Goal: Task Accomplishment & Management: Manage account settings

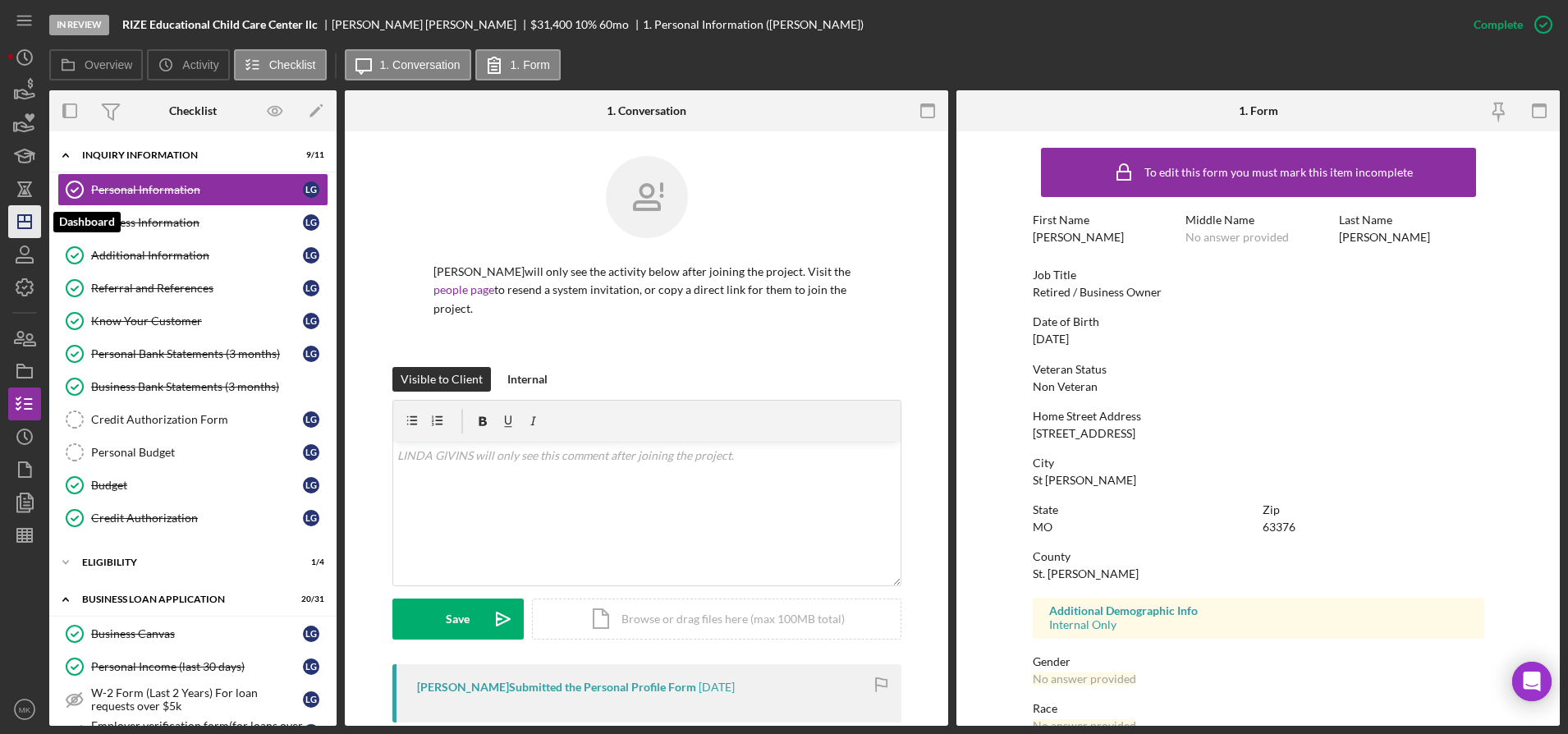
click at [20, 218] on icon "Icon/Dashboard" at bounding box center [25, 222] width 41 height 41
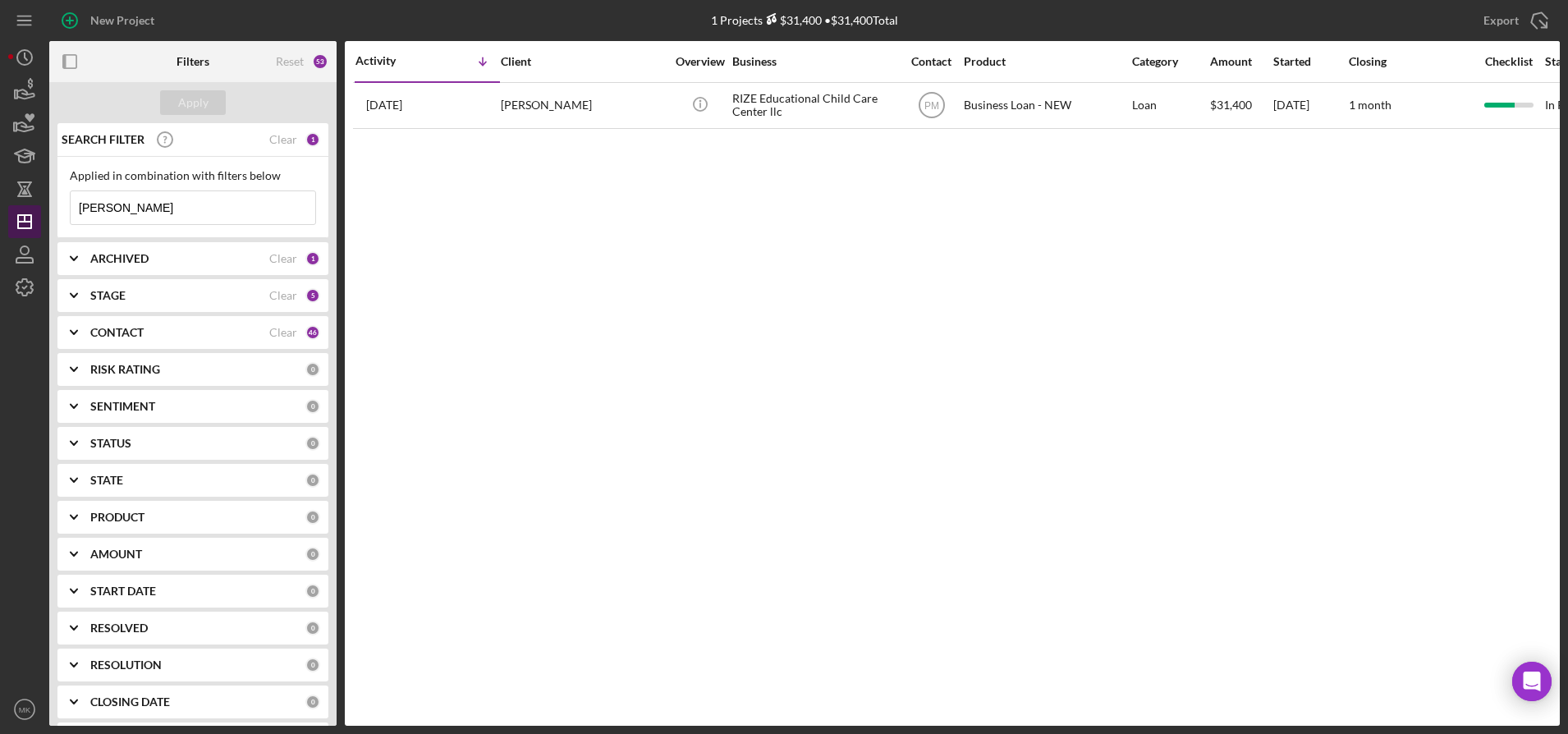
drag, startPoint x: 130, startPoint y: 216, endPoint x: 24, endPoint y: 210, distance: 106.2
click at [24, 210] on div "New Project 1 Projects $31,400 • $31,400 Total [PERSON_NAME] Export Icon/Export…" at bounding box center [784, 362] width 1551 height 726
type input "[PERSON_NAME]"
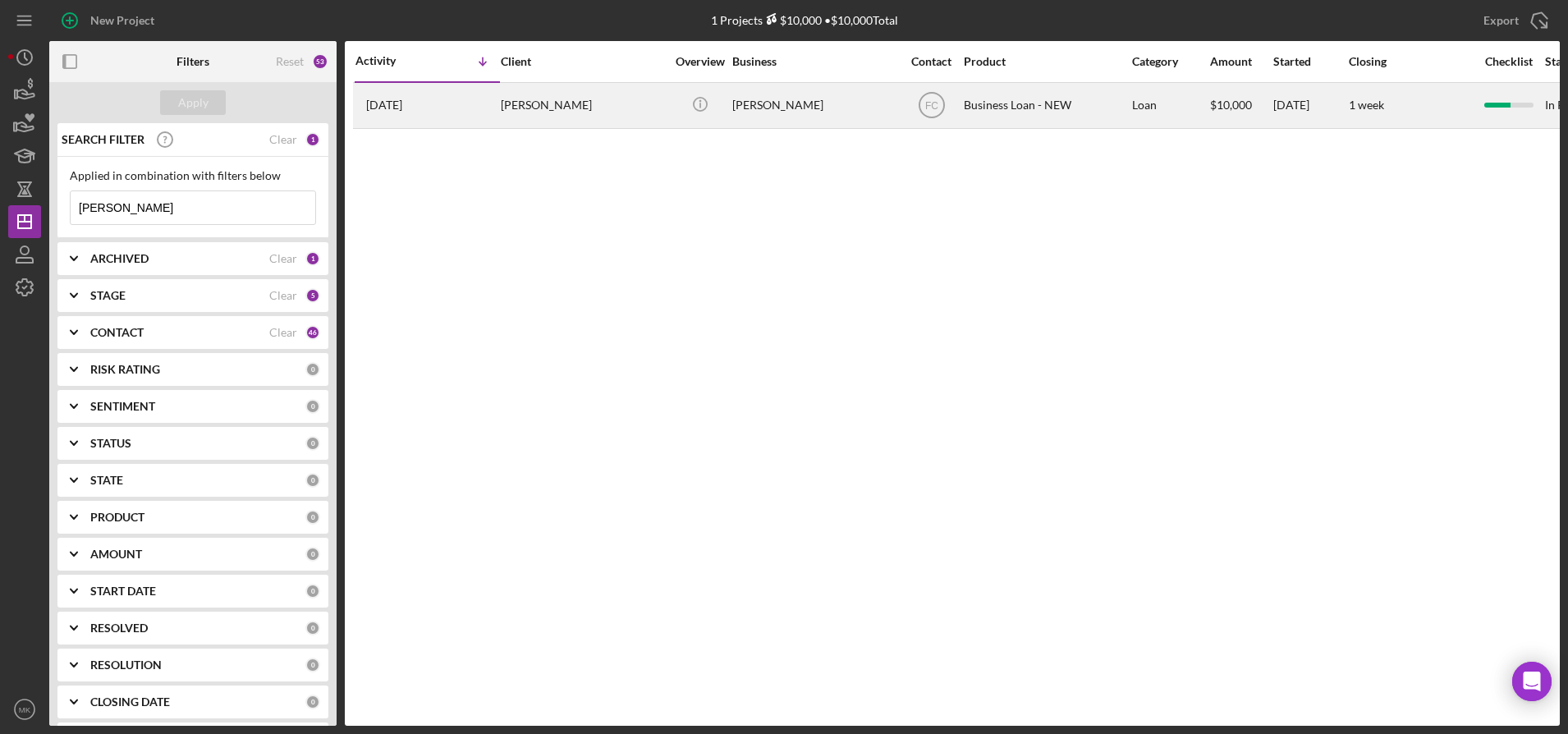
click at [571, 100] on div "[PERSON_NAME]" at bounding box center [583, 105] width 164 height 44
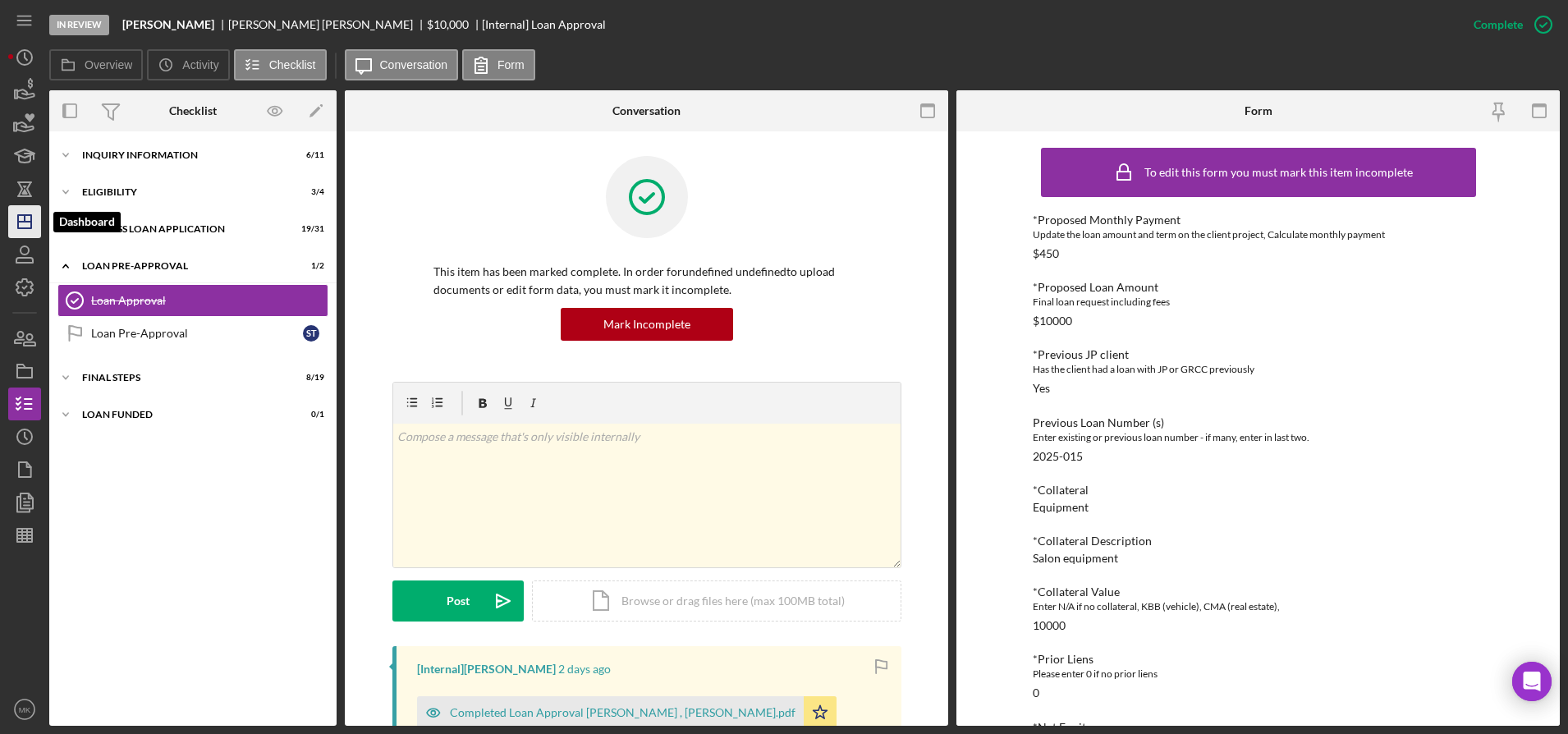
click at [10, 225] on icon "Icon/Dashboard" at bounding box center [25, 222] width 41 height 41
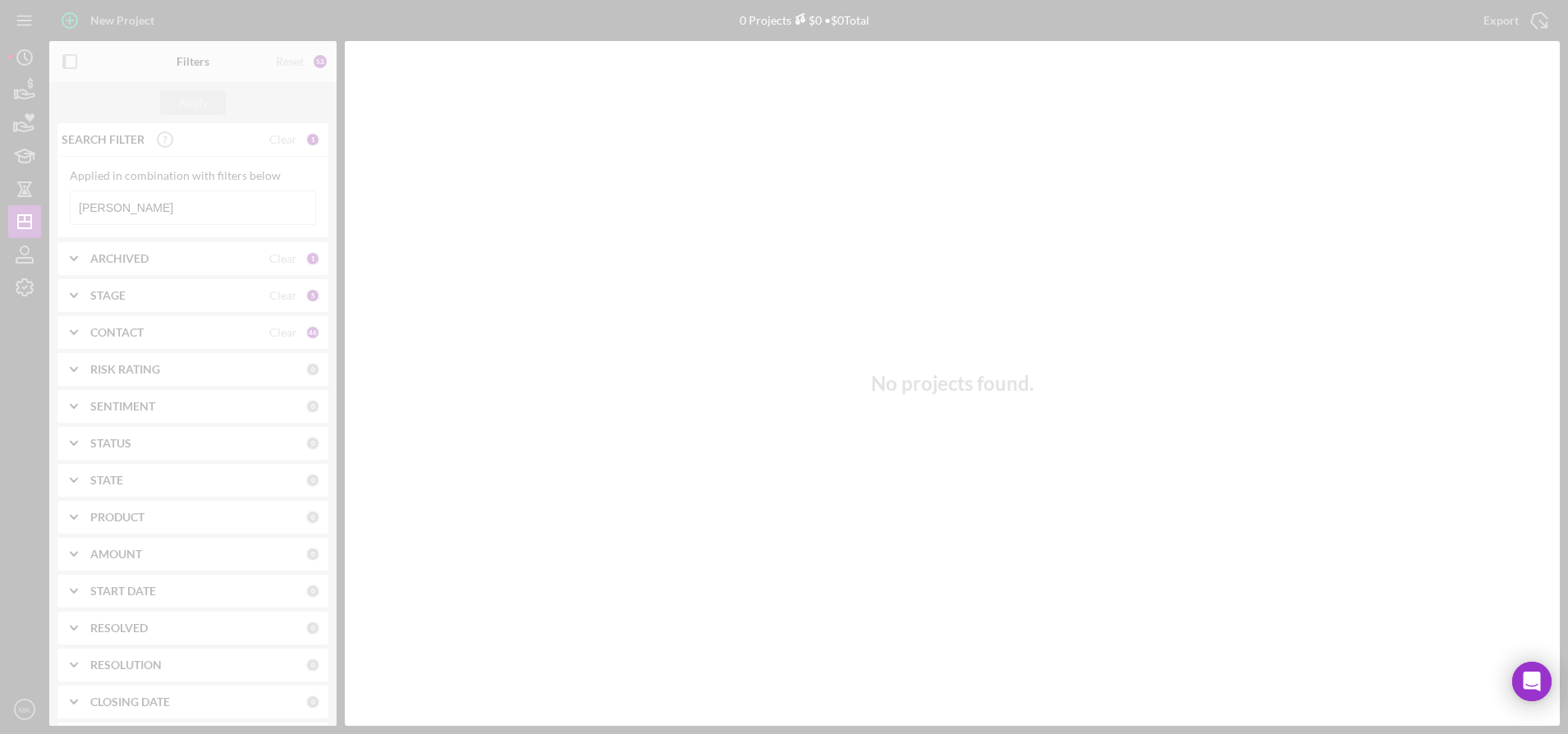
click at [154, 201] on div at bounding box center [784, 367] width 1568 height 734
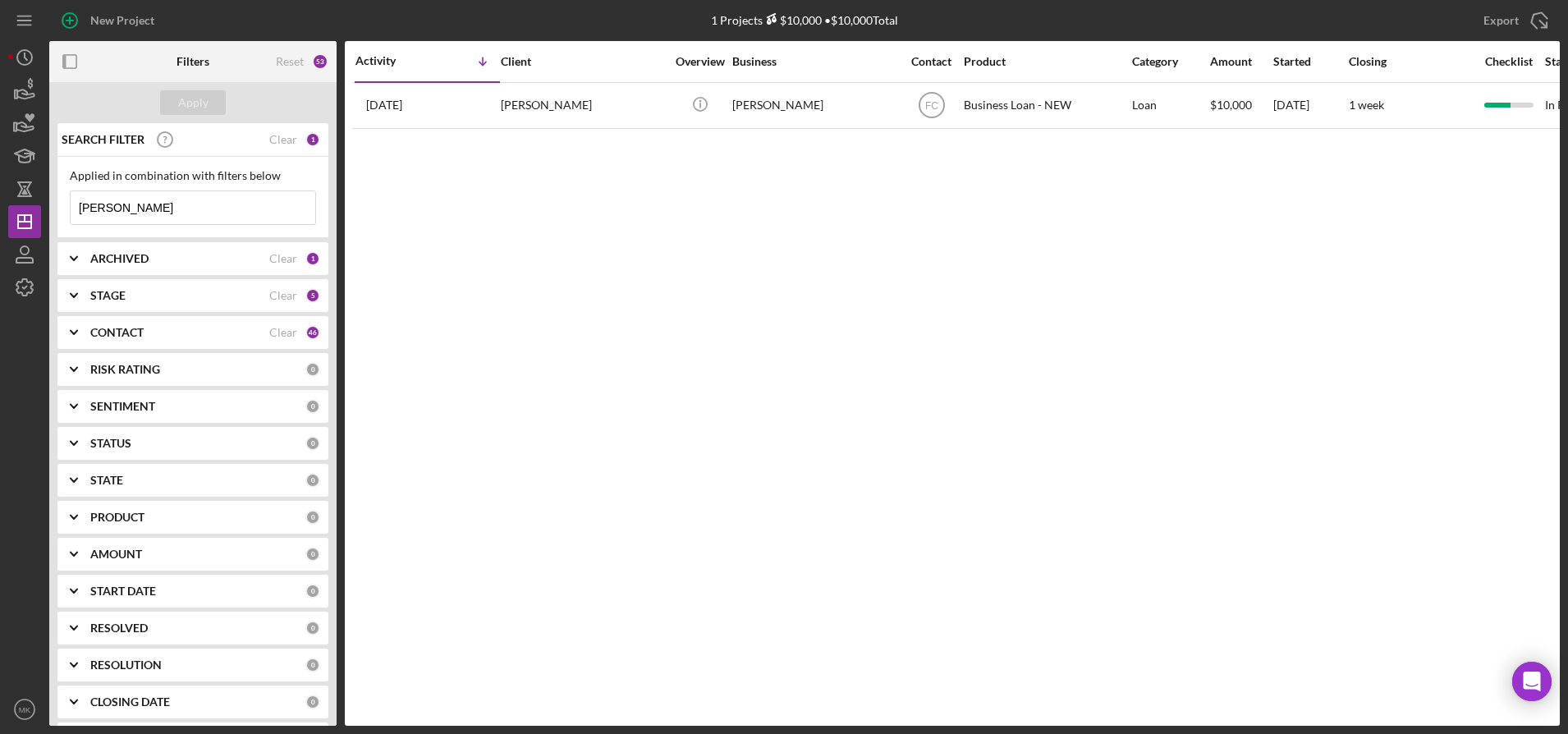
drag, startPoint x: 152, startPoint y: 209, endPoint x: 110, endPoint y: 205, distance: 42.2
click at [110, 205] on input "[PERSON_NAME]" at bounding box center [193, 208] width 244 height 33
click at [148, 206] on input "[PERSON_NAME]" at bounding box center [193, 208] width 244 height 33
drag, startPoint x: 148, startPoint y: 206, endPoint x: -21, endPoint y: 192, distance: 169.6
click at [0, 192] on html "New Project 1 Projects $10,000 • $10,000 Total [PERSON_NAME] Export Icon/Export…" at bounding box center [784, 367] width 1568 height 734
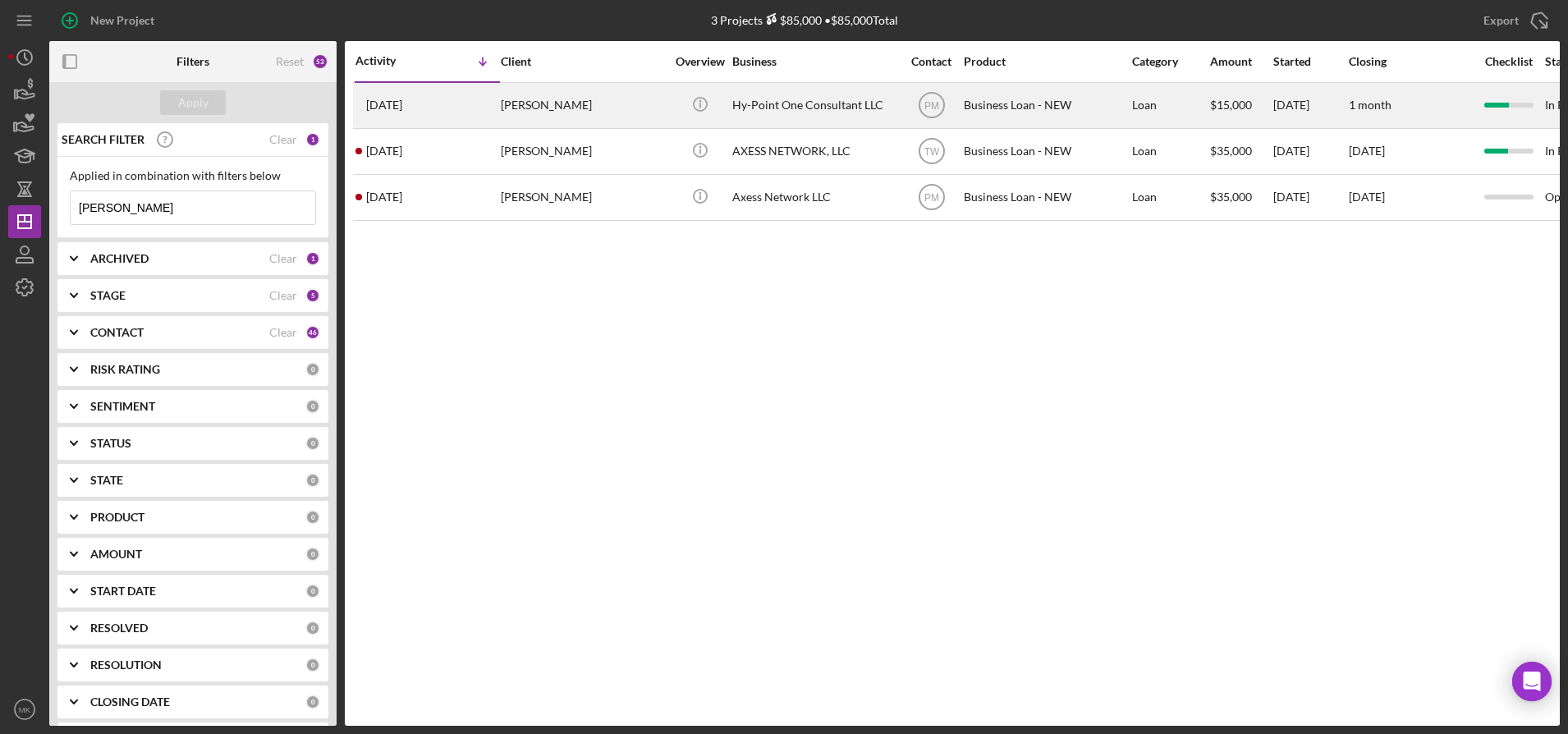
type input "[PERSON_NAME]"
click at [599, 118] on div "[PERSON_NAME]" at bounding box center [583, 105] width 164 height 44
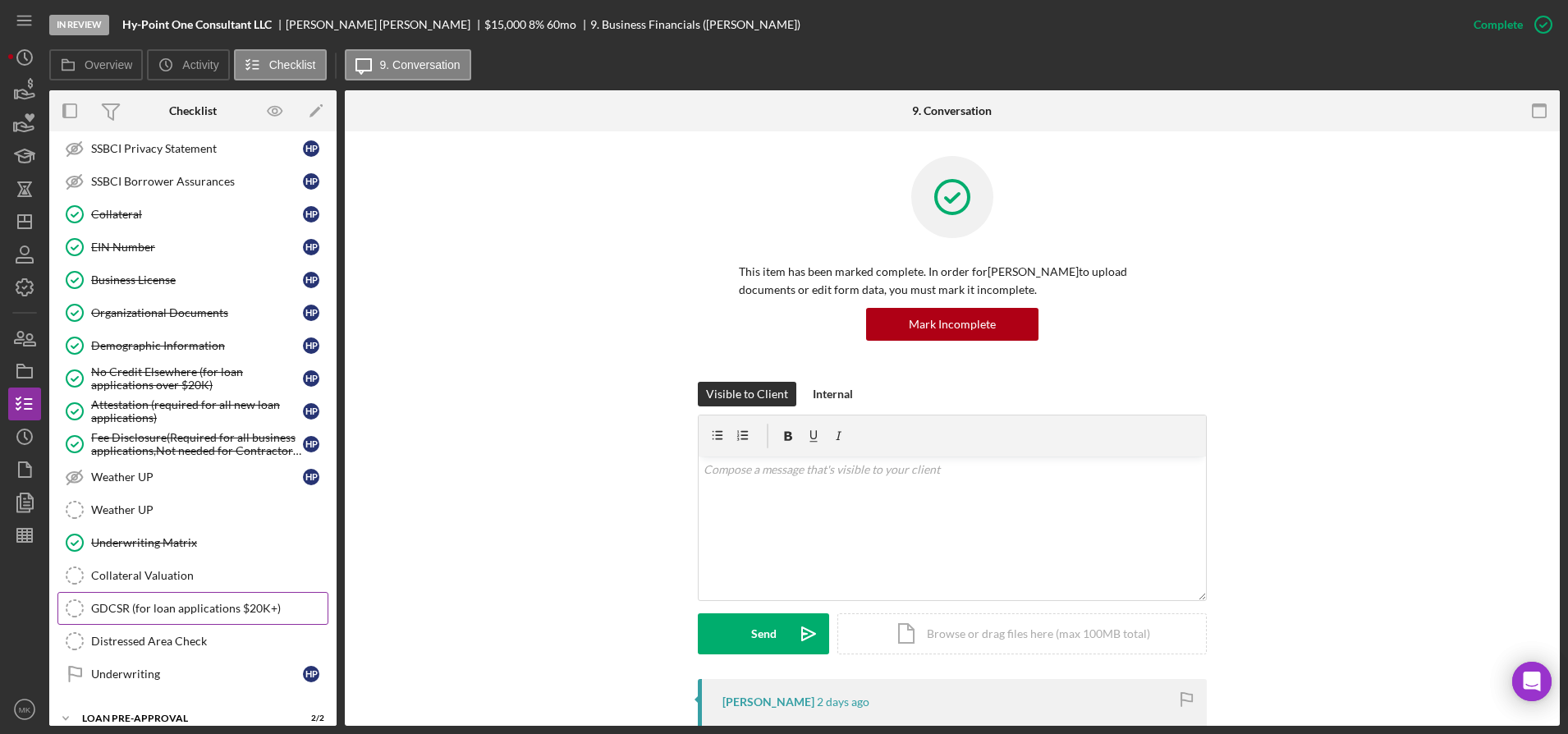
scroll to position [666, 0]
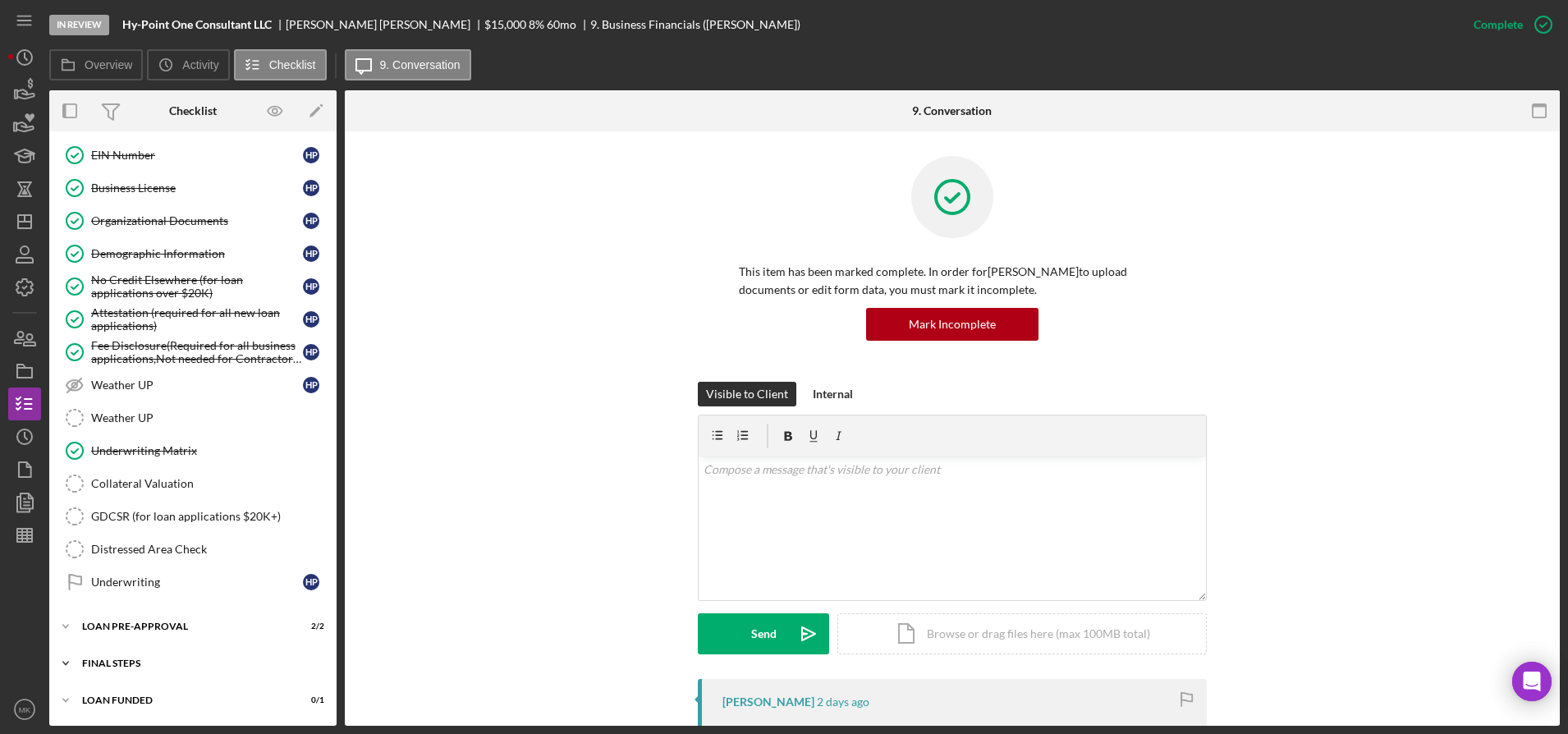
click at [107, 662] on div "FINAL STEPS" at bounding box center [198, 663] width 234 height 10
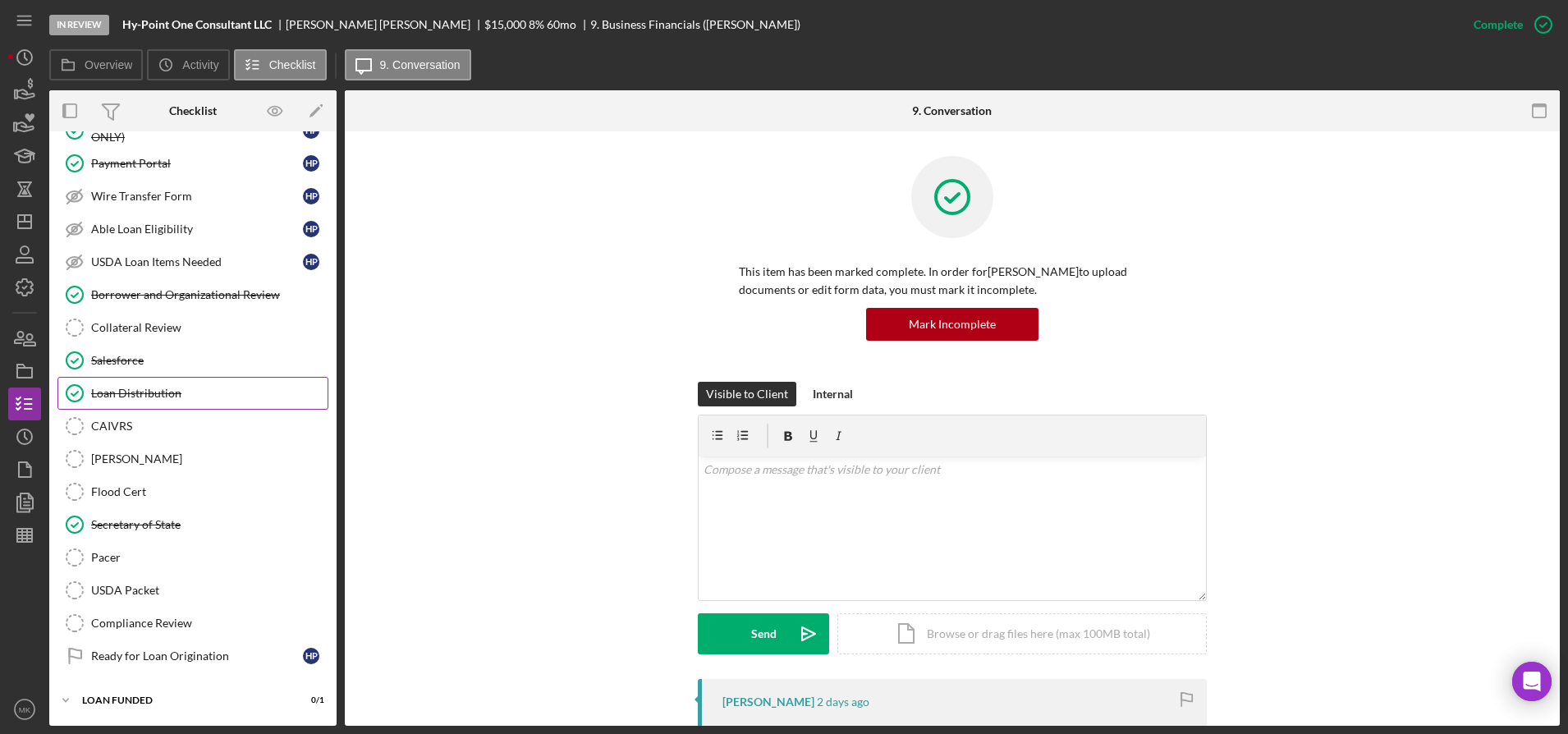
scroll to position [1135, 0]
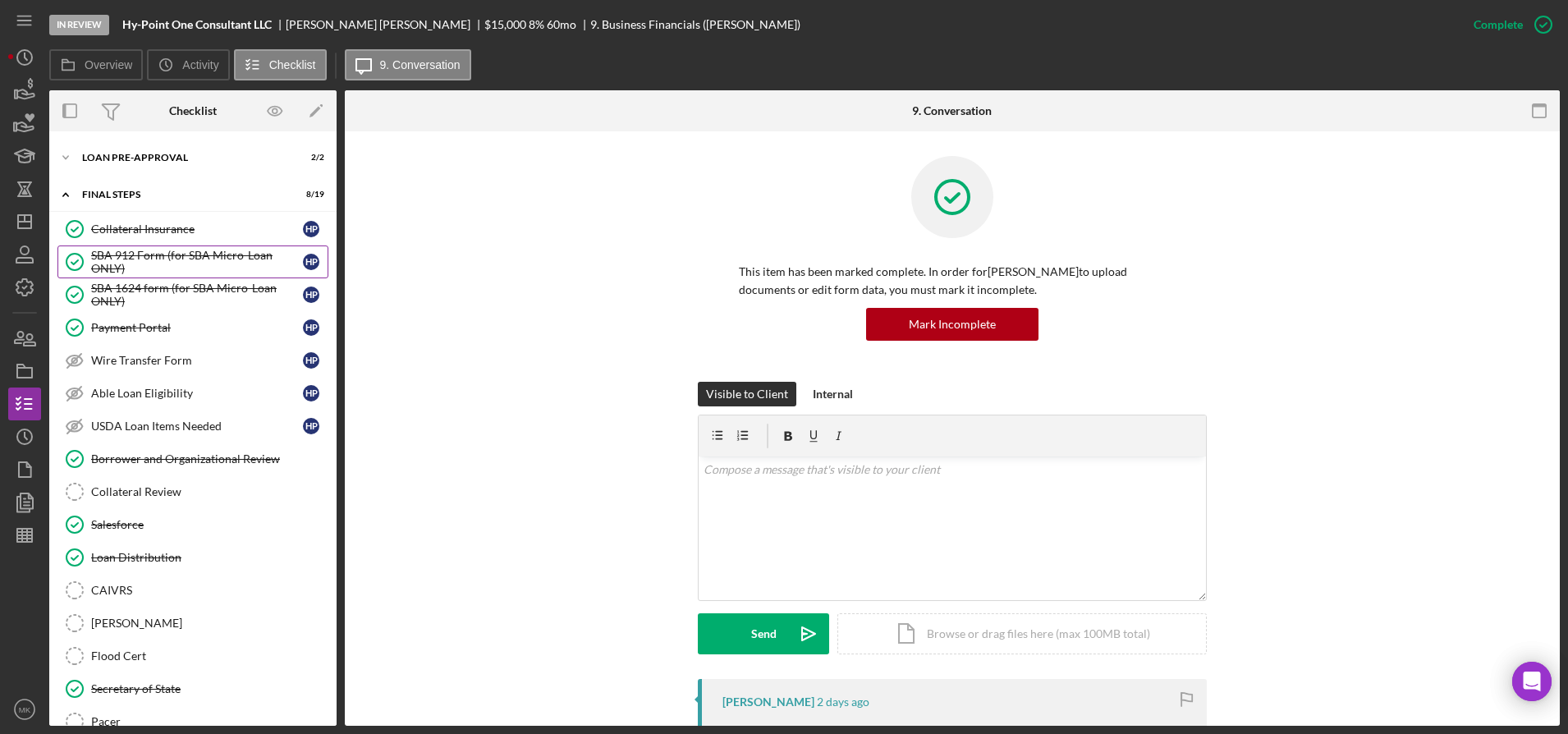
click at [149, 255] on div "SBA 912 Form (for SBA Micro-Loan ONLY)" at bounding box center [197, 262] width 212 height 26
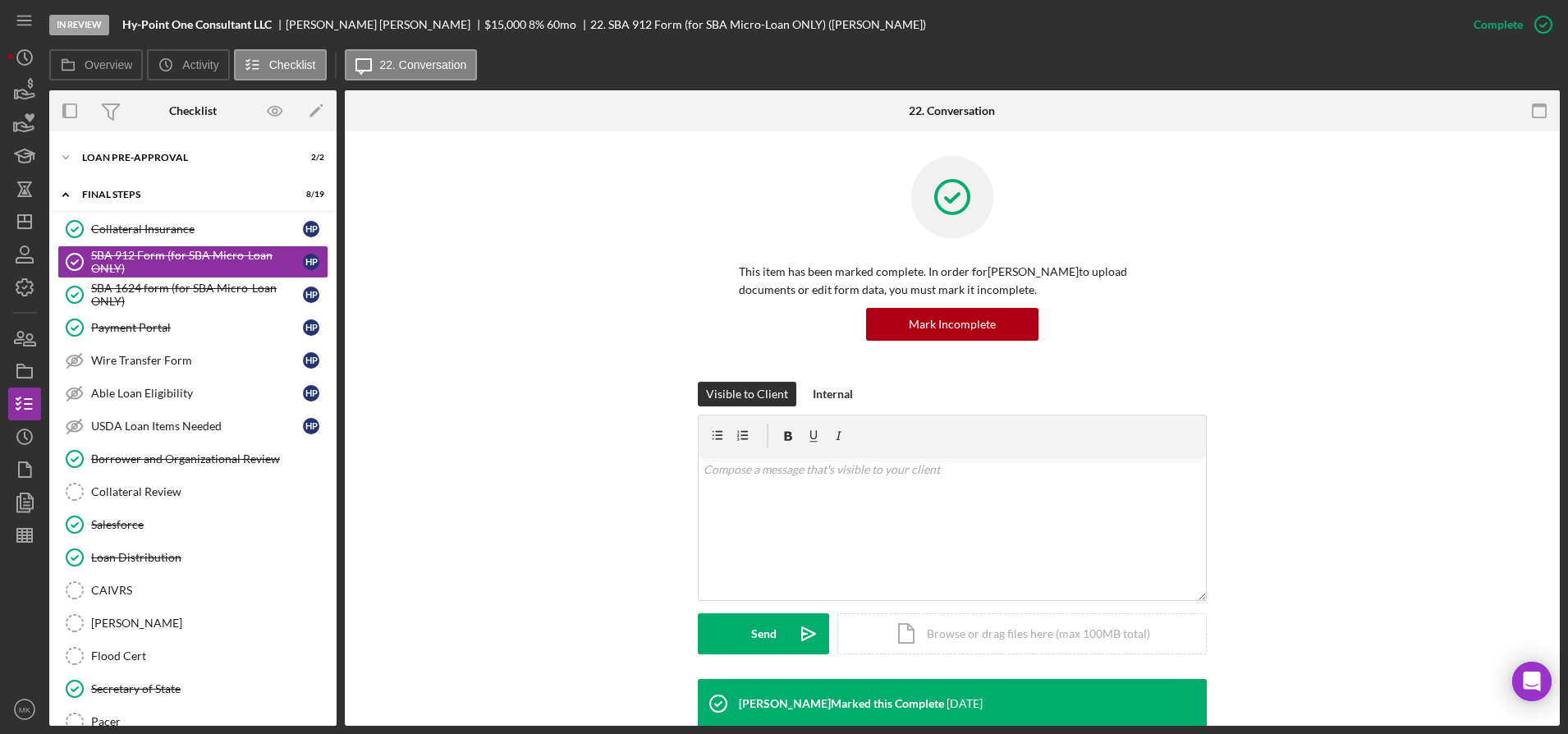
scroll to position [387, 0]
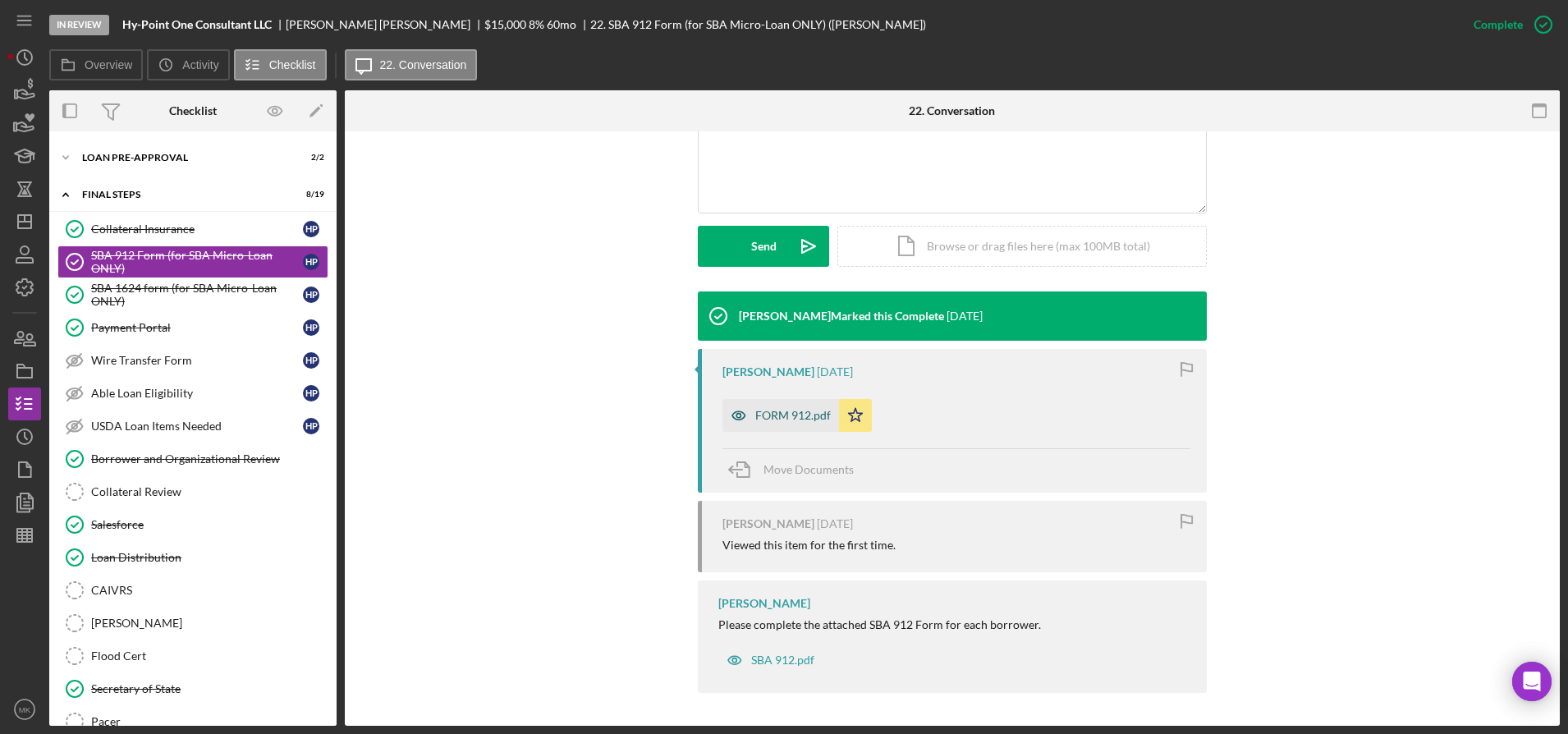
click at [796, 401] on div "FORM 912.pdf" at bounding box center [780, 415] width 116 height 33
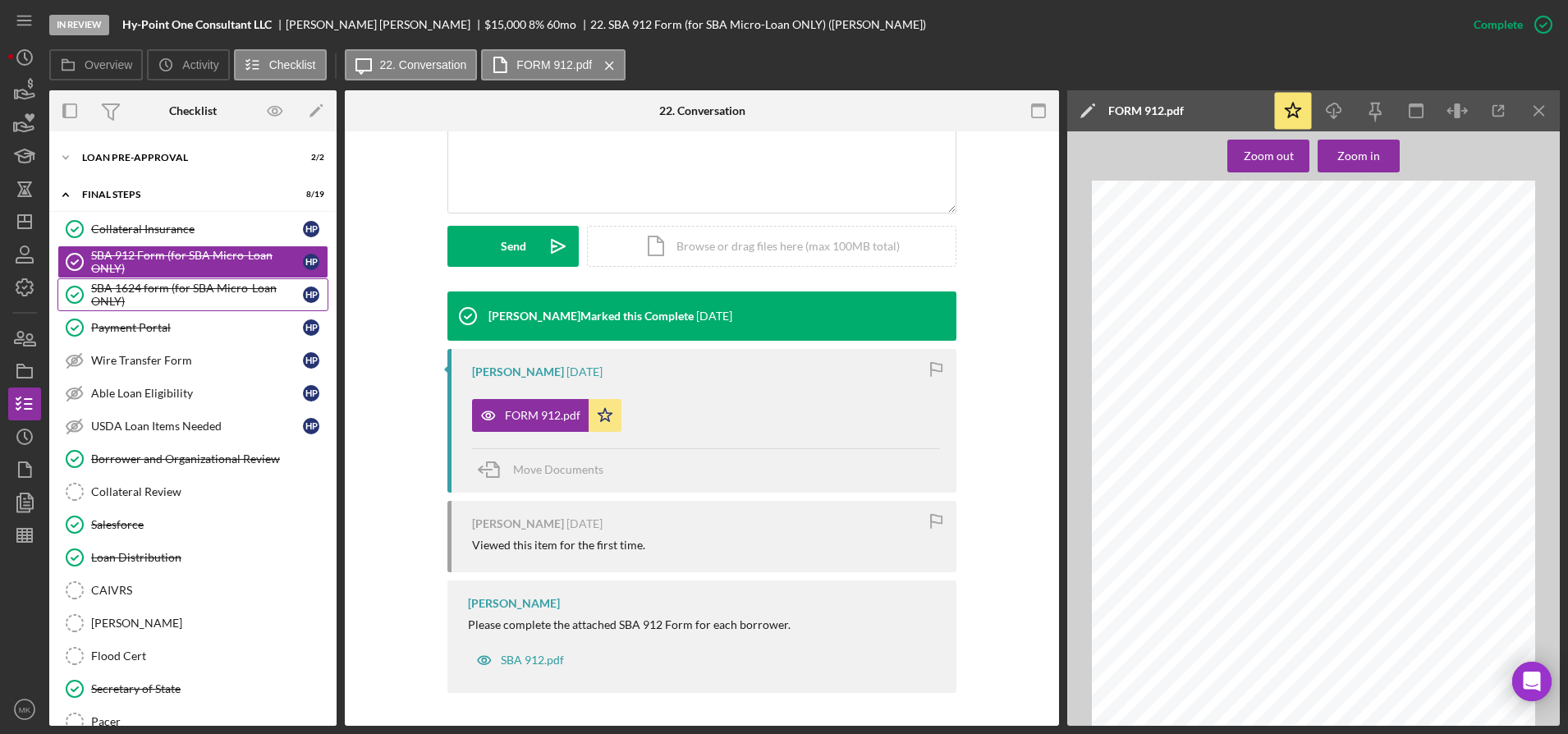
click at [126, 296] on div "SBA 1624 form (for SBA Micro-Loan ONLY)" at bounding box center [197, 295] width 212 height 26
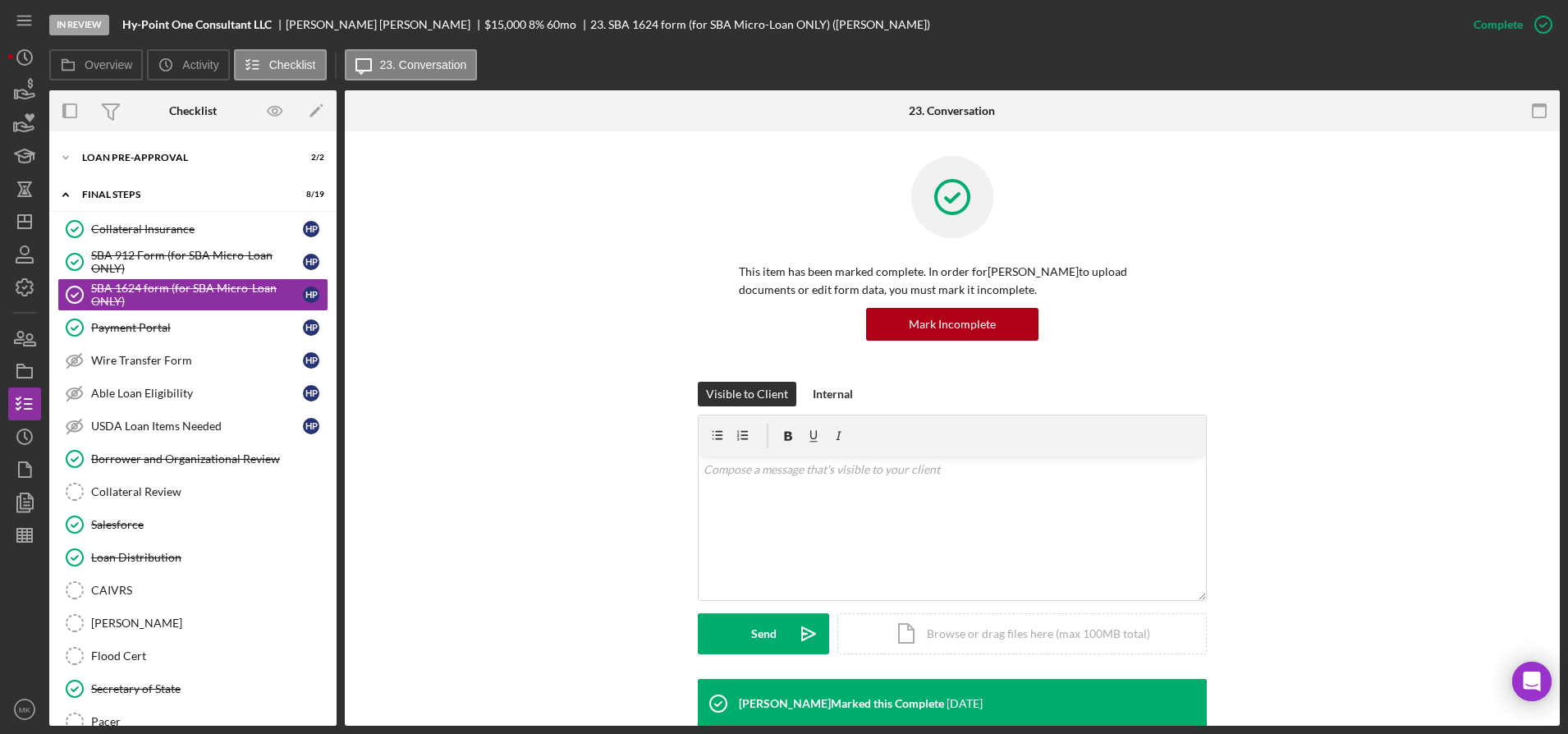
scroll to position [329, 0]
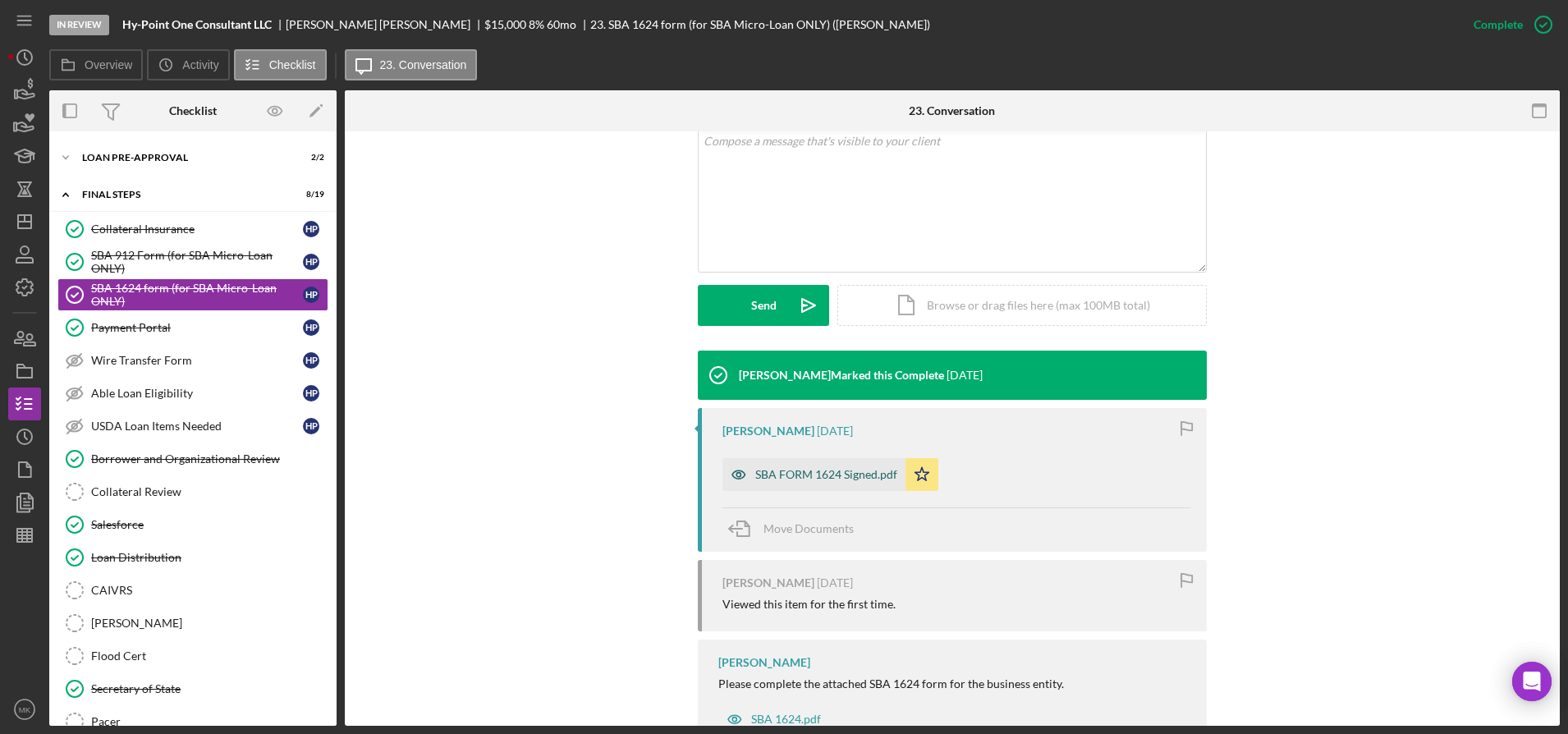
click at [822, 476] on div "SBA FORM 1624 Signed.pdf" at bounding box center [827, 475] width 142 height 13
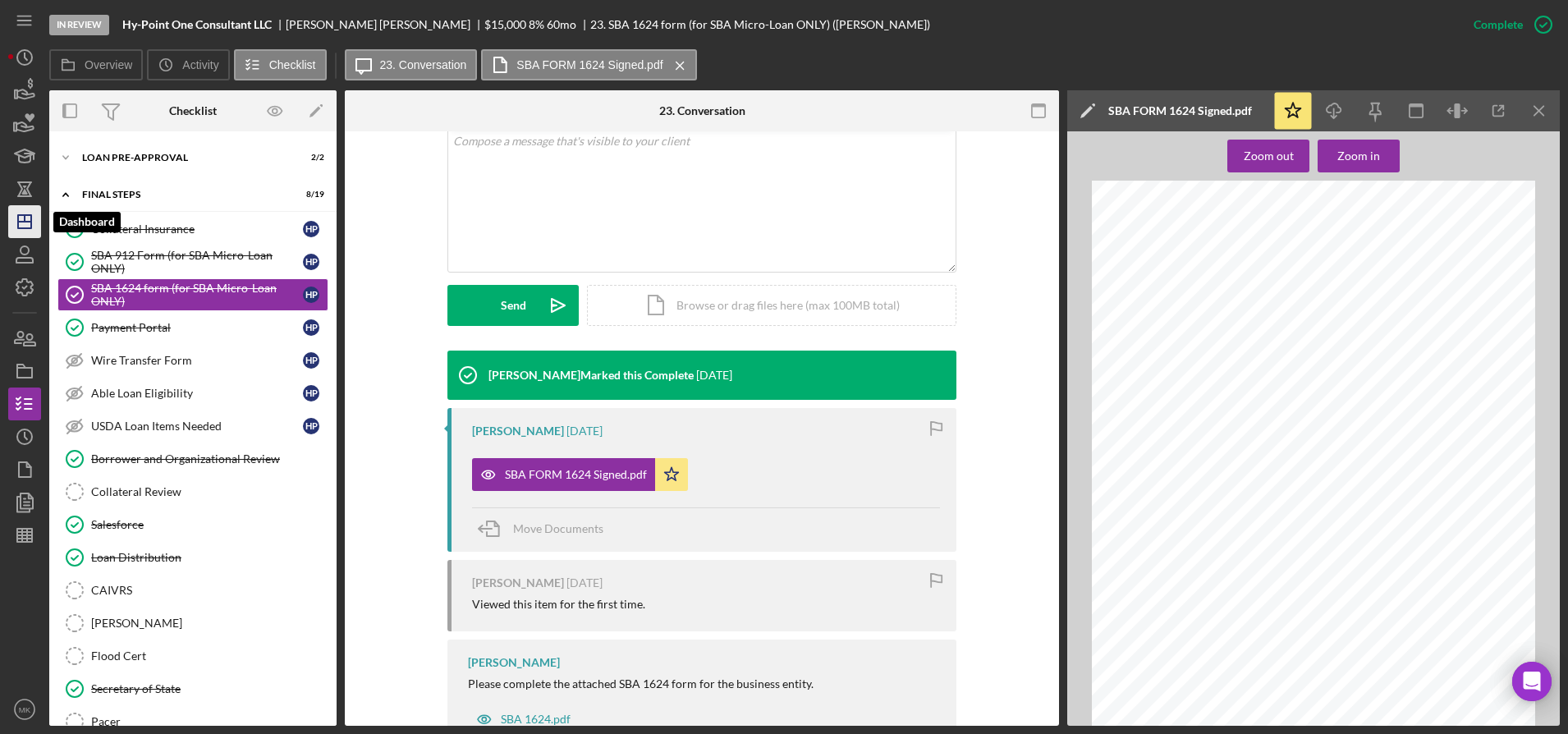
click at [26, 215] on icon "Icon/Dashboard" at bounding box center [25, 222] width 41 height 41
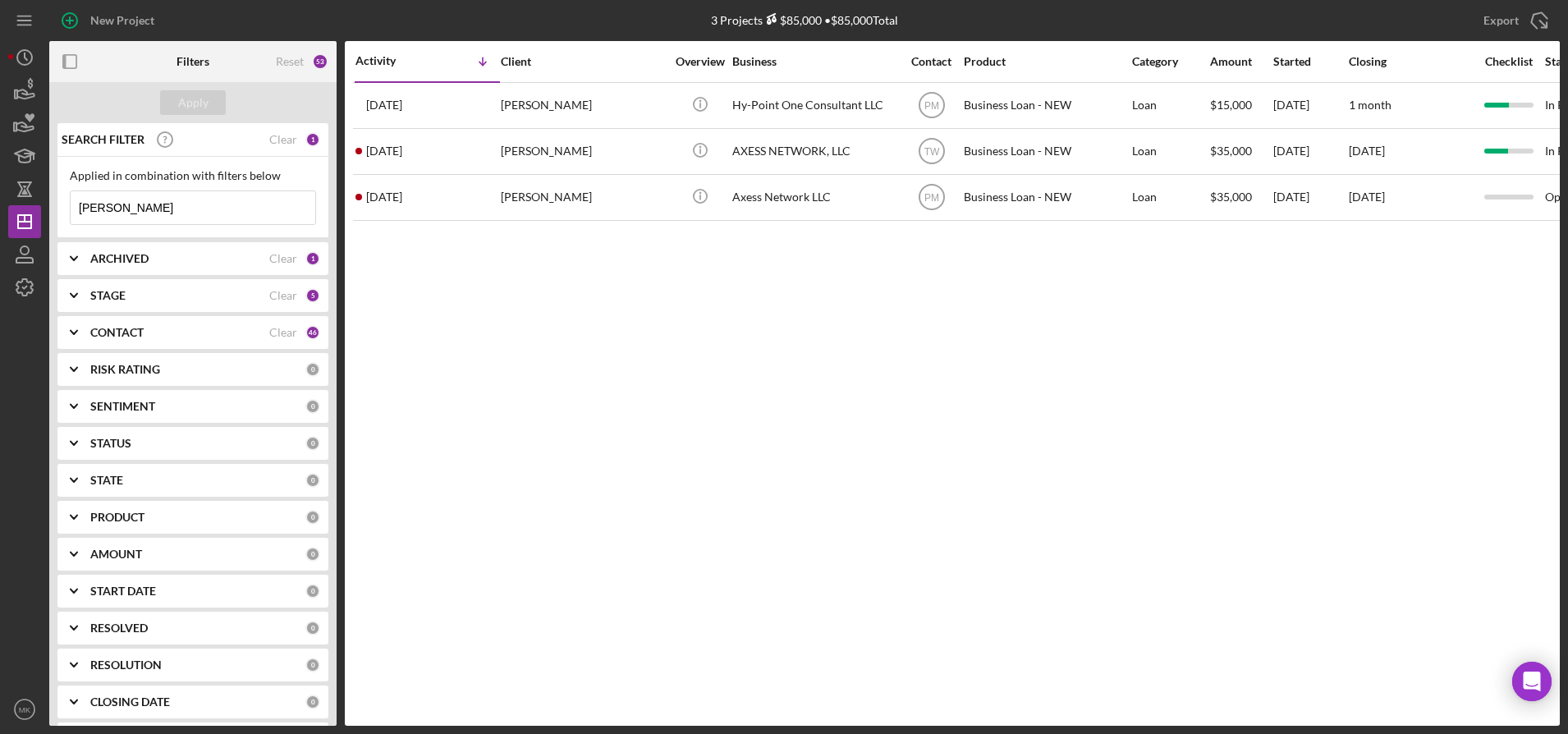
drag, startPoint x: 144, startPoint y: 204, endPoint x: -51, endPoint y: 204, distance: 195.0
click at [0, 204] on html "New Project 3 Projects $85,000 • $85,000 Total [PERSON_NAME] Export Icon/Export…" at bounding box center [784, 367] width 1568 height 734
type input "[PERSON_NAME]"
click at [192, 100] on div "Apply" at bounding box center [193, 102] width 31 height 25
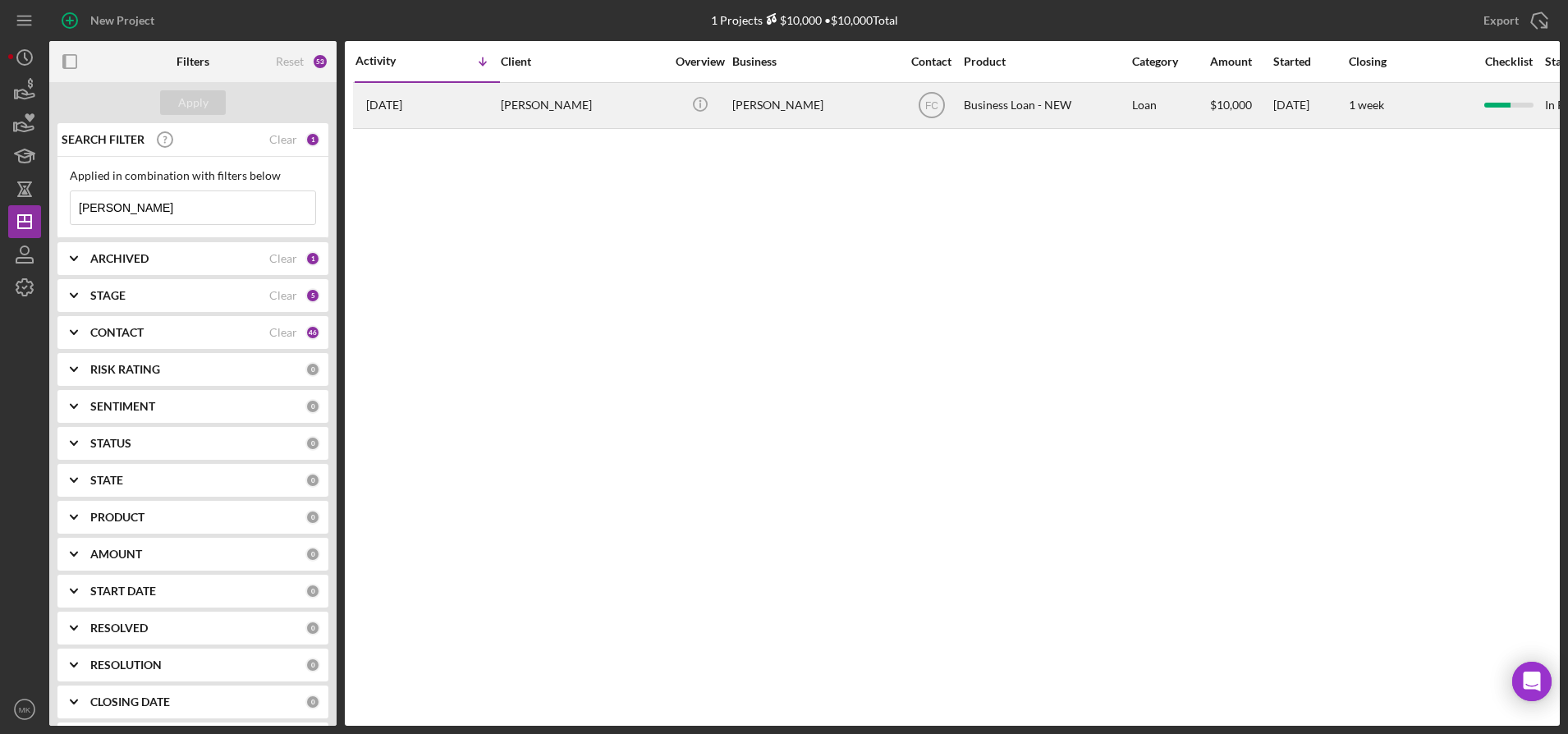
click at [499, 103] on div "[DATE] [PERSON_NAME]" at bounding box center [428, 105] width 144 height 44
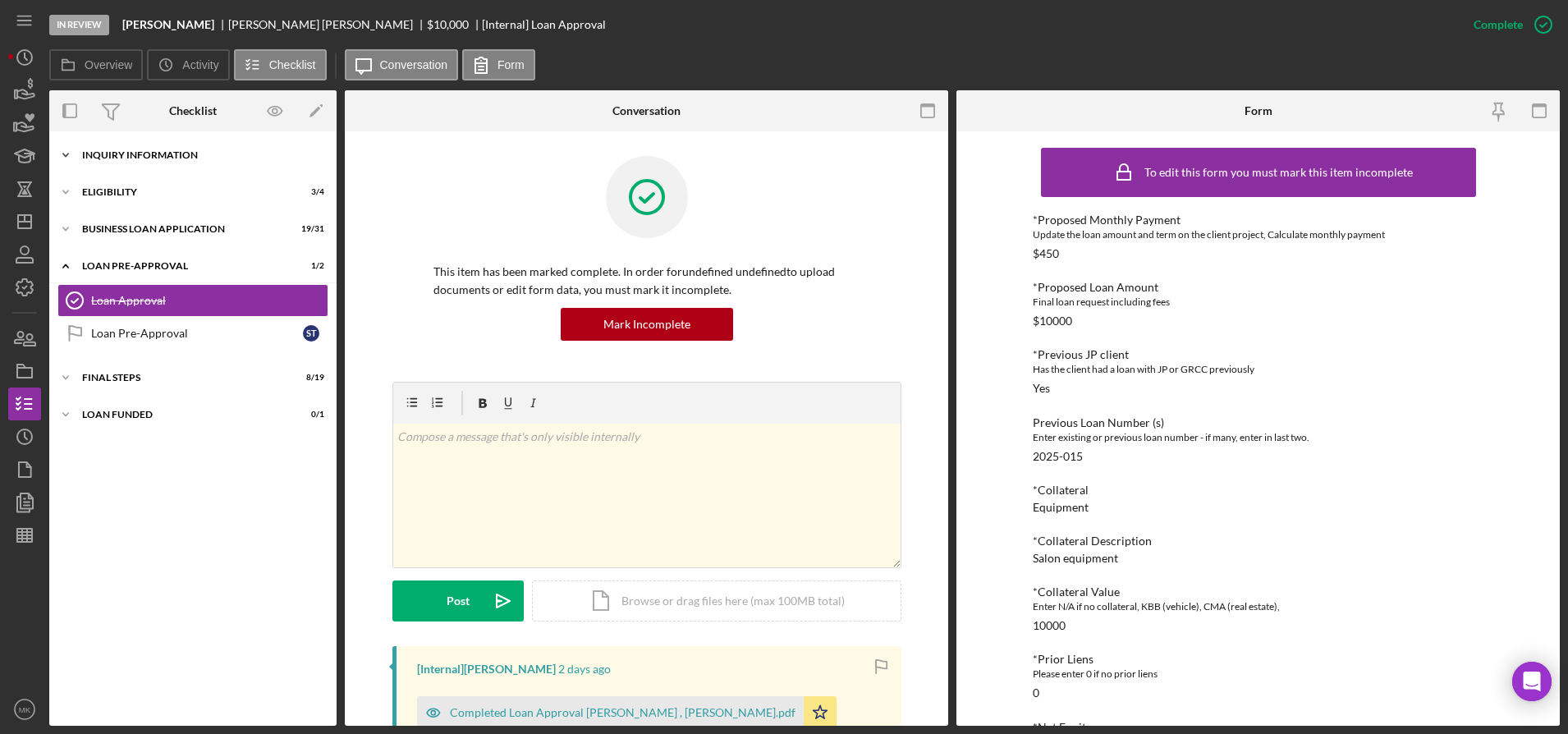
click at [145, 162] on div "Icon/Expander INQUIRY INFORMATION 6 / 11" at bounding box center [193, 155] width 287 height 33
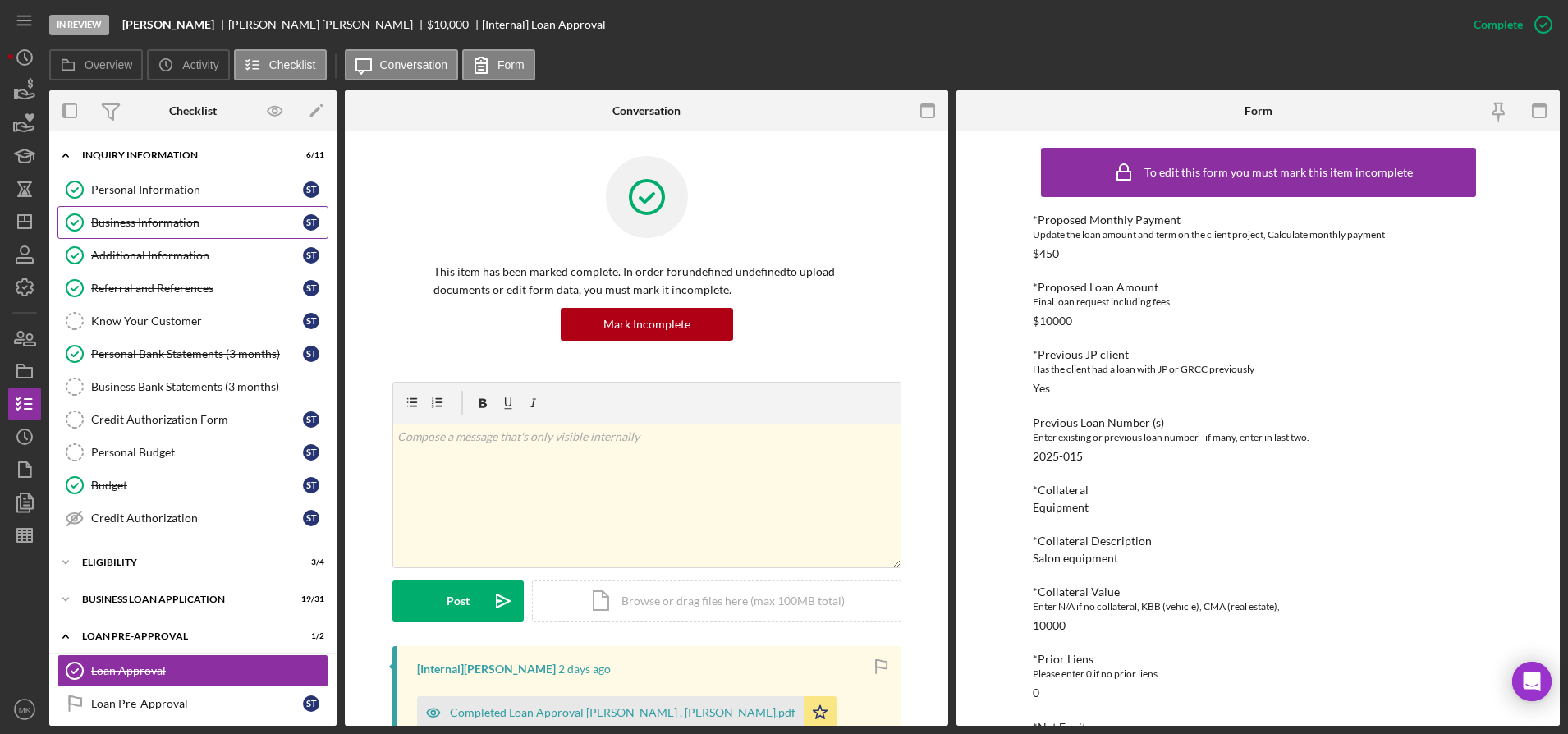
click at [135, 220] on div "Business Information" at bounding box center [197, 223] width 212 height 13
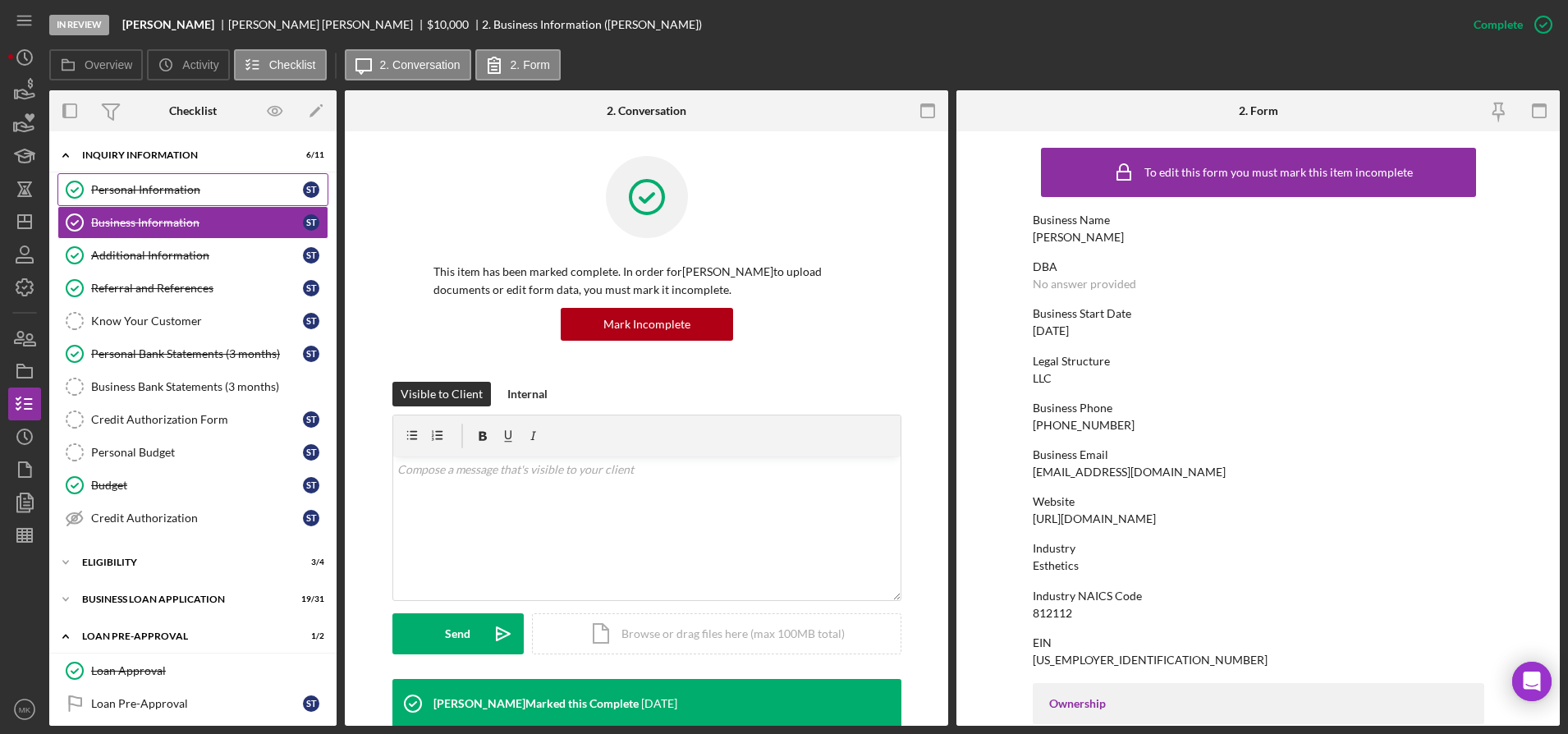
click at [178, 188] on div "Personal Information" at bounding box center [197, 190] width 212 height 13
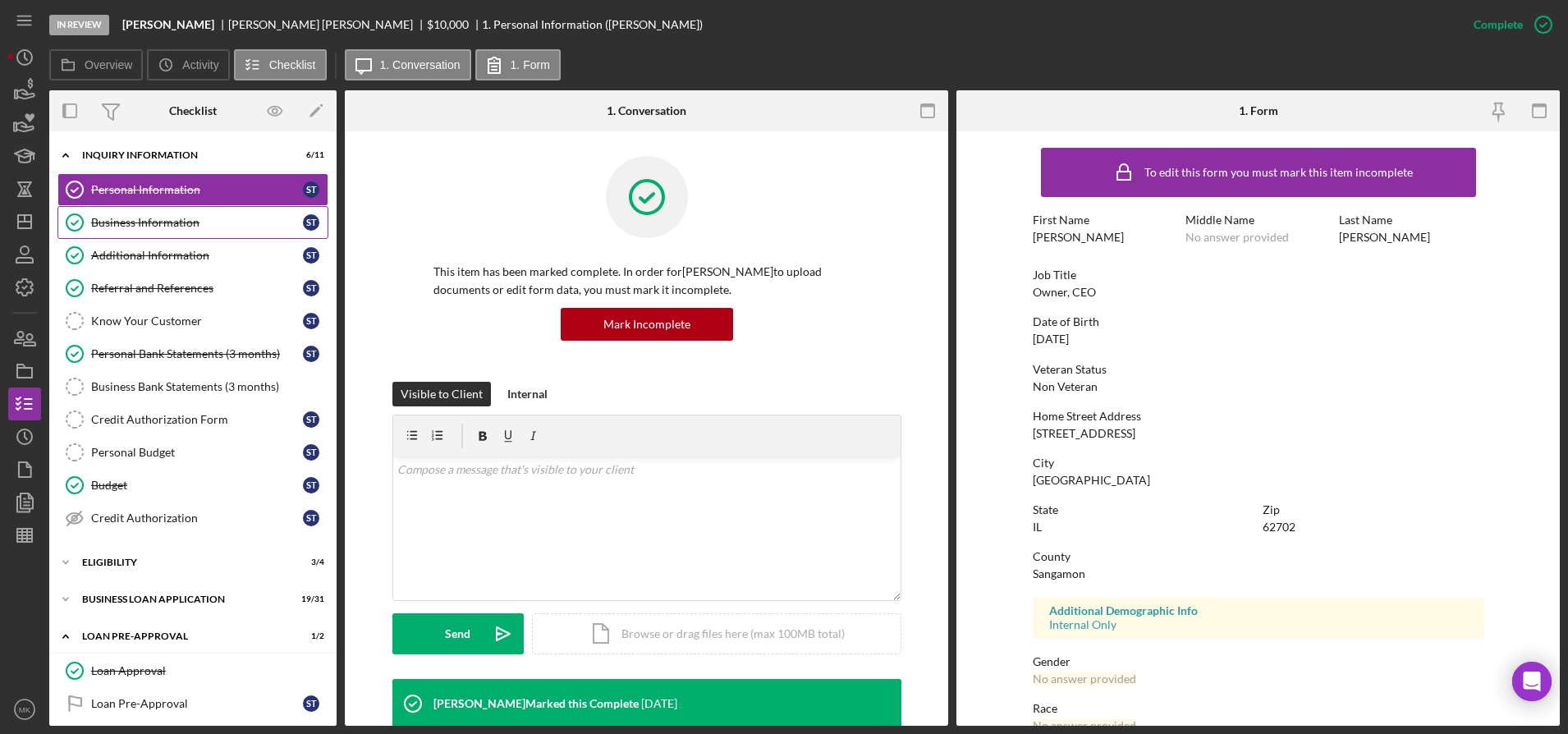
click at [168, 228] on div "Business Information" at bounding box center [197, 223] width 212 height 13
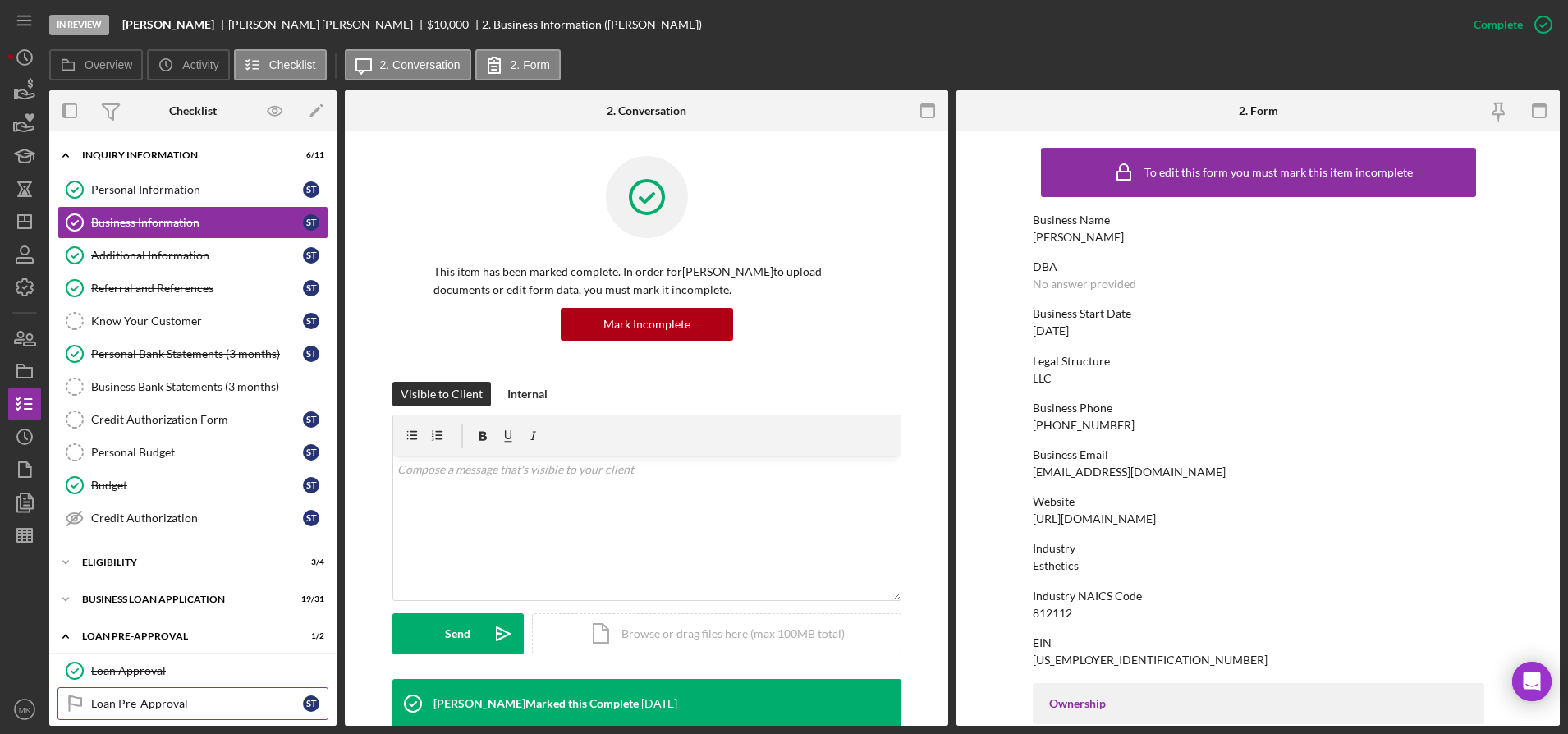
scroll to position [84, 0]
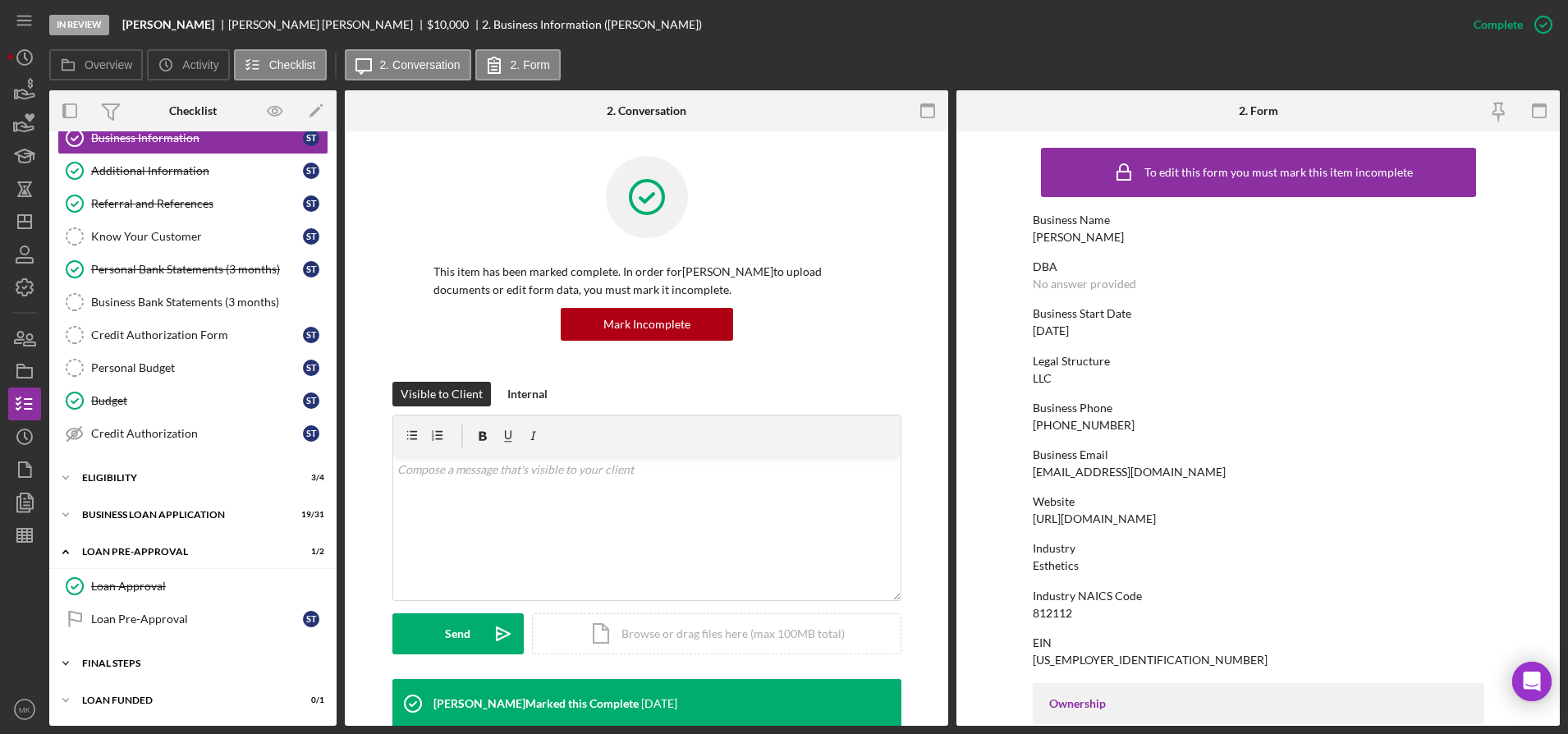
click at [133, 669] on div "Icon/Expander FINAL STEPS 8 / 19" at bounding box center [193, 664] width 287 height 33
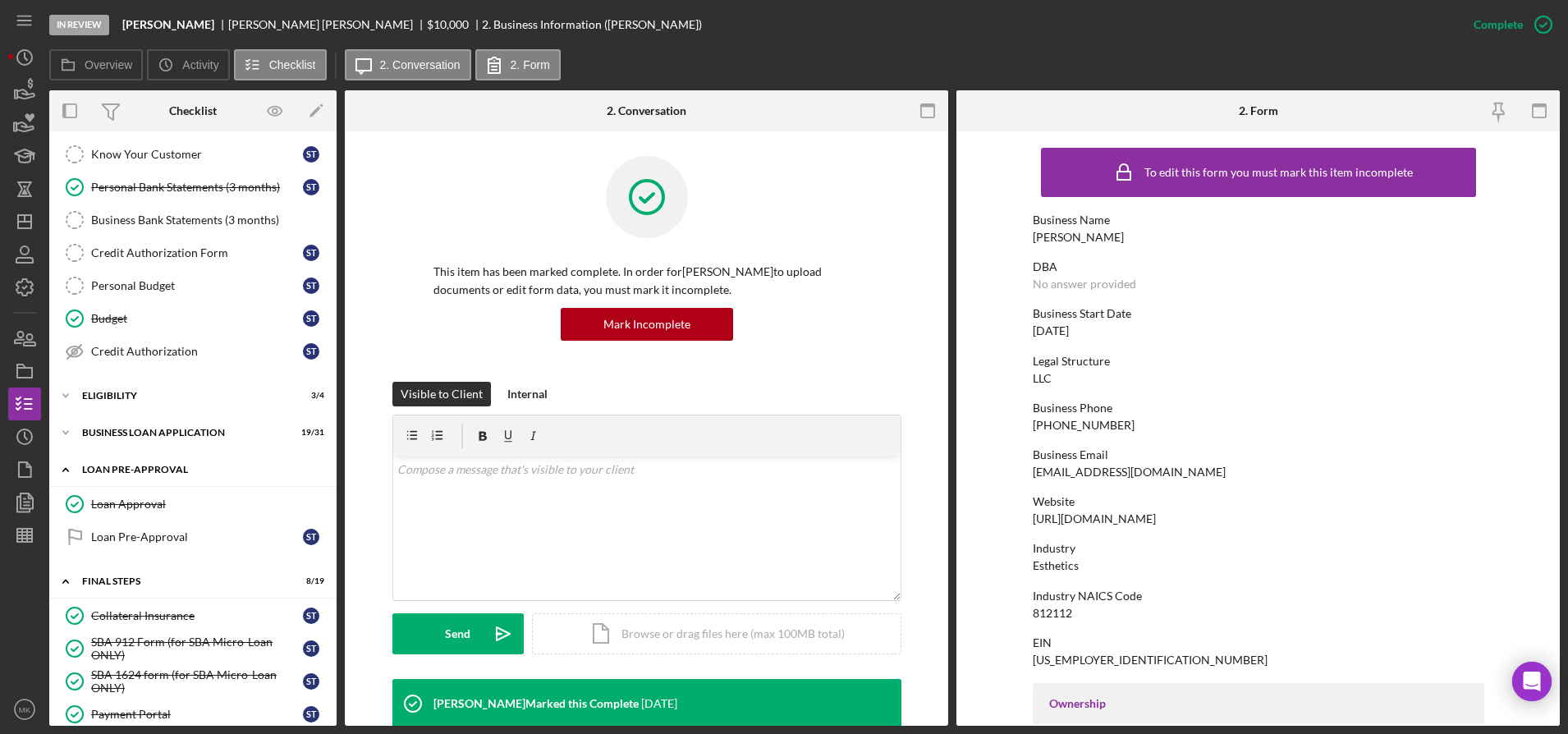
scroll to position [0, 0]
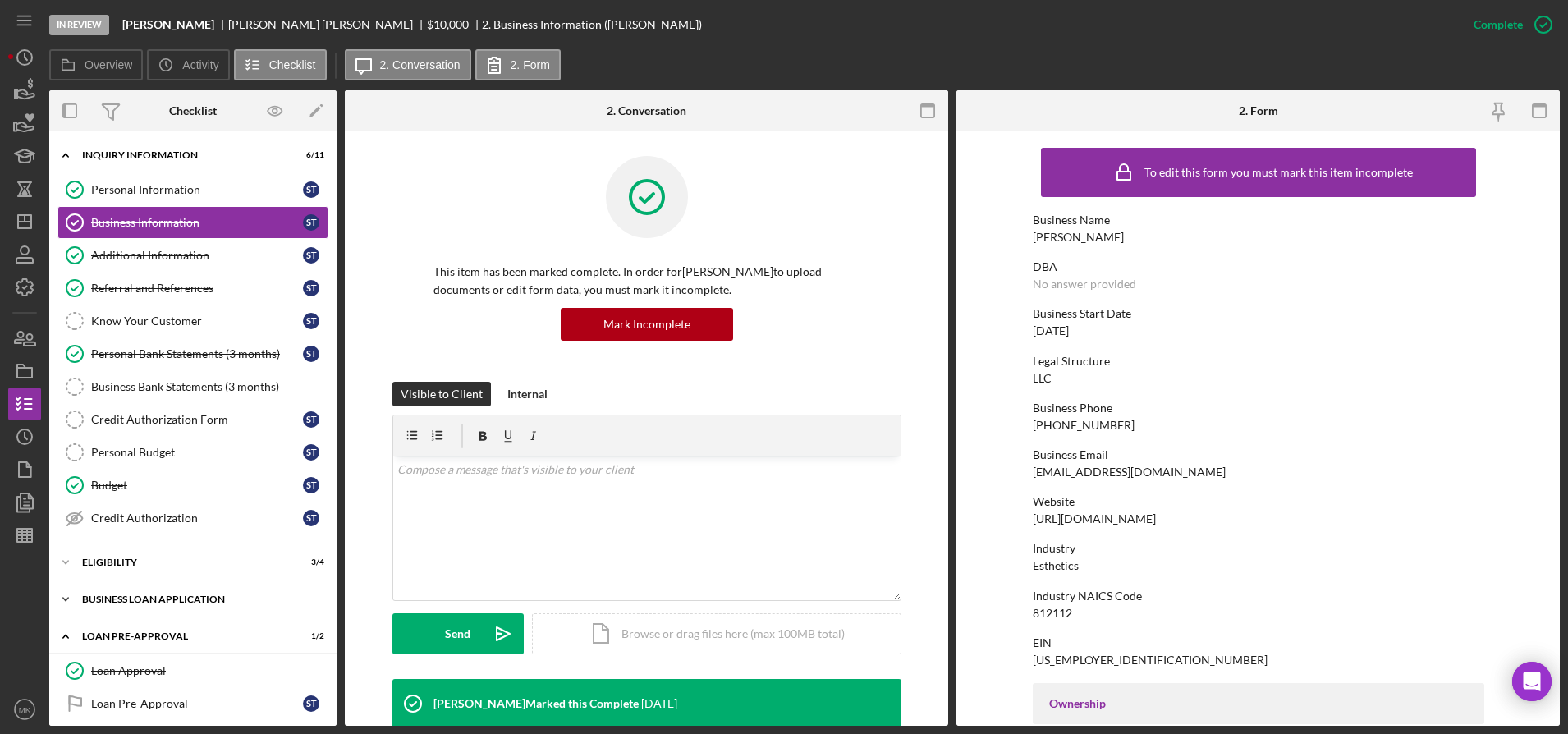
click at [147, 594] on div "Icon/Expander BUSINESS LOAN APPLICATION 19 / 31" at bounding box center [193, 599] width 287 height 33
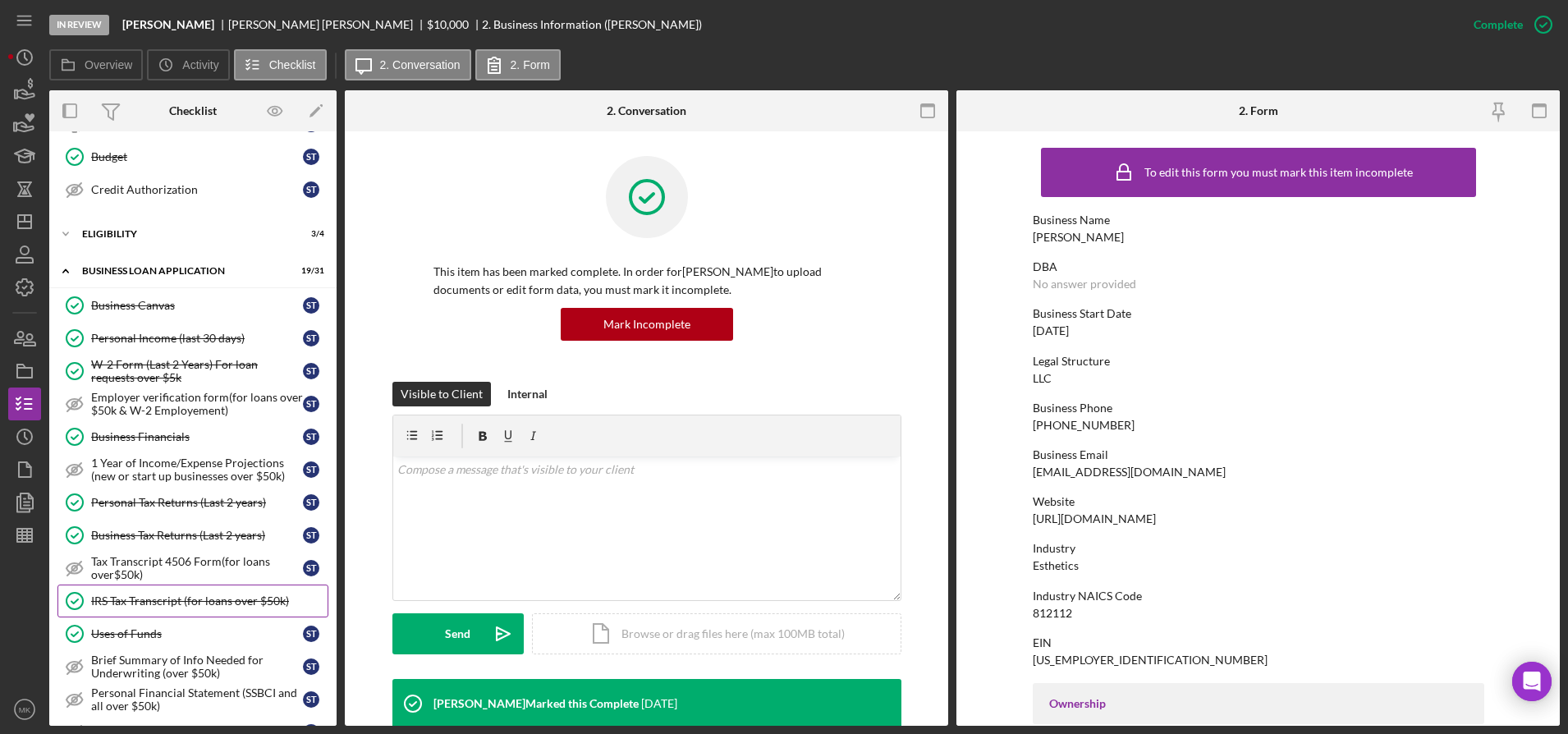
scroll to position [493, 0]
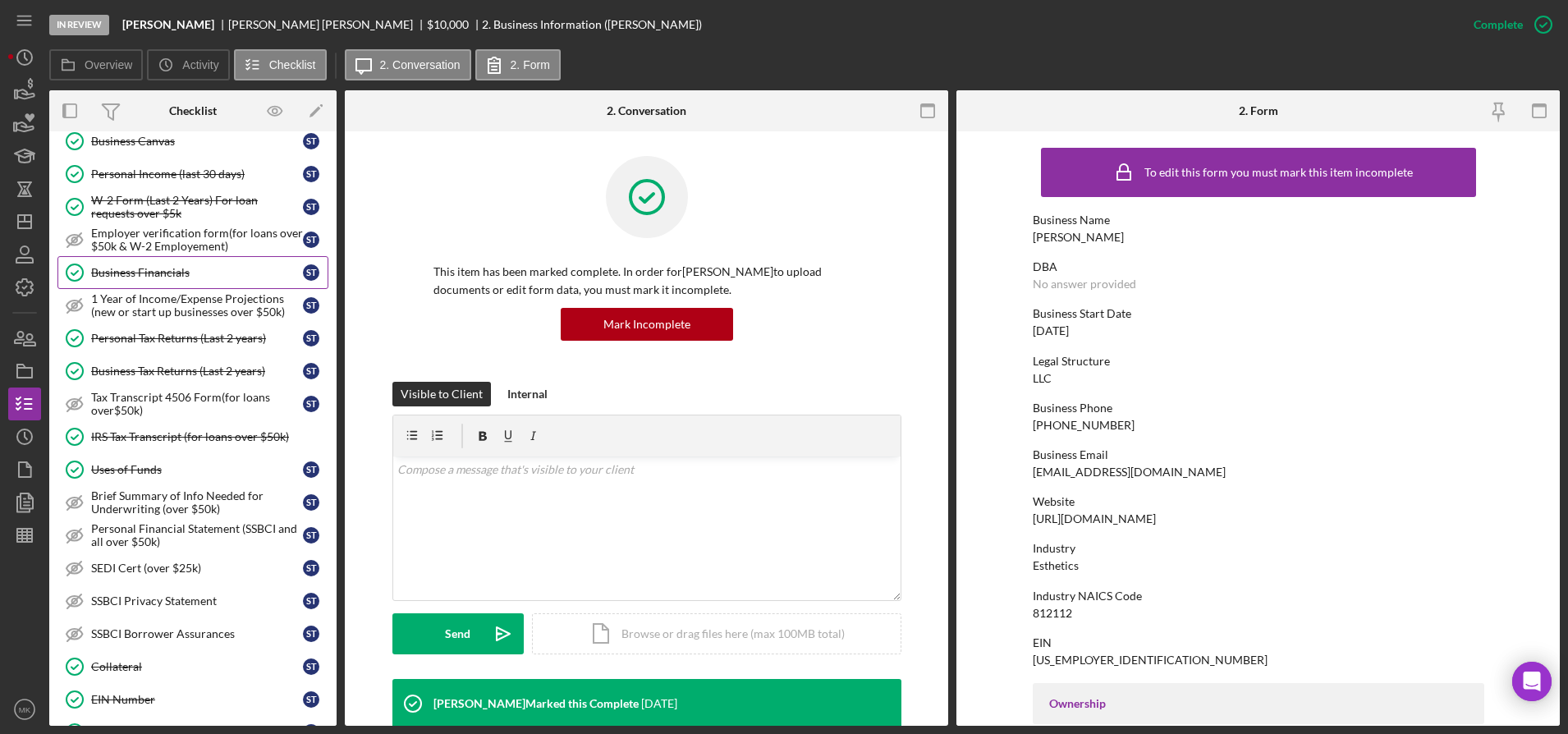
click at [163, 266] on div "Business Financials" at bounding box center [197, 272] width 212 height 13
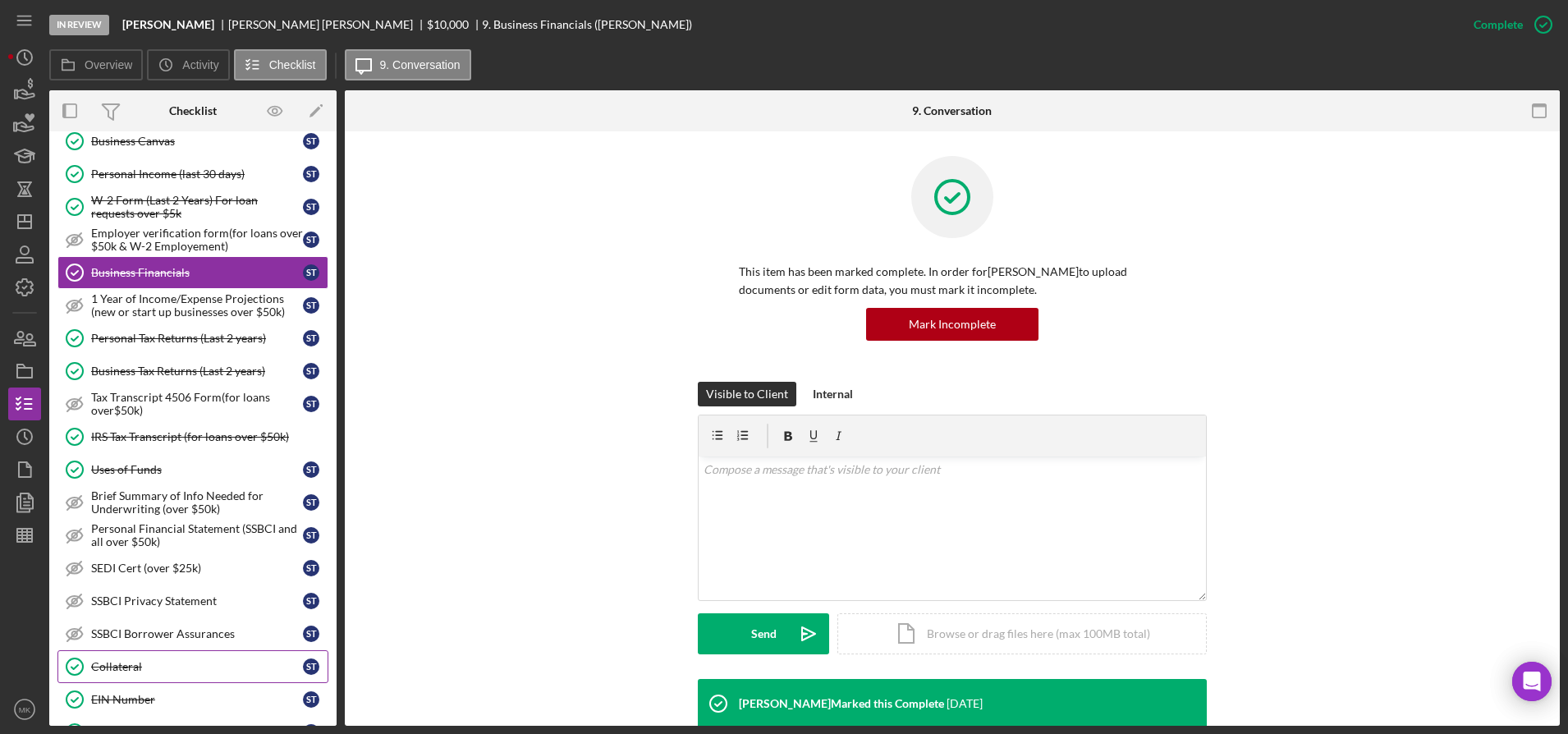
scroll to position [656, 0]
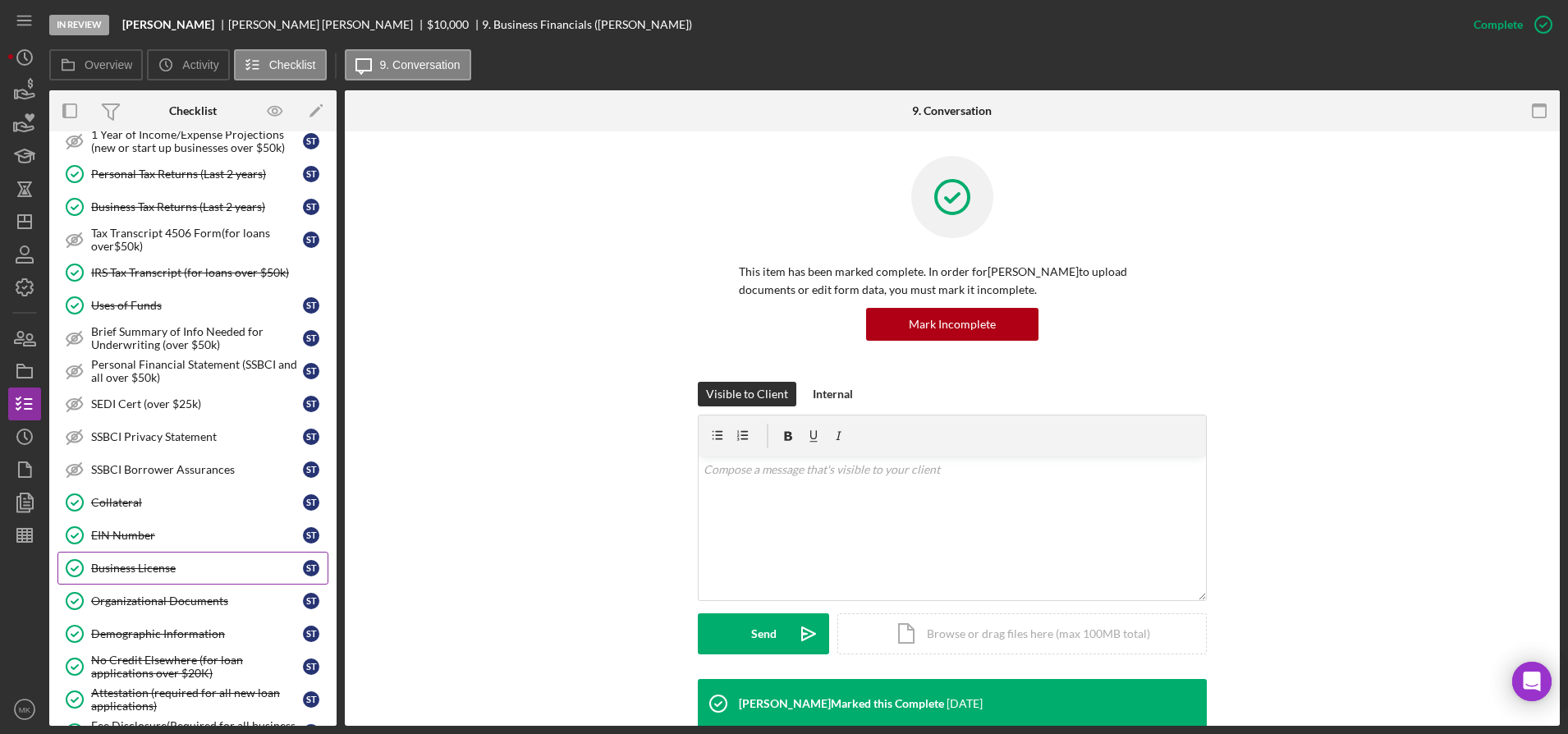
click at [157, 569] on div "Business License" at bounding box center [197, 568] width 212 height 13
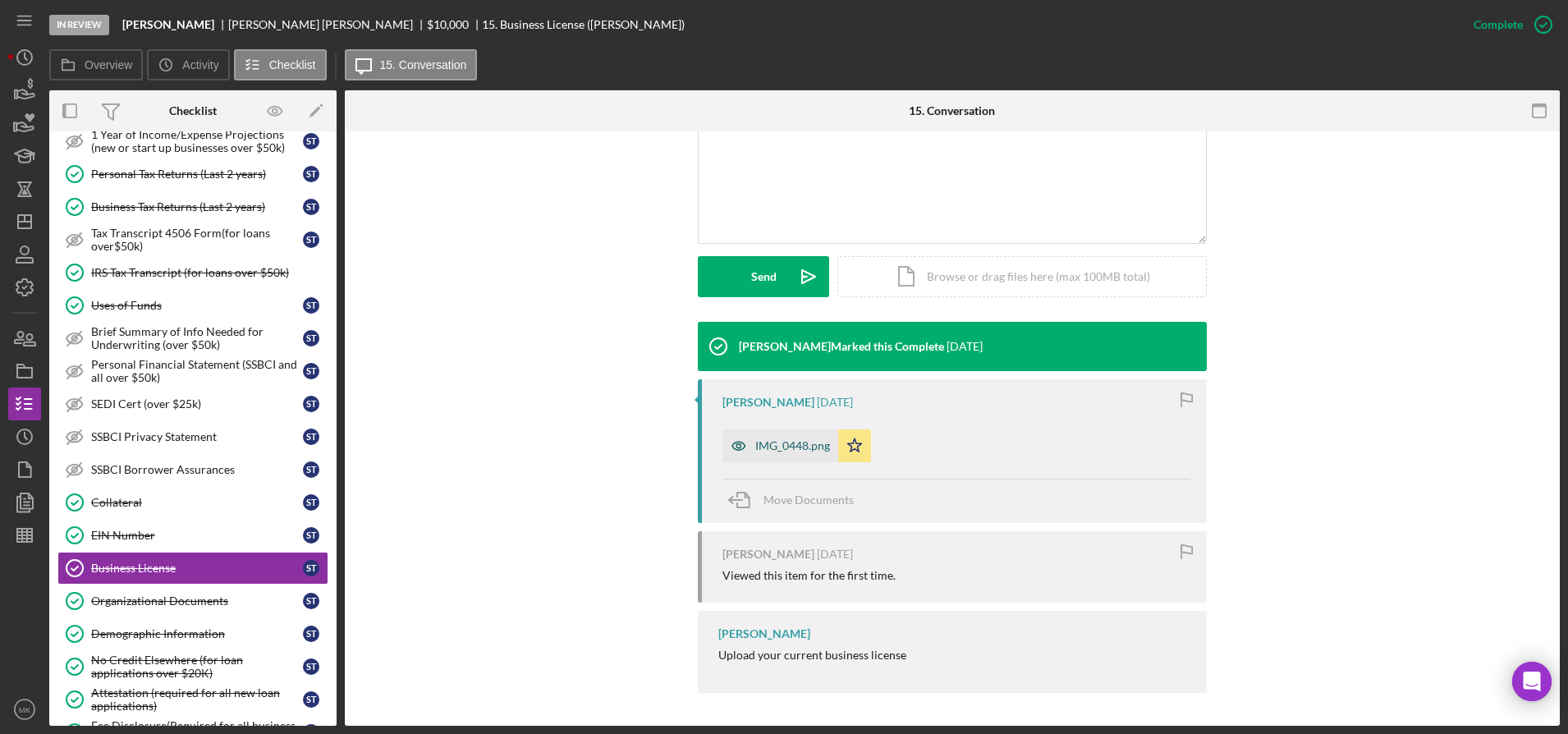
click at [788, 437] on div "IMG_0448.png" at bounding box center [780, 446] width 116 height 33
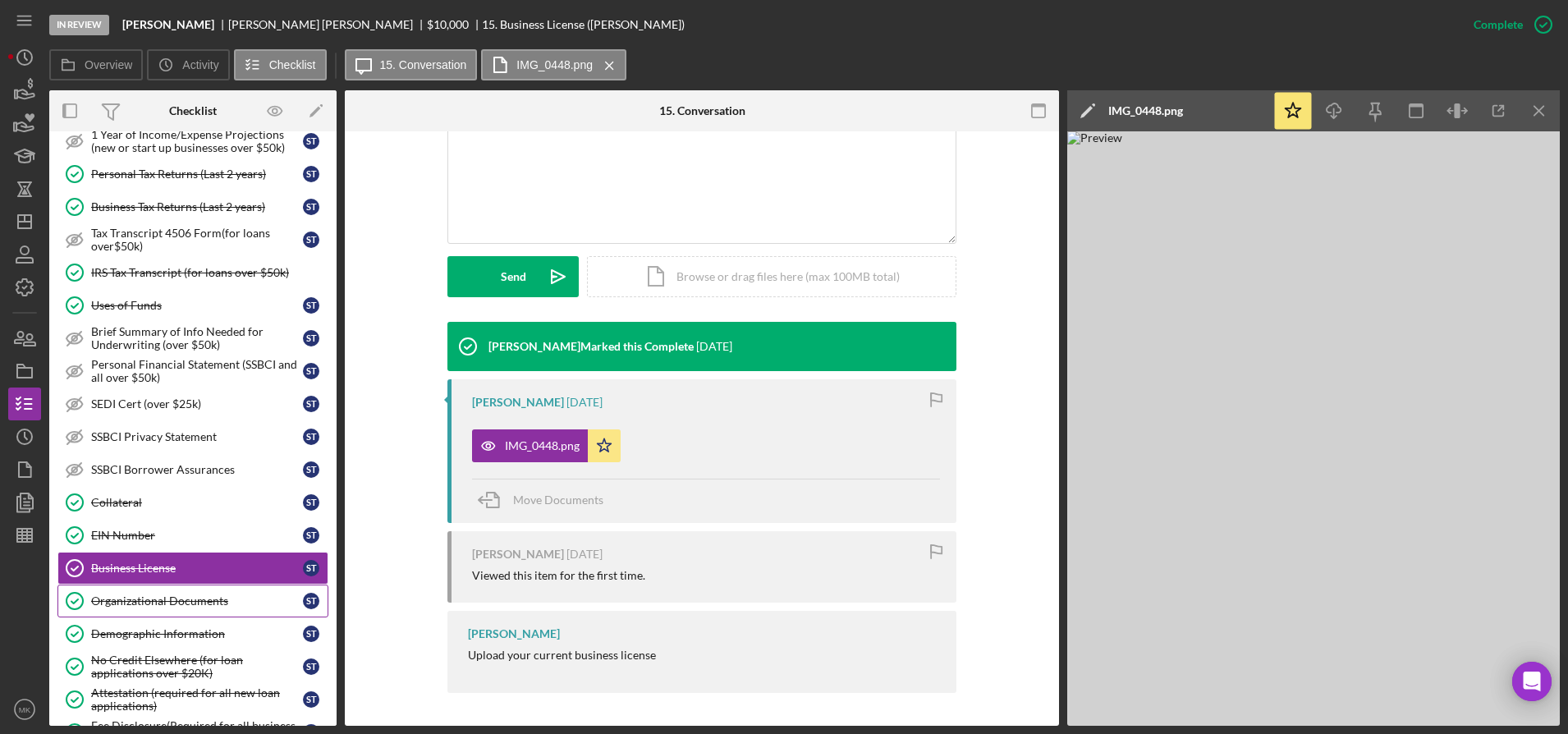
click at [165, 604] on div "Organizational Documents" at bounding box center [197, 601] width 212 height 13
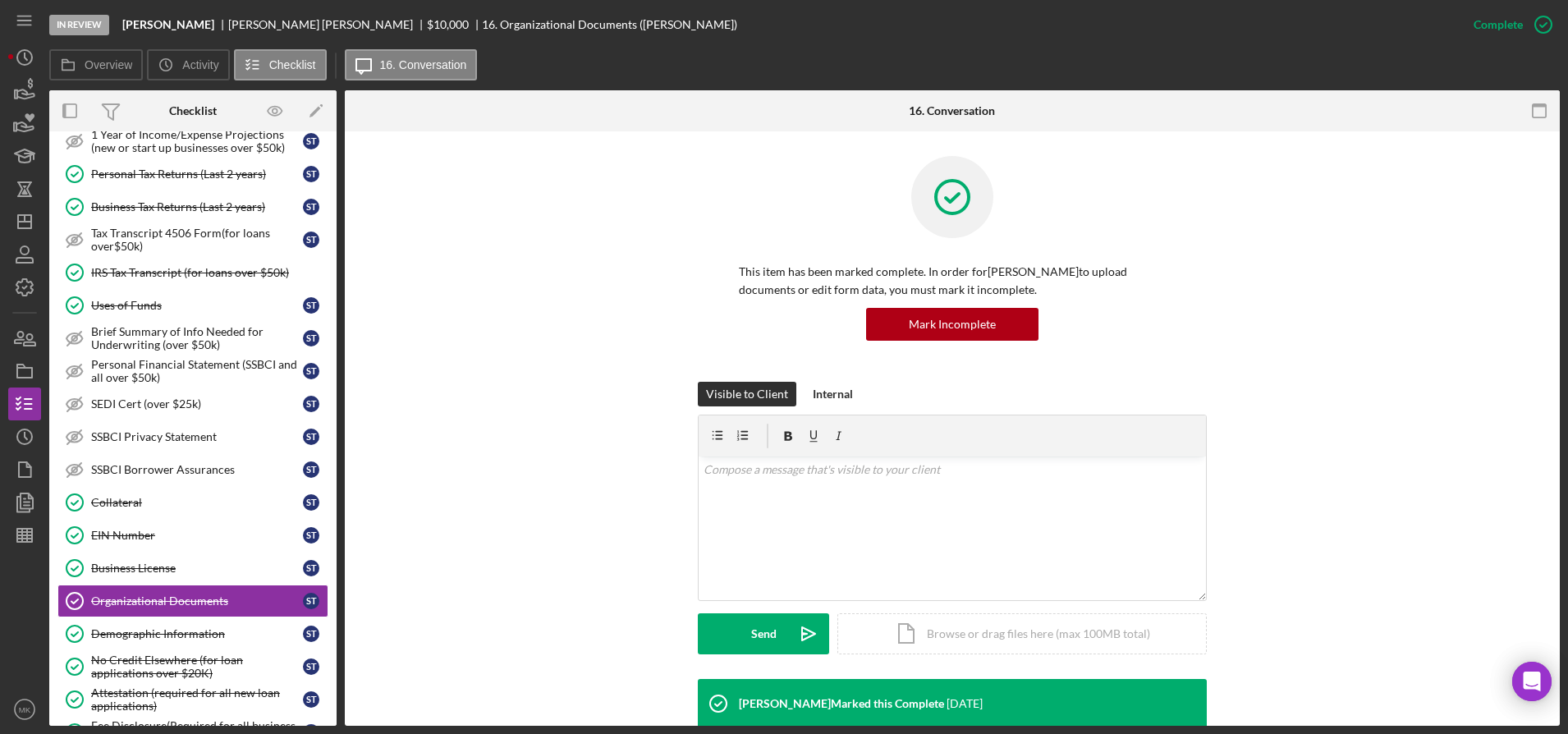
scroll to position [410, 0]
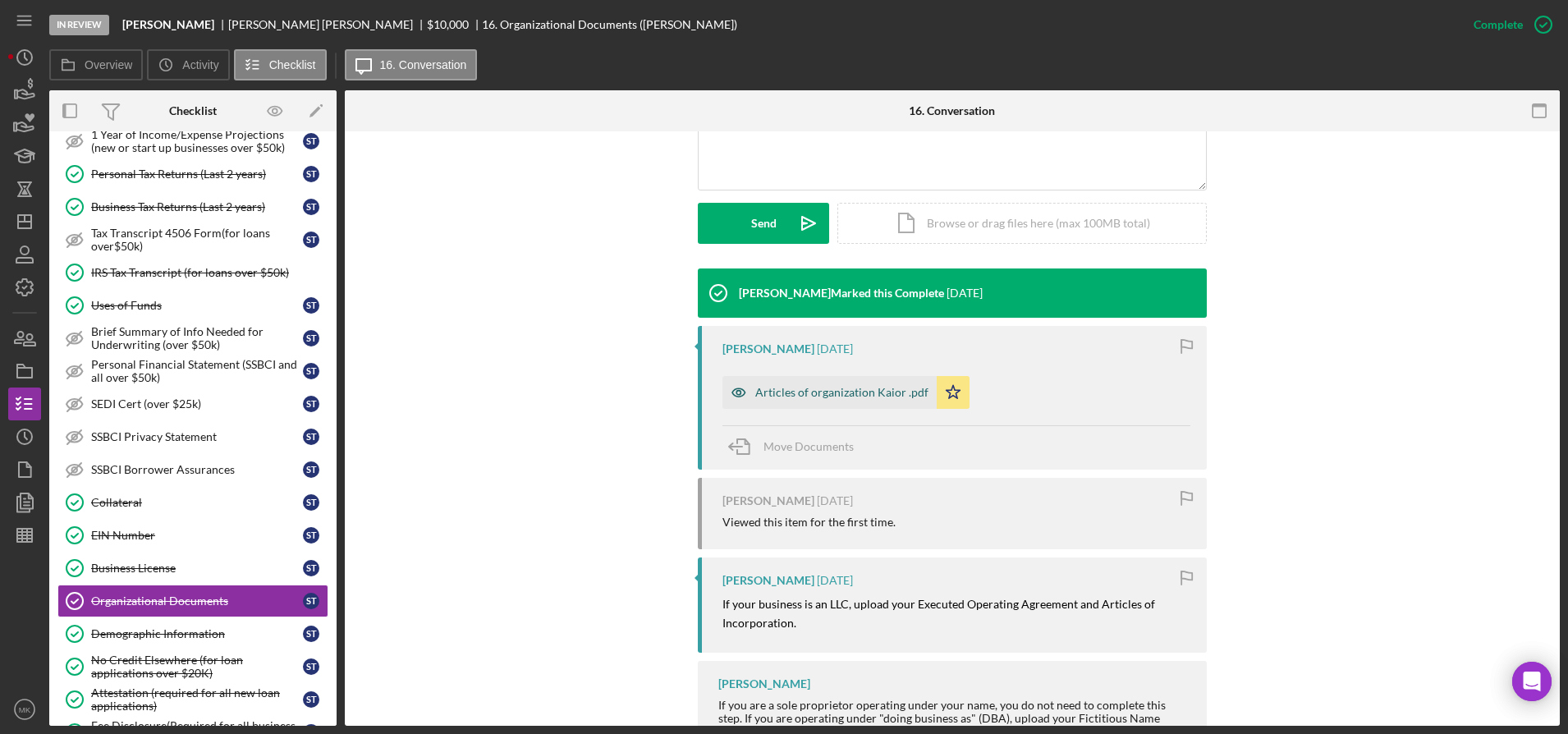
click at [859, 386] on div "Articles of organization Kaior .pdf" at bounding box center [842, 392] width 173 height 13
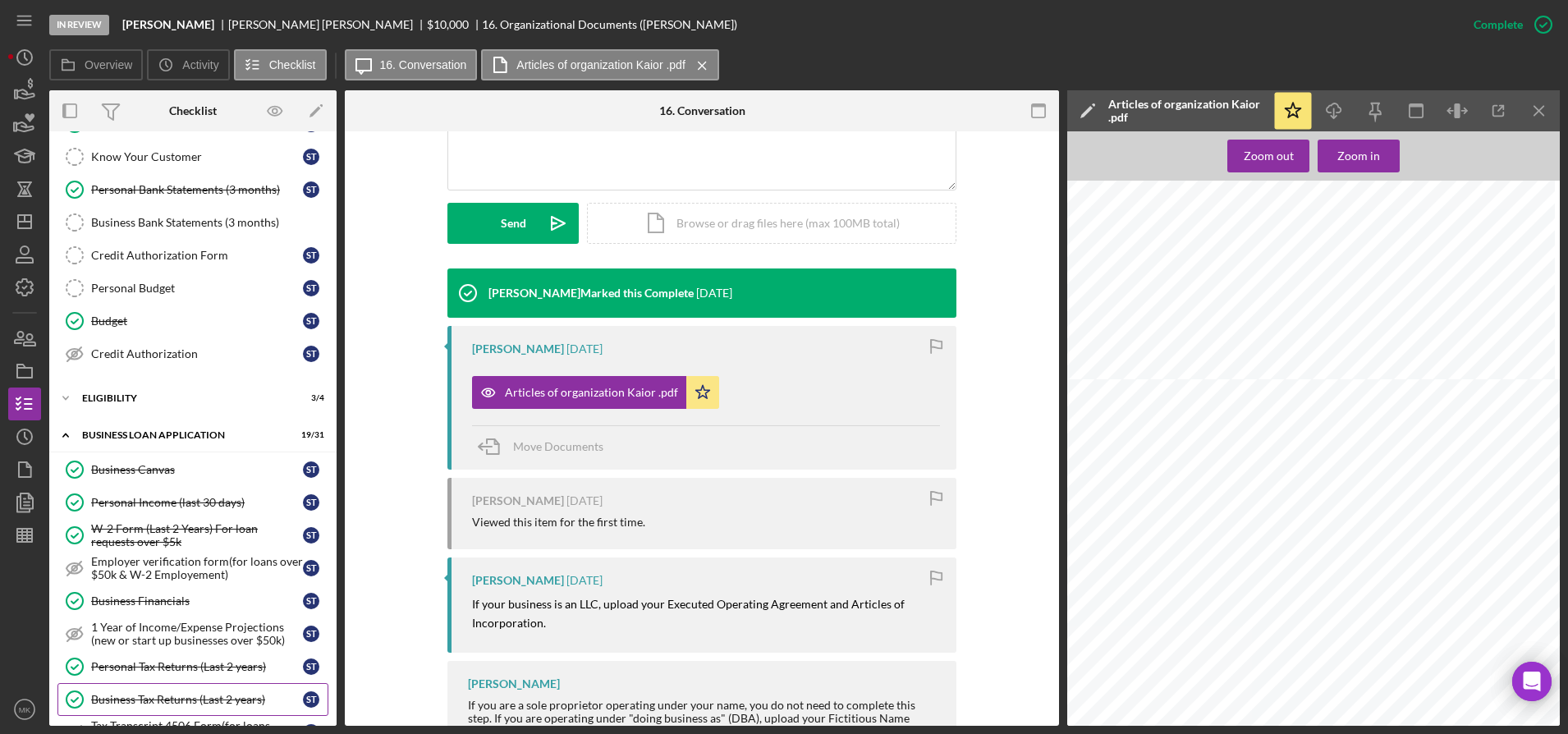
scroll to position [0, 0]
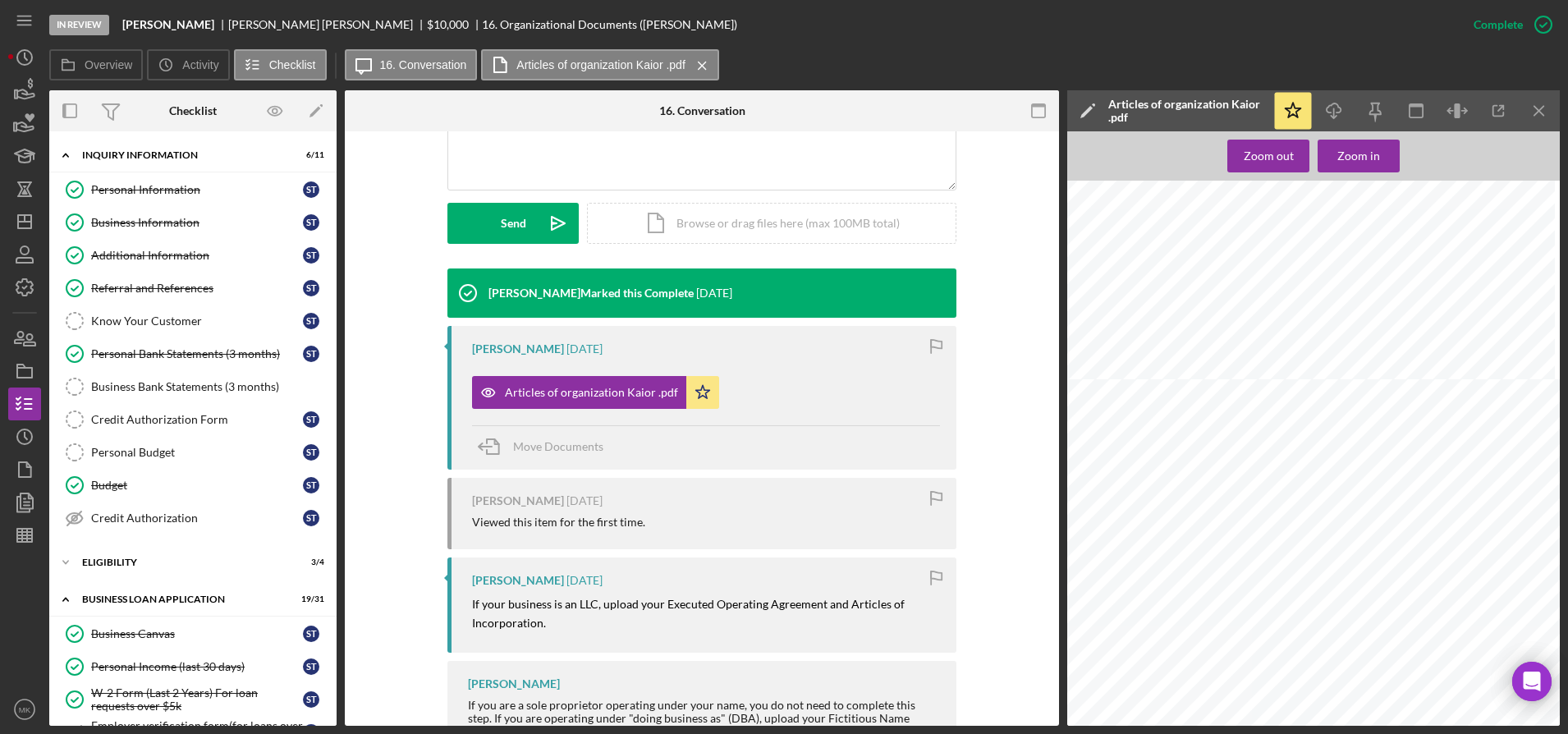
drag, startPoint x: 188, startPoint y: 191, endPoint x: 343, endPoint y: 206, distance: 155.7
click at [188, 191] on div "Personal Information" at bounding box center [197, 190] width 212 height 13
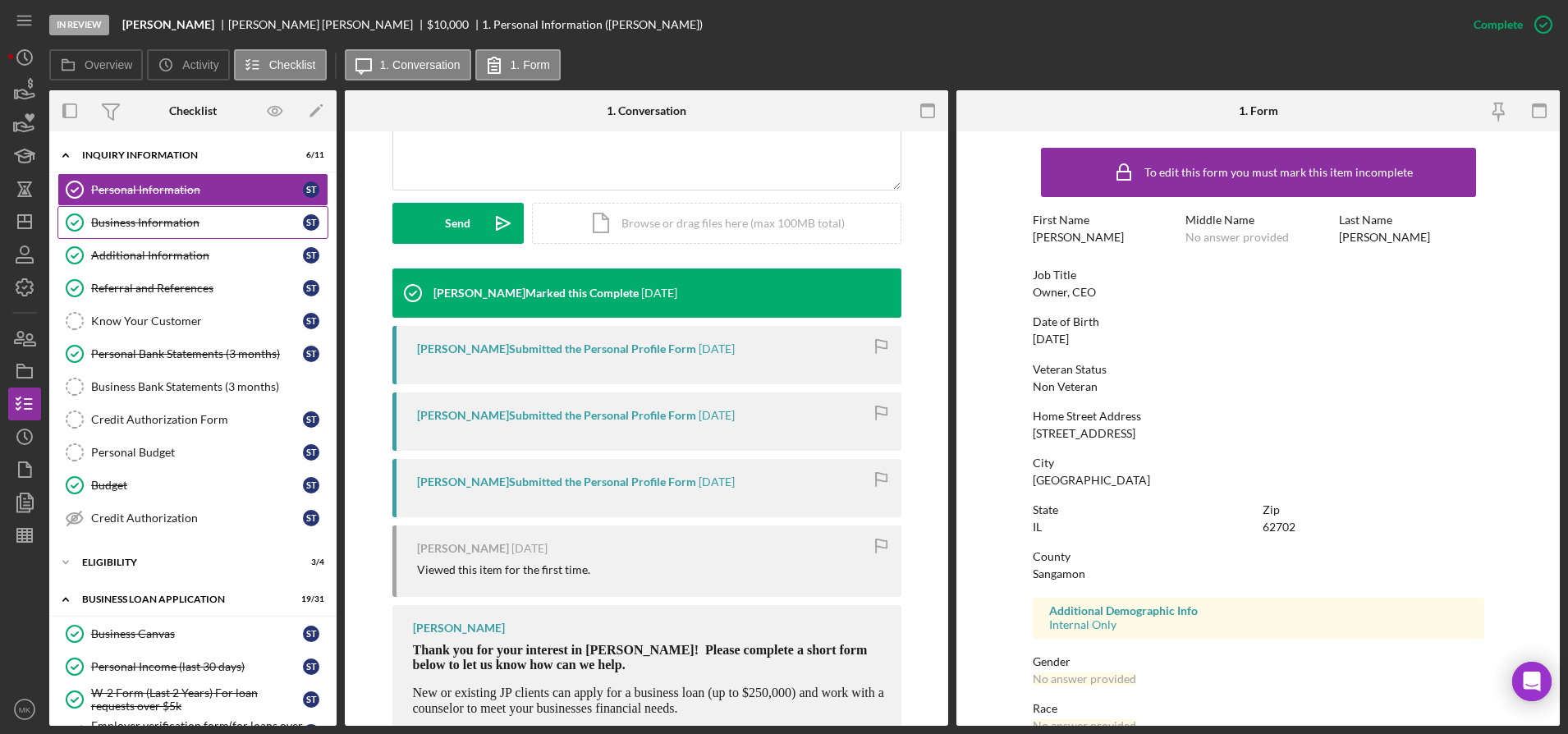
click at [168, 214] on link "Business Information Business Information S T" at bounding box center [193, 223] width 271 height 33
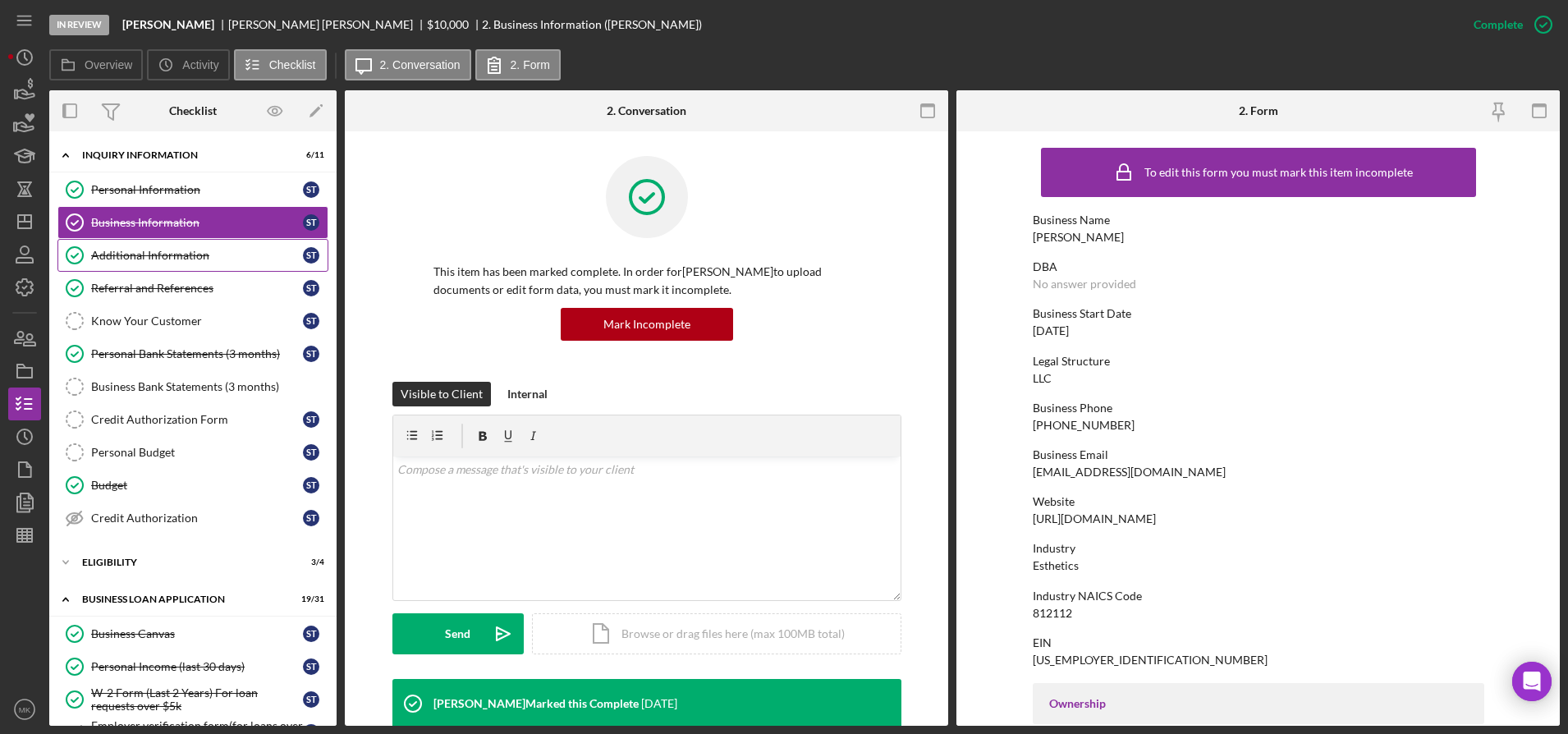
click at [151, 258] on div "Additional Information" at bounding box center [197, 255] width 212 height 13
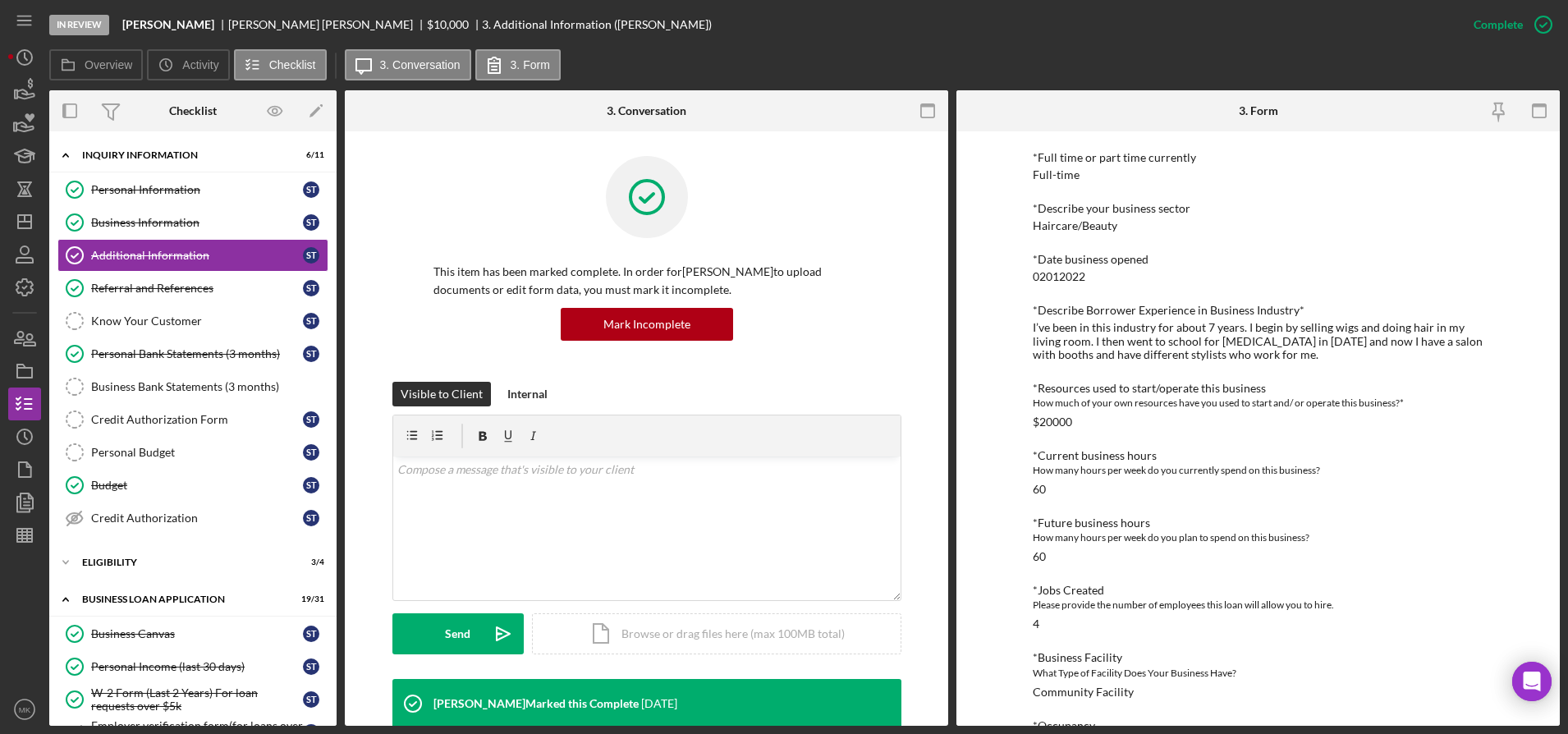
scroll to position [642, 0]
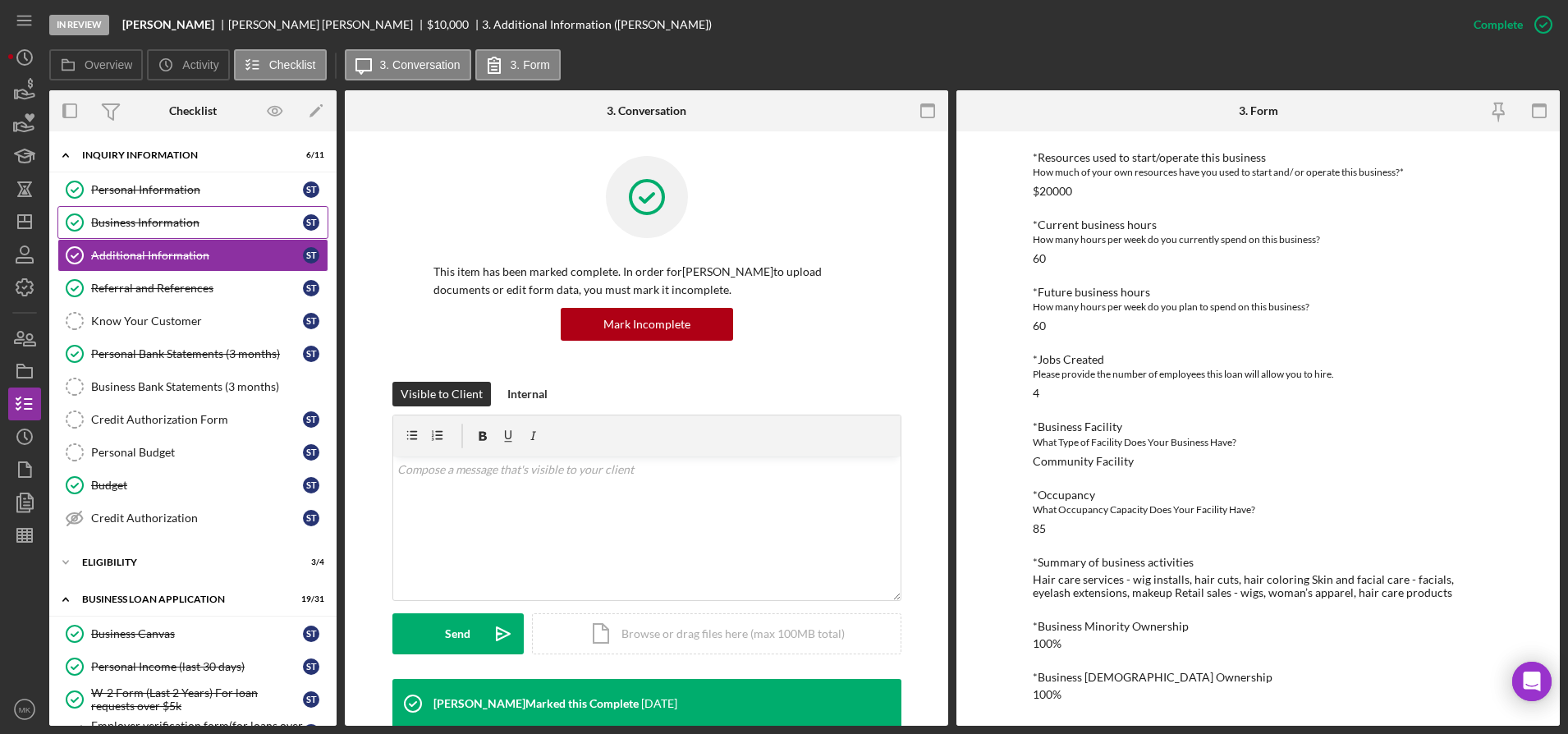
drag, startPoint x: 185, startPoint y: 225, endPoint x: 200, endPoint y: 225, distance: 15.0
click at [185, 225] on div "Business Information" at bounding box center [197, 223] width 212 height 13
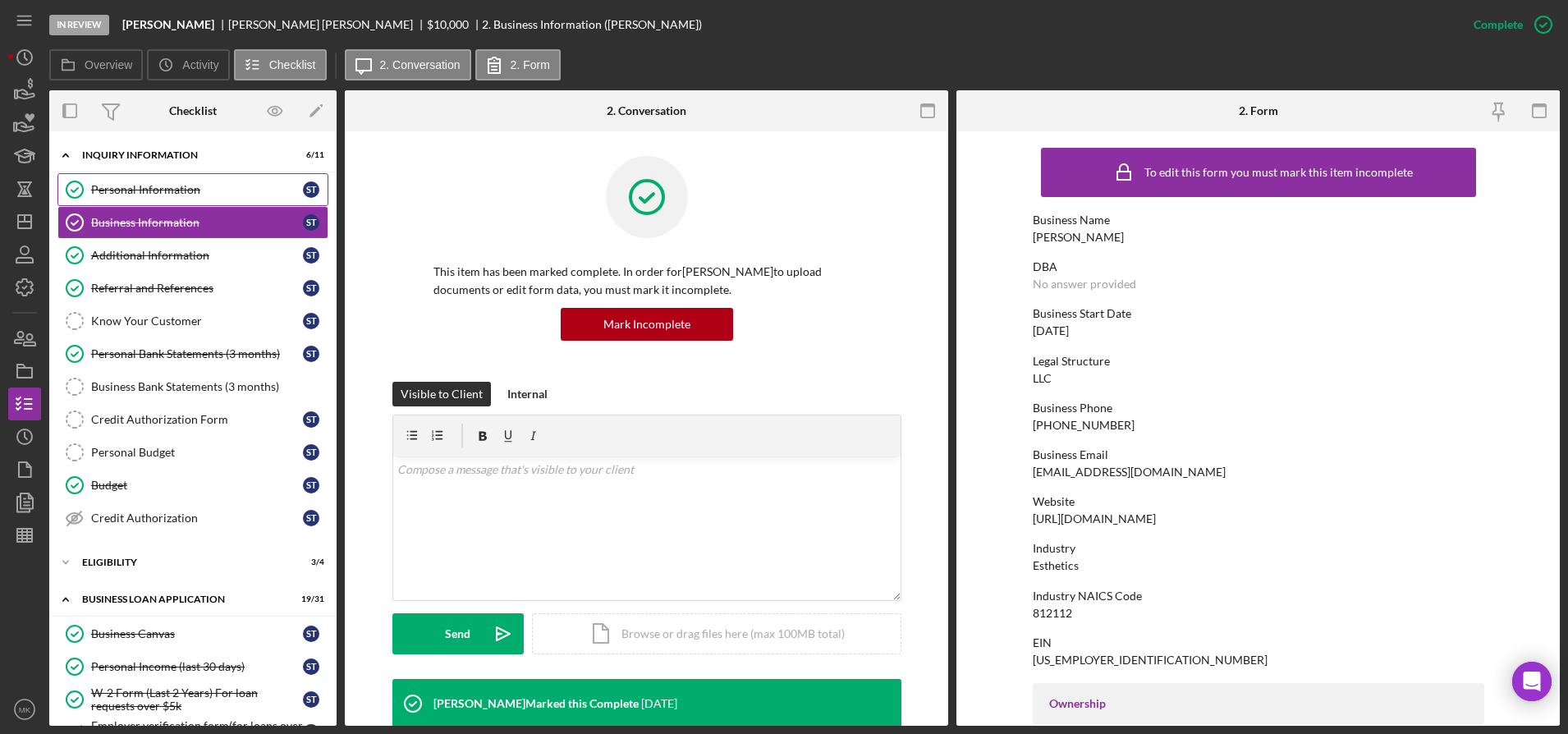
drag, startPoint x: 145, startPoint y: 185, endPoint x: 168, endPoint y: 186, distance: 23.0
click at [145, 185] on div "Personal Information" at bounding box center [197, 190] width 212 height 13
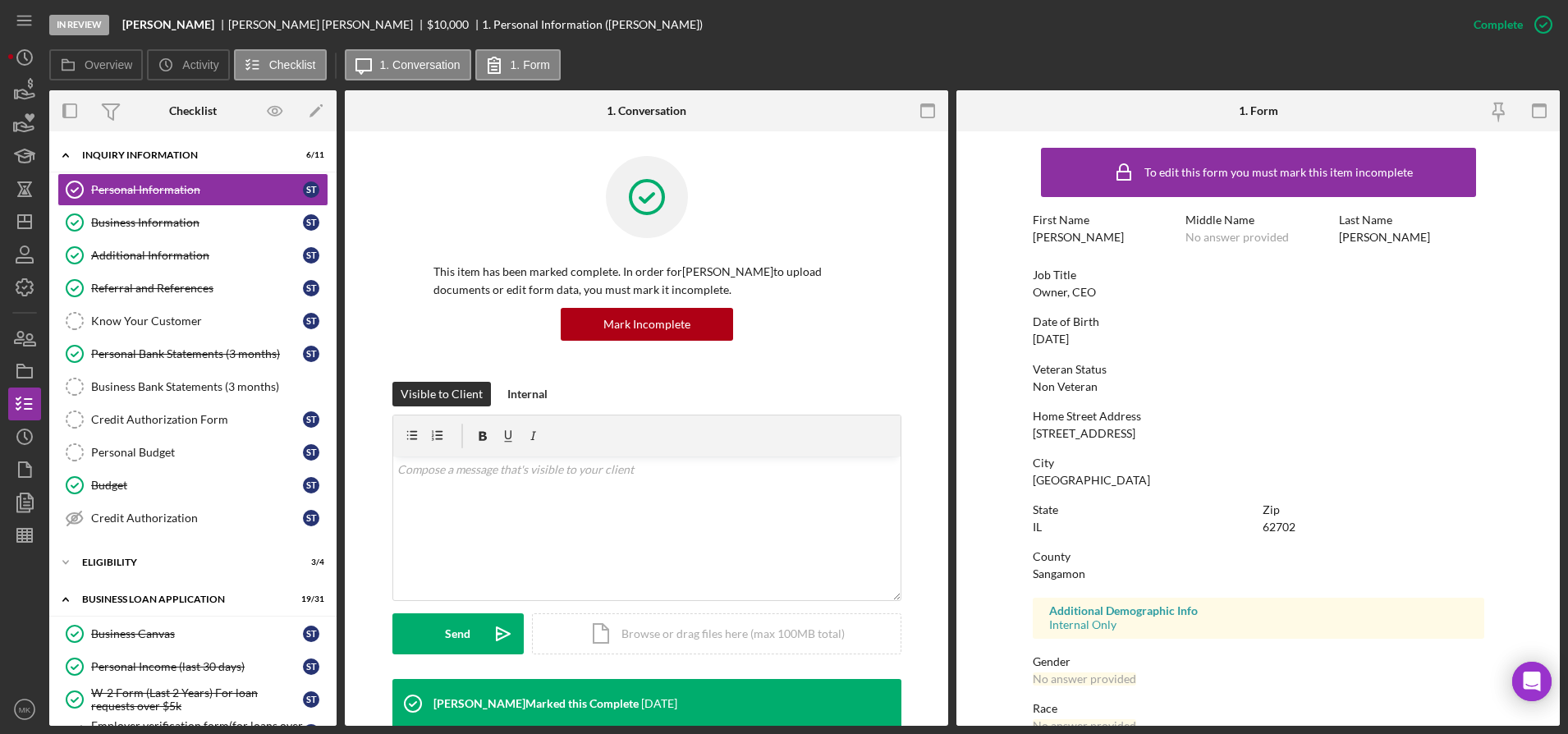
scroll to position [172, 0]
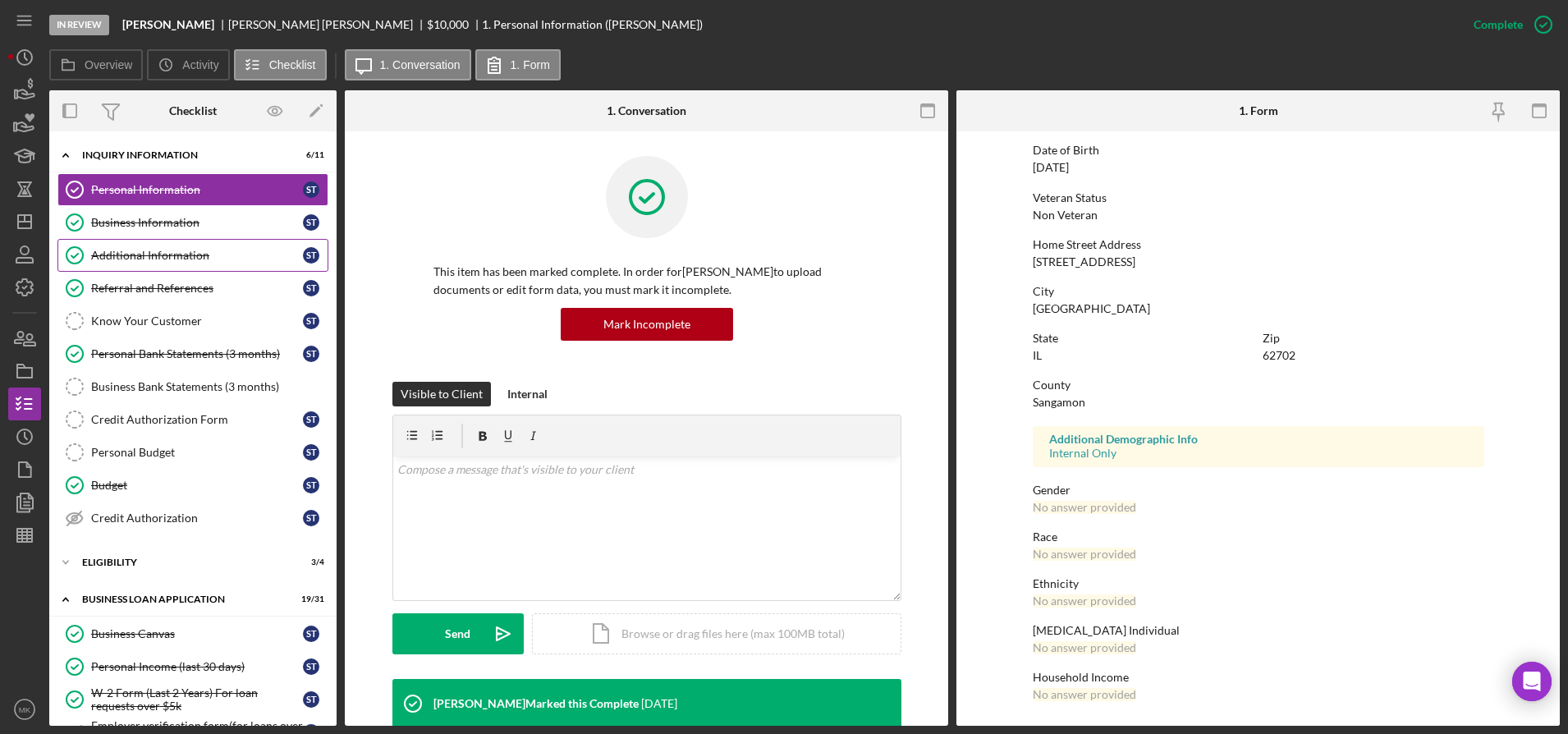
click at [210, 259] on div "Additional Information" at bounding box center [197, 255] width 212 height 13
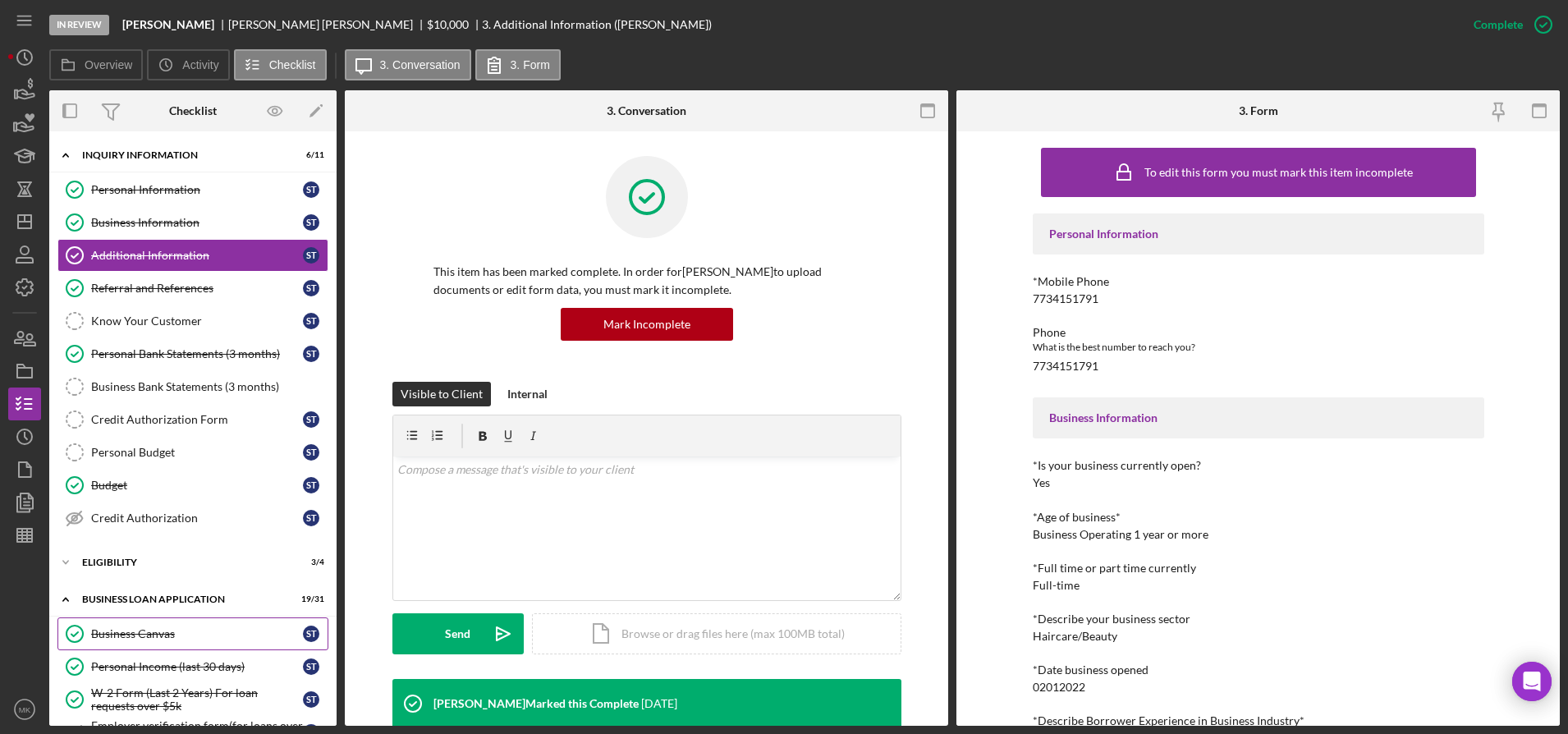
click at [182, 621] on link "Business Canvas Business Canvas S T" at bounding box center [193, 634] width 271 height 33
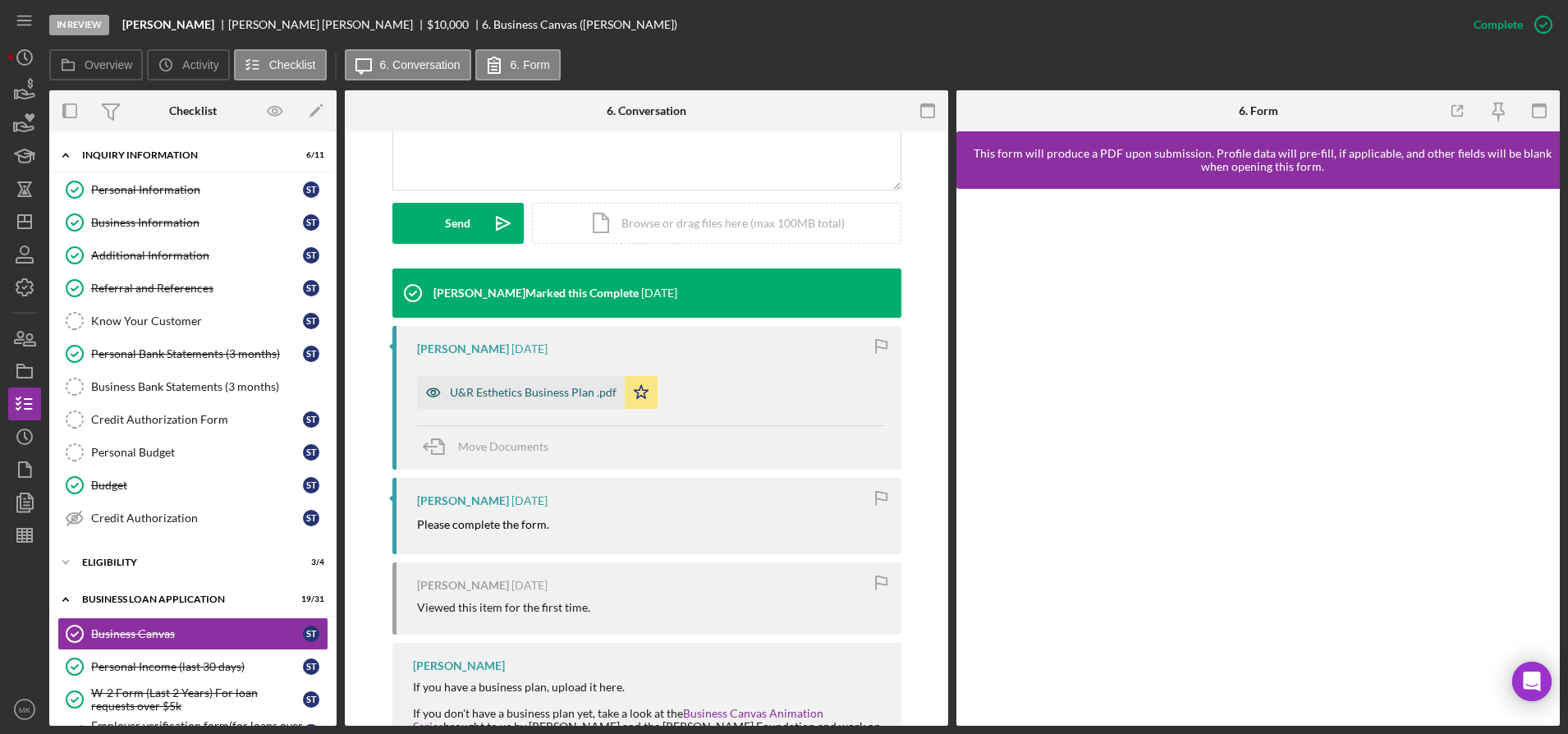
click at [547, 380] on div "U&R Esthetics Business Plan .pdf" at bounding box center [521, 392] width 208 height 33
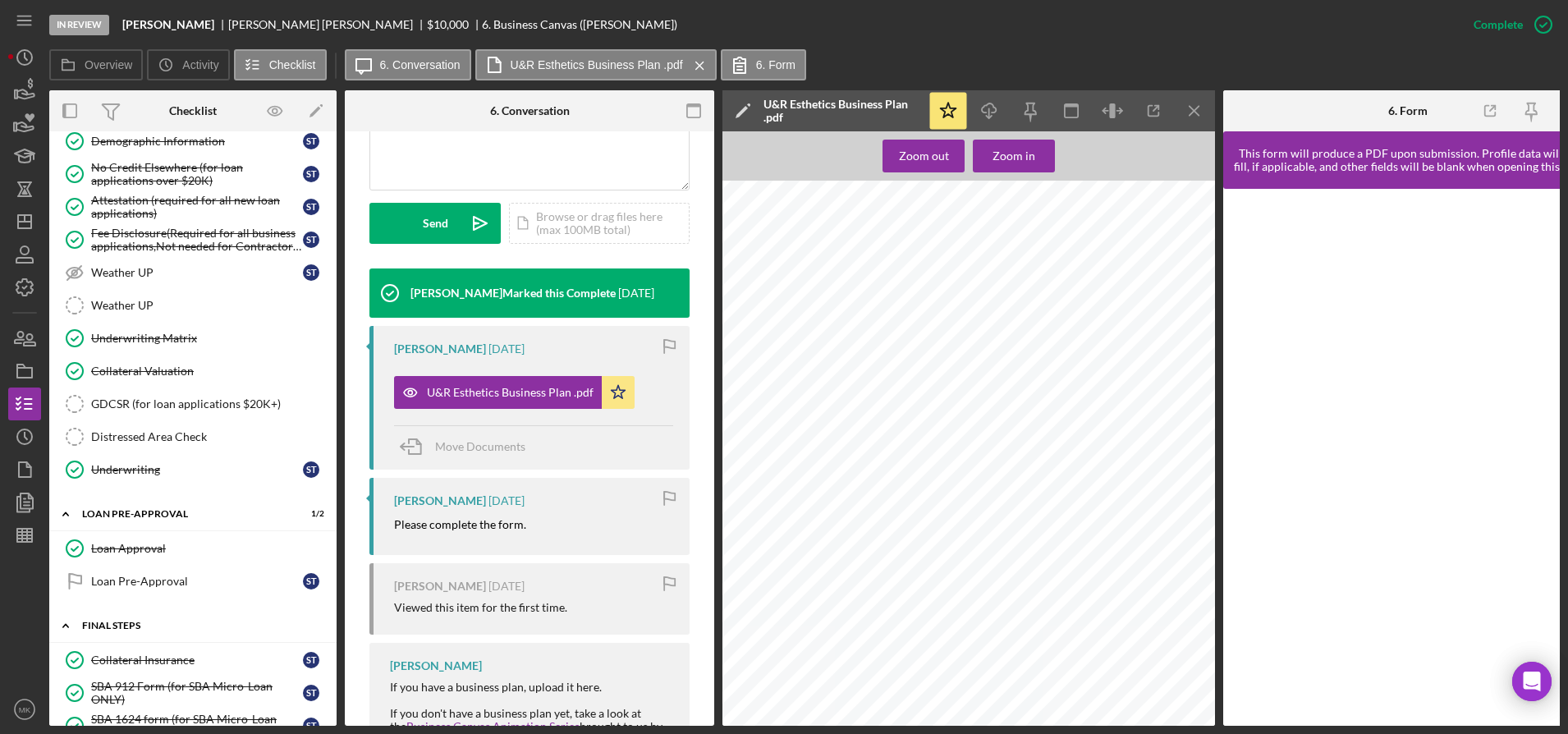
scroll to position [1478, 0]
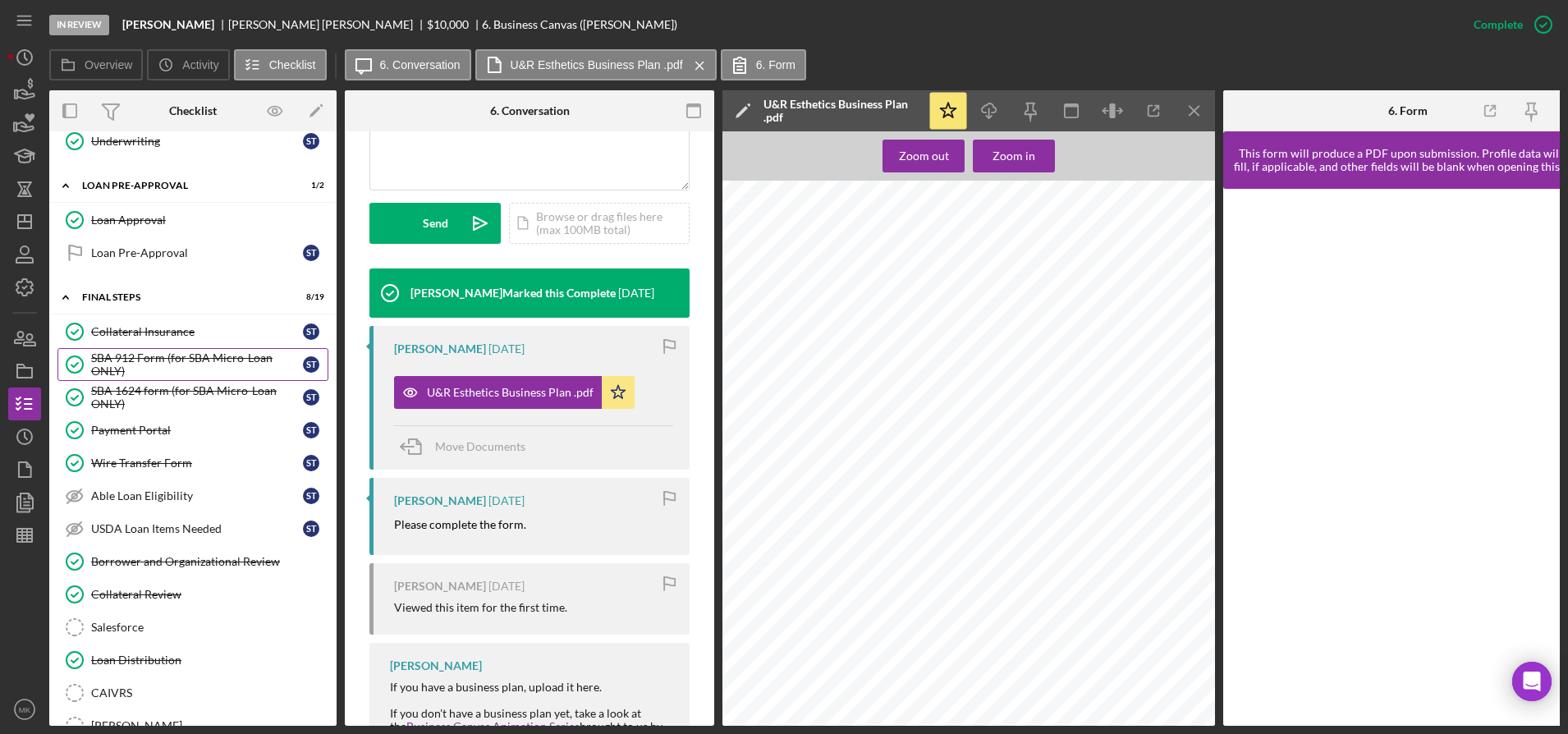
click at [154, 361] on div "SBA 912 Form (for SBA Micro-Loan ONLY)" at bounding box center [197, 365] width 212 height 26
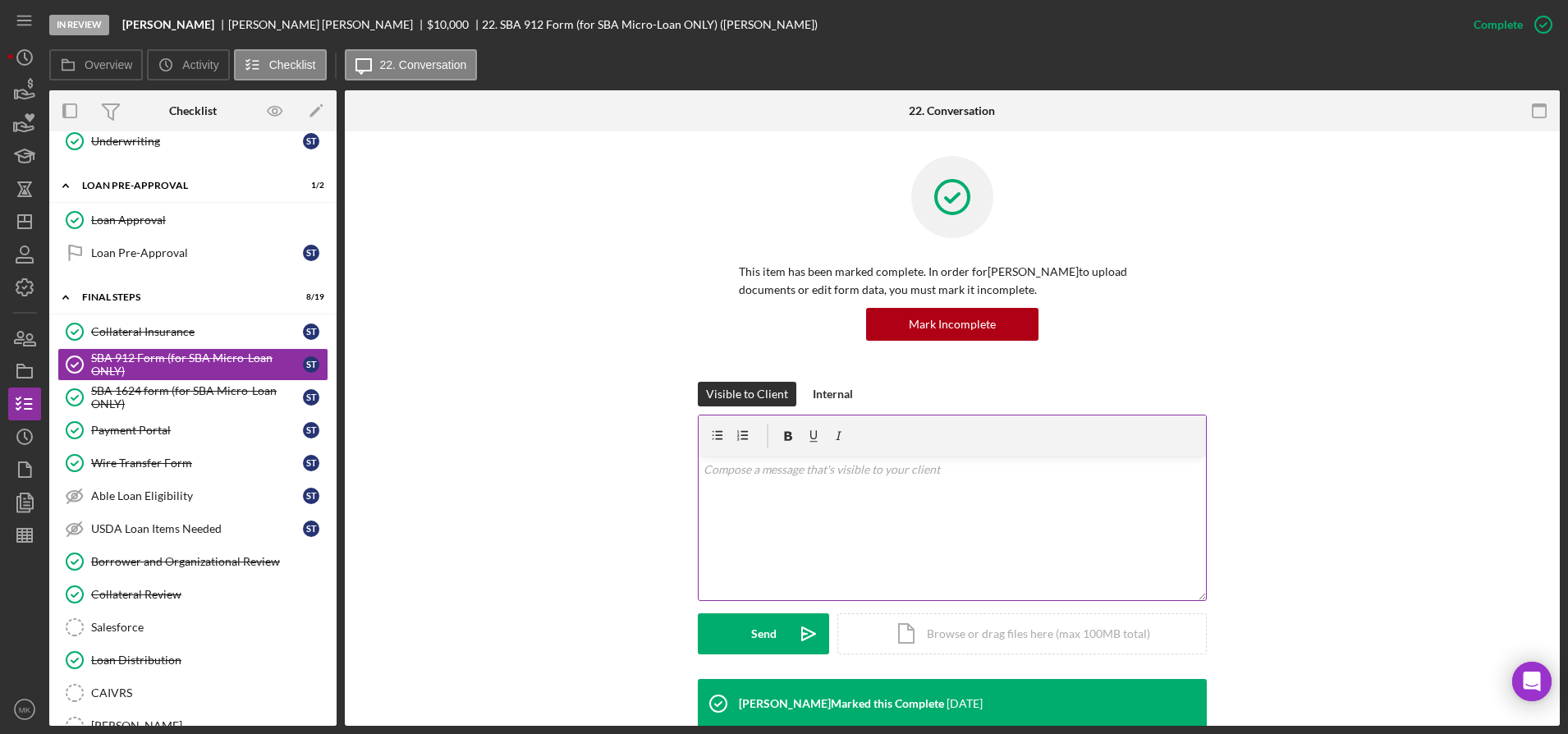
scroll to position [473, 0]
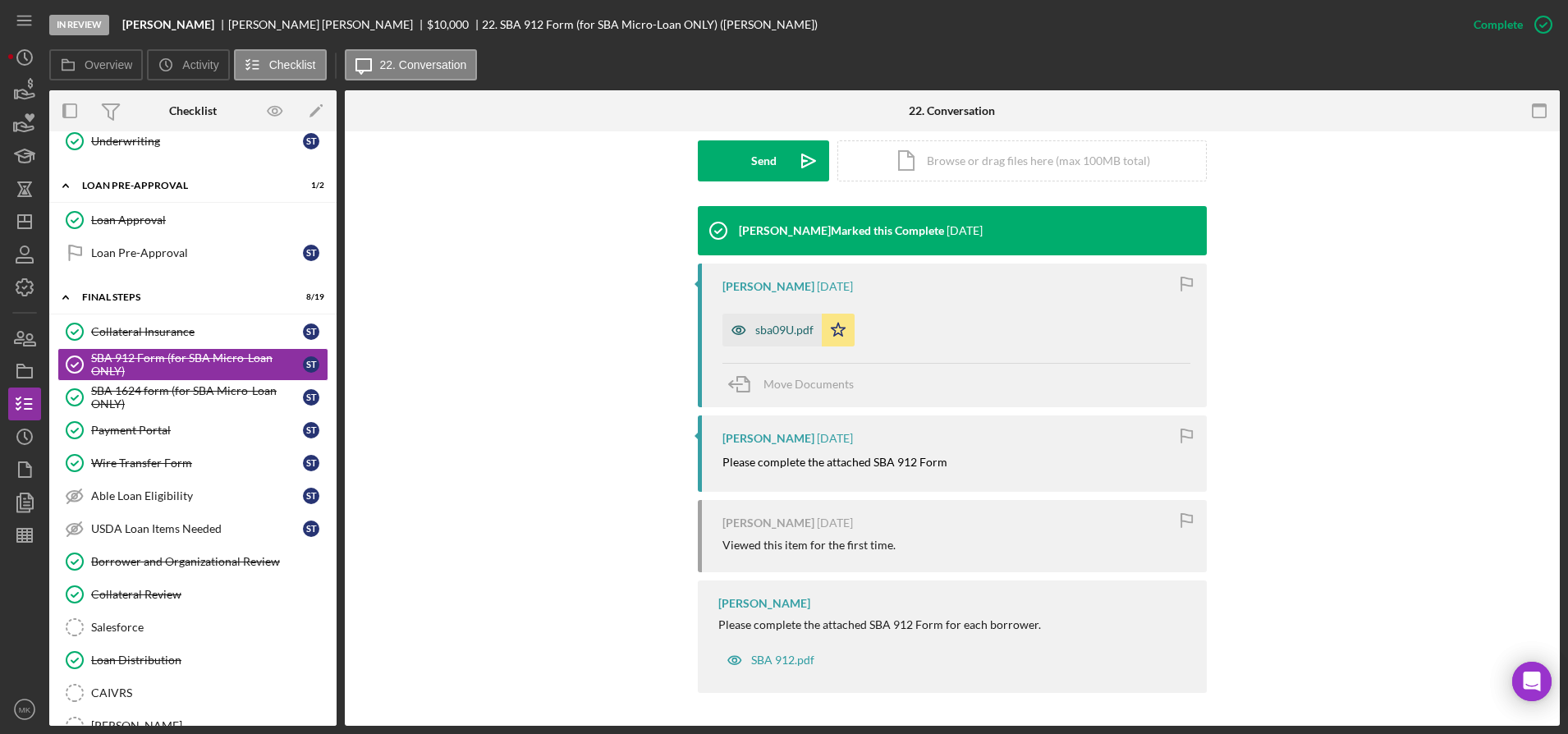
click at [773, 339] on div "sba09U.pdf" at bounding box center [772, 330] width 99 height 33
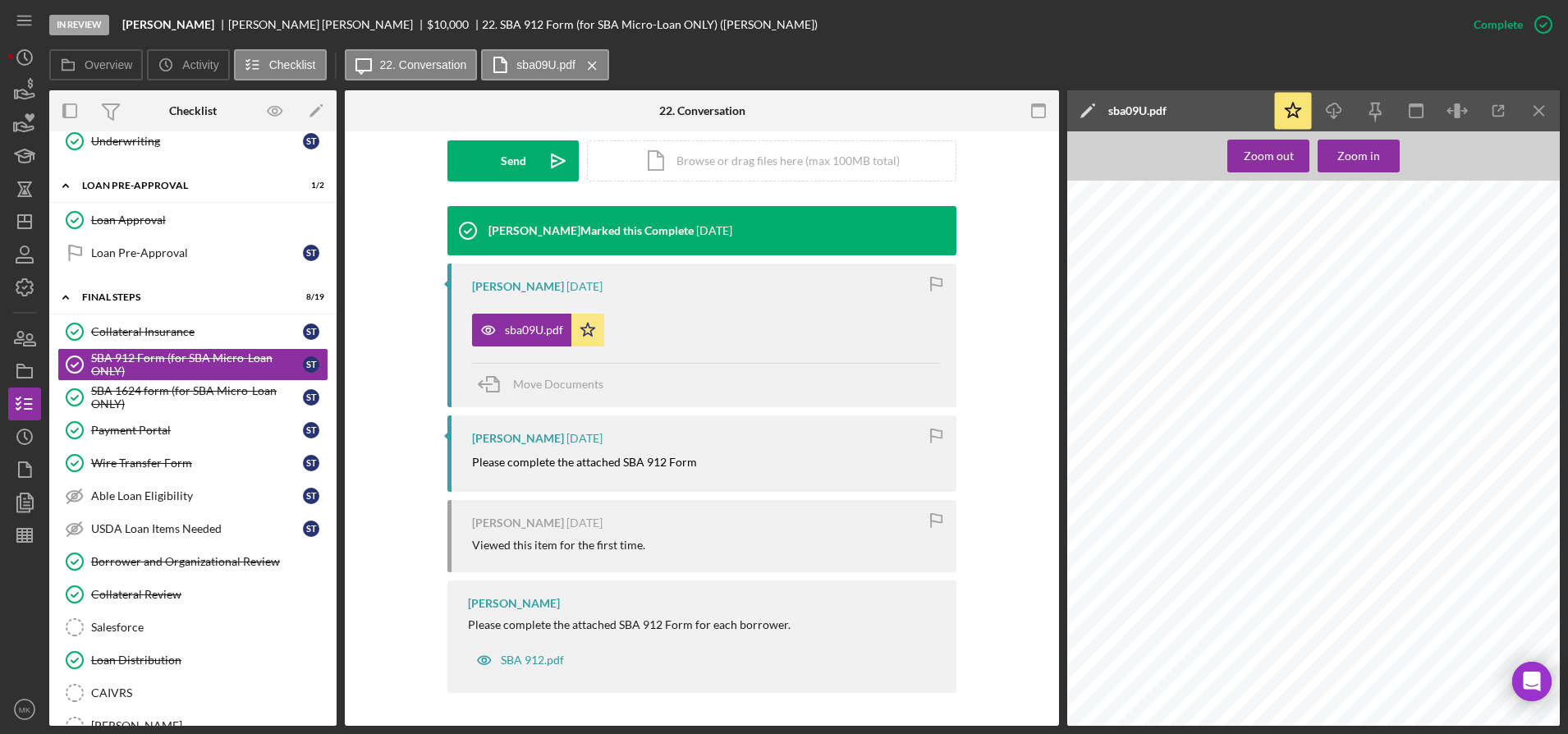
scroll to position [0, 0]
click at [169, 386] on div "SBA 1624 form (for SBA Micro-Loan ONLY)" at bounding box center [197, 397] width 212 height 26
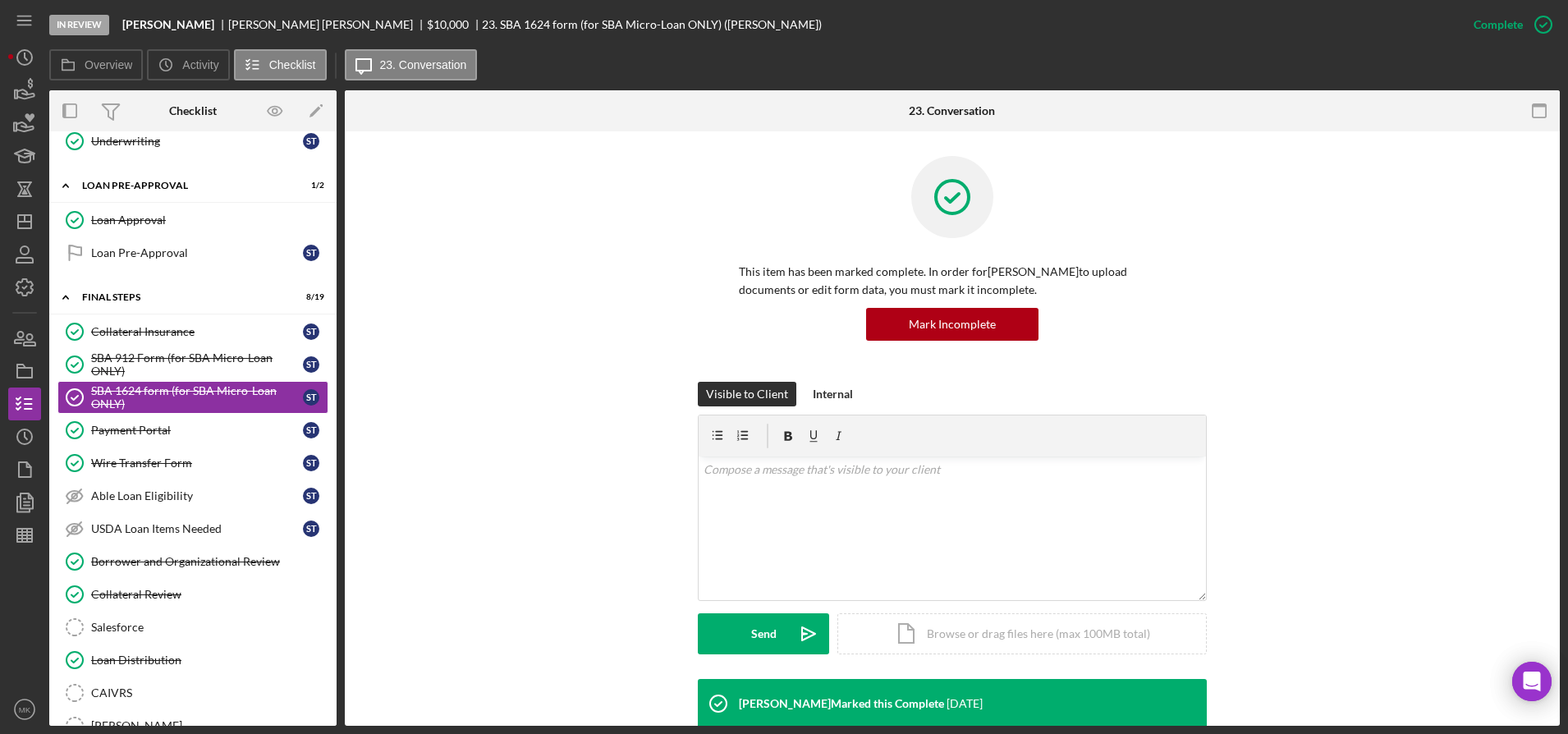
scroll to position [410, 0]
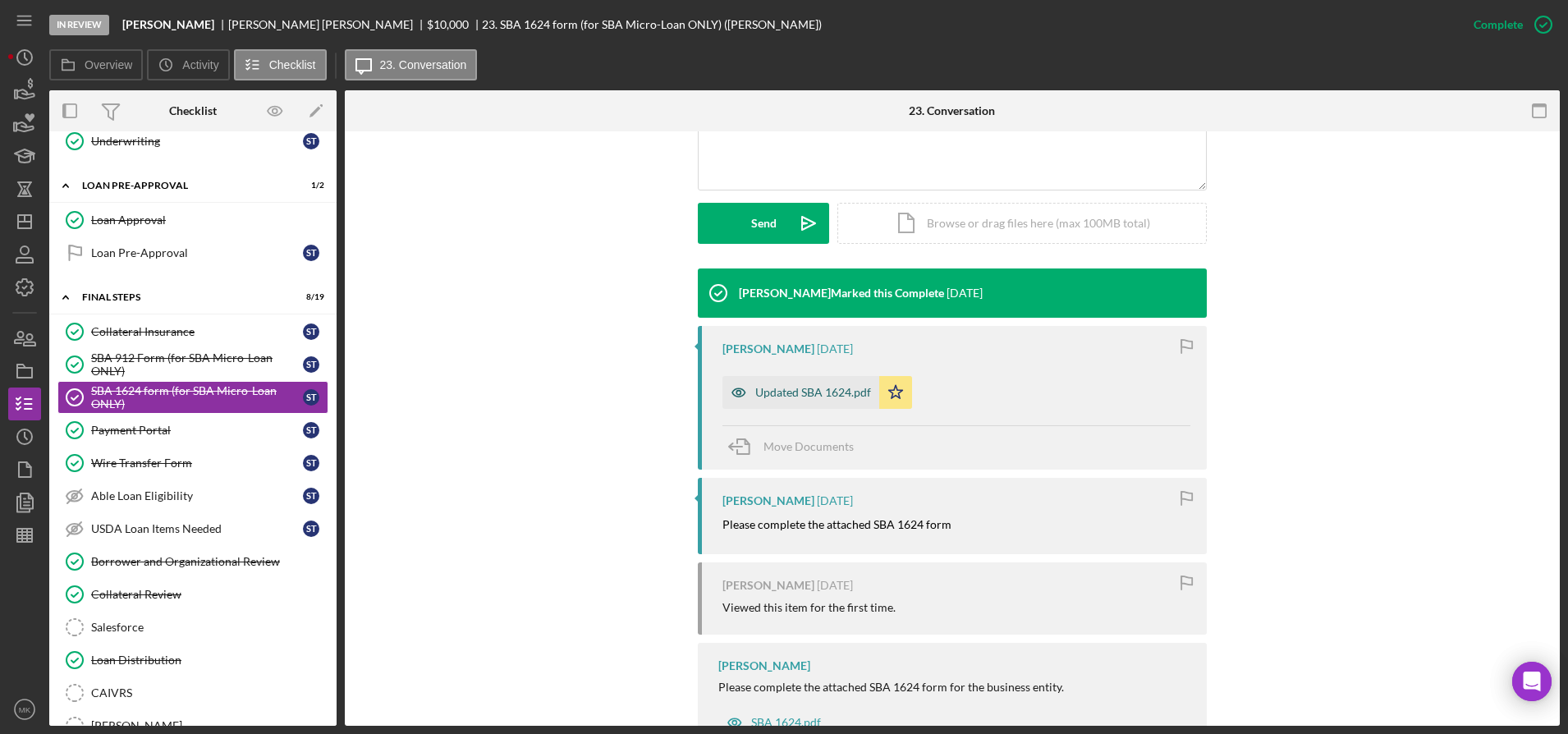
click at [824, 391] on div "Updated SBA 1624.pdf" at bounding box center [813, 392] width 116 height 13
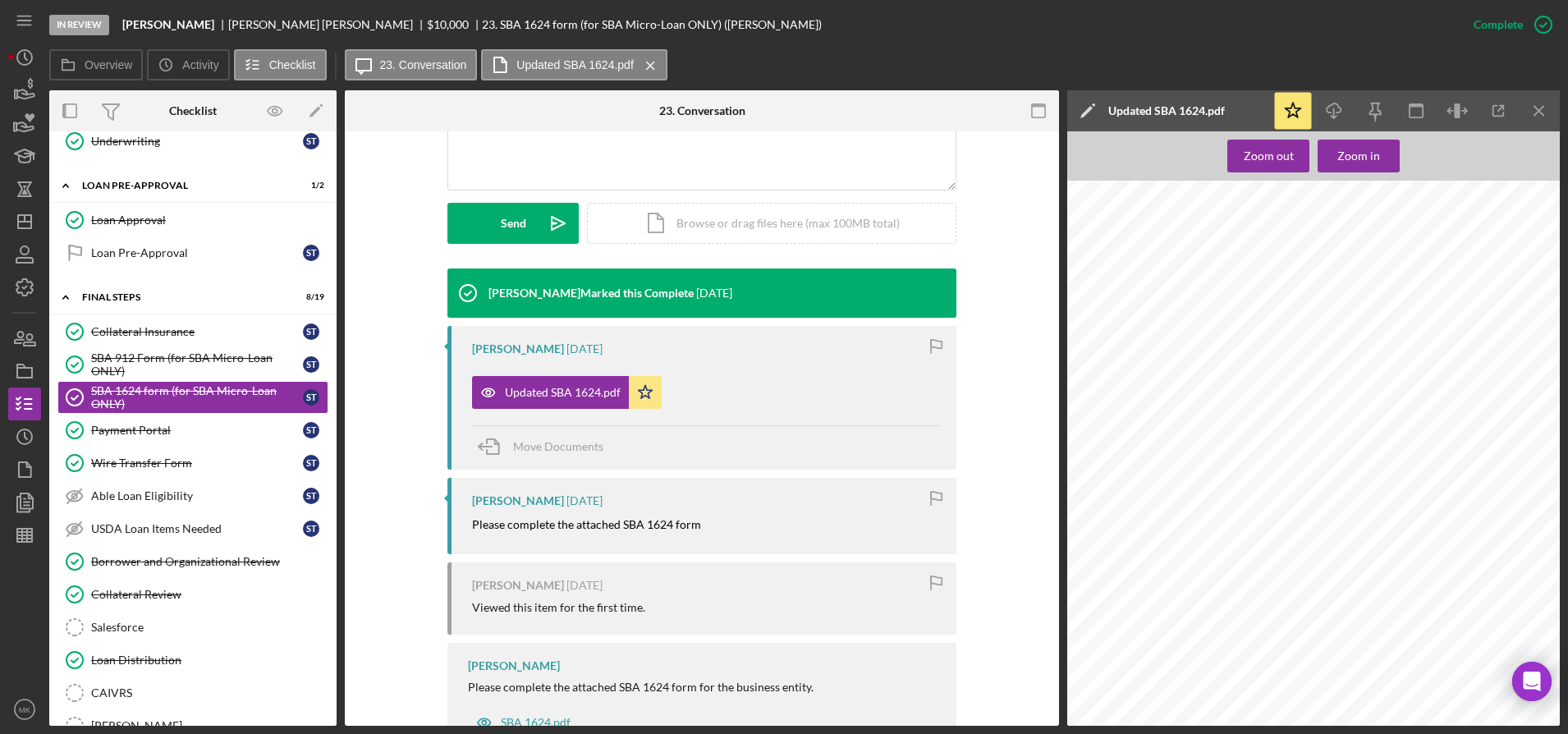
scroll to position [768, 0]
click at [25, 218] on line "button" at bounding box center [25, 219] width 0 height 7
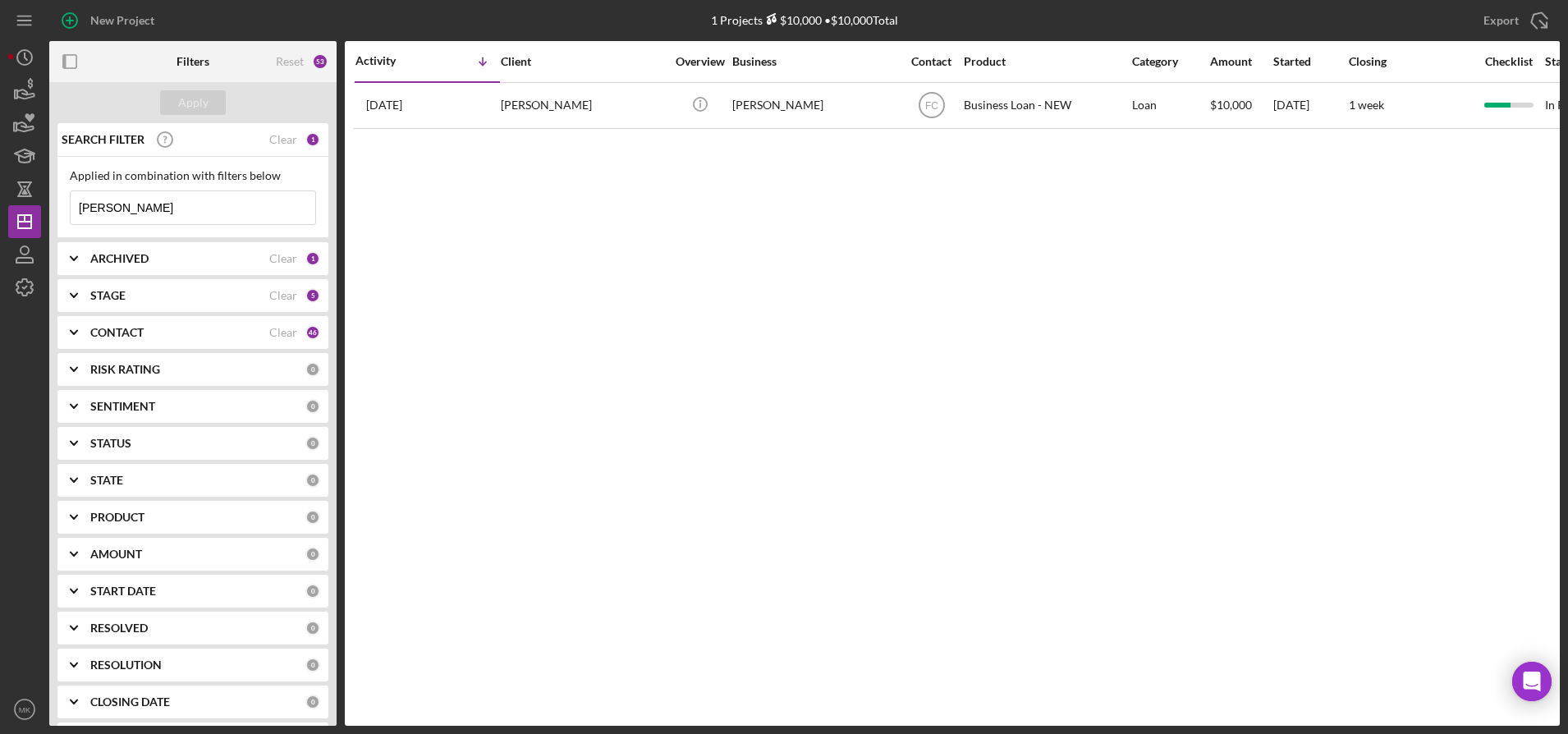
drag, startPoint x: 145, startPoint y: 214, endPoint x: -12, endPoint y: 203, distance: 157.4
click at [0, 203] on html "New Project 1 Projects $10,000 • $10,000 Total [PERSON_NAME] Export Icon/Export…" at bounding box center [784, 367] width 1568 height 734
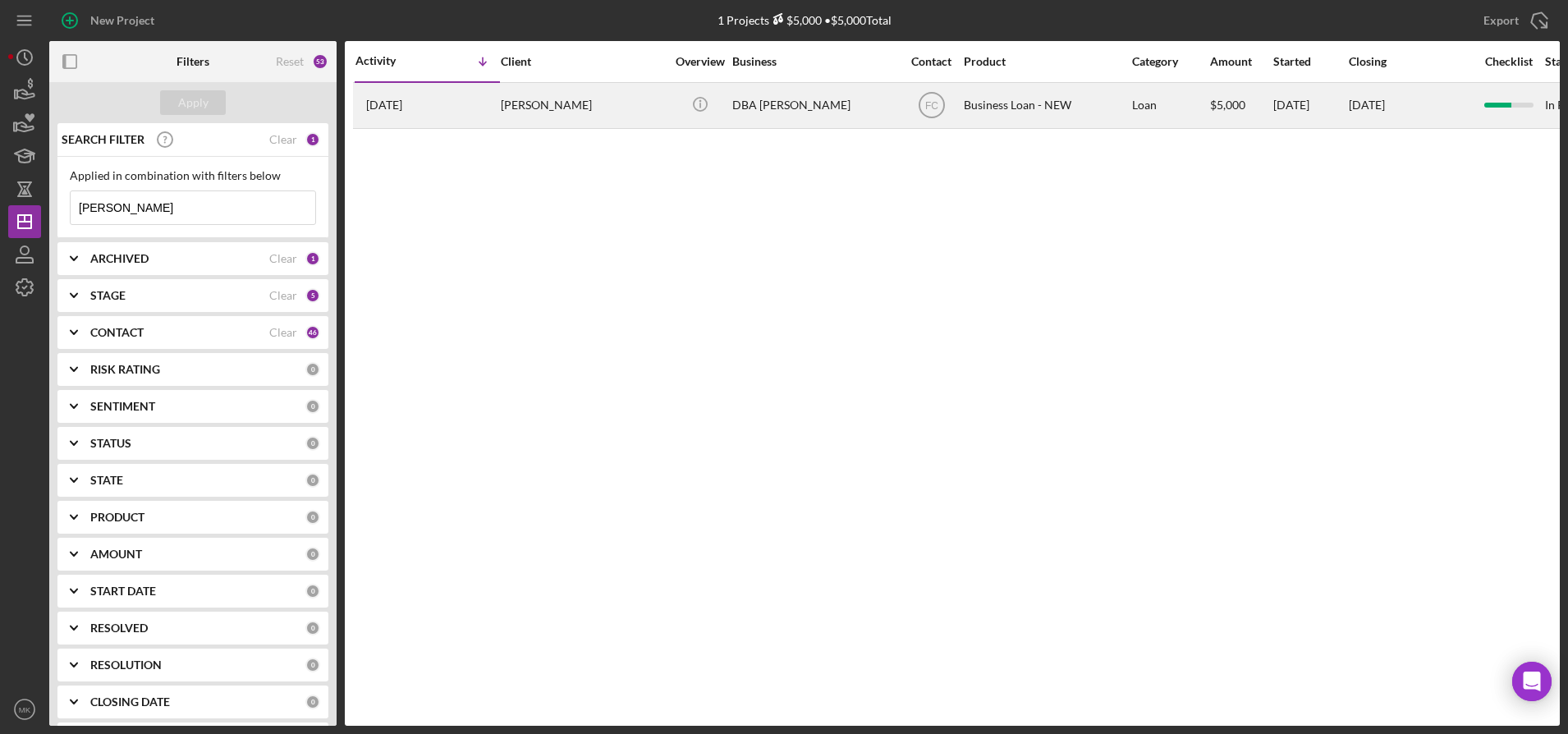
type input "[PERSON_NAME]"
click at [553, 107] on div "[PERSON_NAME]" at bounding box center [583, 105] width 164 height 44
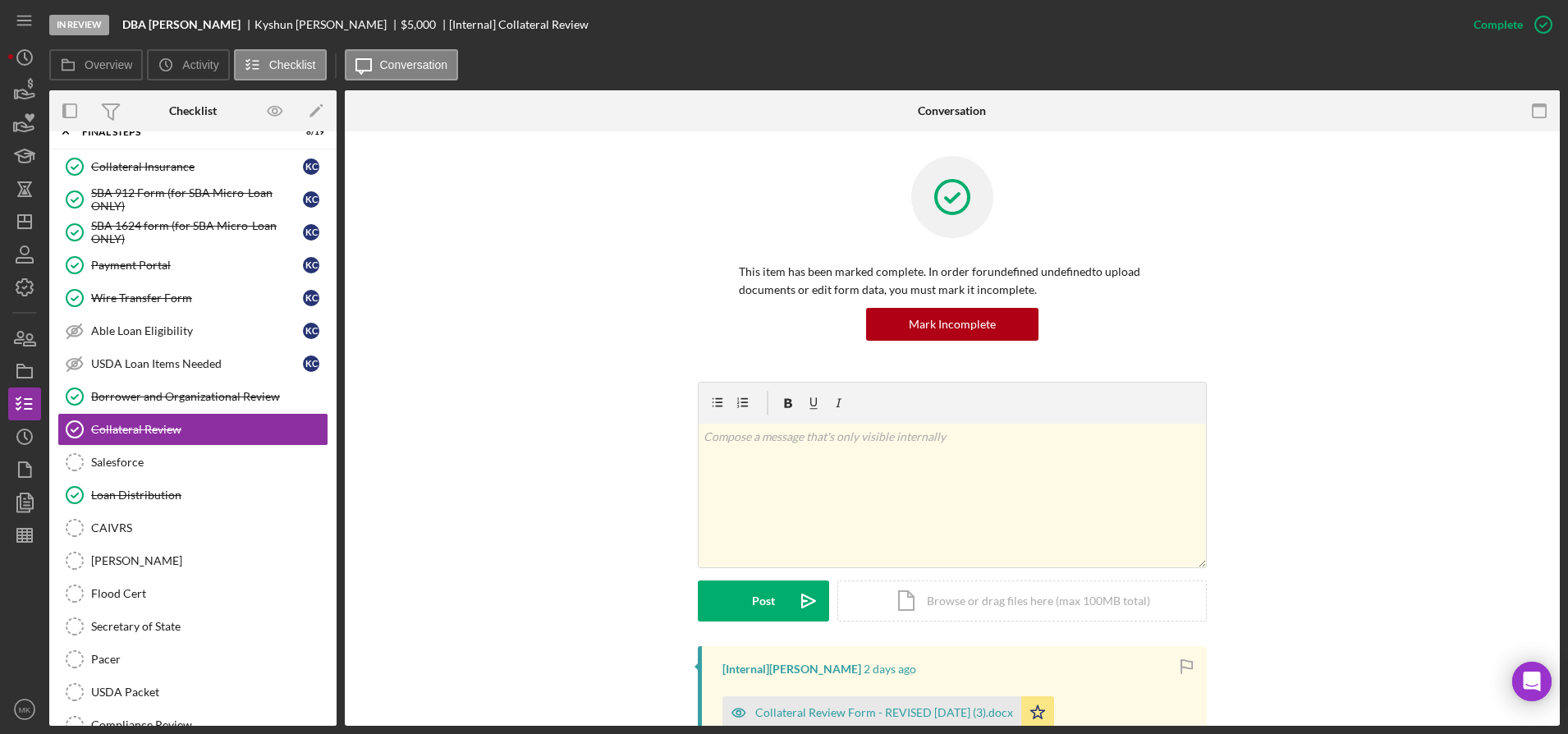
scroll to position [427, 0]
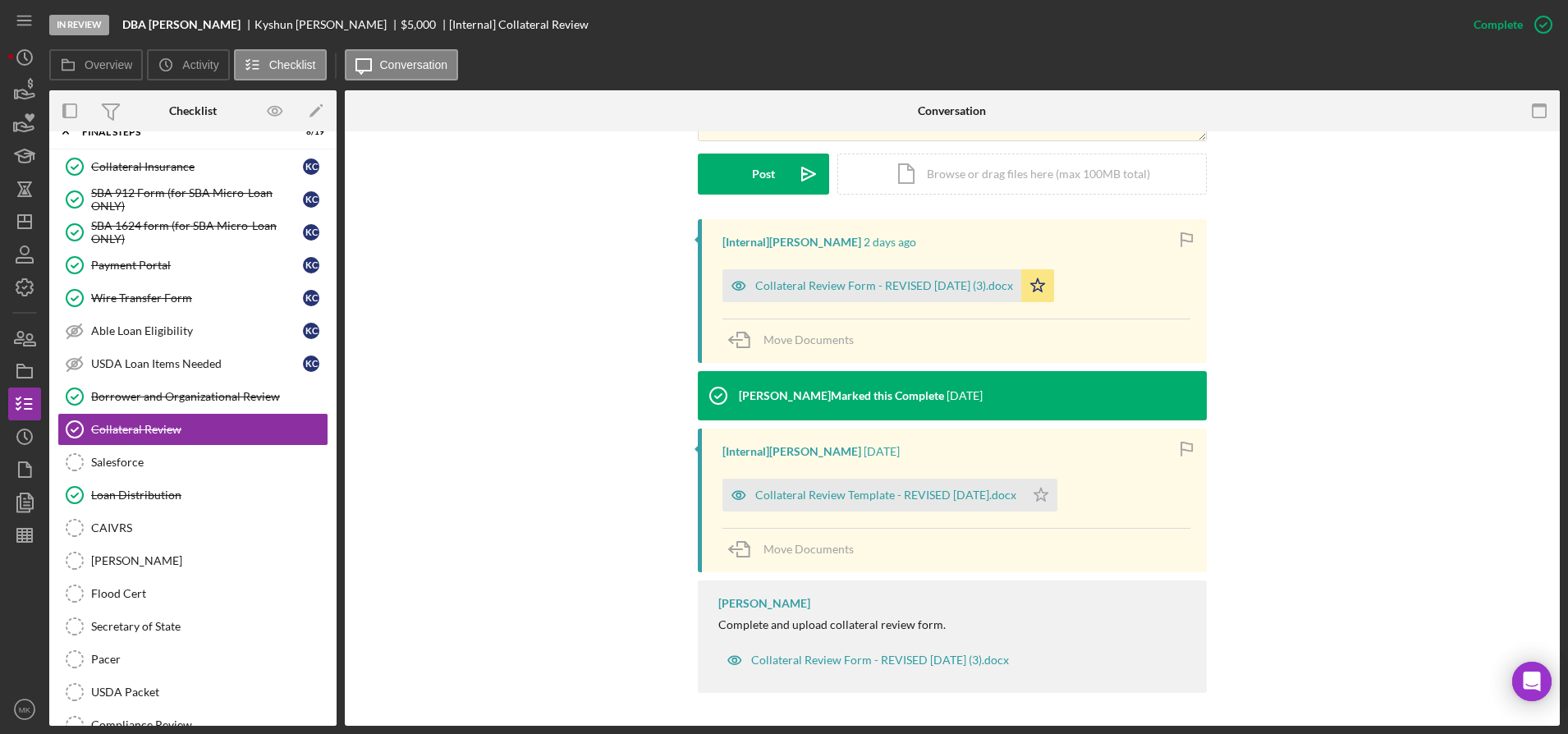
click at [383, 355] on div "[Internal] [PERSON_NAME] [DATE] Collateral Review Form - REVISED [DATE] (3).doc…" at bounding box center [952, 460] width 1166 height 483
click at [883, 295] on div "Collateral Review Form - REVISED [DATE] (3).docx" at bounding box center [872, 286] width 299 height 33
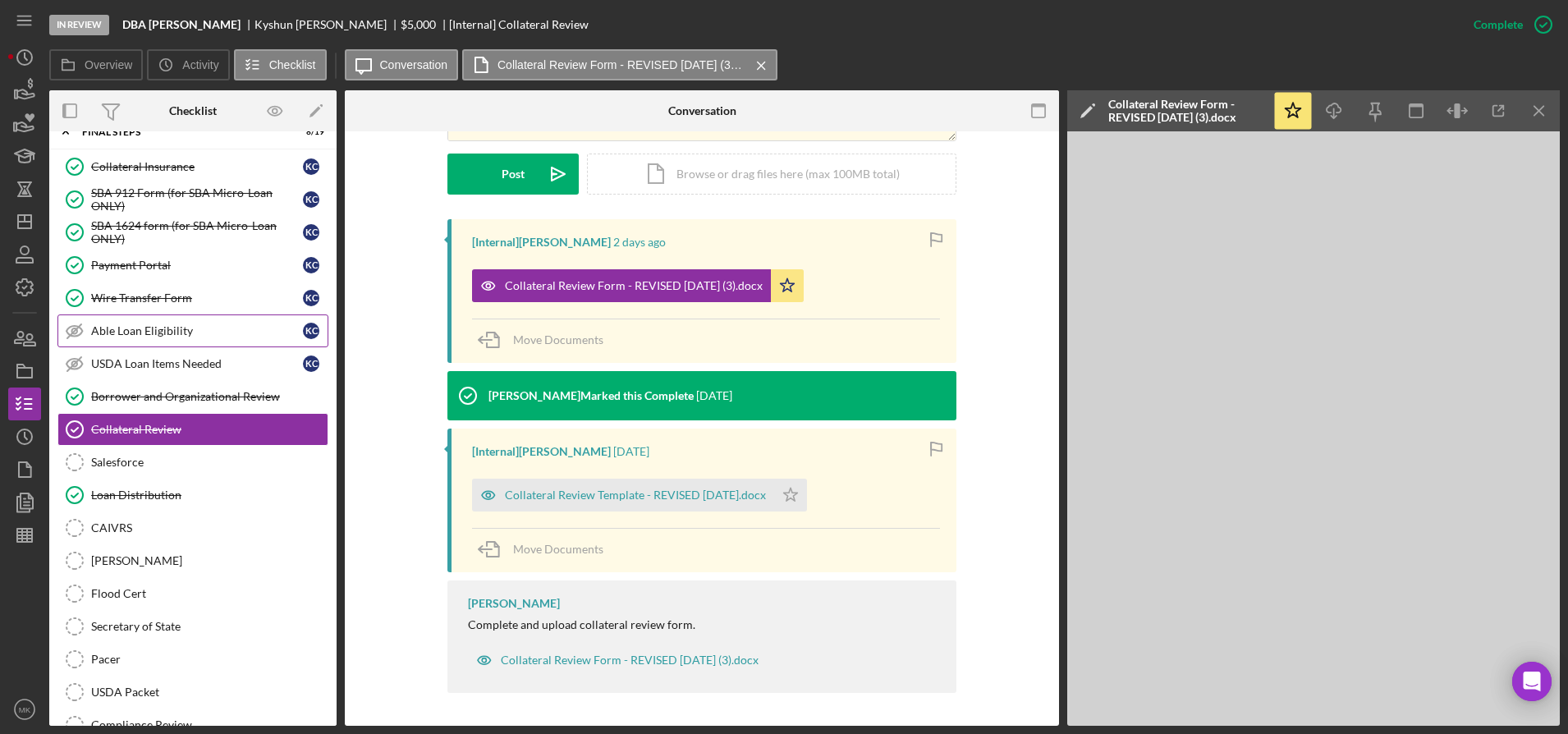
scroll to position [0, 0]
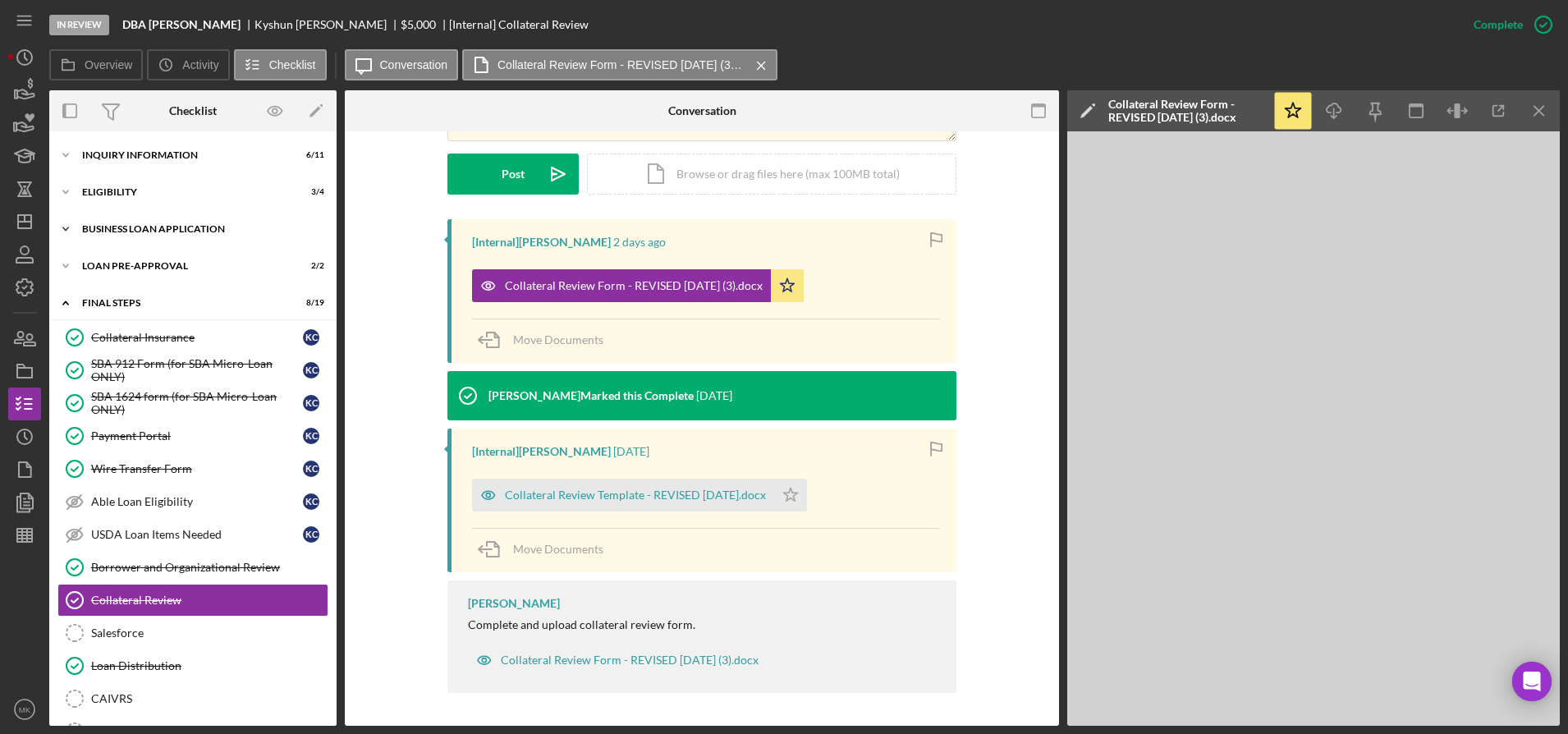
click at [166, 225] on div "BUSINESS LOAN APPLICATION" at bounding box center [198, 229] width 234 height 10
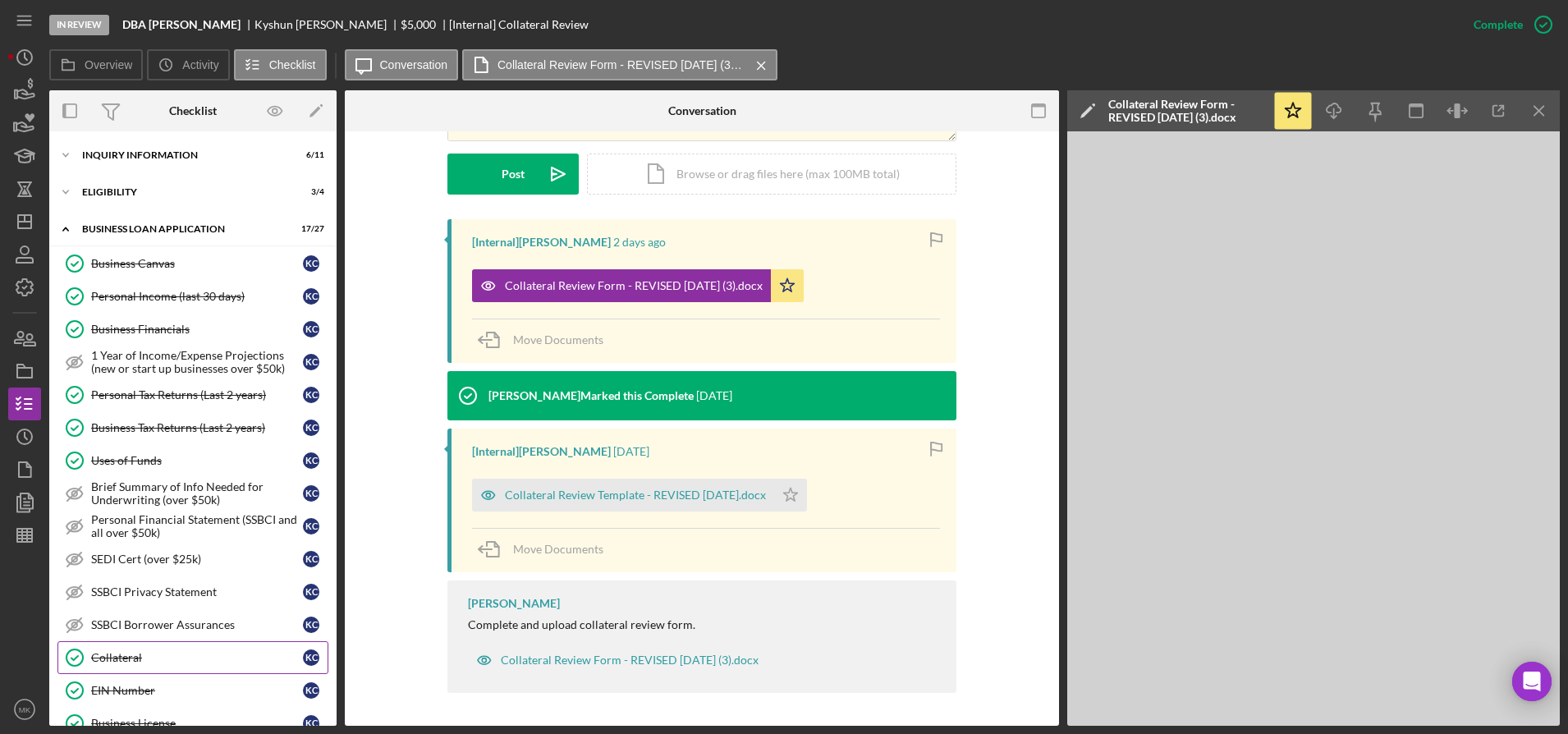
click at [130, 665] on link "Collateral Collateral K C" at bounding box center [193, 658] width 271 height 33
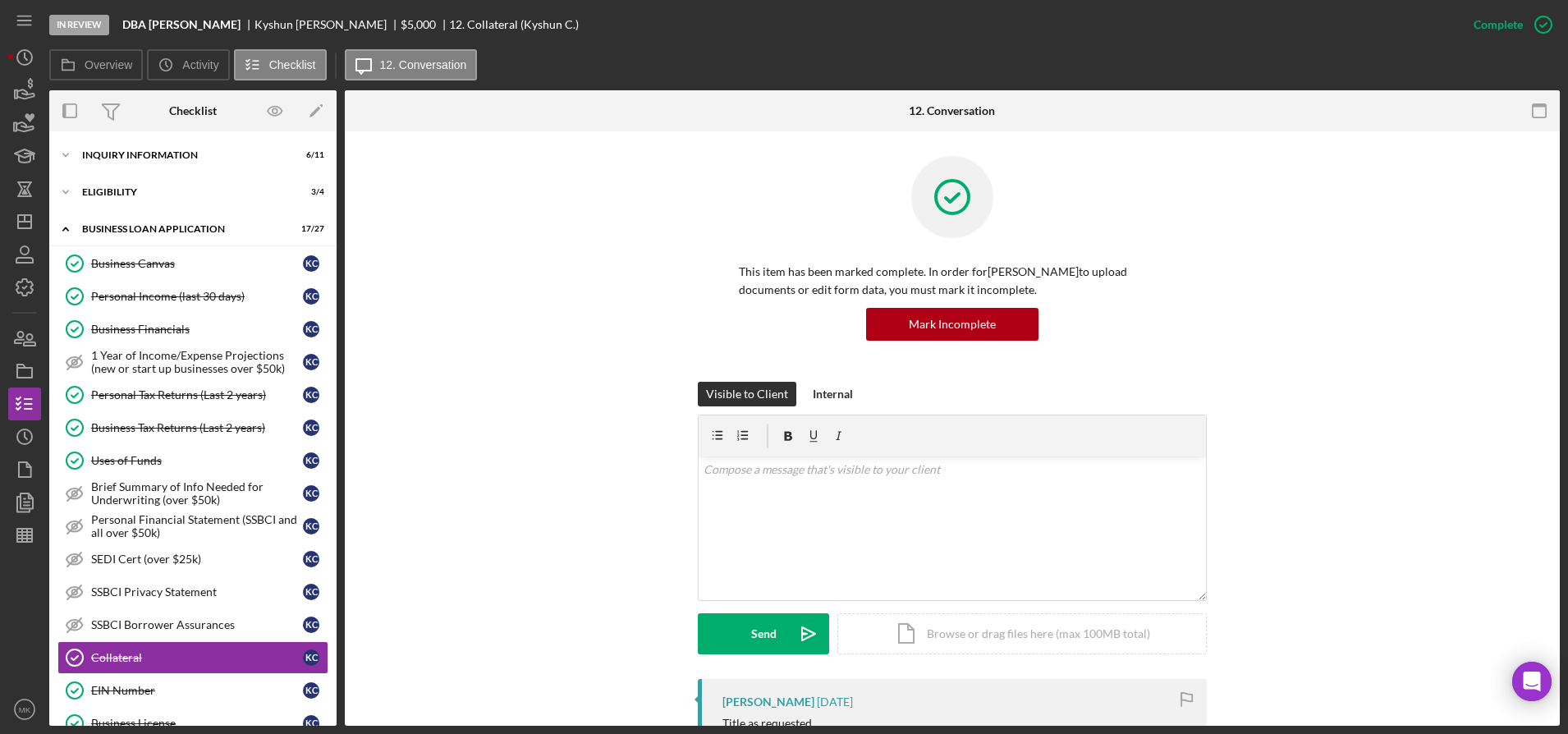
scroll to position [410, 0]
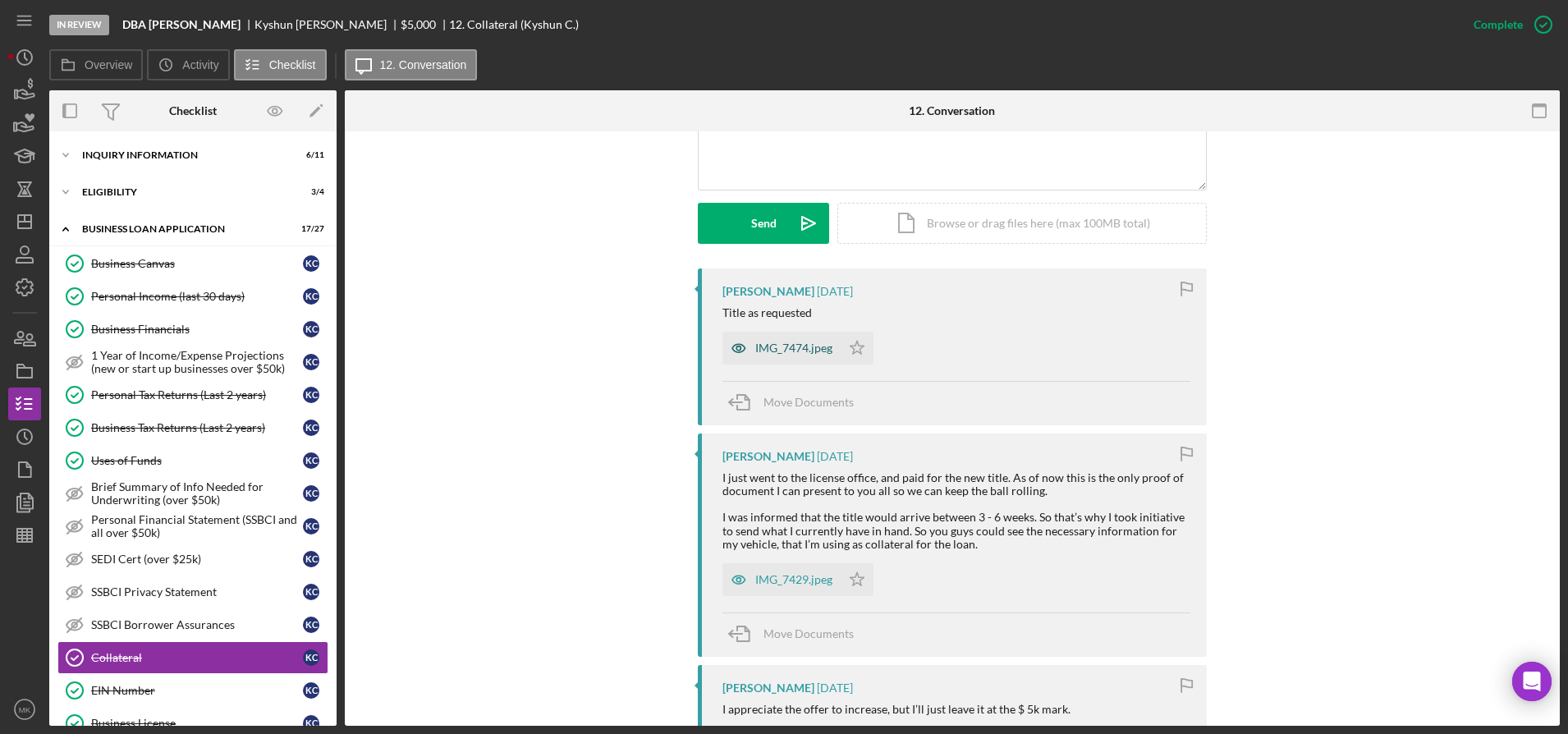
click at [793, 351] on div "IMG_7474.jpeg" at bounding box center [793, 348] width 77 height 13
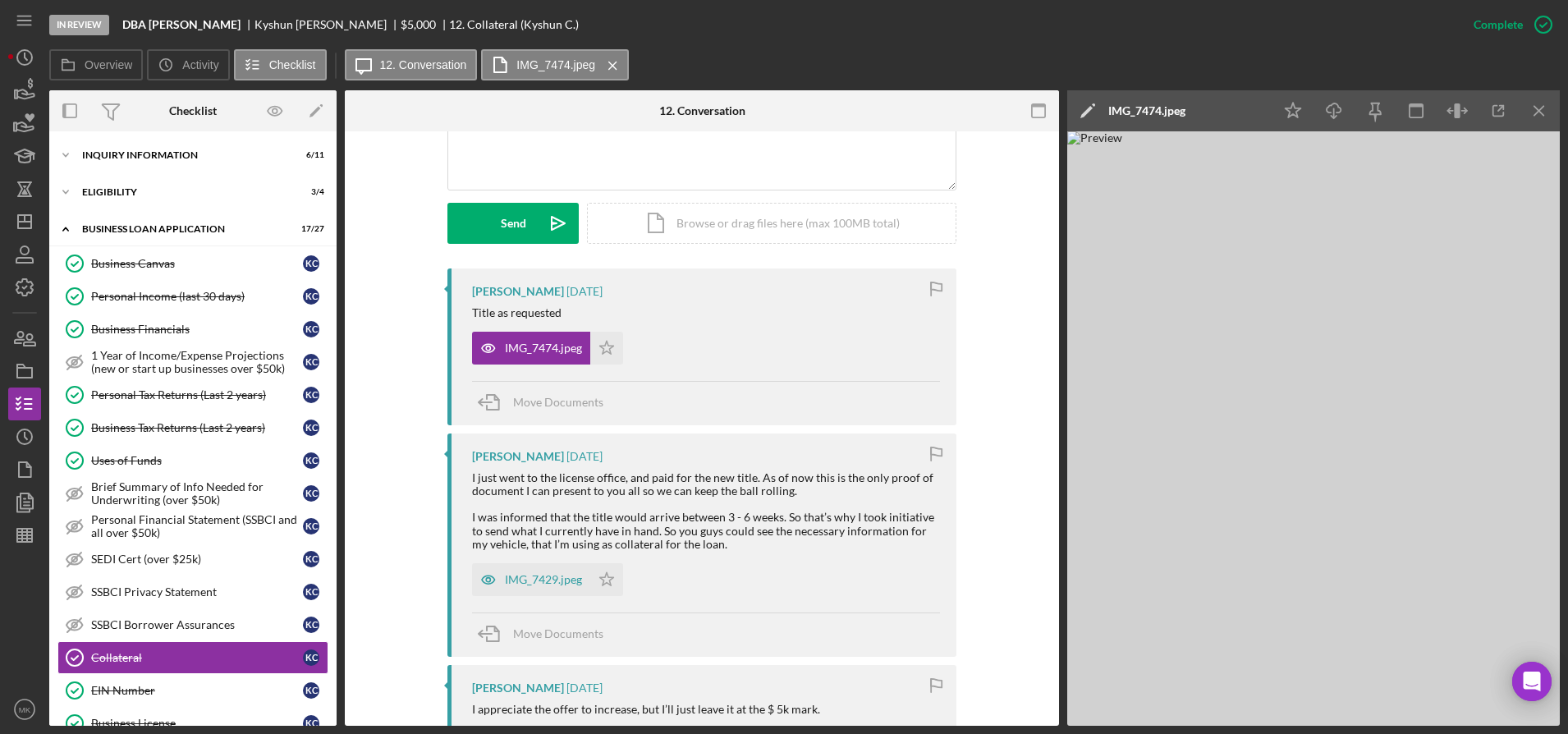
scroll to position [821, 0]
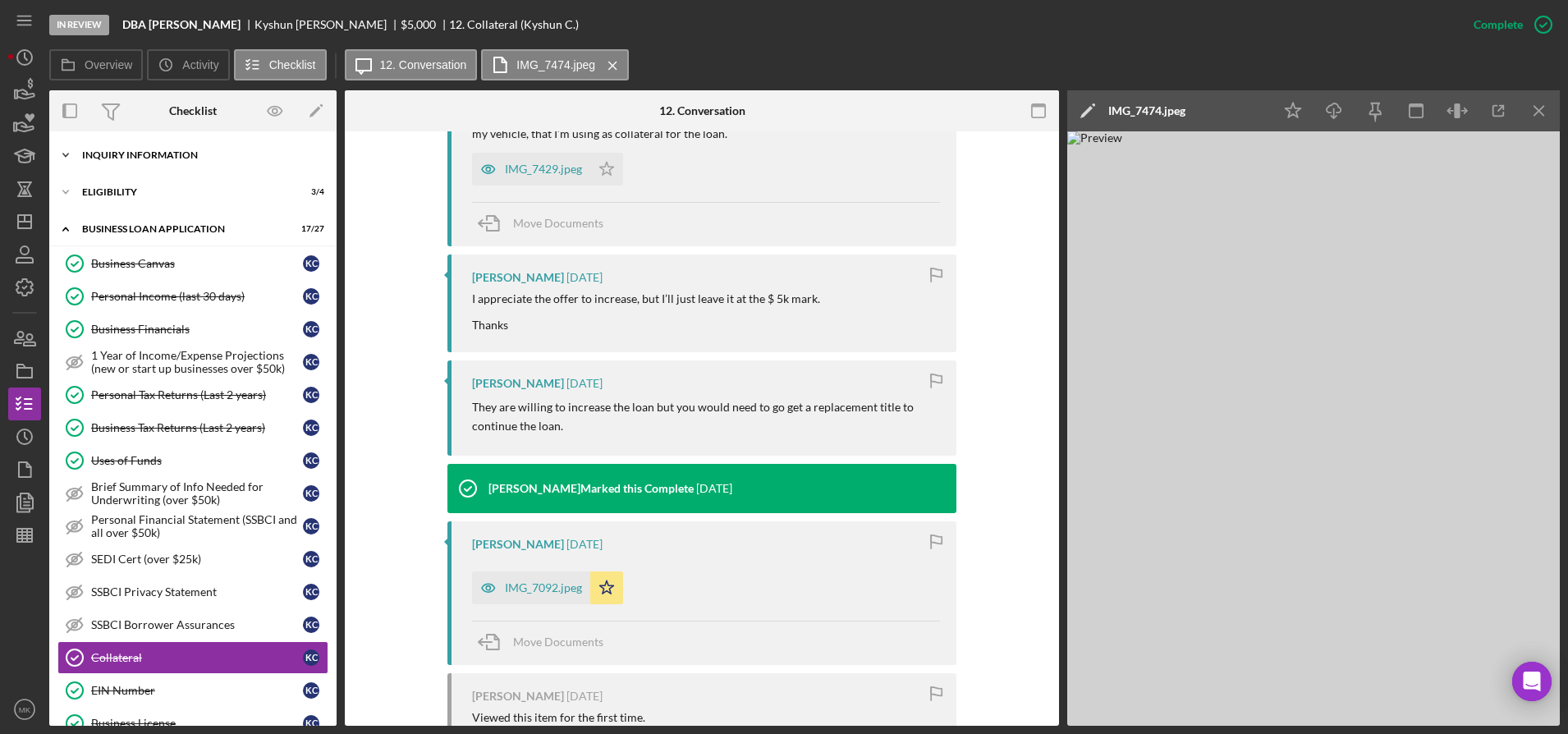
click at [149, 164] on div "Icon/Expander INQUIRY INFORMATION 6 / 11" at bounding box center [193, 155] width 287 height 33
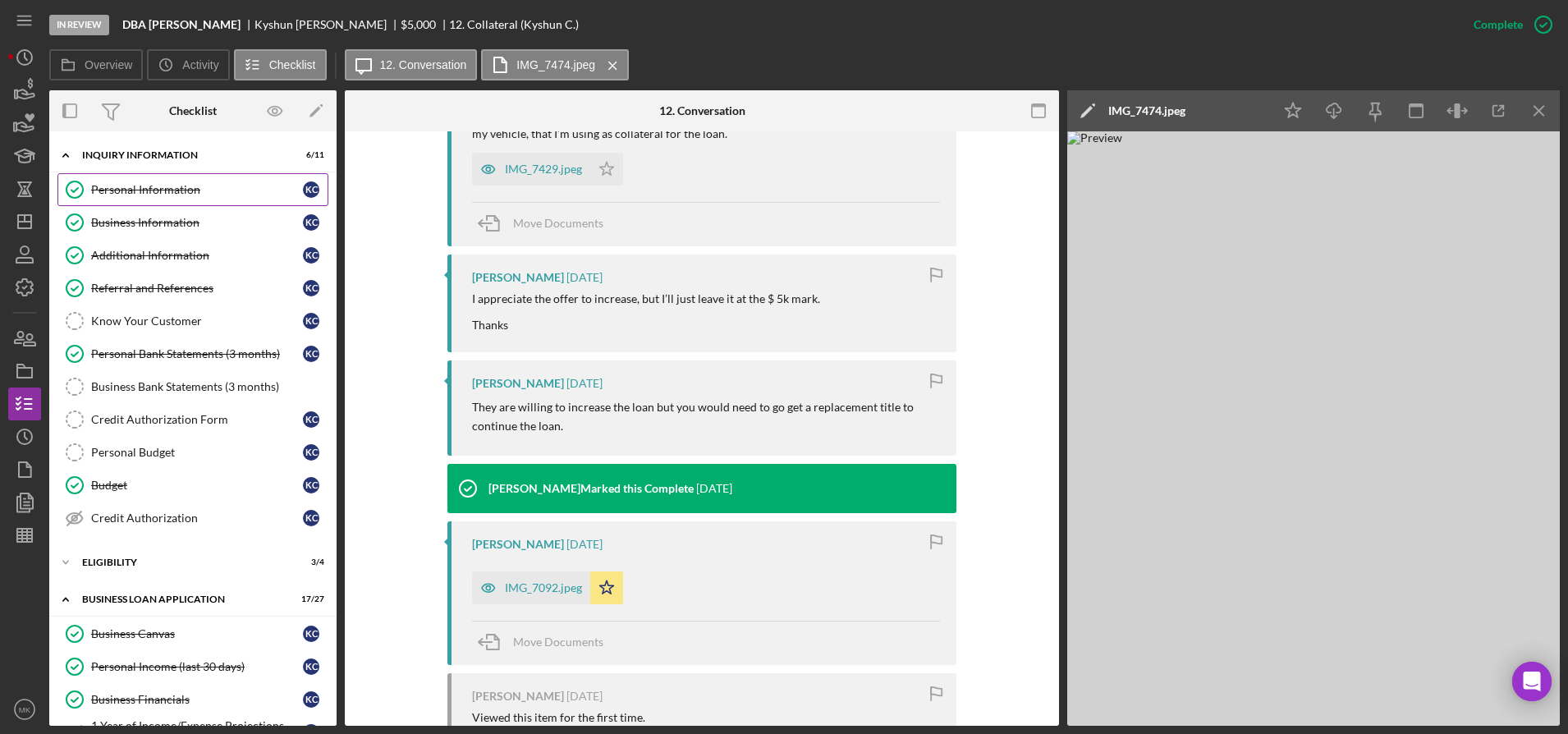
drag, startPoint x: 137, startPoint y: 190, endPoint x: 185, endPoint y: 191, distance: 48.0
click at [137, 190] on div "Personal Information" at bounding box center [197, 190] width 212 height 13
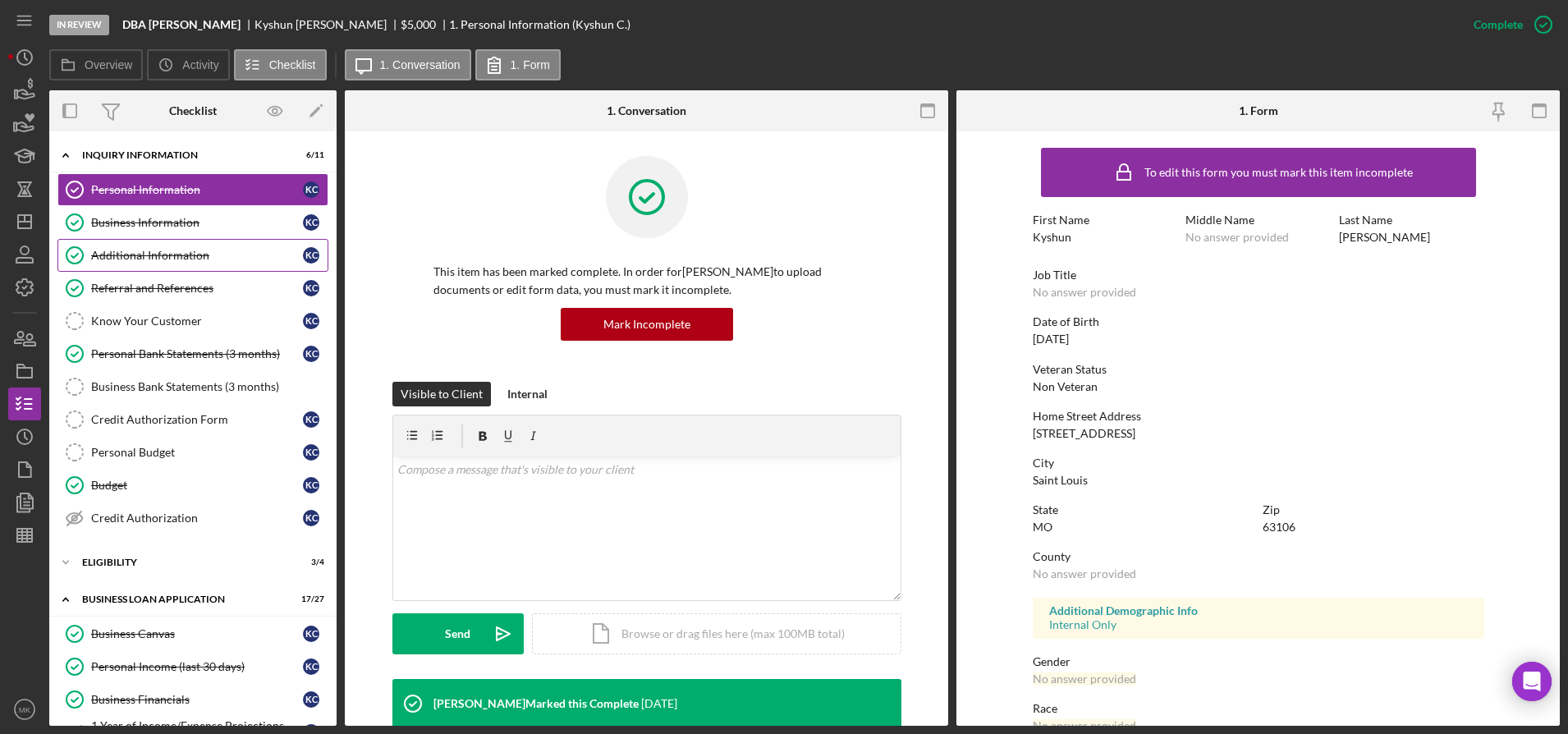
drag, startPoint x: 170, startPoint y: 225, endPoint x: 179, endPoint y: 242, distance: 19.2
click at [171, 225] on div "Business Information" at bounding box center [197, 223] width 212 height 13
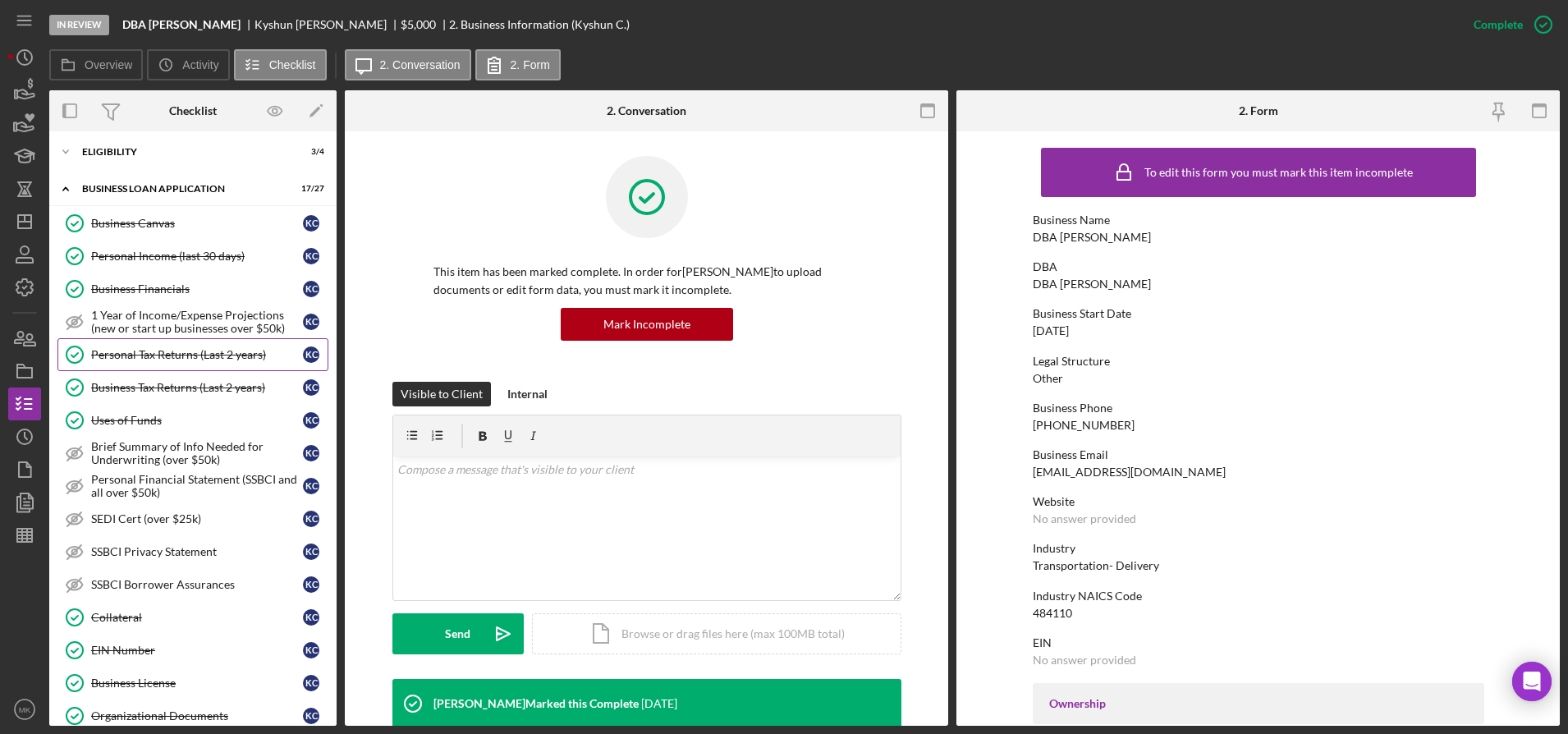
scroll to position [493, 0]
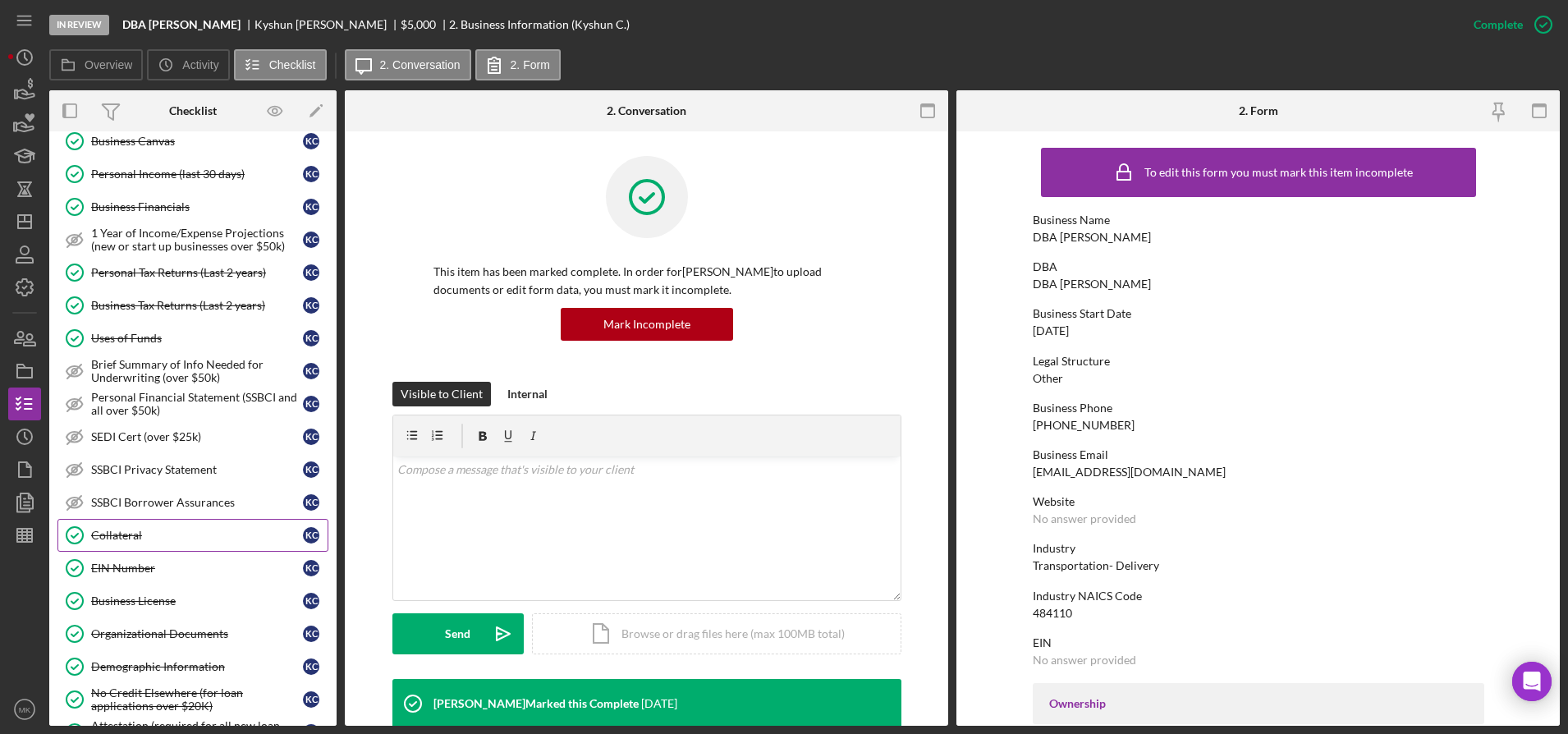
drag, startPoint x: 160, startPoint y: 533, endPoint x: 226, endPoint y: 534, distance: 66.0
click at [160, 533] on div "Collateral" at bounding box center [197, 535] width 212 height 13
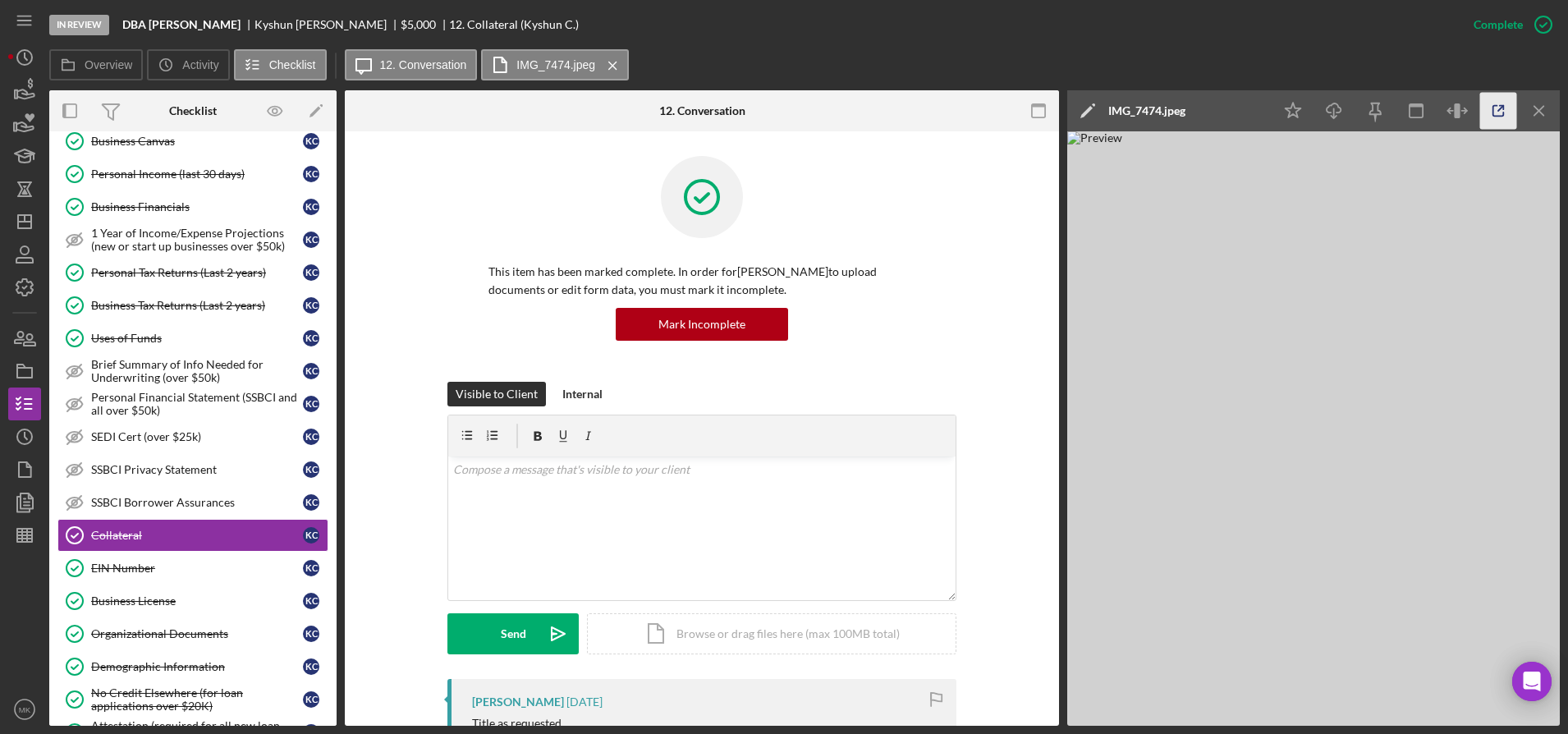
click at [1510, 107] on icon "button" at bounding box center [1499, 111] width 37 height 37
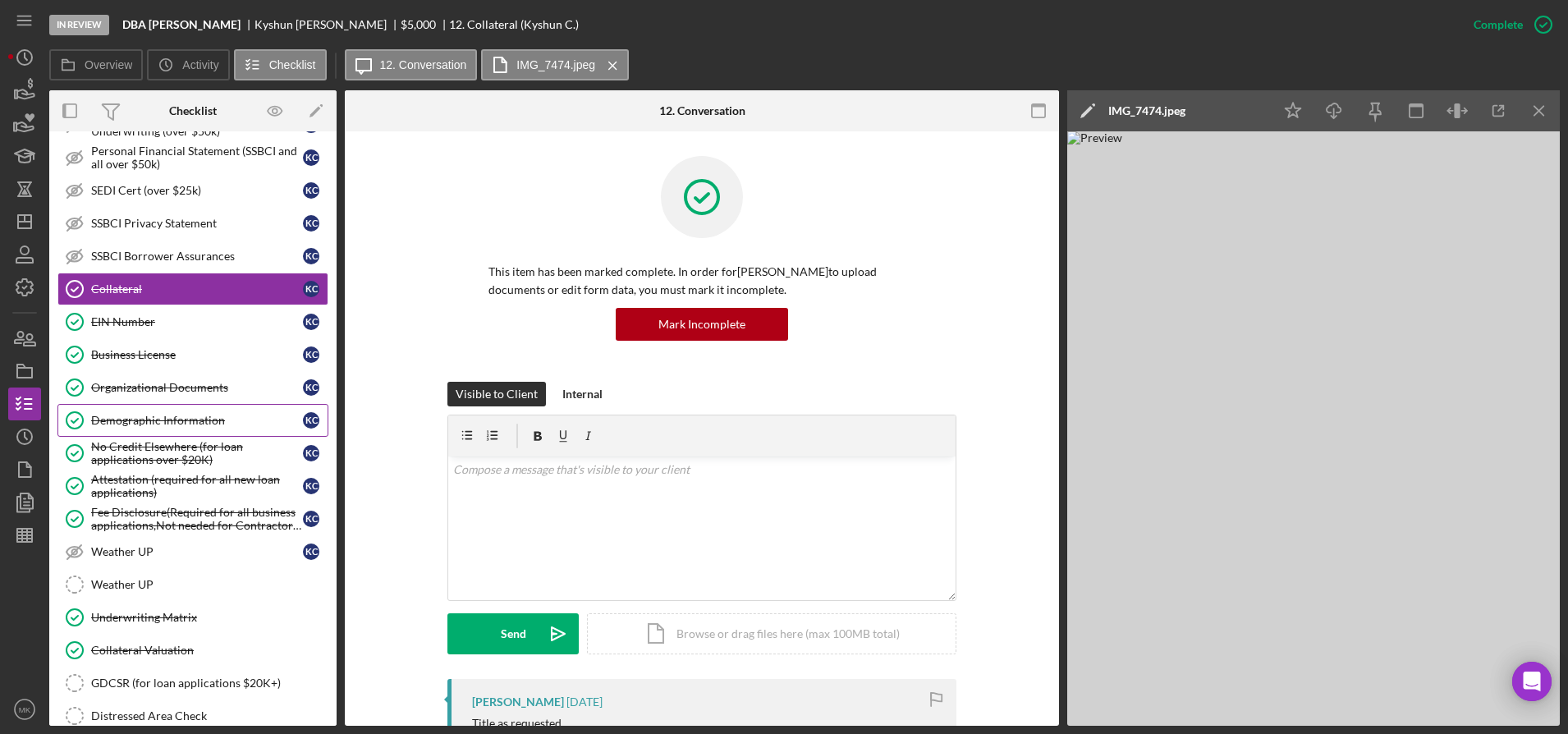
scroll to position [821, 0]
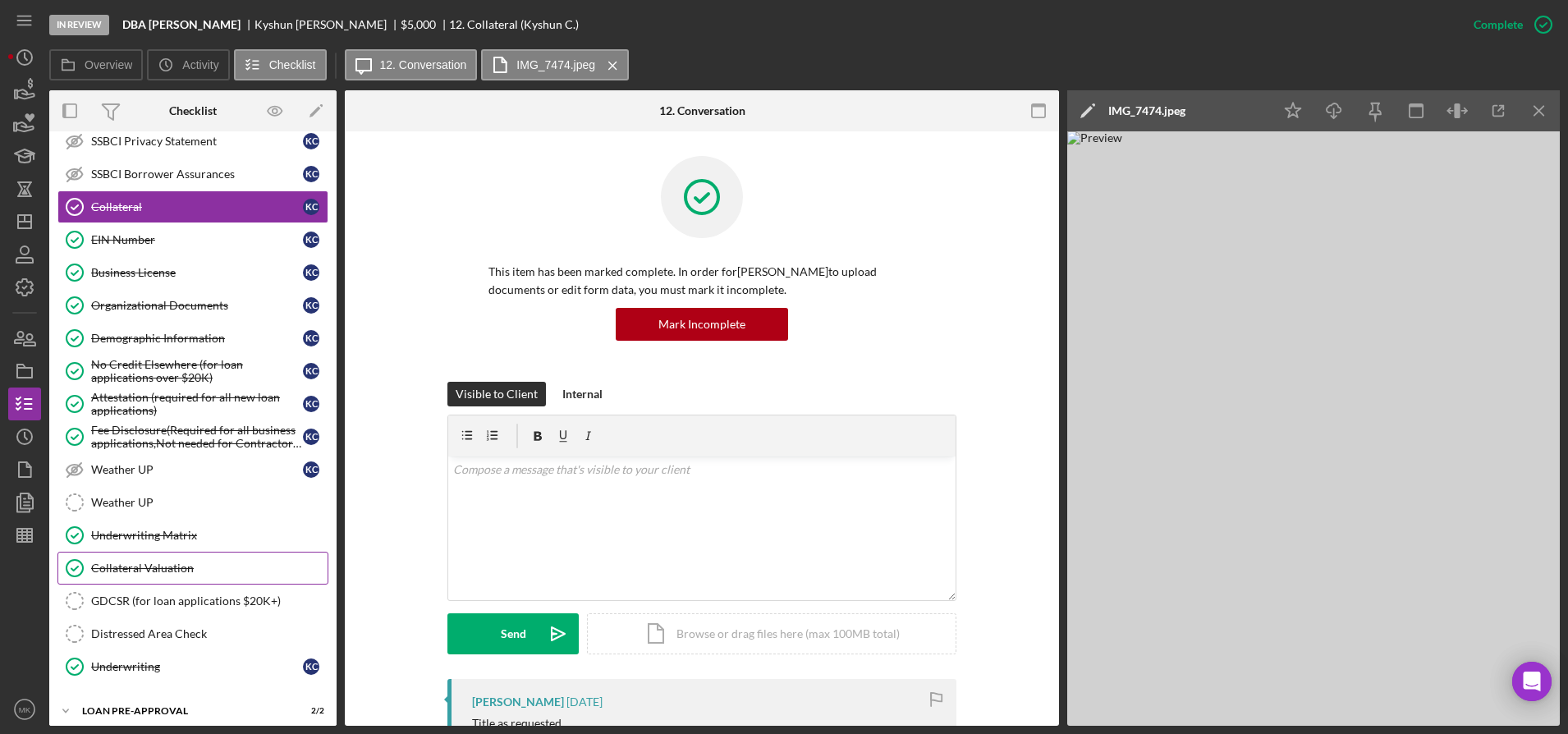
drag, startPoint x: 126, startPoint y: 560, endPoint x: 149, endPoint y: 557, distance: 23.2
click at [126, 560] on link "Collateral Valuation Collateral Valuation" at bounding box center [193, 568] width 271 height 33
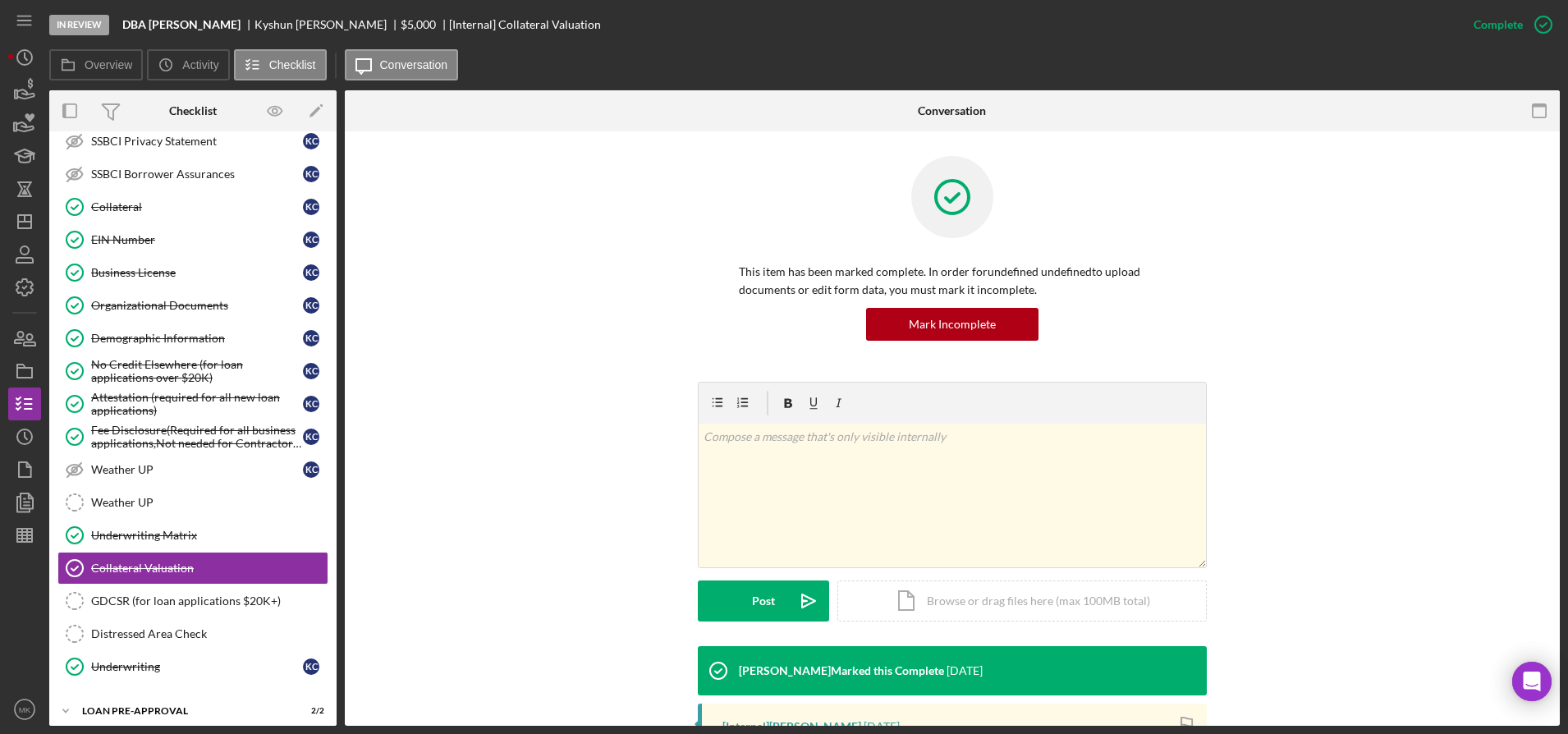
scroll to position [273, 0]
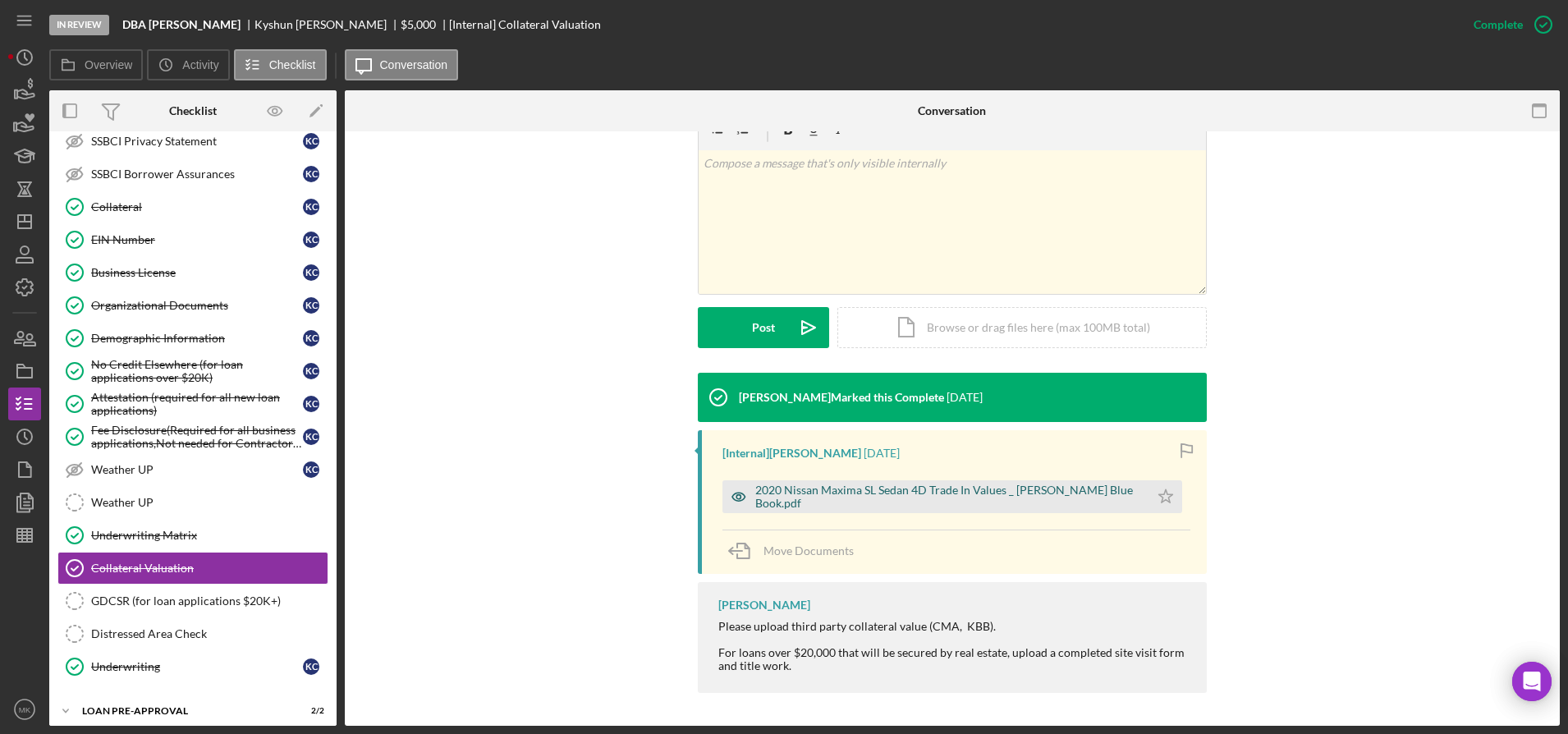
click at [830, 500] on div "2020 Nissan Maxima SL Sedan 4D Trade In Values _ [PERSON_NAME] Blue Book.pdf" at bounding box center [948, 497] width 386 height 26
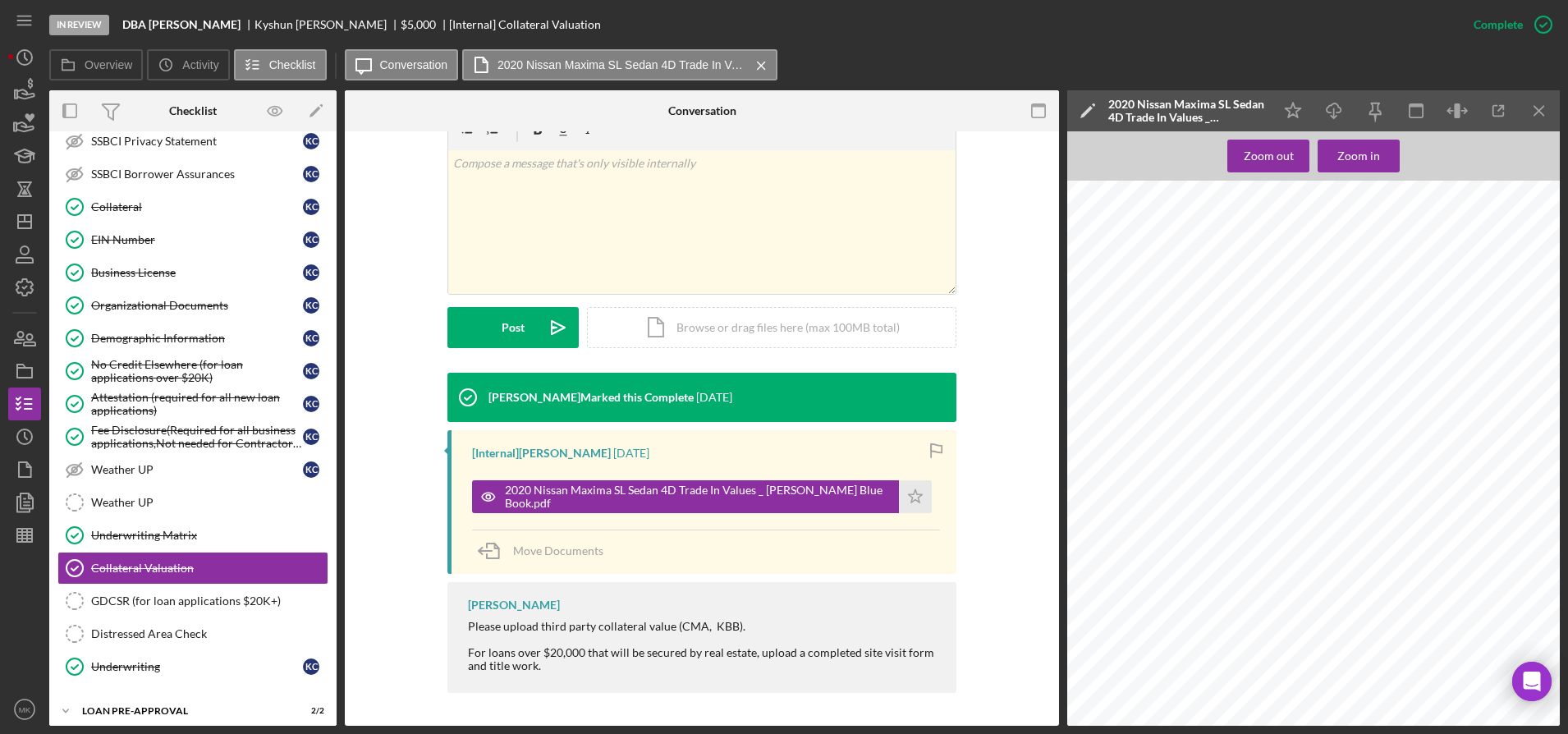
scroll to position [575, 0]
click at [31, 226] on polygon "button" at bounding box center [25, 222] width 13 height 13
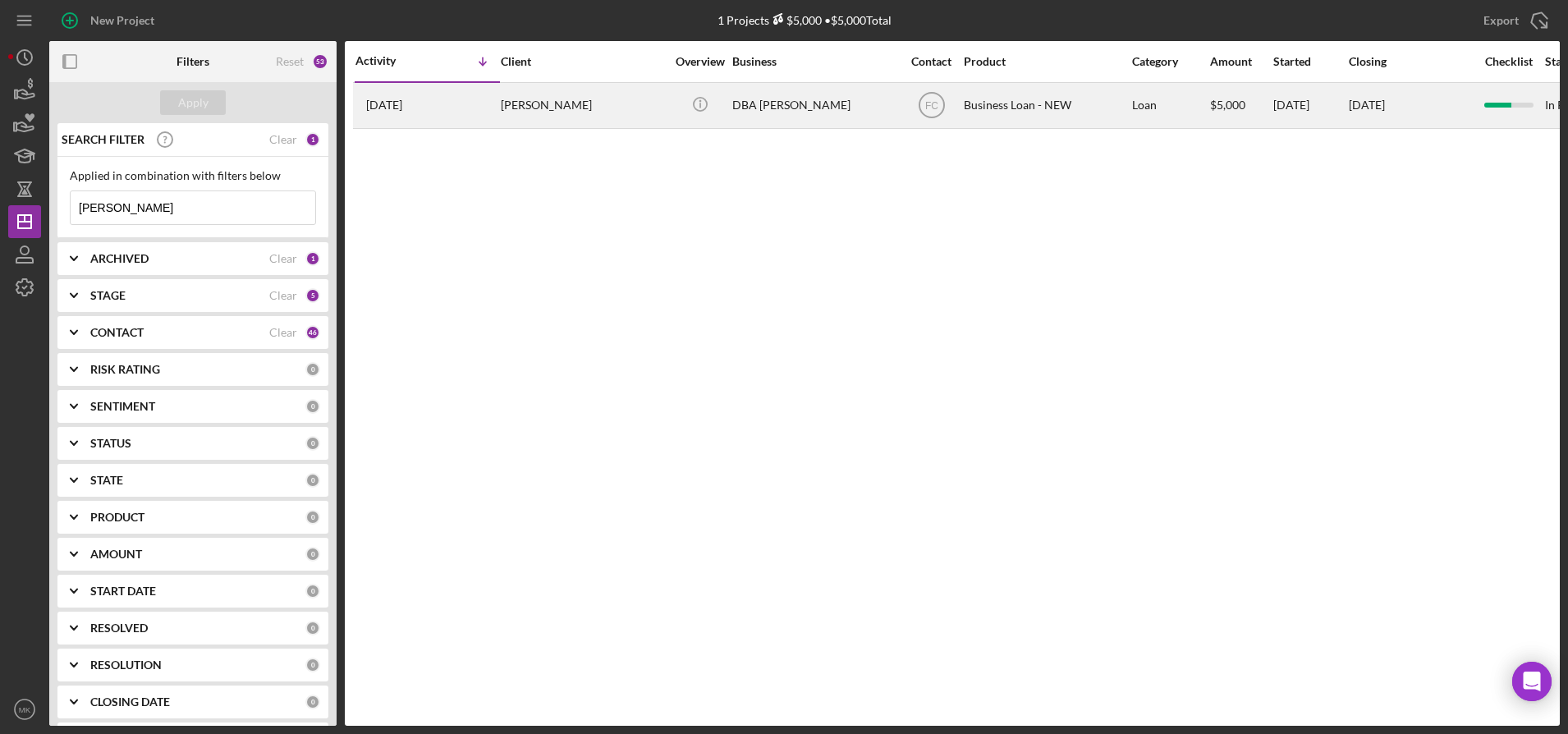
click at [424, 121] on div "[DATE] [PERSON_NAME]" at bounding box center [428, 105] width 144 height 44
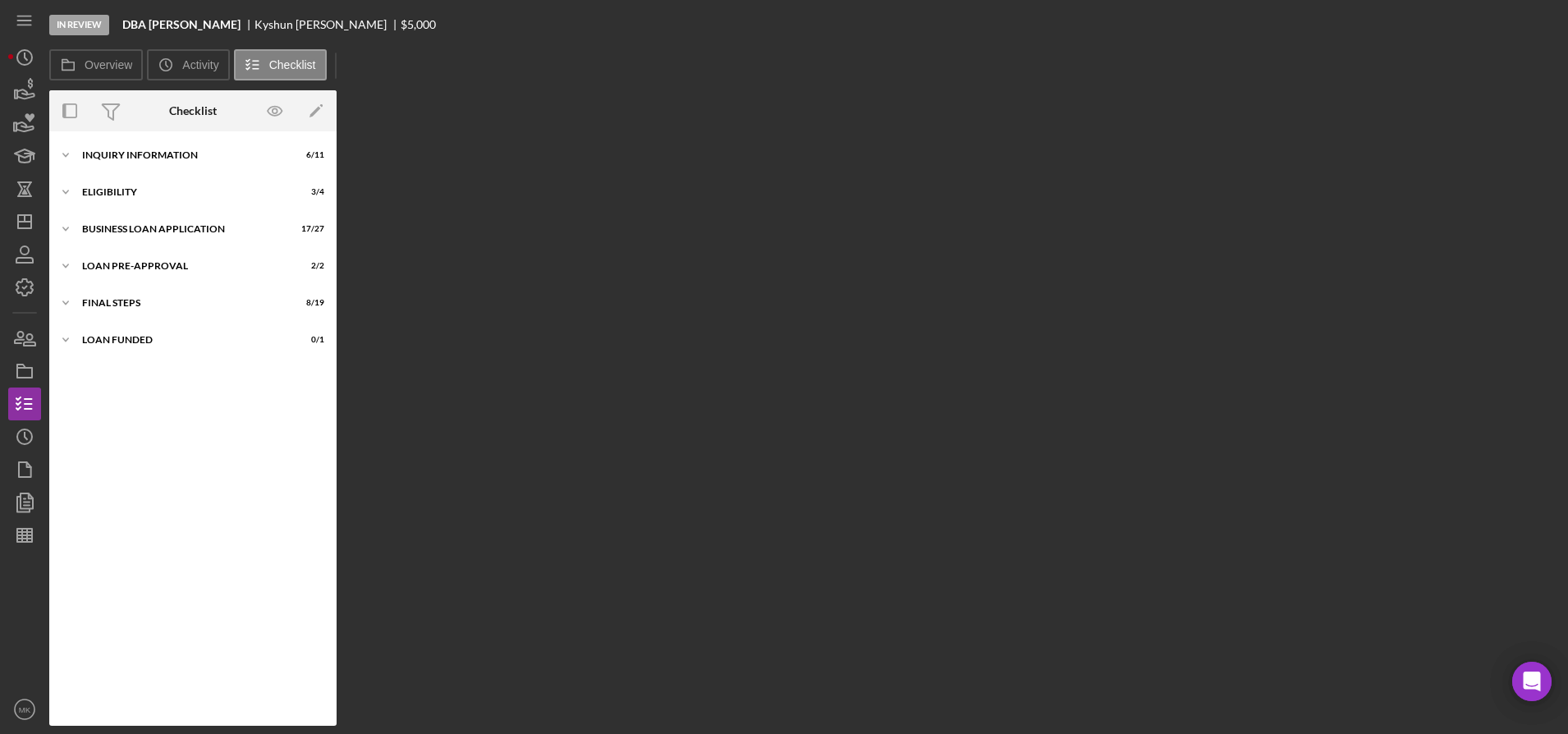
click at [424, 121] on div "Overview Internal Workflow Stage In Review Icon/Dropdown Arrow Archive (can una…" at bounding box center [805, 408] width 1511 height 636
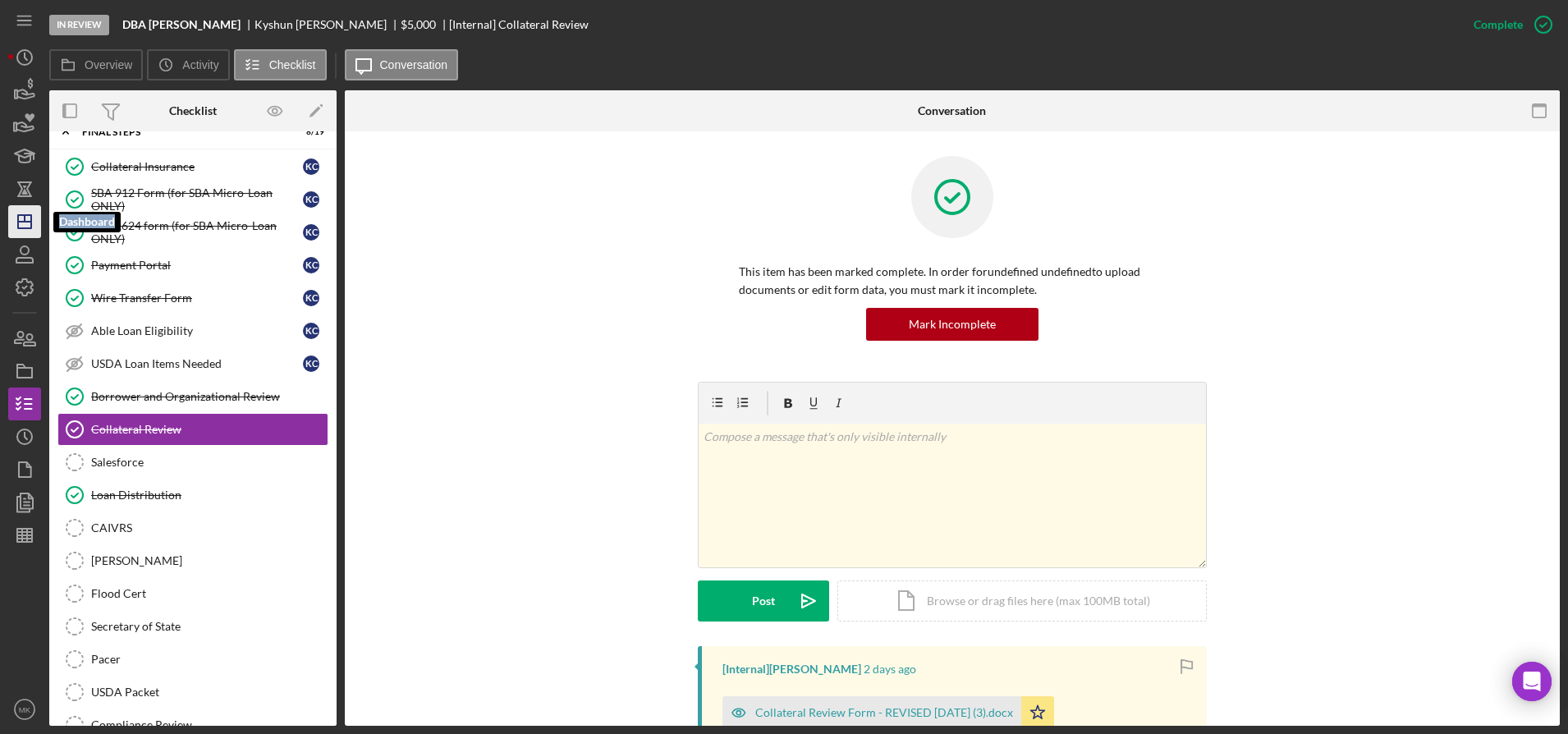
click at [25, 225] on icon "Icon/Dashboard" at bounding box center [25, 222] width 41 height 41
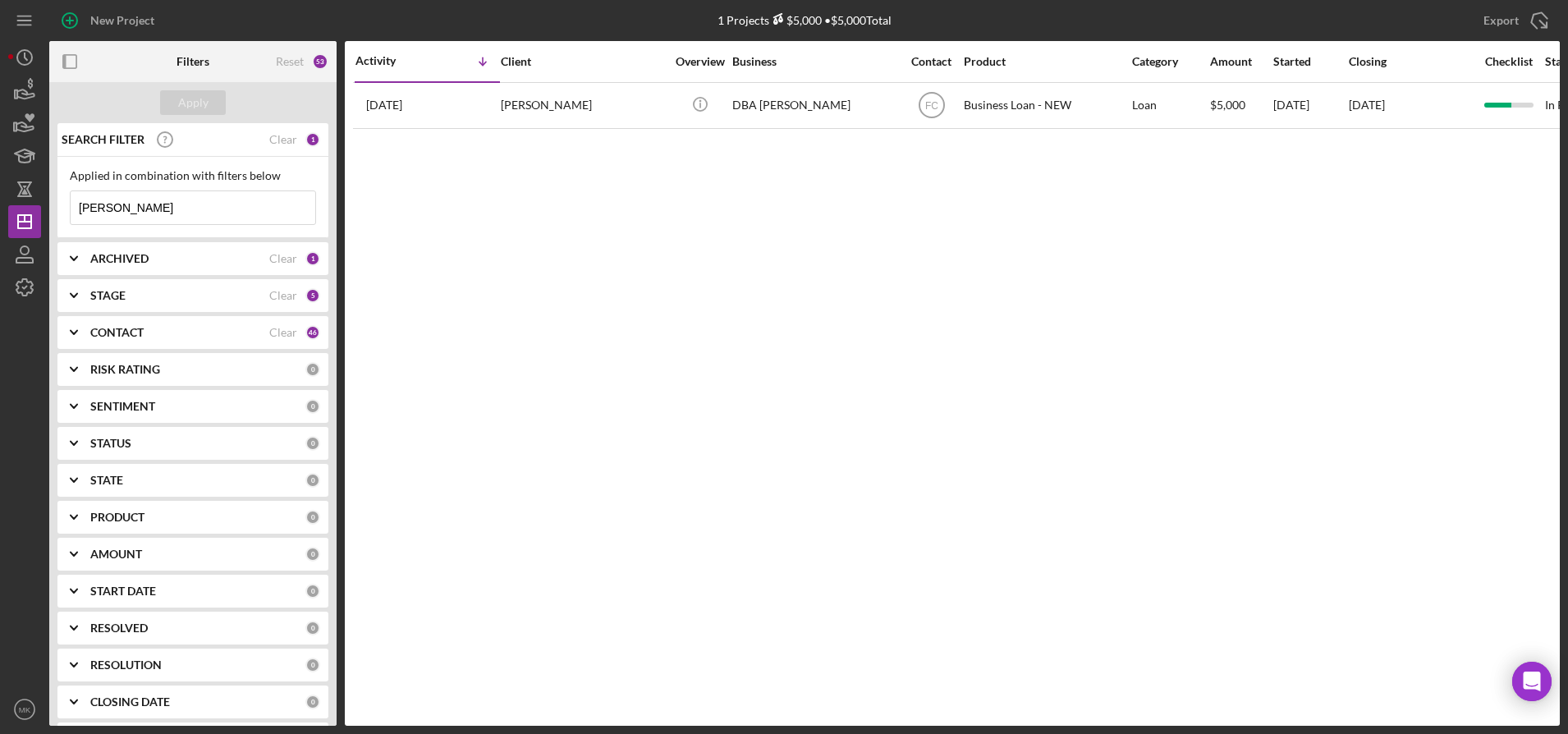
drag, startPoint x: 50, startPoint y: 200, endPoint x: 0, endPoint y: 203, distance: 50.1
click at [0, 203] on div "New Project 1 Projects $5,000 • $5,000 Total [PERSON_NAME] Export Icon/Export F…" at bounding box center [784, 367] width 1568 height 734
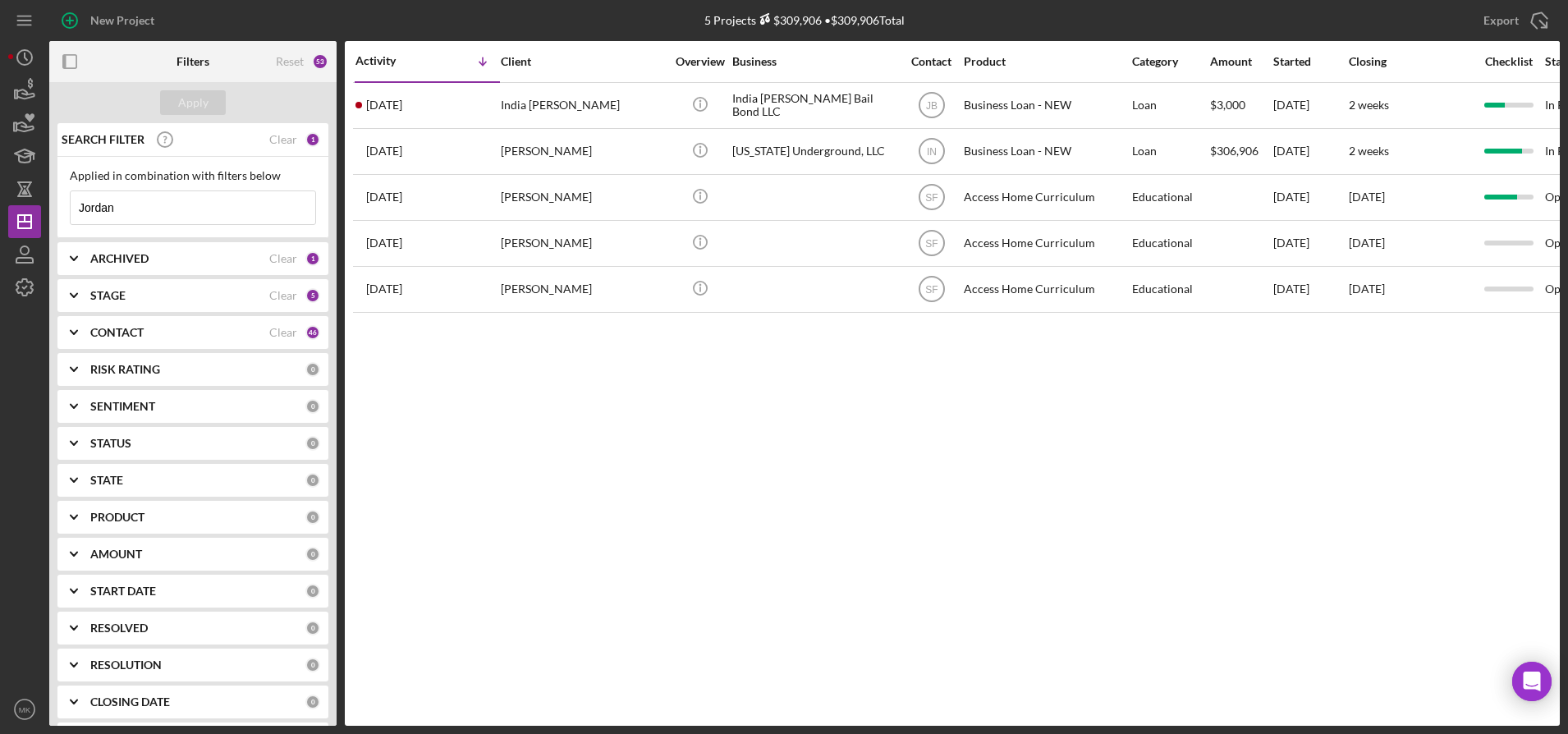
type input "Jordan"
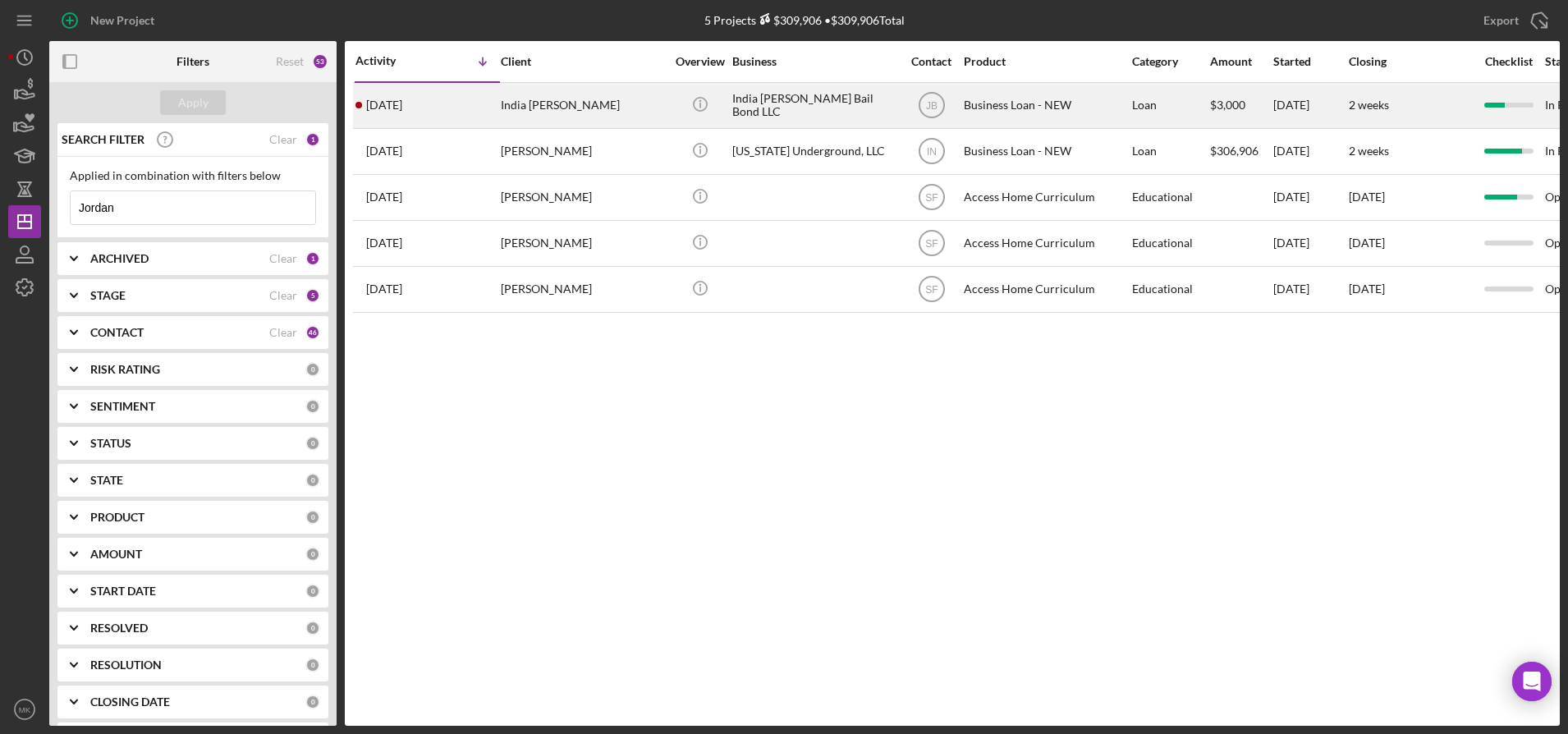
click at [580, 103] on div "India [PERSON_NAME]" at bounding box center [583, 105] width 164 height 44
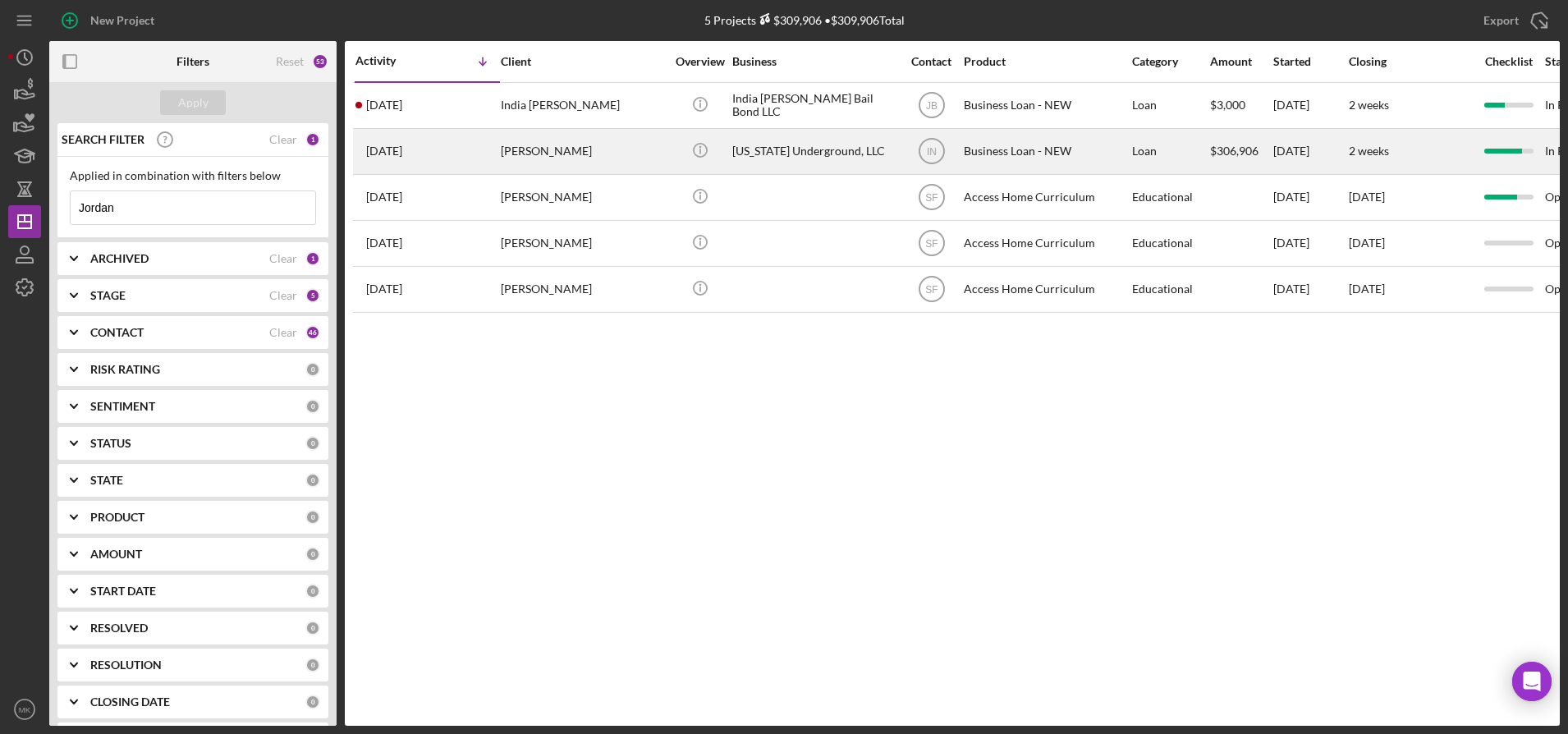
click at [614, 152] on div "[PERSON_NAME]" at bounding box center [583, 151] width 164 height 44
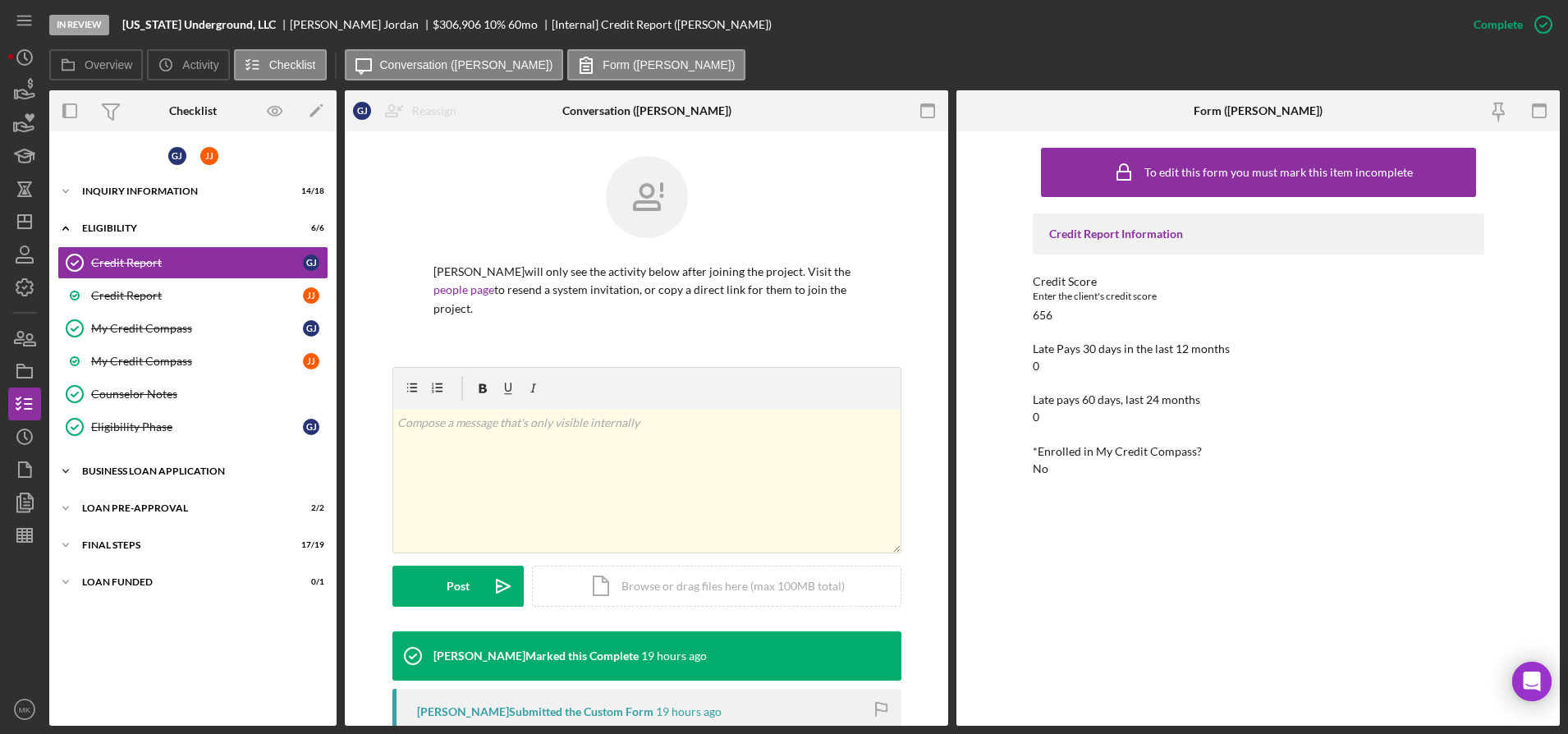
click at [173, 472] on div "BUSINESS LOAN APPLICATION" at bounding box center [198, 471] width 234 height 10
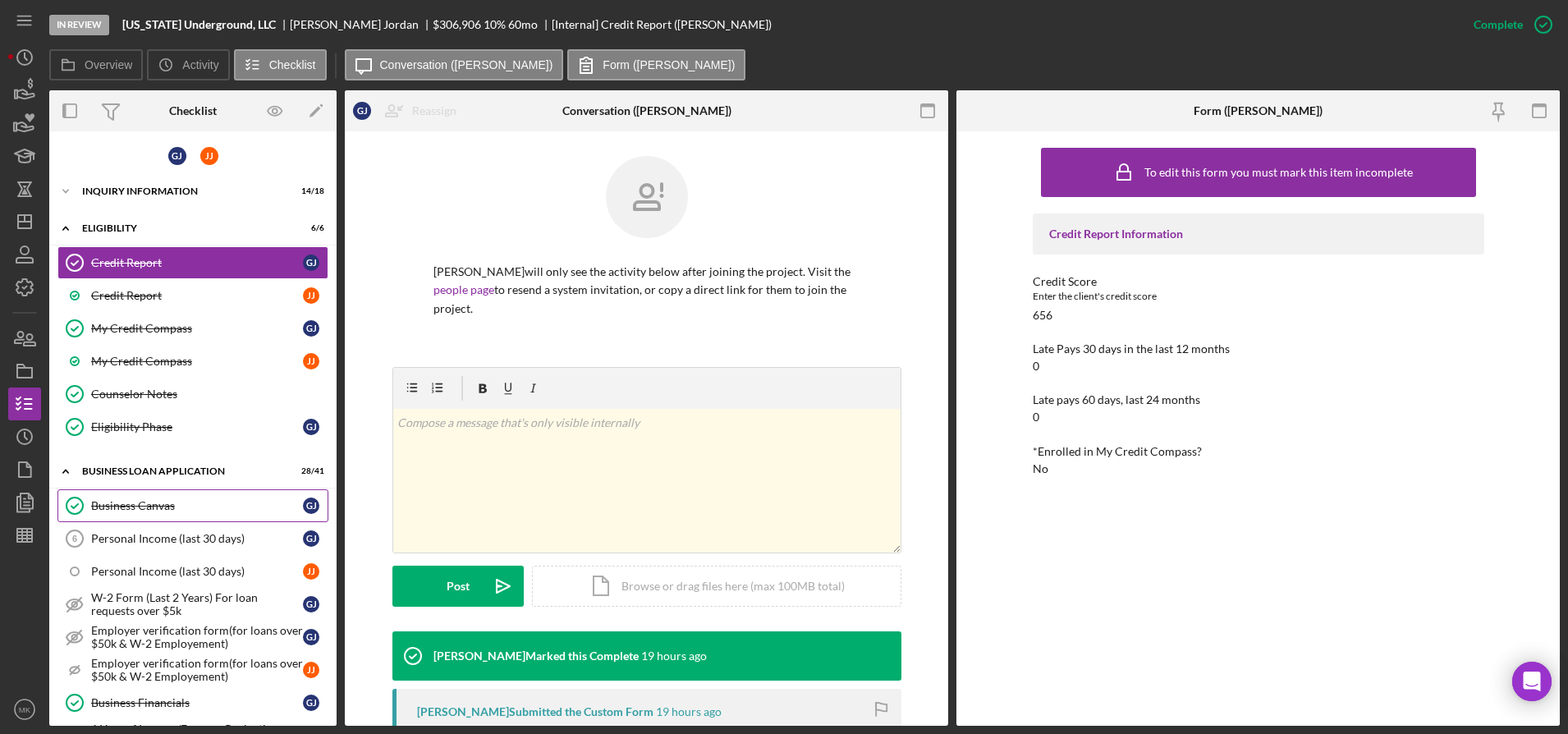
click at [164, 504] on div "Business Canvas" at bounding box center [197, 506] width 212 height 13
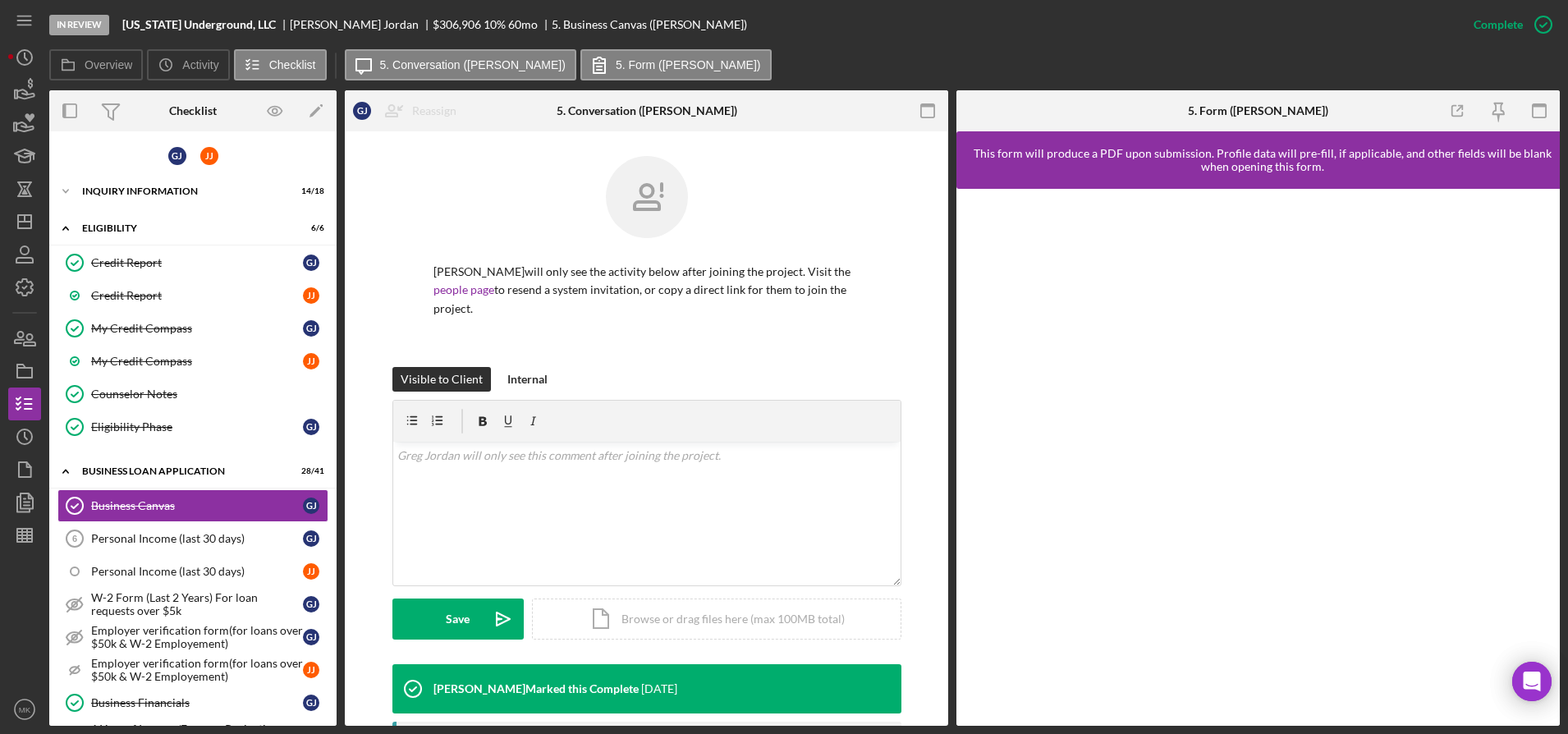
scroll to position [353, 0]
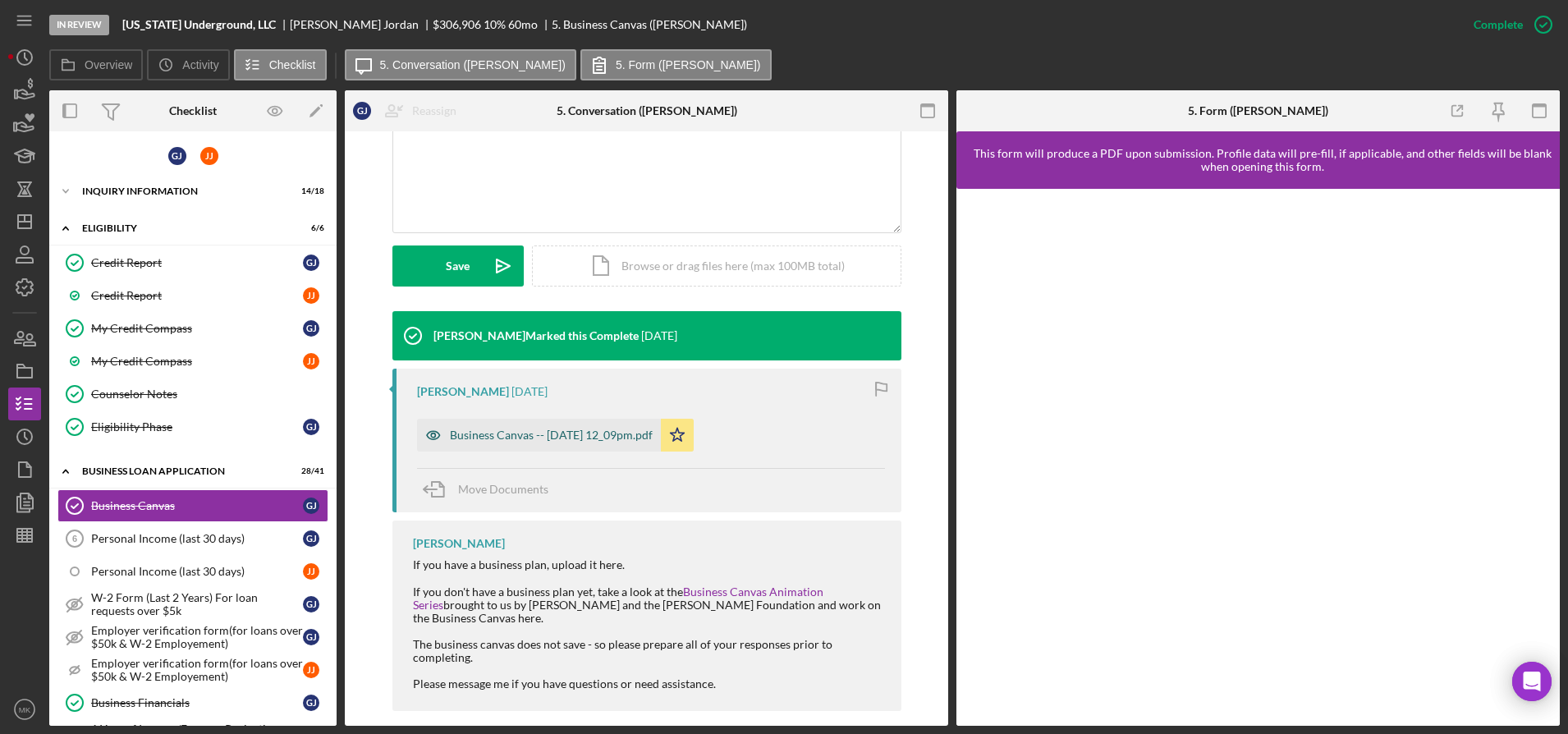
click at [571, 429] on div "Business Canvas -- [DATE] 12_09pm.pdf" at bounding box center [552, 435] width 203 height 13
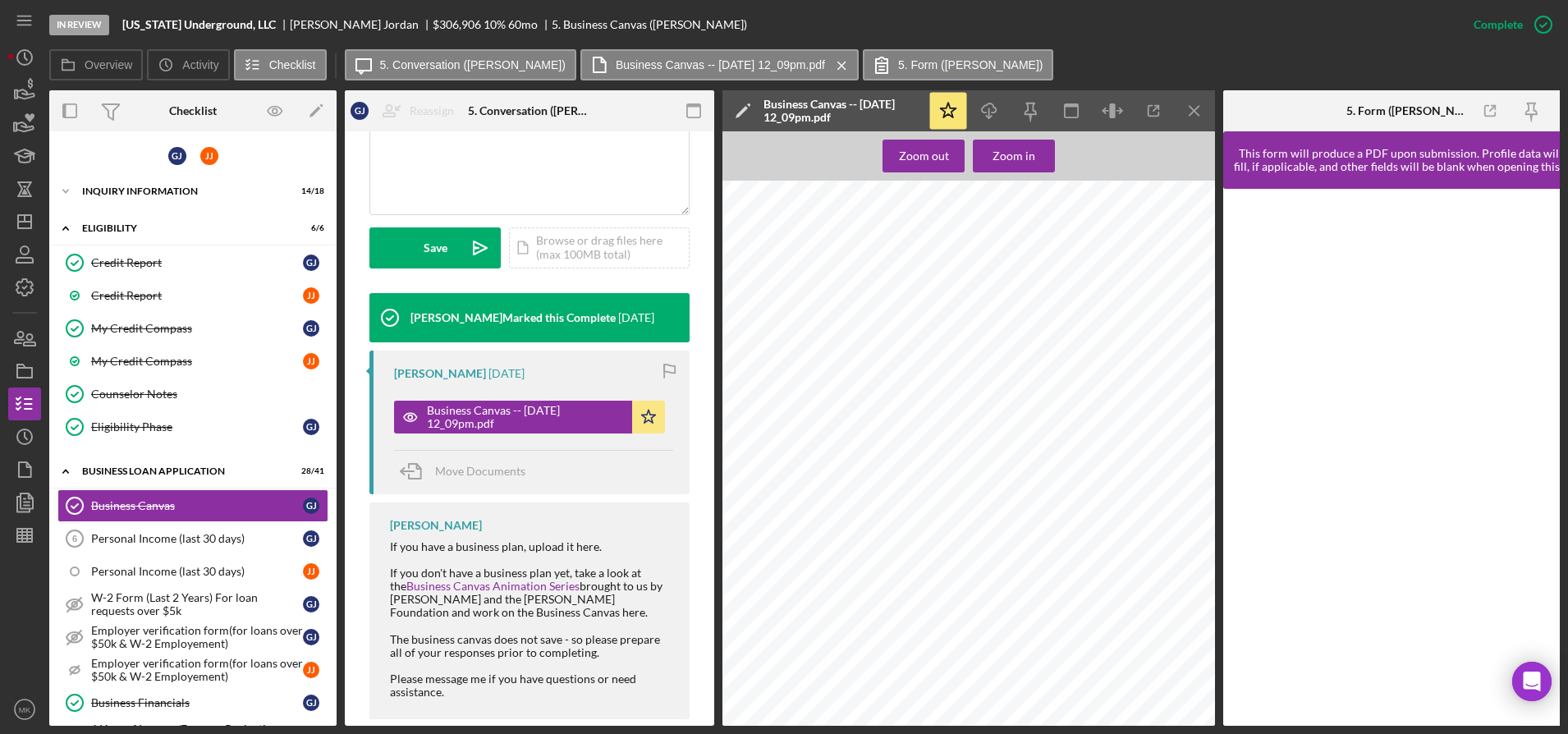
scroll to position [656, 0]
click at [171, 188] on div "INQUIRY INFORMATION" at bounding box center [198, 192] width 234 height 10
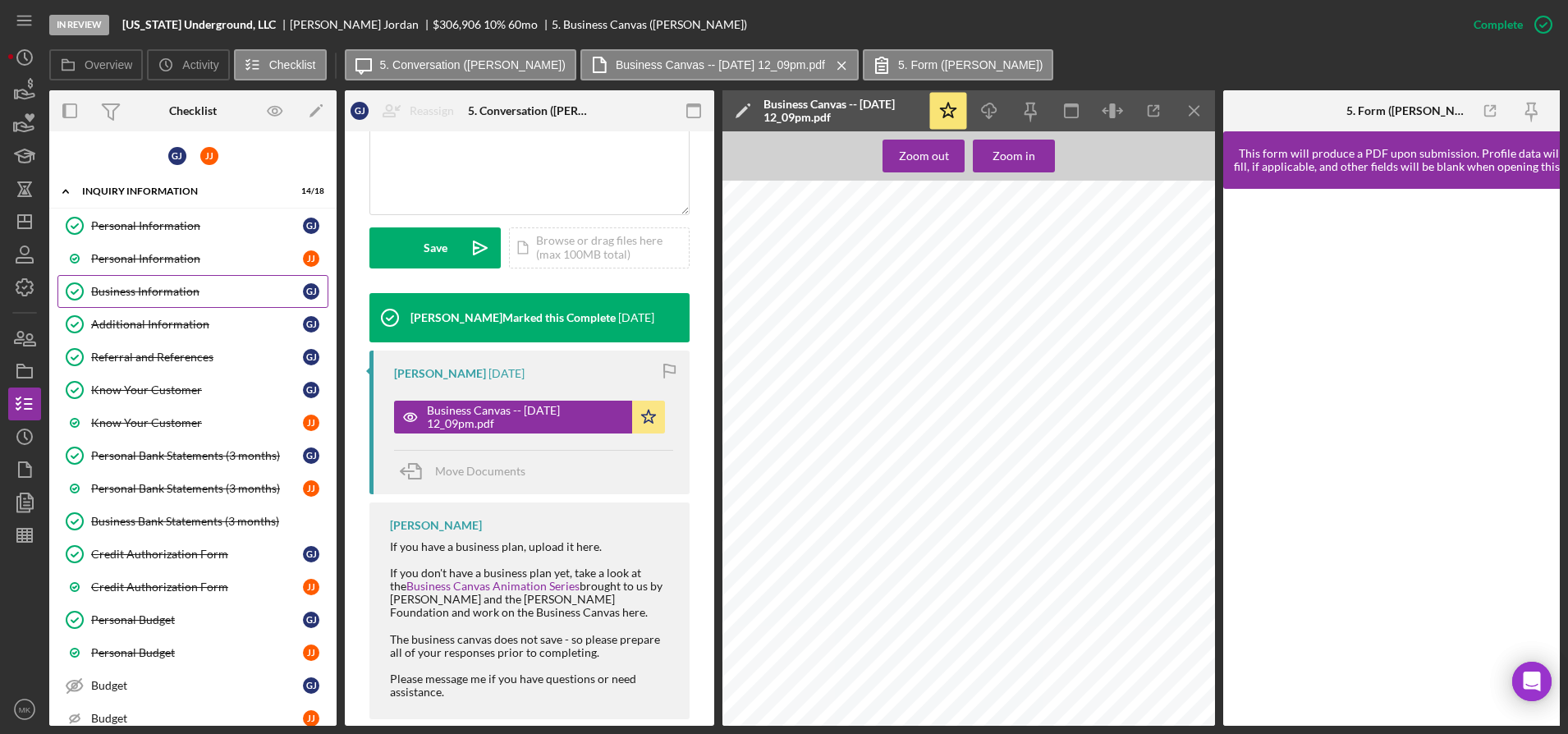
click at [154, 300] on link "Business Information Business Information [PERSON_NAME]" at bounding box center [193, 291] width 271 height 33
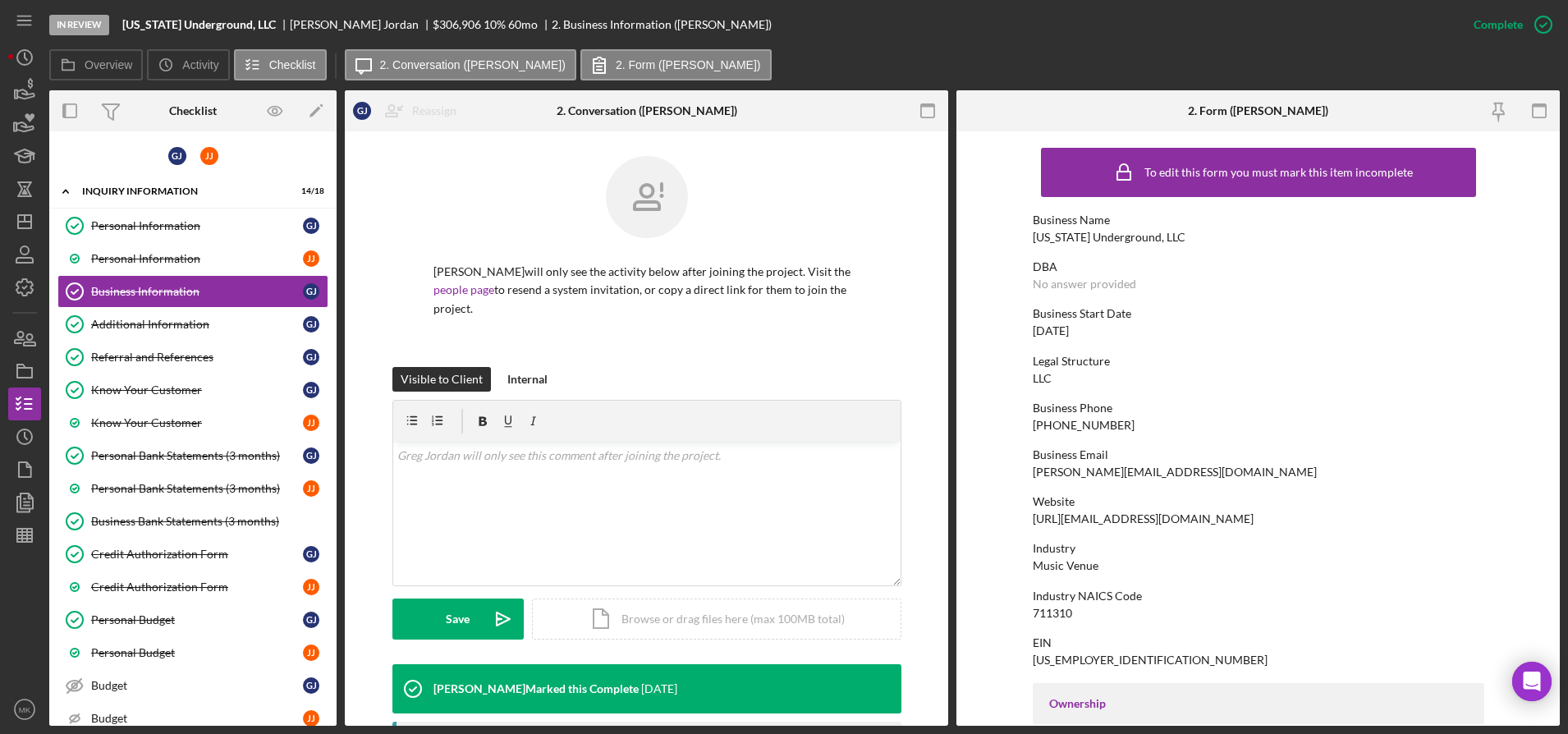
drag, startPoint x: 1246, startPoint y: 519, endPoint x: 1030, endPoint y: 513, distance: 216.1
click at [1033, 513] on div "Website [URL][EMAIL_ADDRESS][DOMAIN_NAME]" at bounding box center [1258, 510] width 452 height 31
copy div "[URL][EMAIL_ADDRESS][DOMAIN_NAME]"
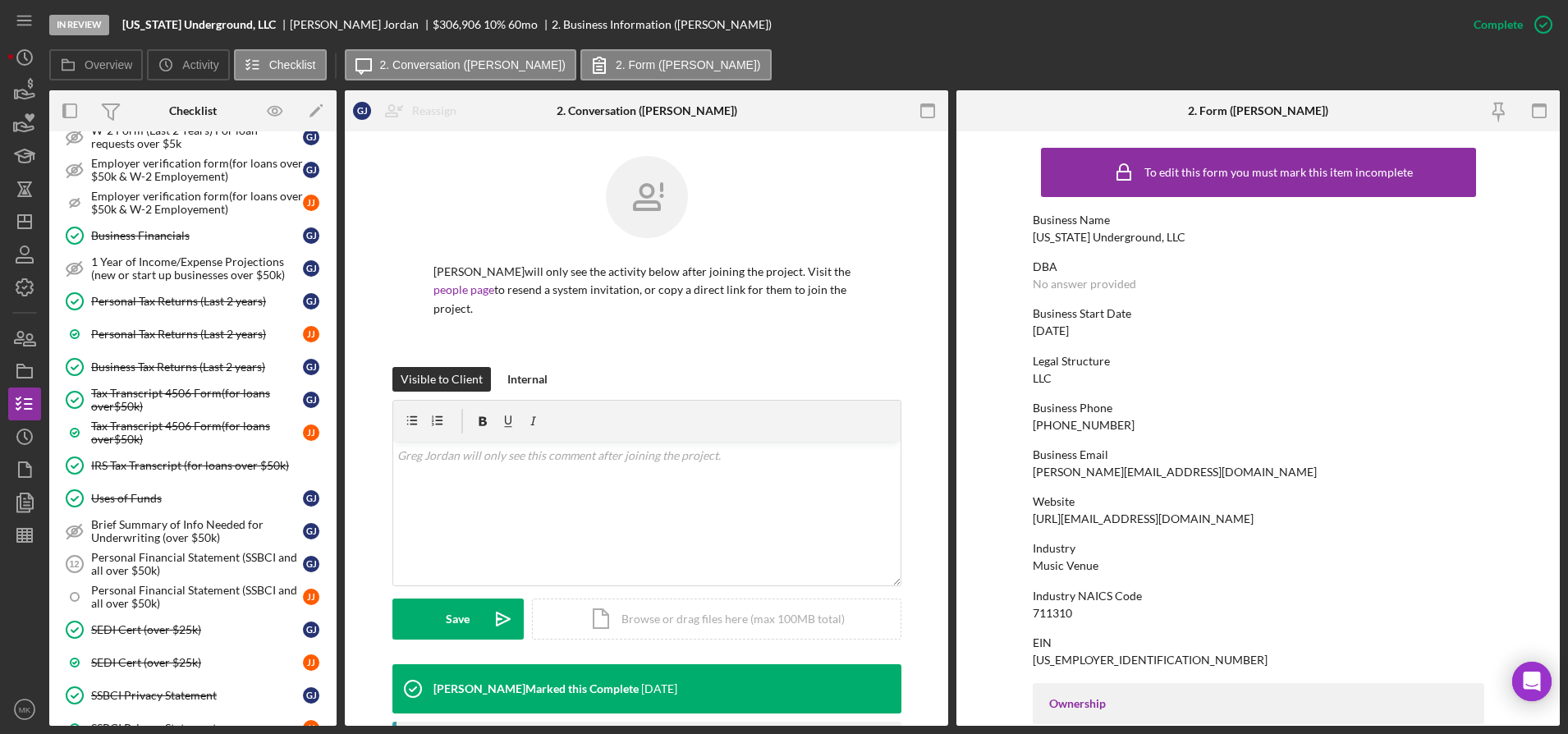
scroll to position [1314, 0]
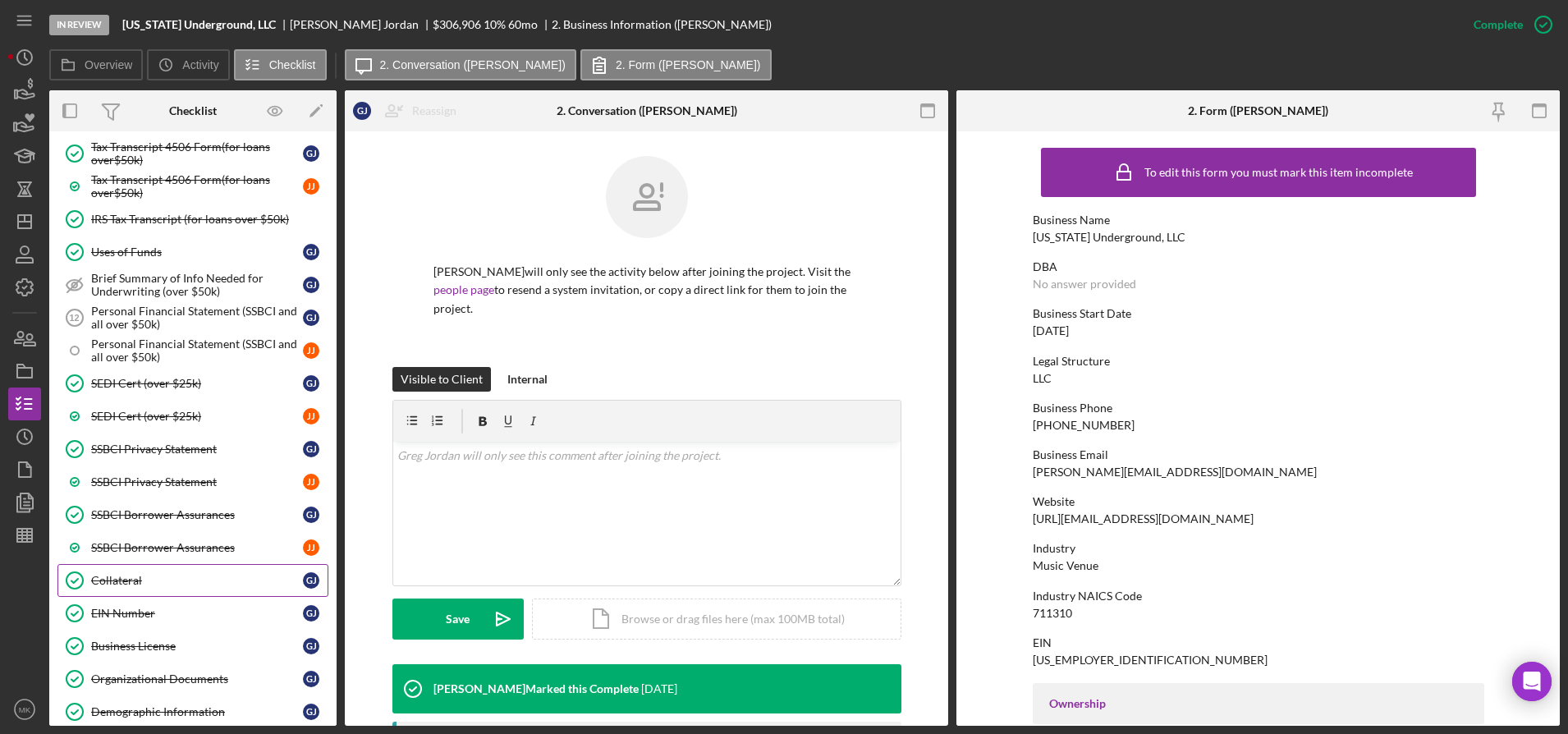
click at [133, 579] on div "Collateral" at bounding box center [197, 580] width 212 height 13
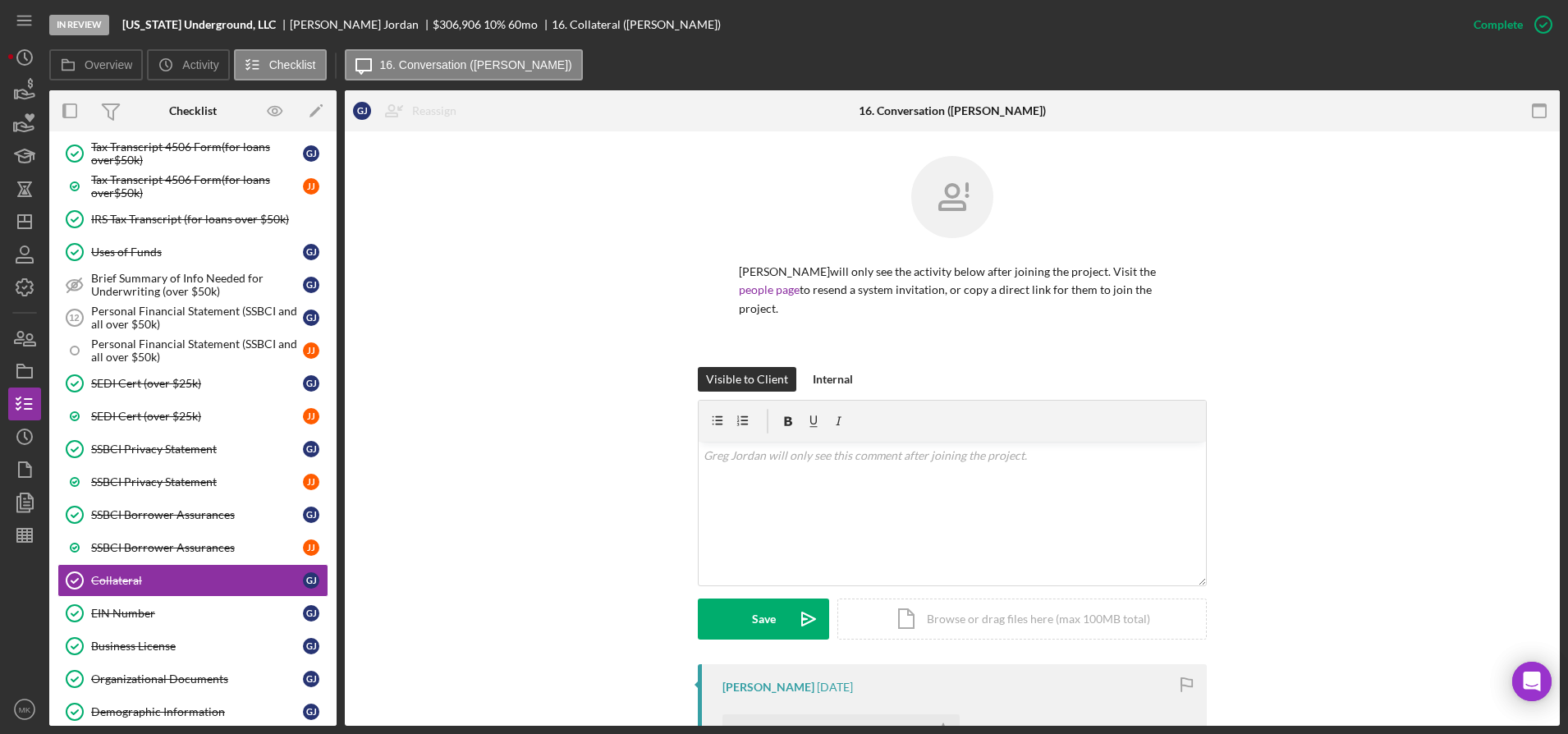
scroll to position [329, 0]
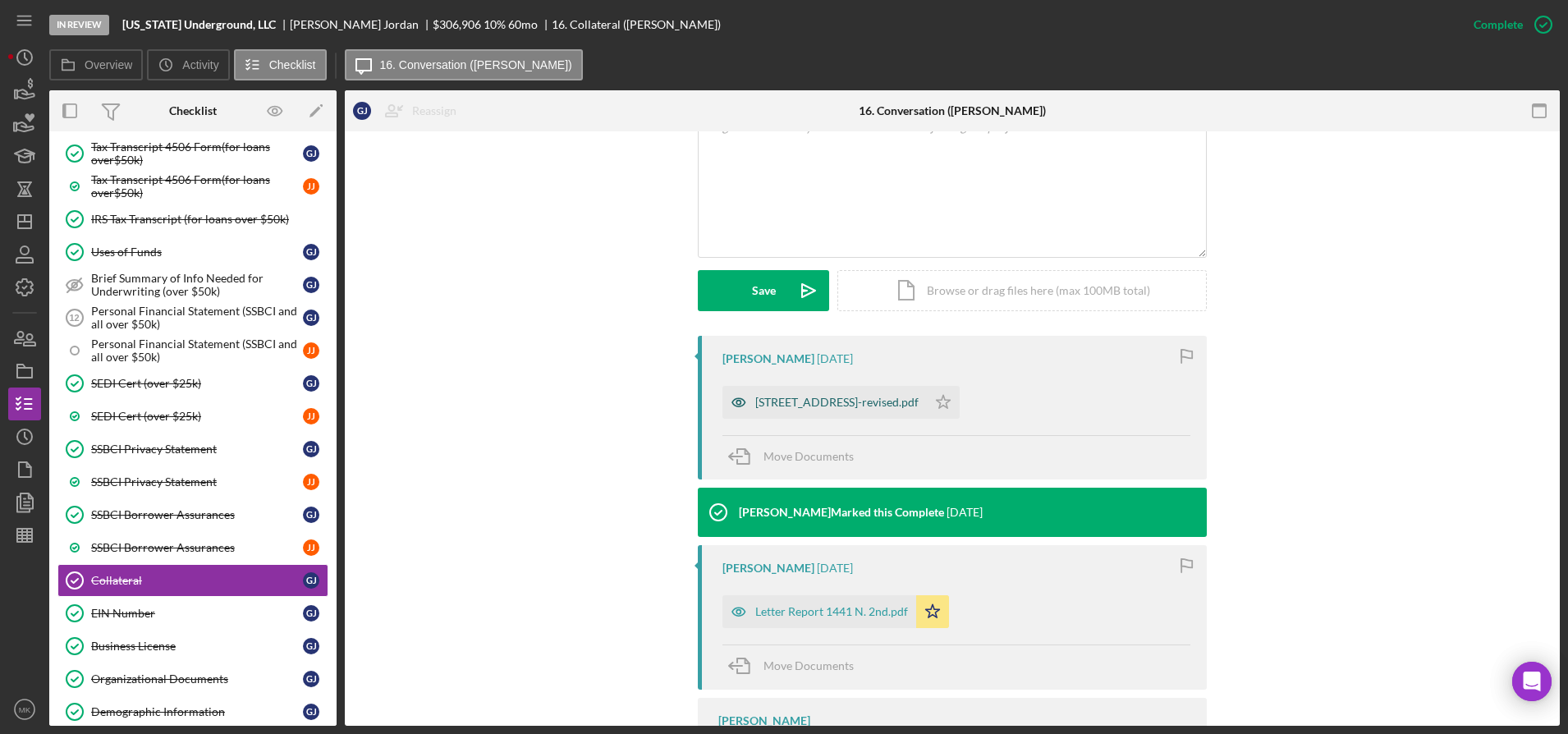
click at [831, 395] on div "[STREET_ADDRESS]-revised.pdf" at bounding box center [837, 402] width 163 height 13
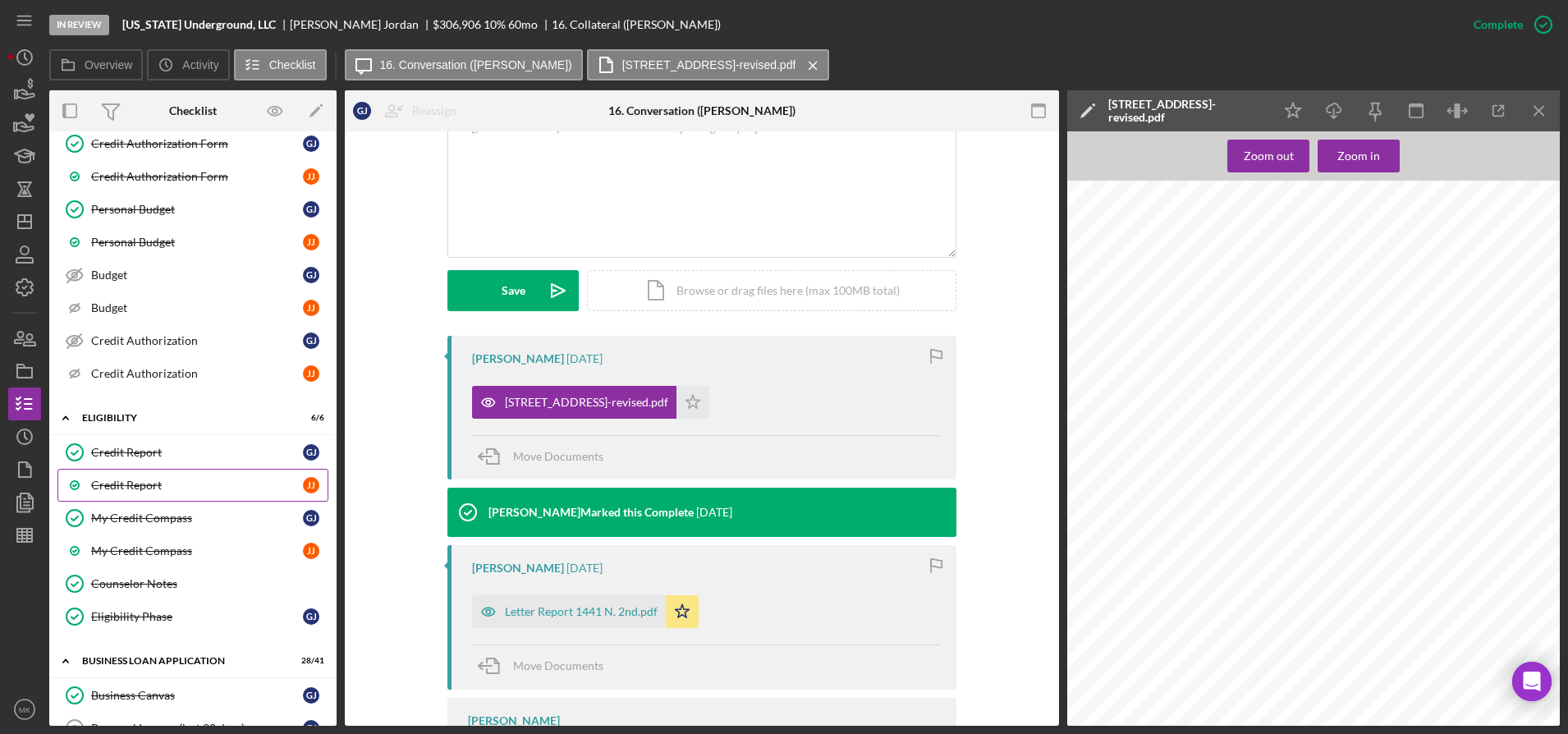
scroll to position [0, 0]
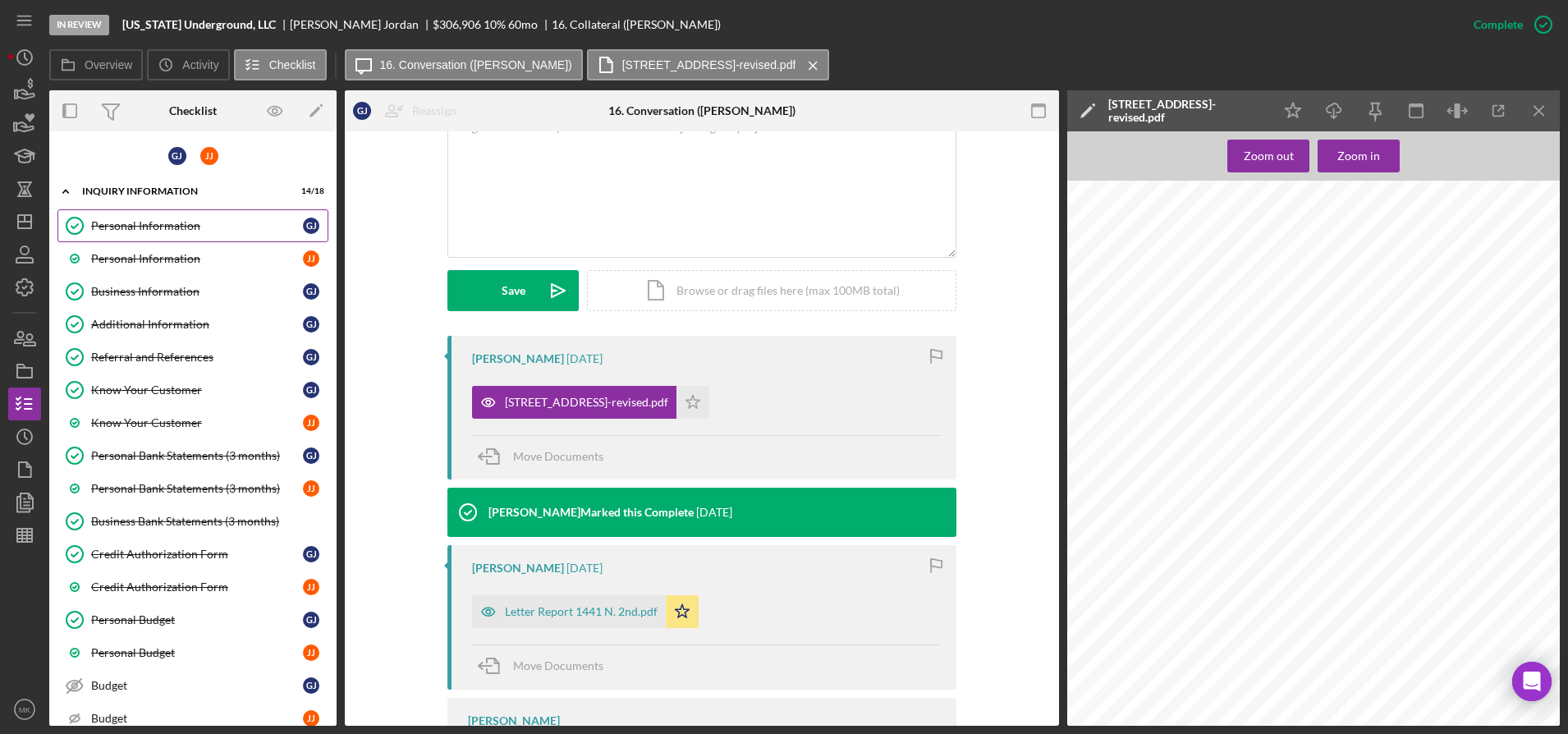
click at [241, 224] on div "Personal Information" at bounding box center [197, 225] width 212 height 13
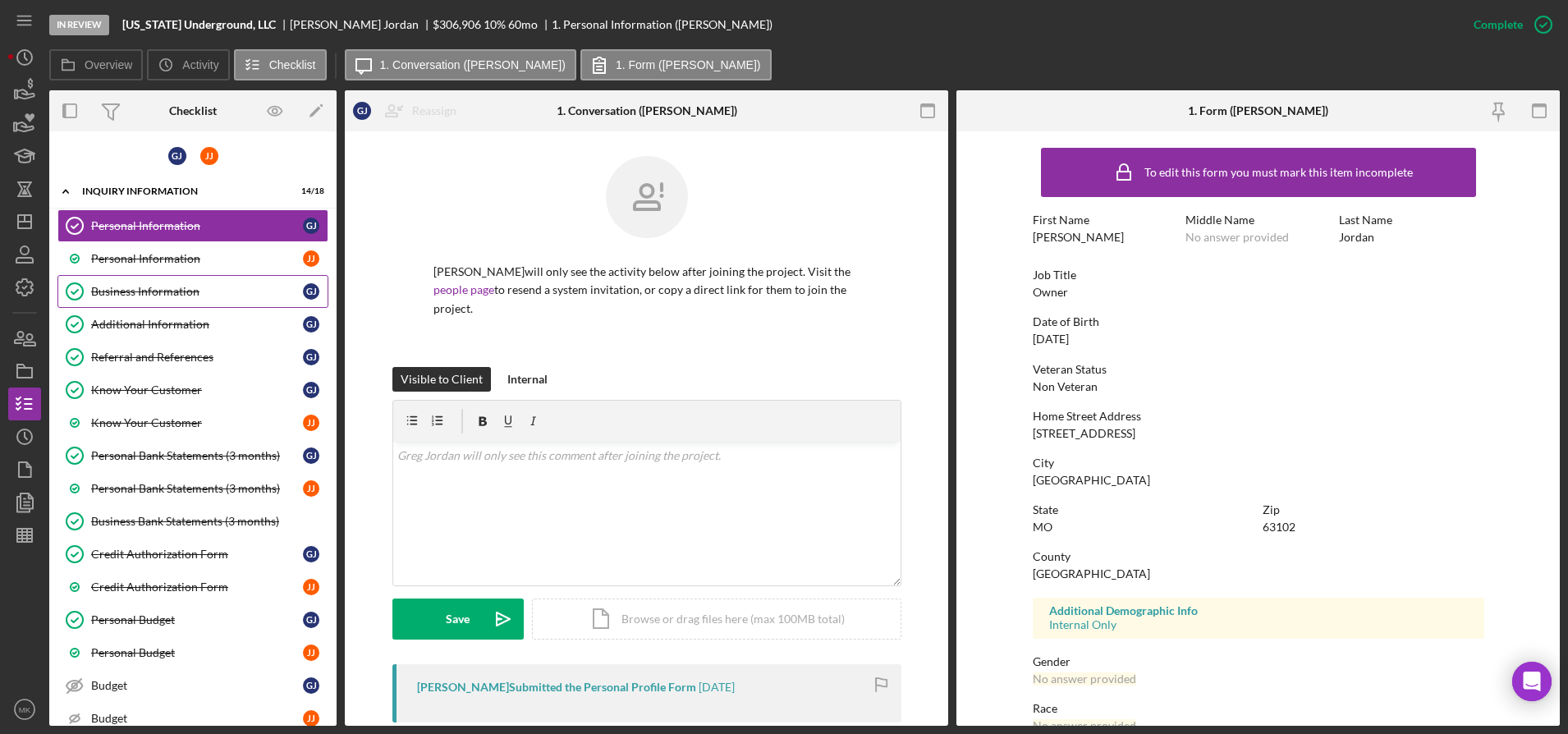
click at [171, 299] on link "Business Information Business Information [PERSON_NAME]" at bounding box center [193, 291] width 271 height 33
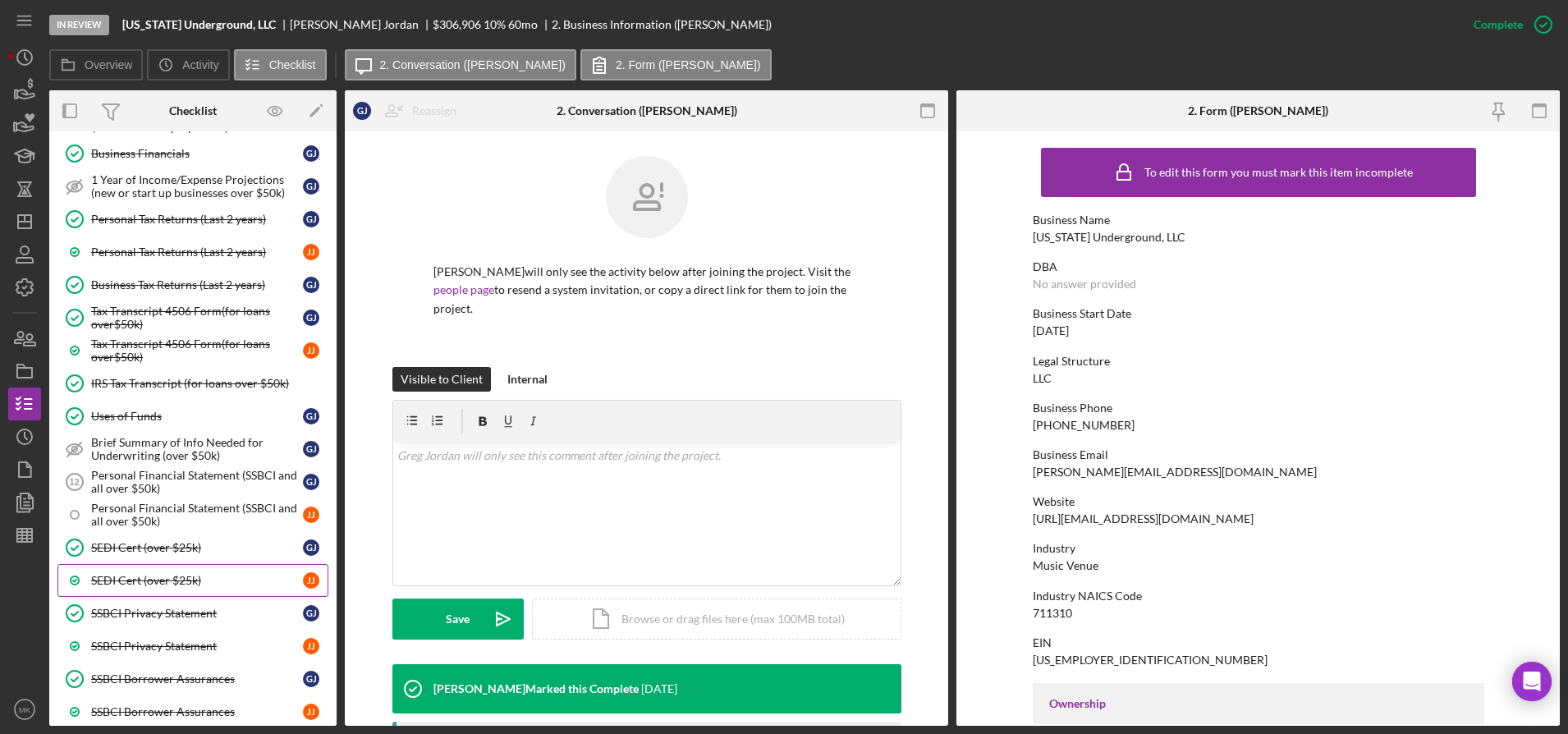
scroll to position [1478, 0]
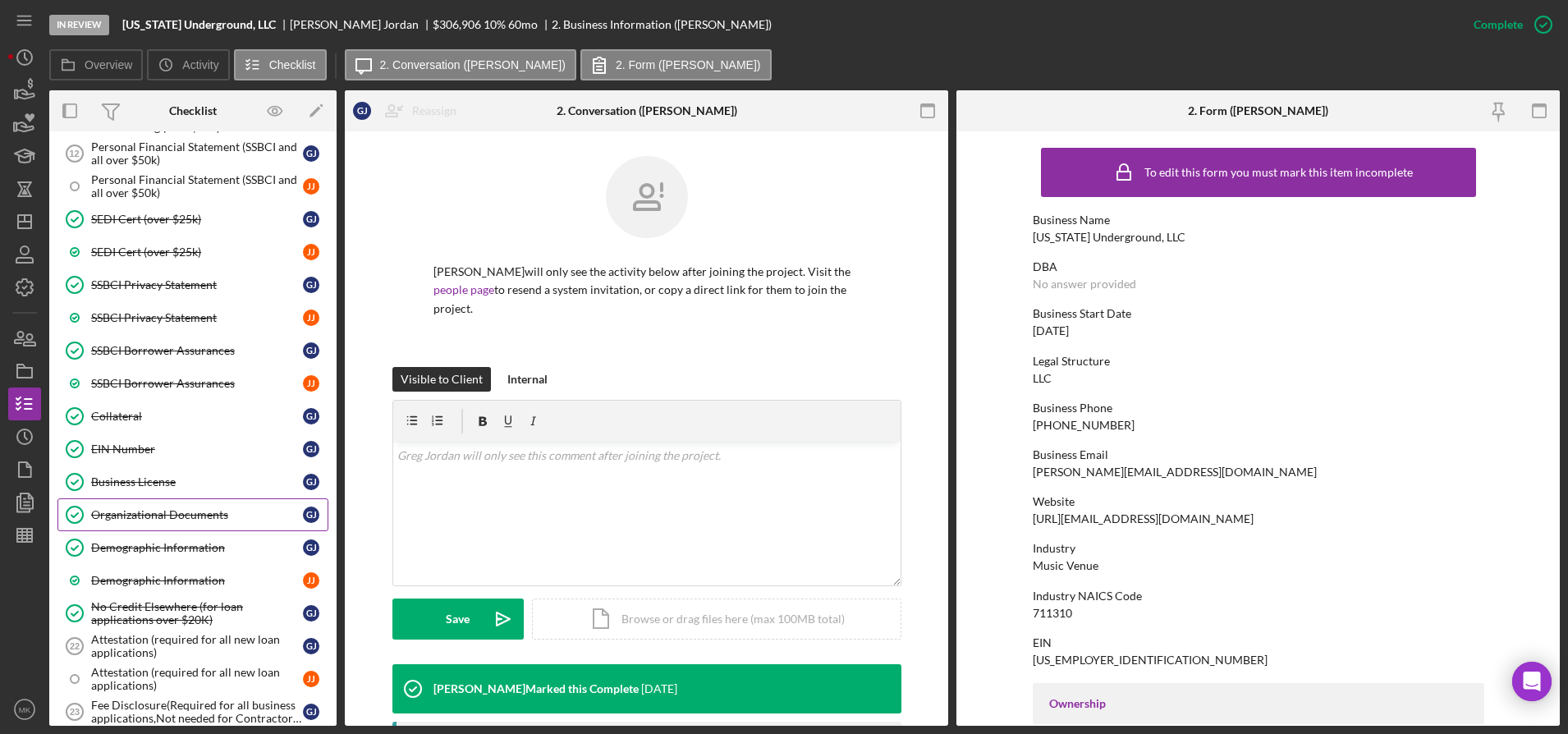
click at [184, 527] on link "Organizational Documents Organizational Documents [PERSON_NAME]" at bounding box center [193, 515] width 271 height 33
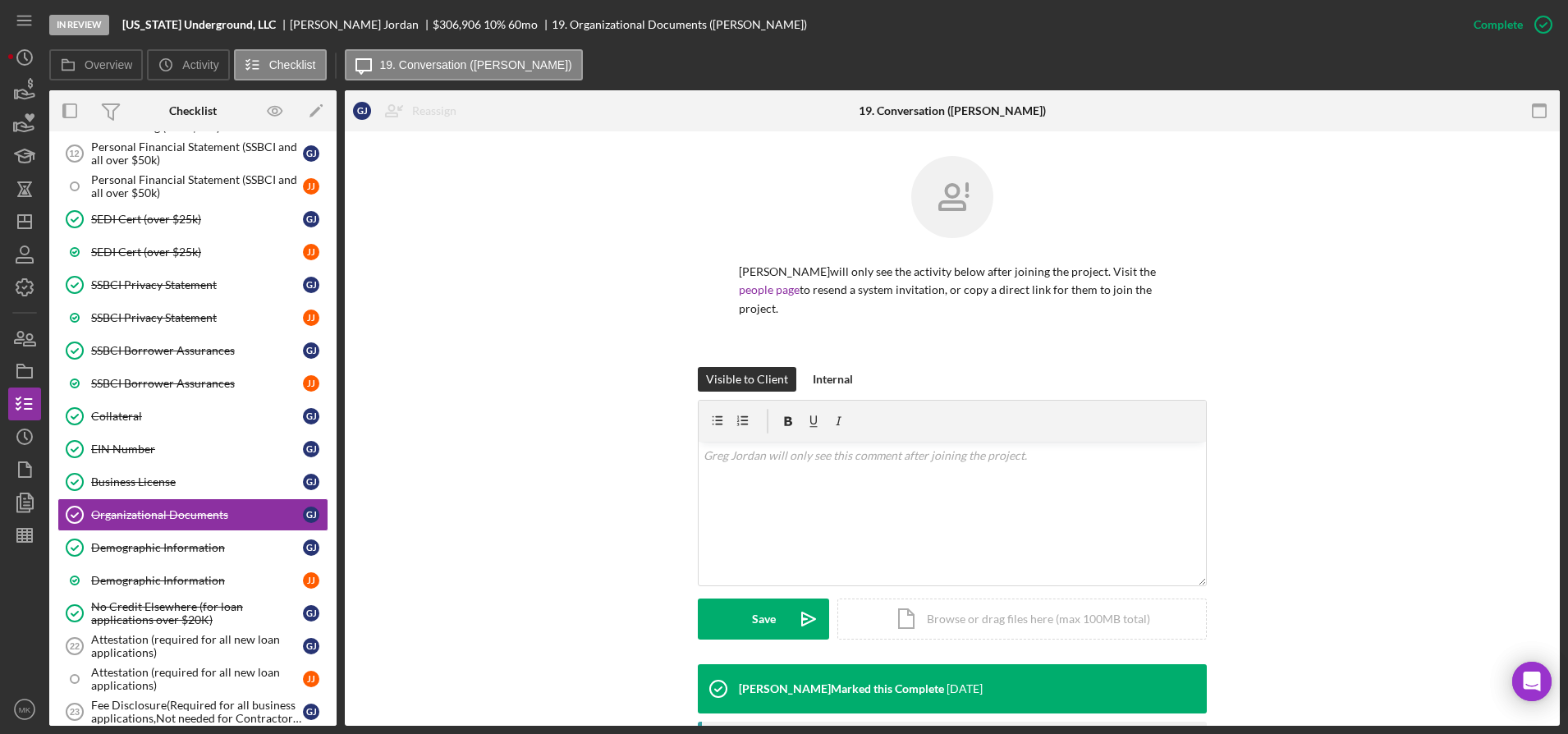
scroll to position [342, 0]
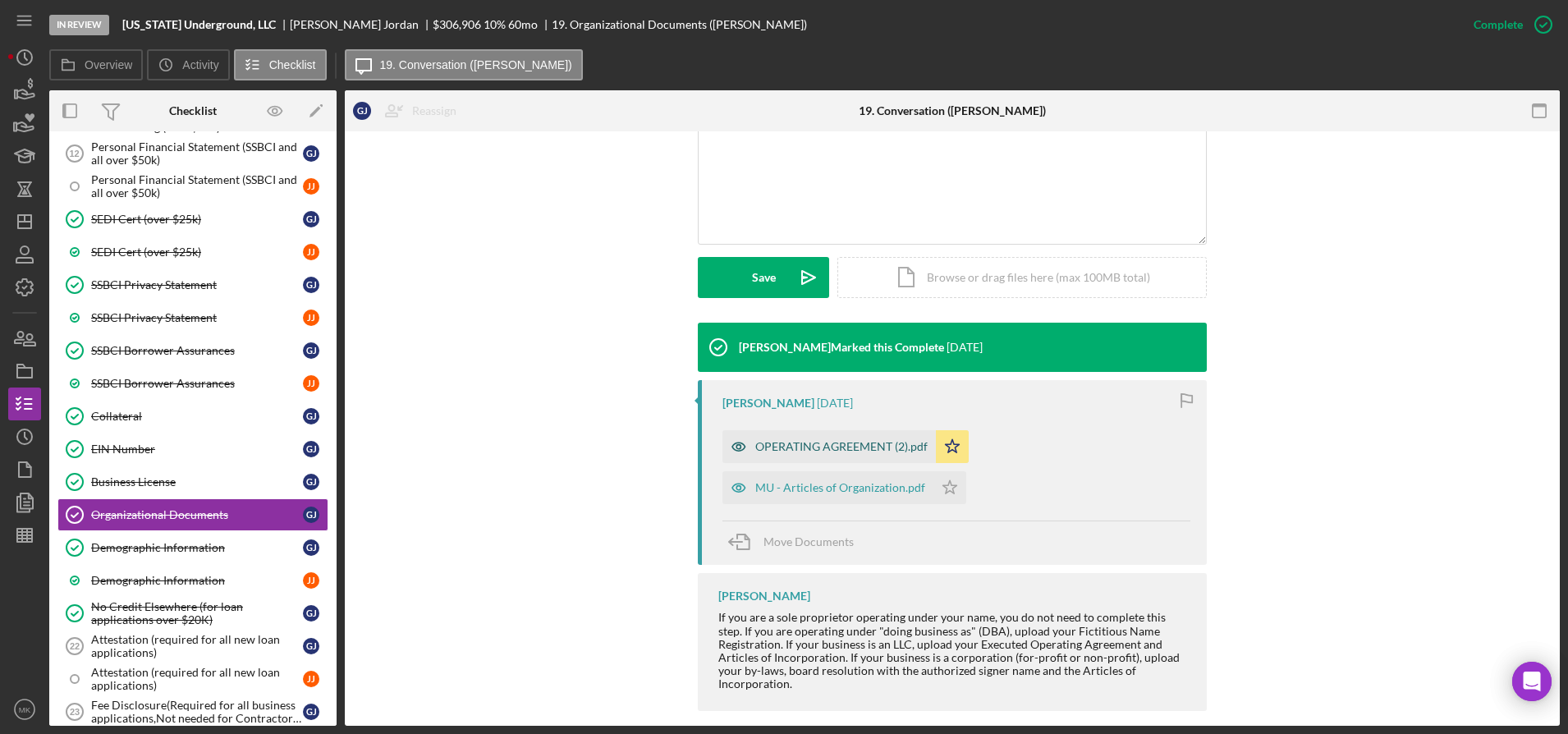
click at [809, 440] on div "OPERATING AGREEMENT (2).pdf" at bounding box center [841, 447] width 173 height 13
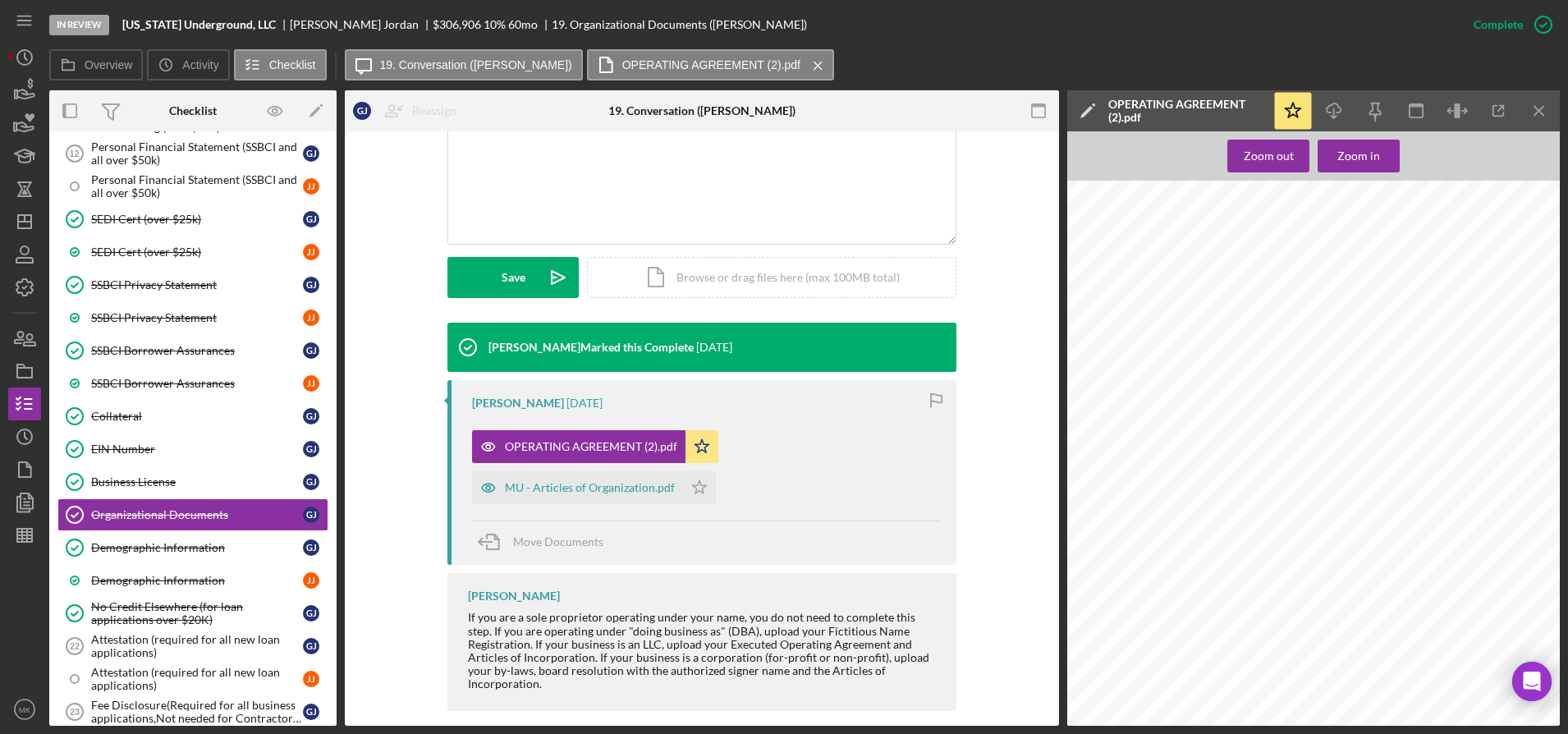
scroll to position [739, 0]
click at [1501, 115] on icon "button" at bounding box center [1499, 111] width 37 height 37
click at [171, 477] on div "Business License" at bounding box center [197, 482] width 212 height 13
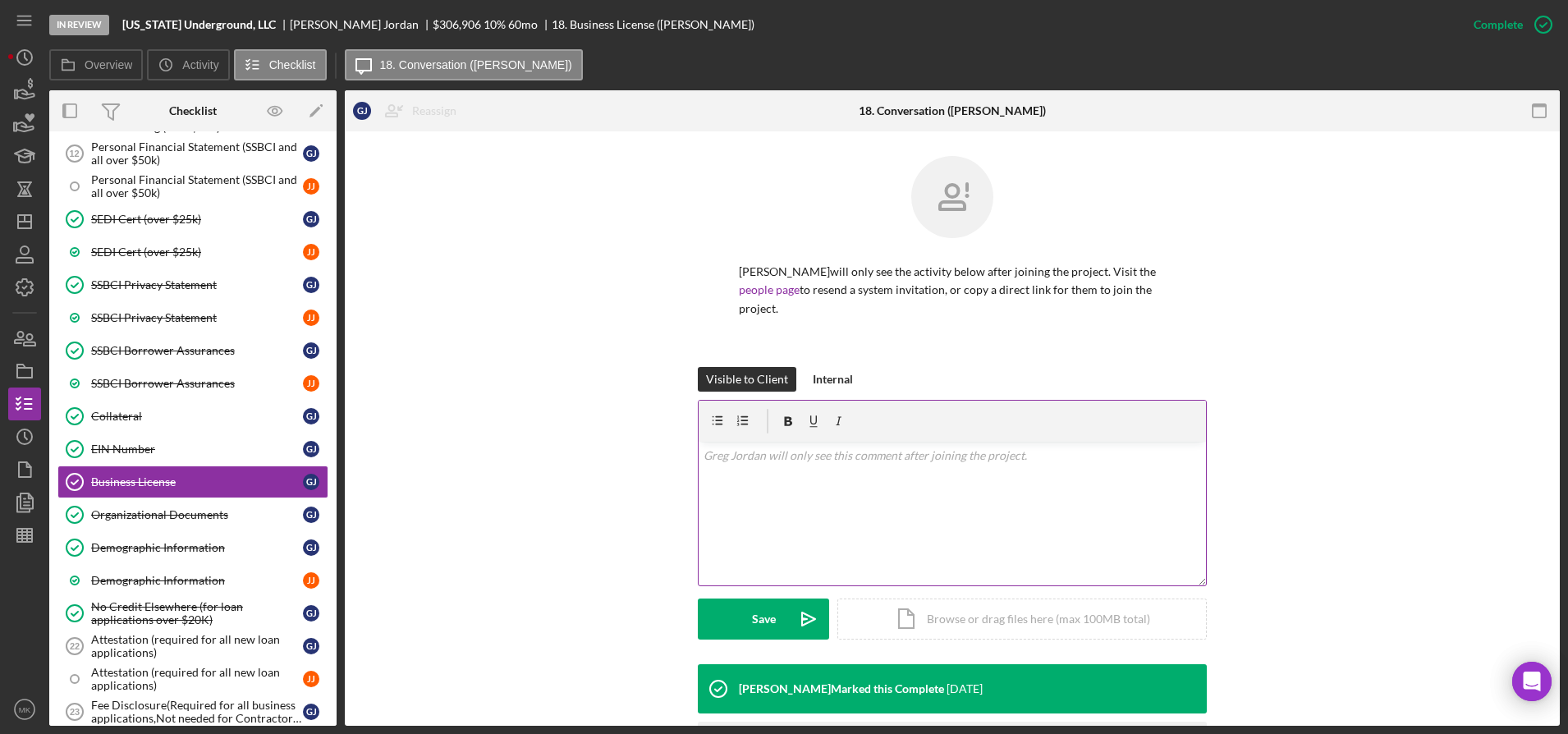
scroll to position [92, 0]
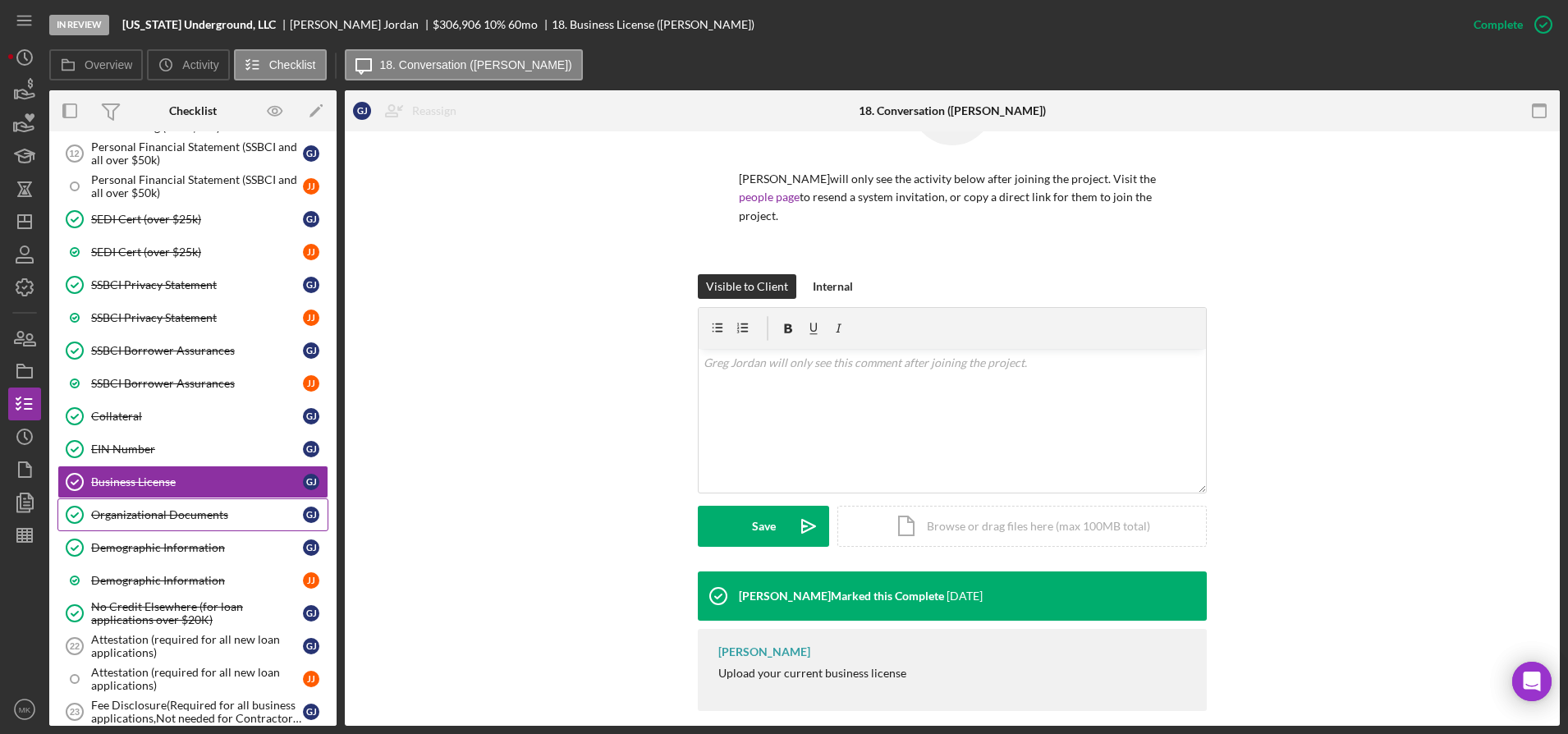
click at [211, 509] on div "Organizational Documents" at bounding box center [197, 514] width 212 height 13
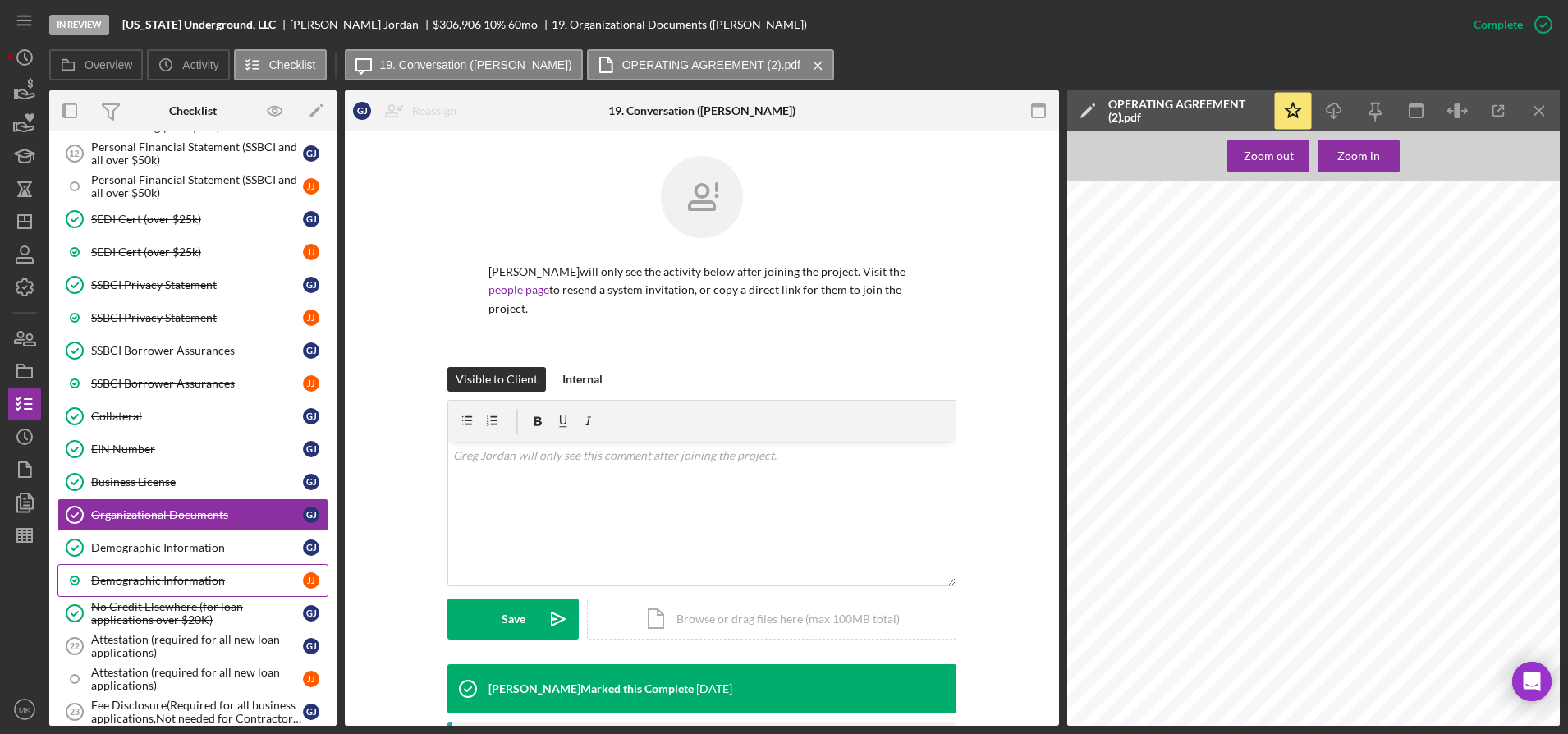
click at [201, 581] on div "Demographic Information" at bounding box center [197, 580] width 212 height 13
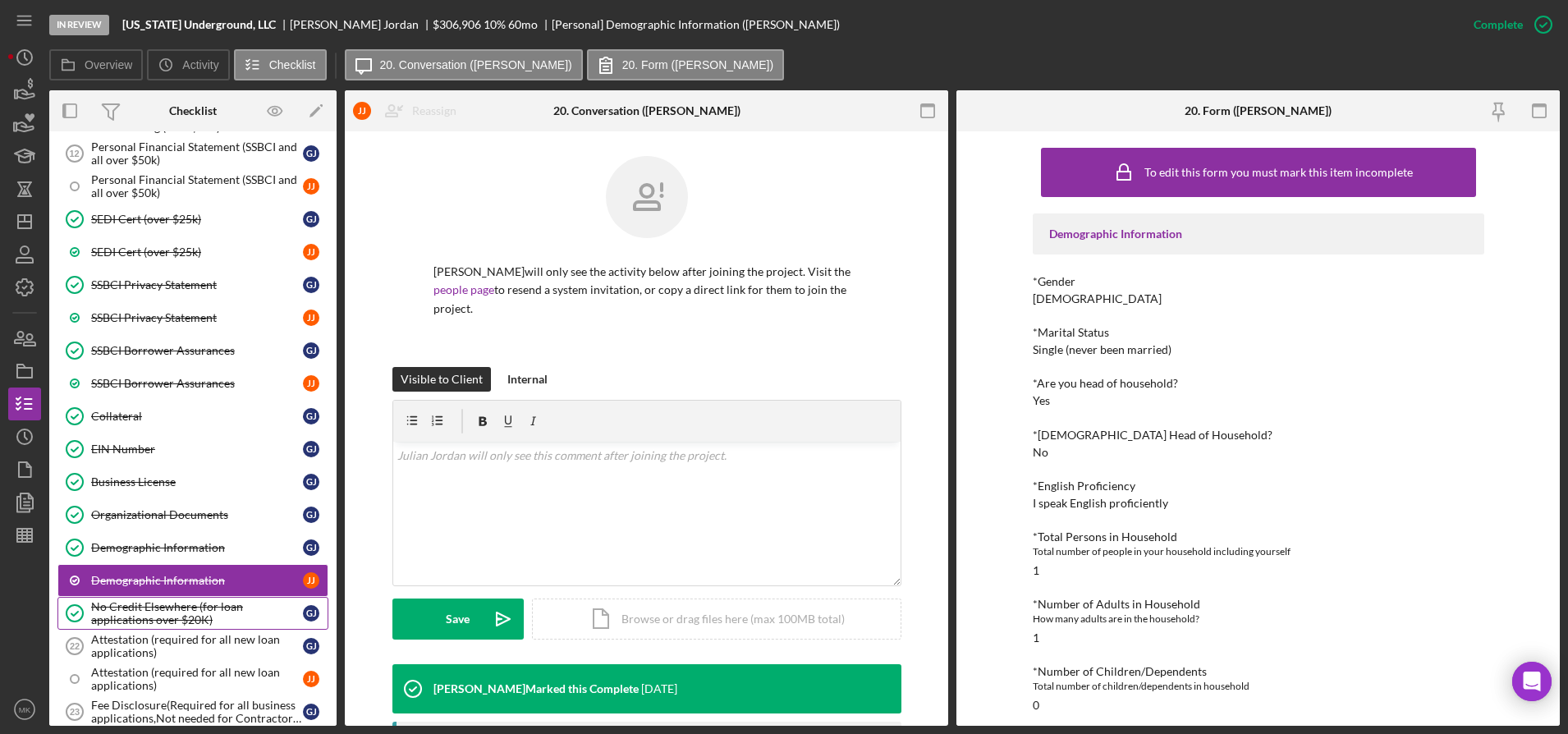
click at [141, 609] on div "No Credit Elsewhere (for loan applications over $20K)" at bounding box center [197, 613] width 212 height 26
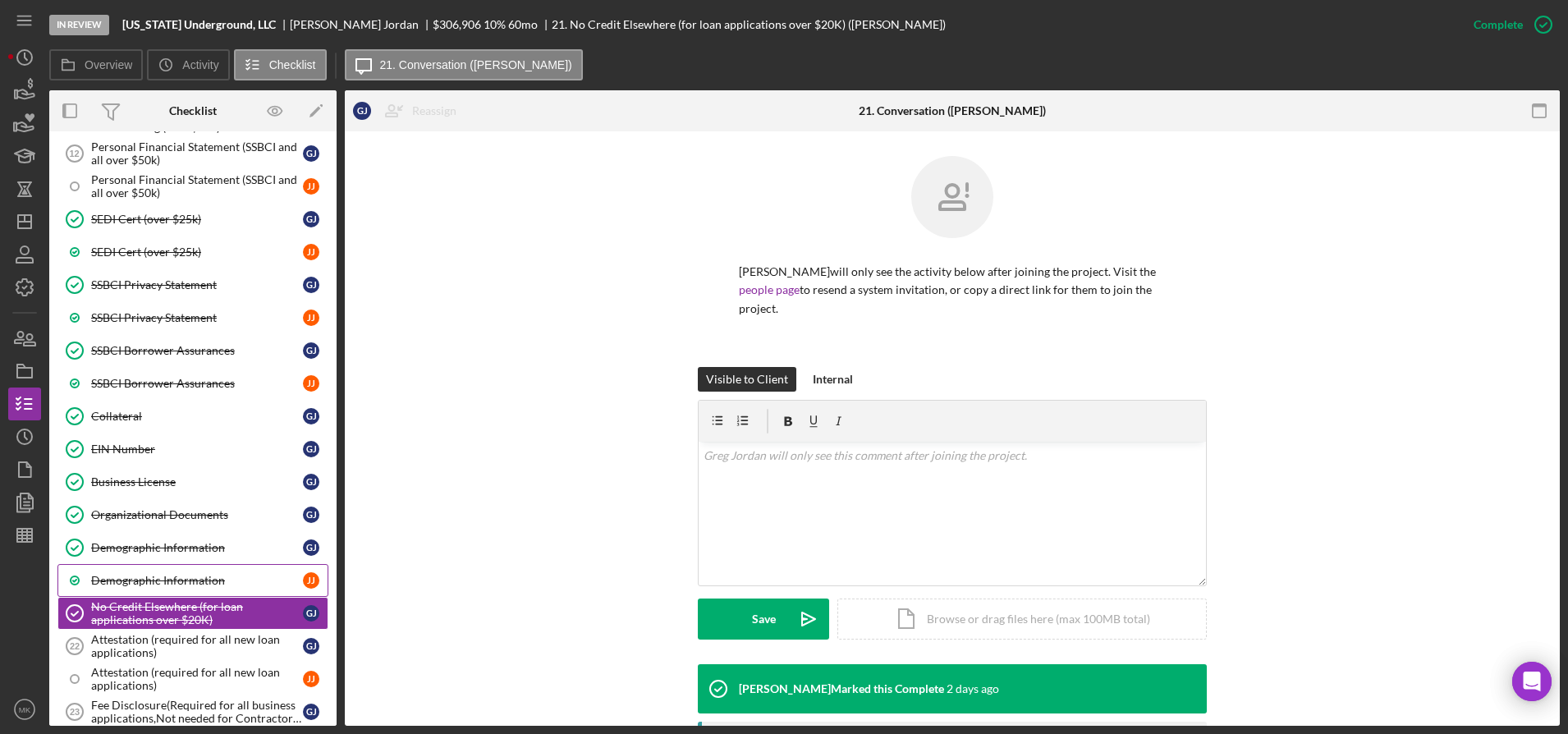
scroll to position [1837, 0]
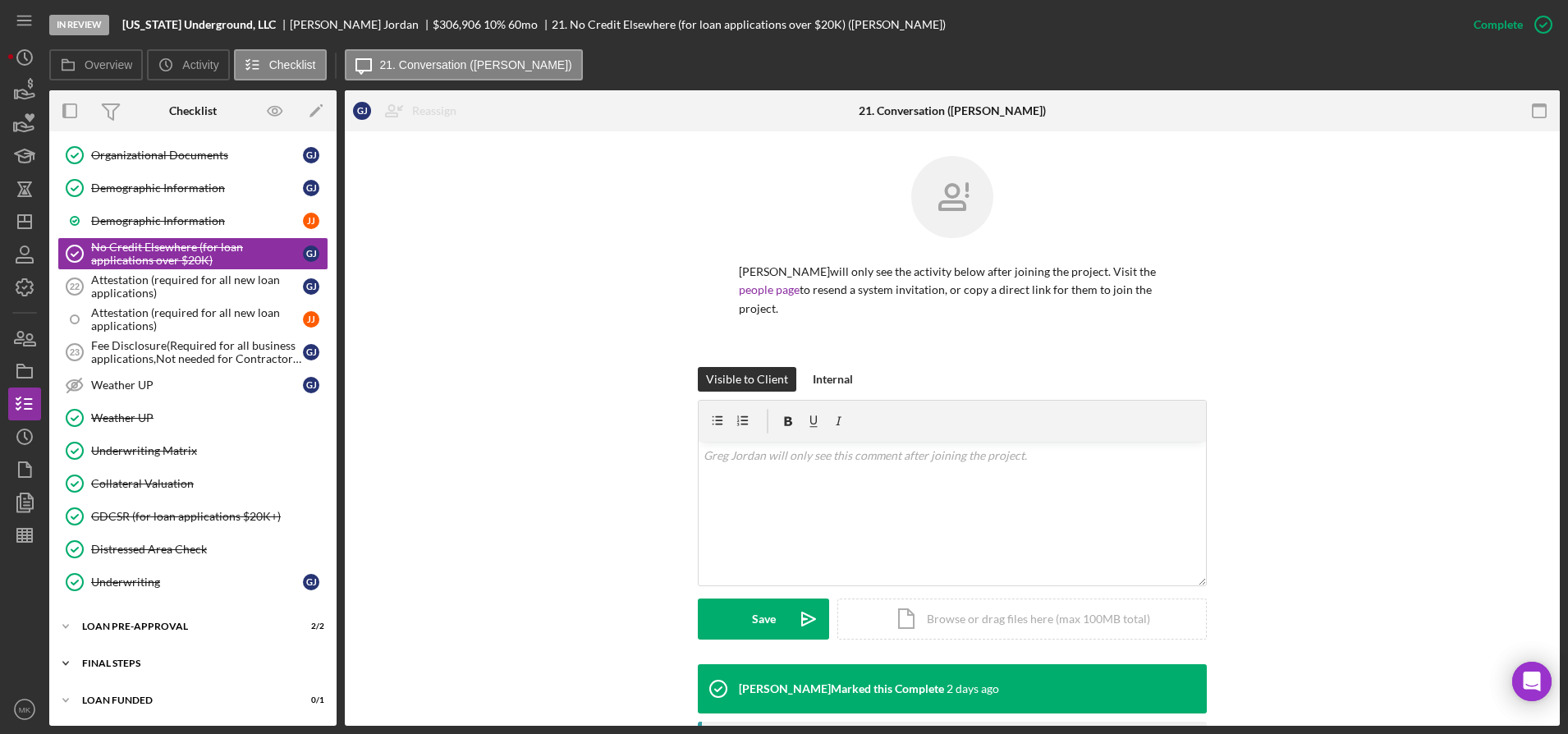
click at [130, 659] on div "FINAL STEPS" at bounding box center [198, 663] width 234 height 10
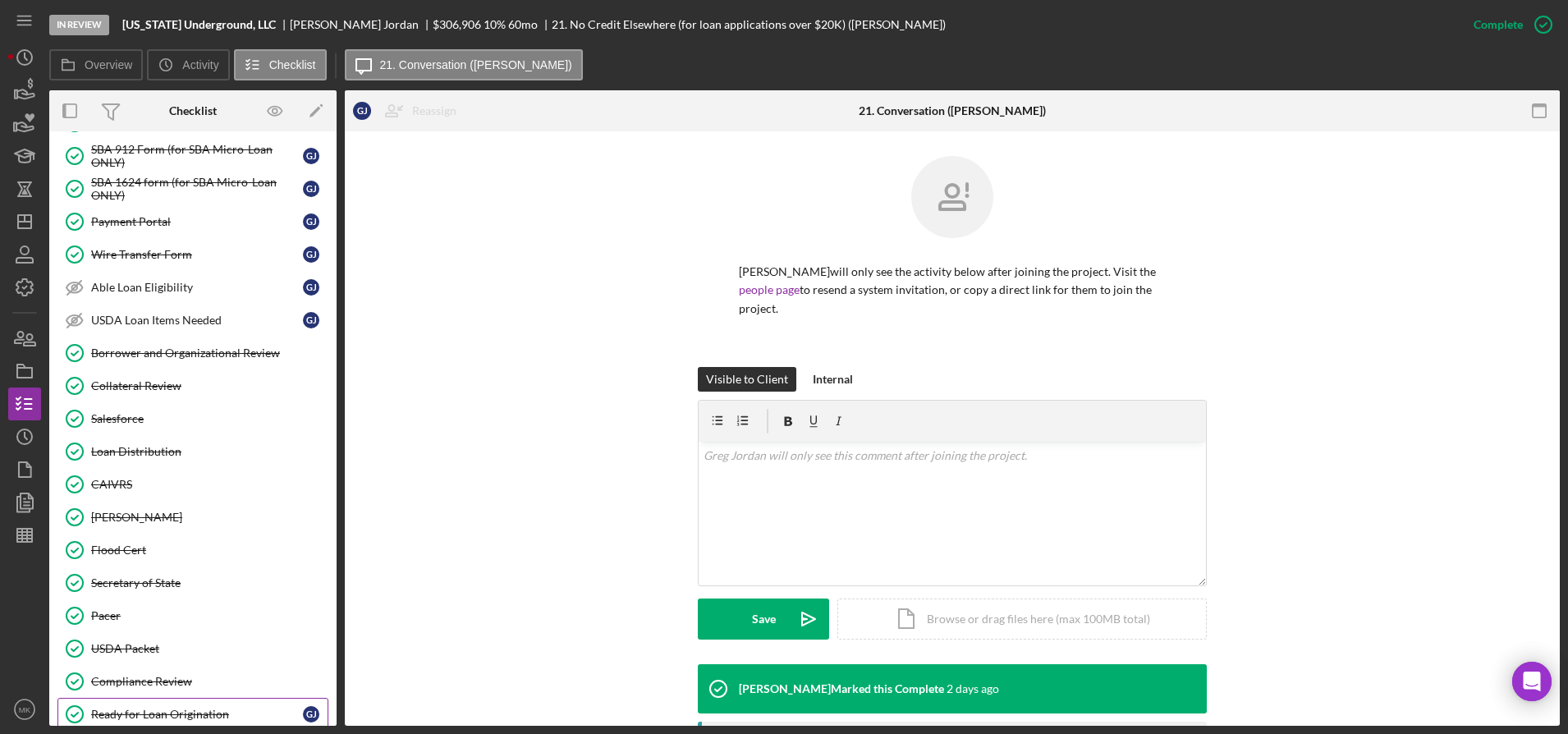
scroll to position [2470, 0]
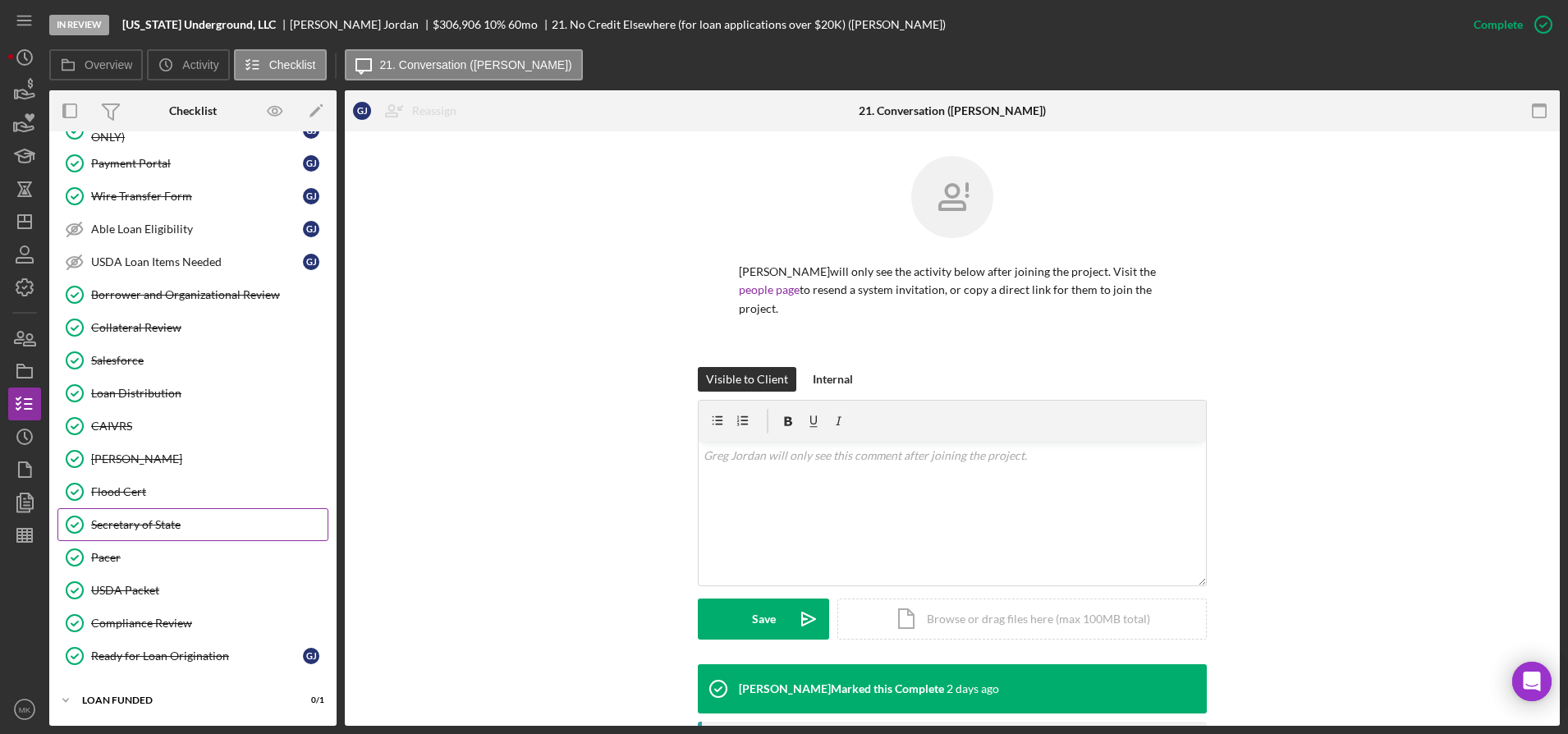
click at [130, 516] on link "Secretary of State Secretary of State" at bounding box center [193, 524] width 271 height 33
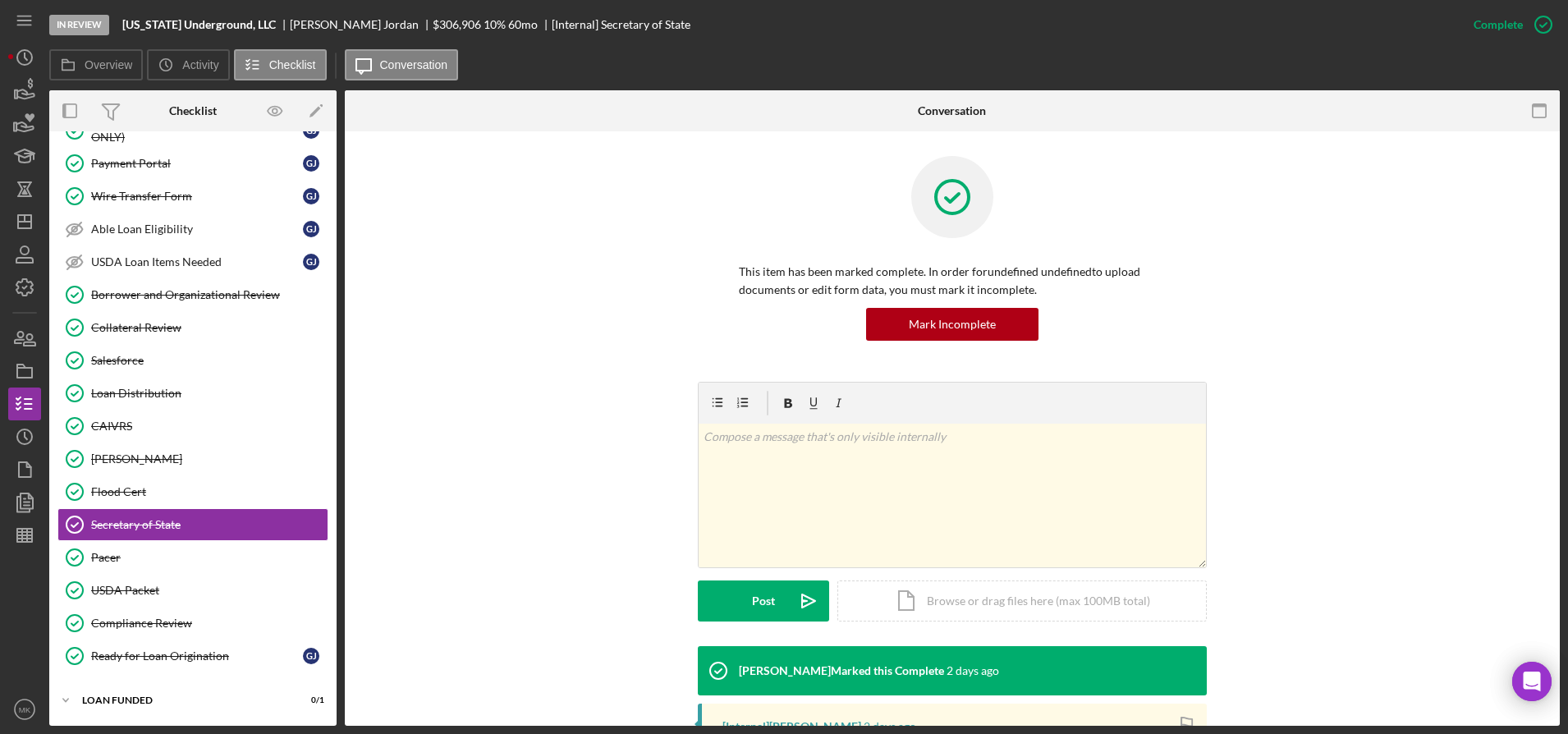
scroll to position [258, 0]
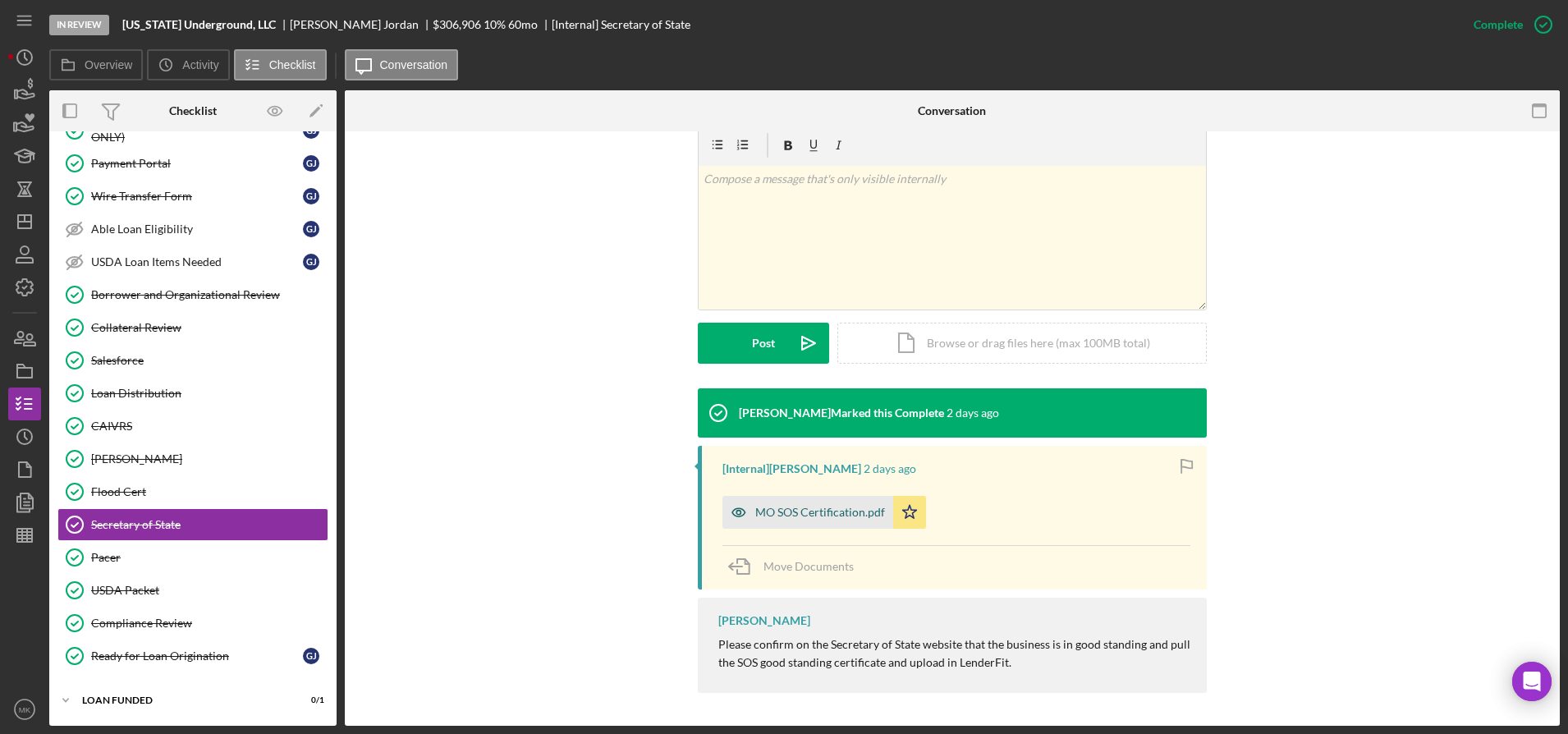
click at [788, 511] on div "MO SOS Certification.pdf" at bounding box center [820, 512] width 130 height 13
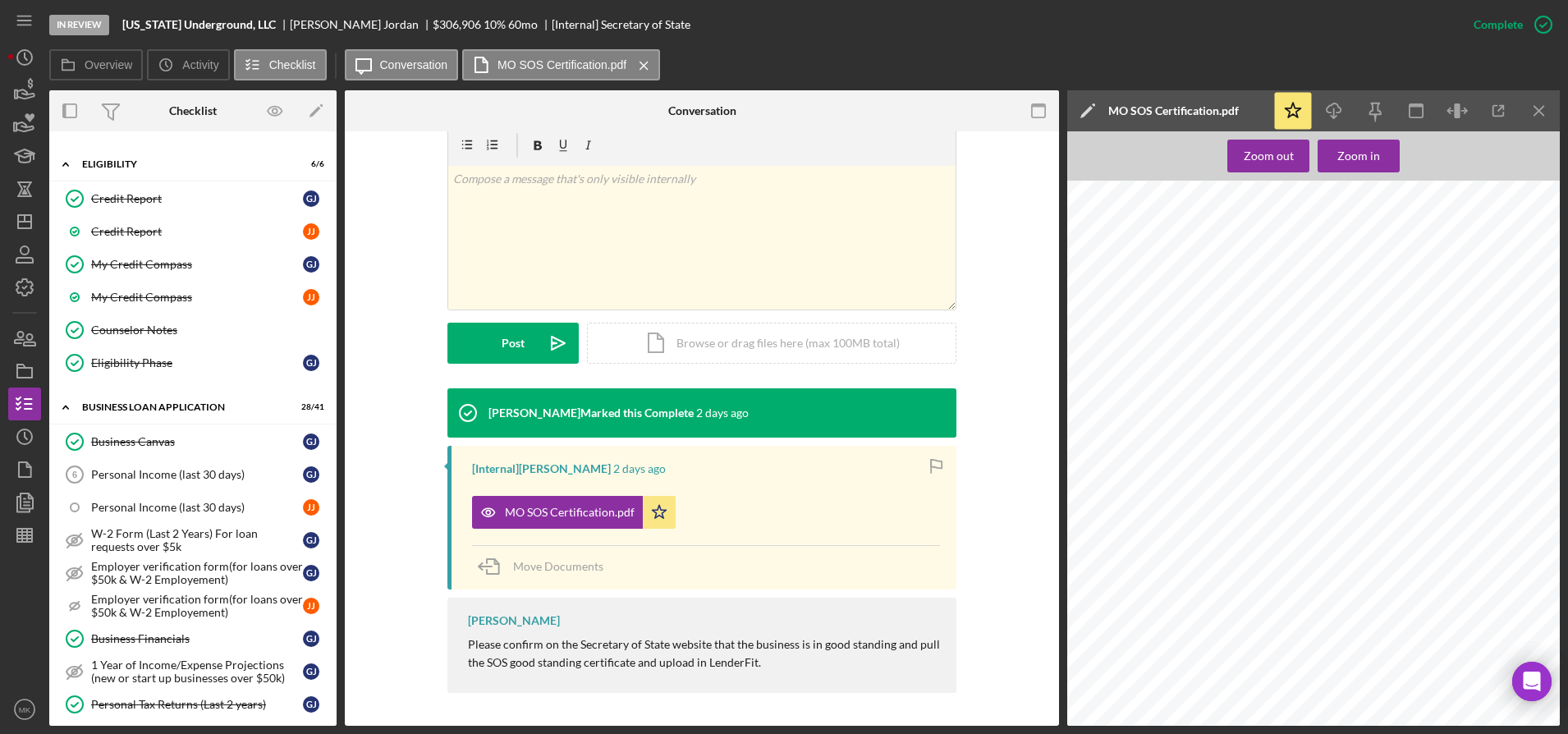
scroll to position [418, 0]
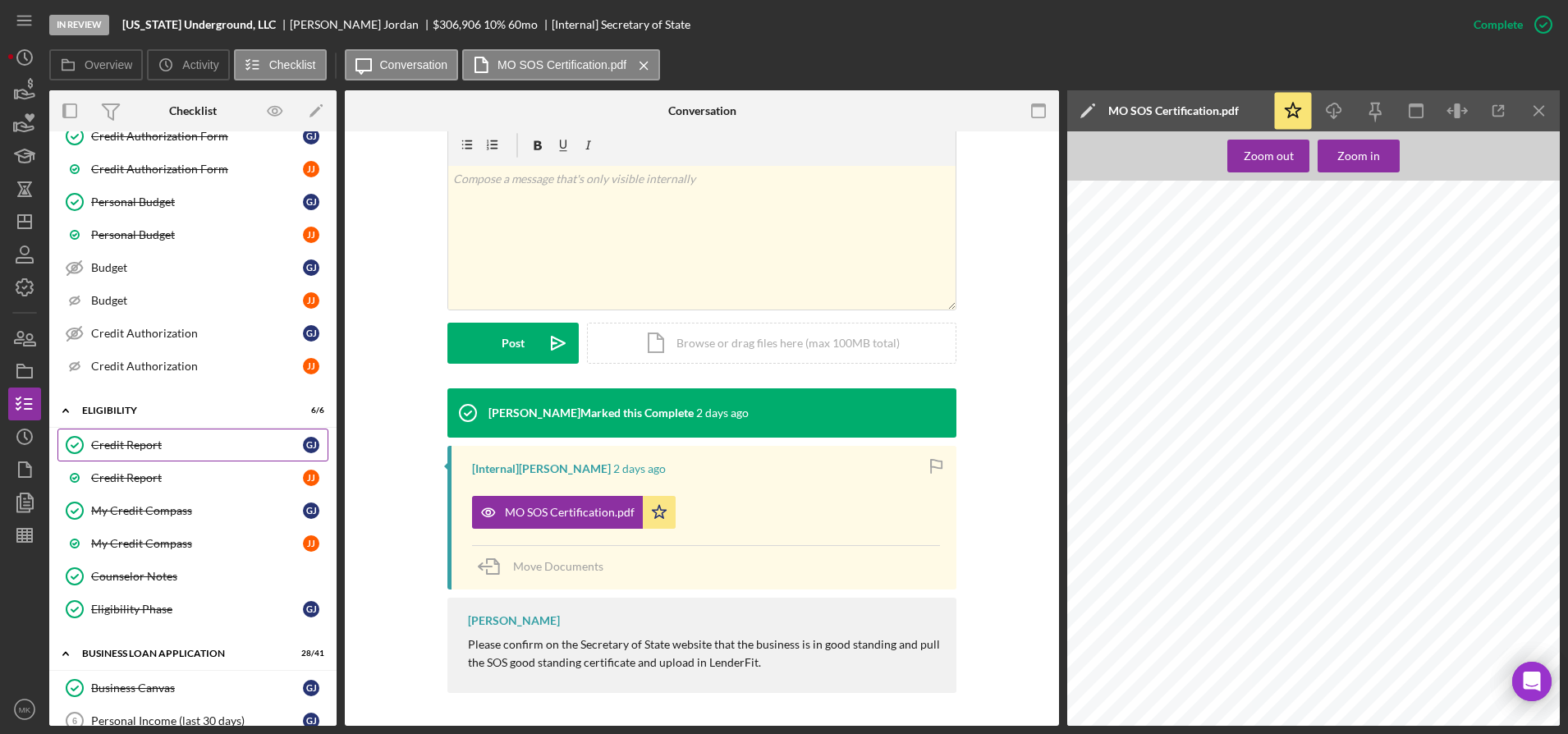
click at [159, 452] on link "Credit Report Credit Report [PERSON_NAME]" at bounding box center [193, 445] width 271 height 33
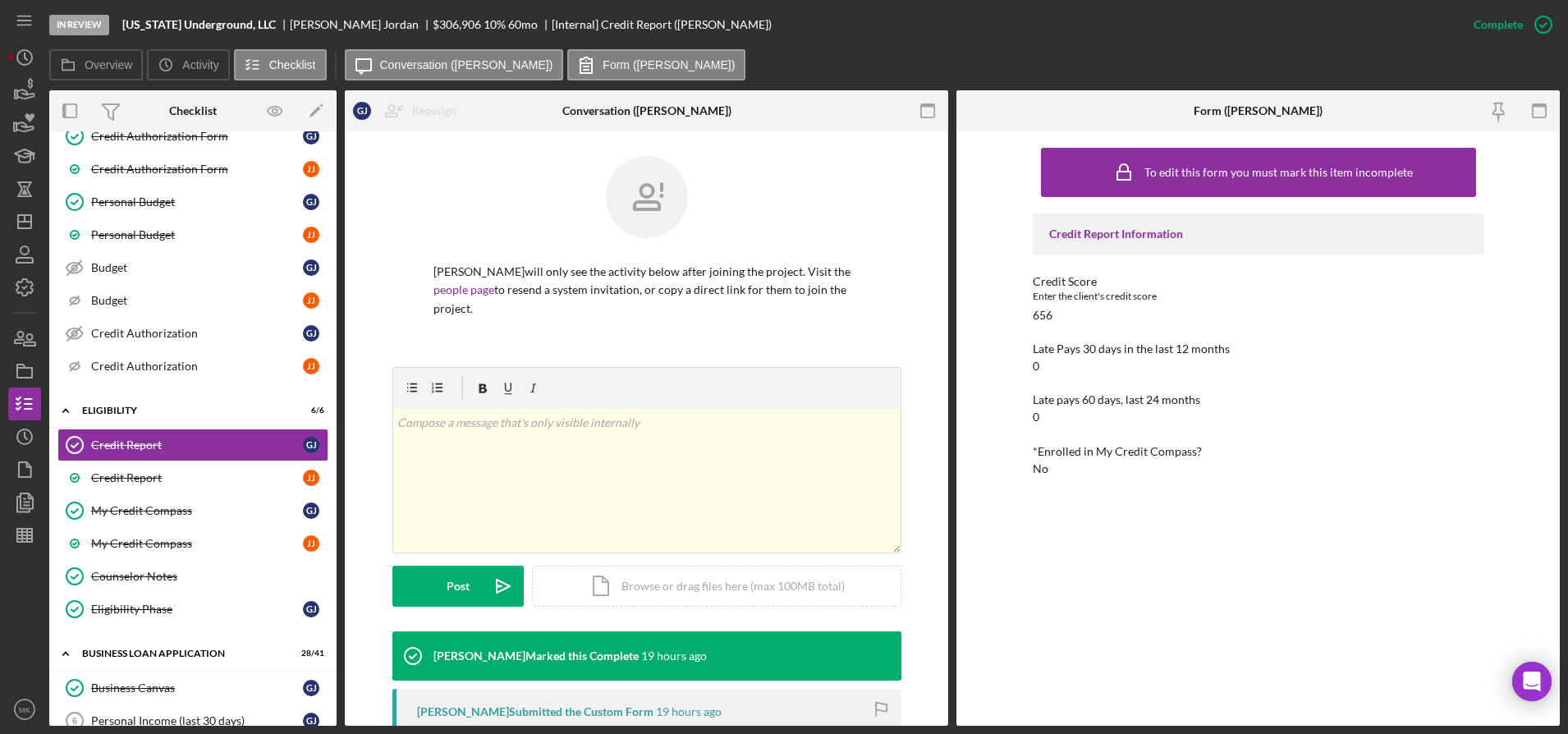
scroll to position [329, 0]
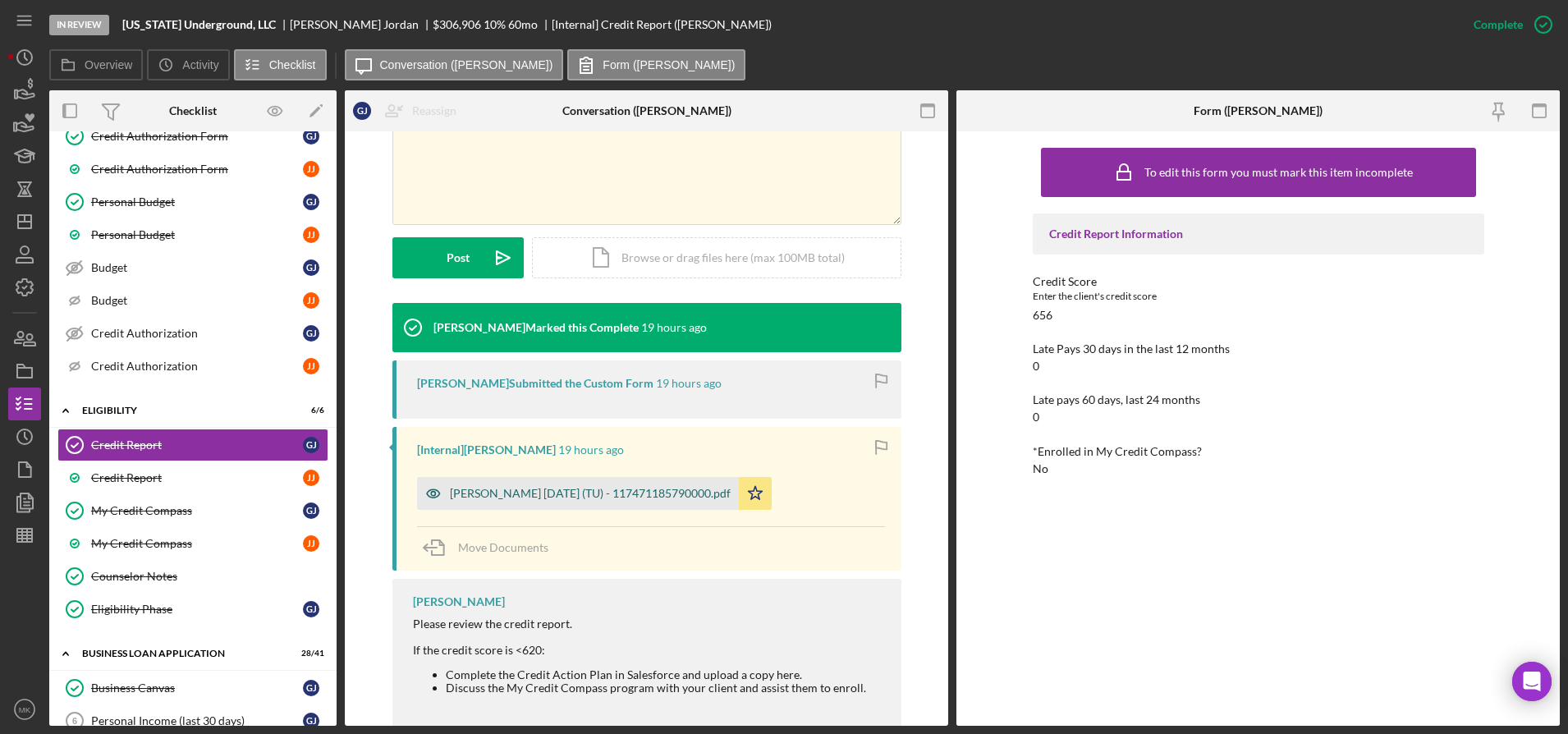
click at [564, 487] on div "[PERSON_NAME] [DATE] (TU) - 117471185790000.pdf" at bounding box center [590, 494] width 281 height 13
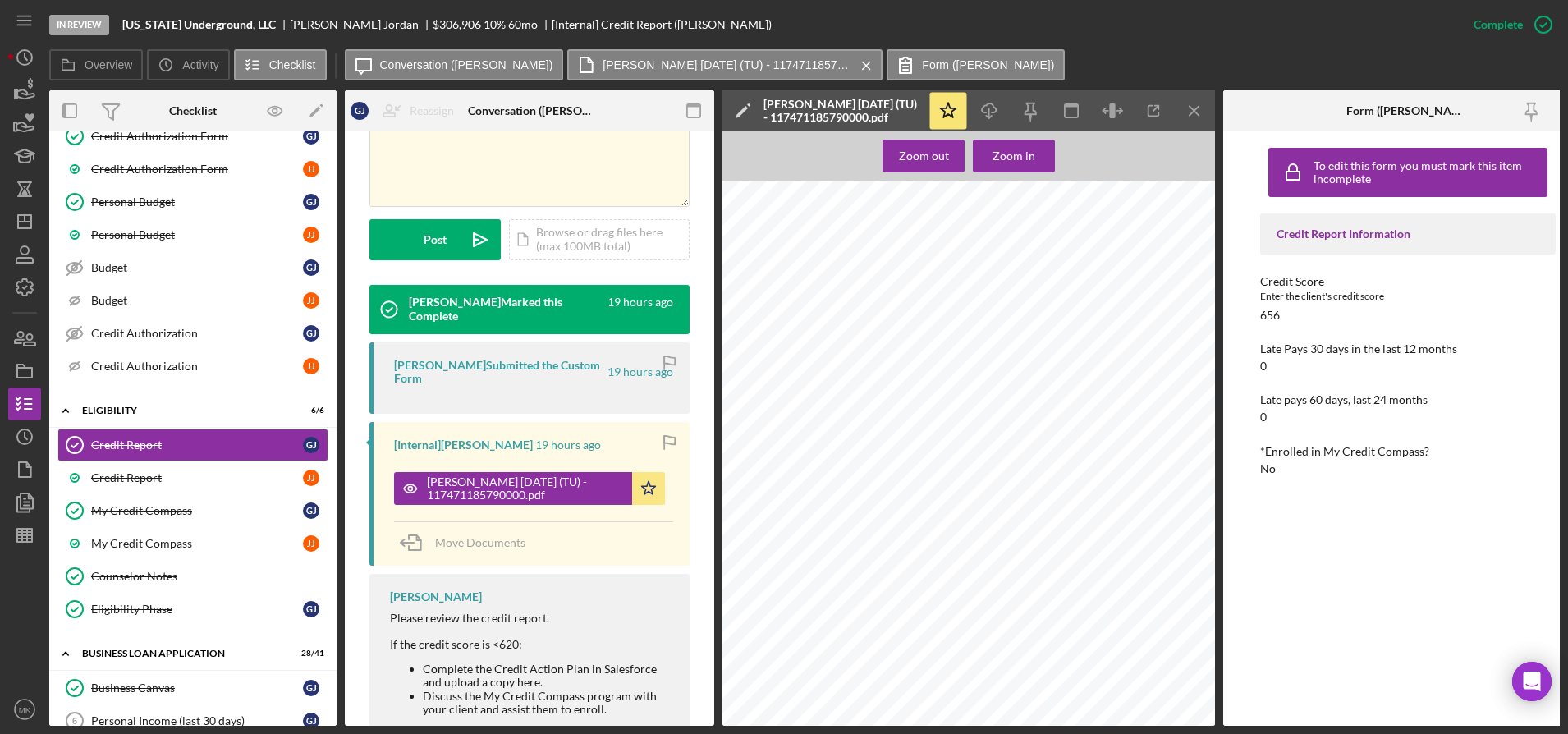
scroll to position [8455, 0]
click at [246, 478] on div "Credit Report" at bounding box center [197, 478] width 212 height 13
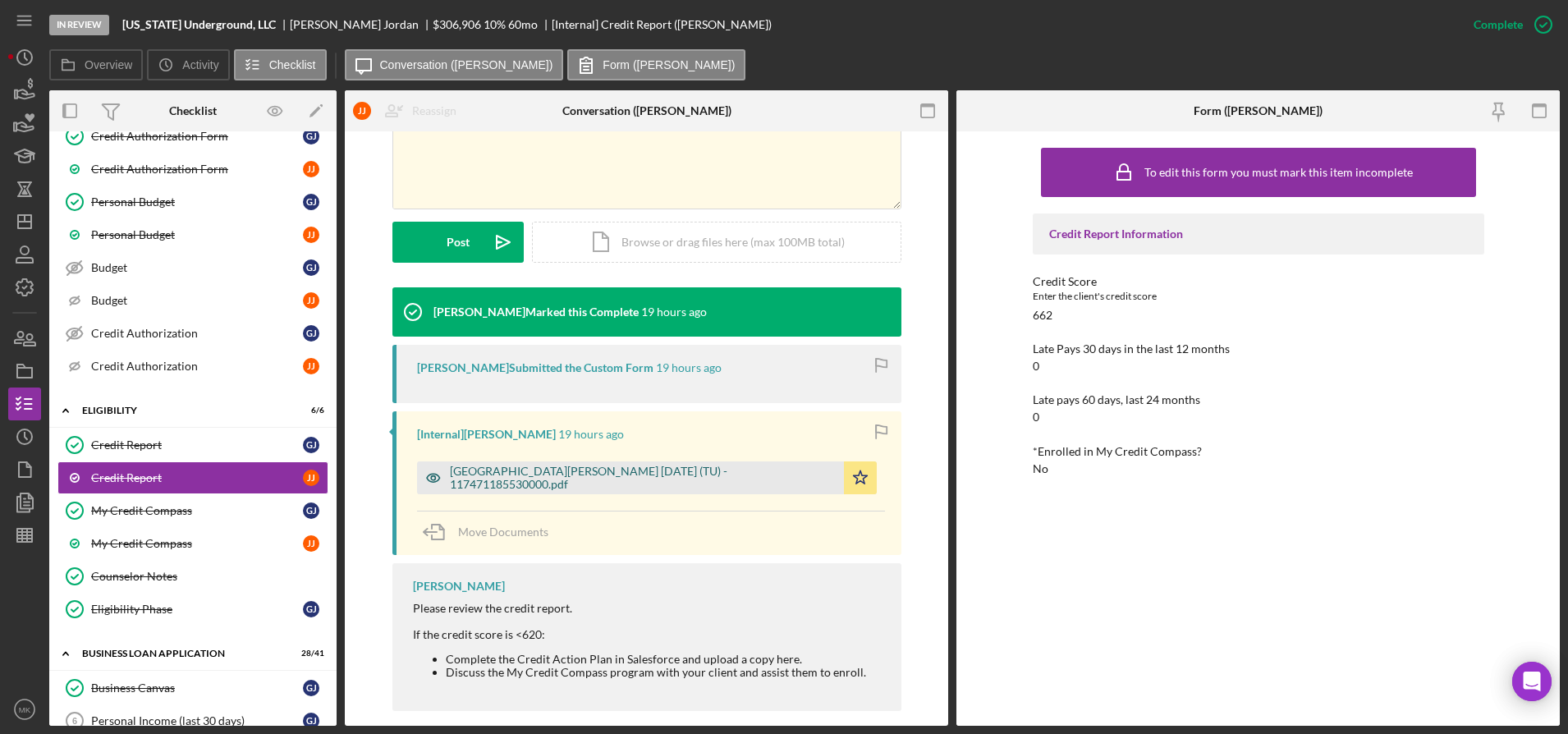
click at [521, 466] on div "[GEOGRAPHIC_DATA][PERSON_NAME] [DATE] (TU) - 117471185530000.pdf" at bounding box center [642, 478] width 386 height 26
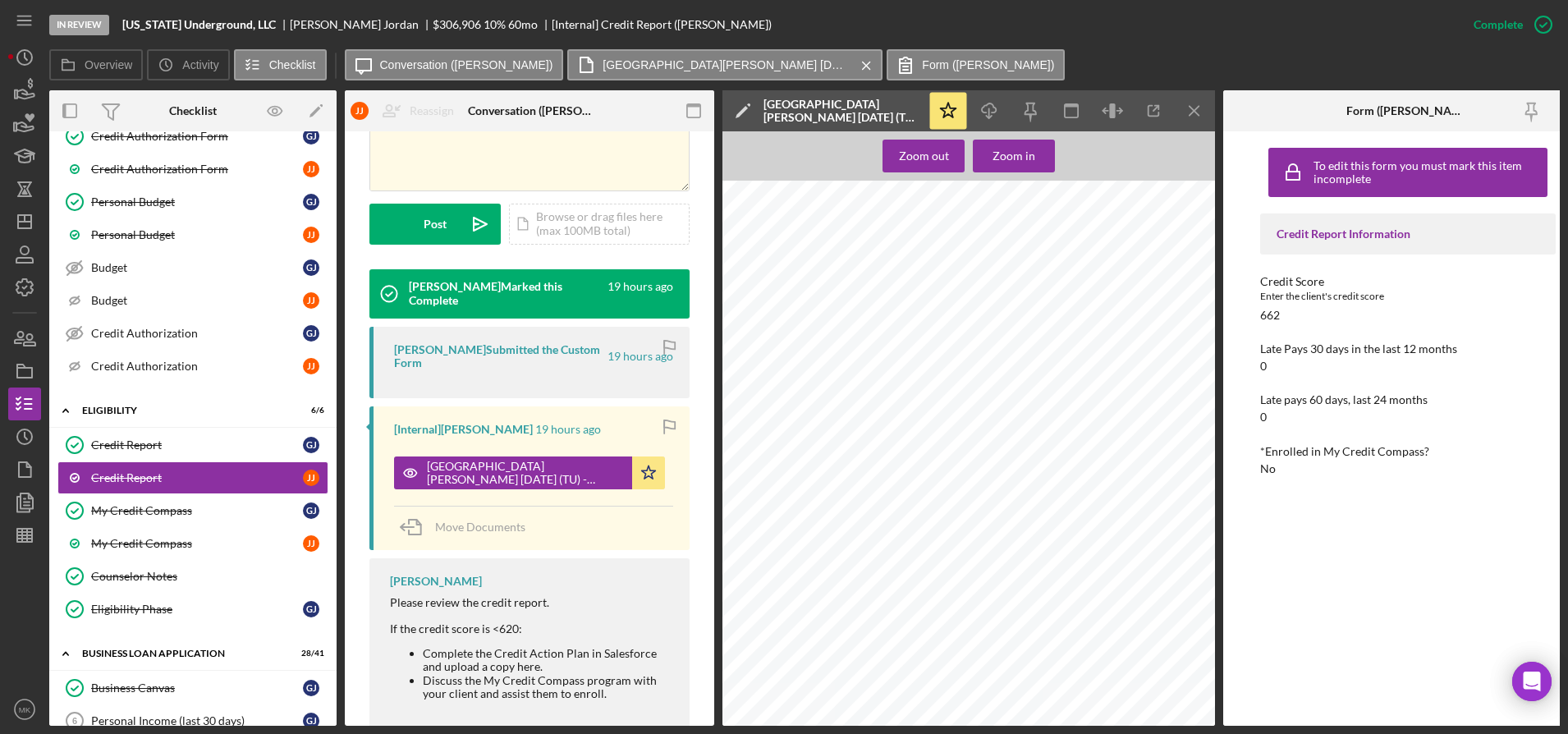
scroll to position [89, 0]
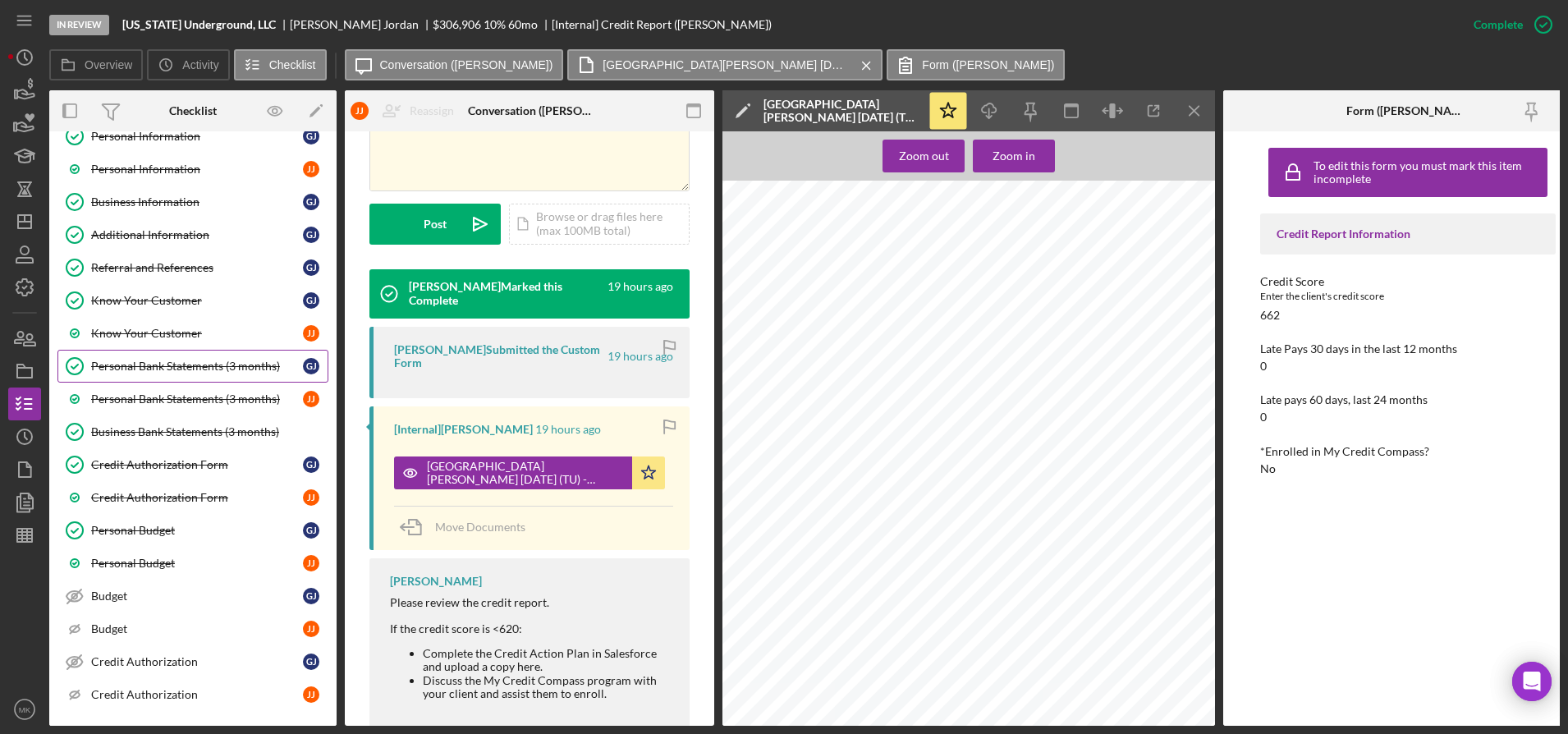
click at [246, 362] on div "Personal Bank Statements (3 months)" at bounding box center [197, 367] width 212 height 13
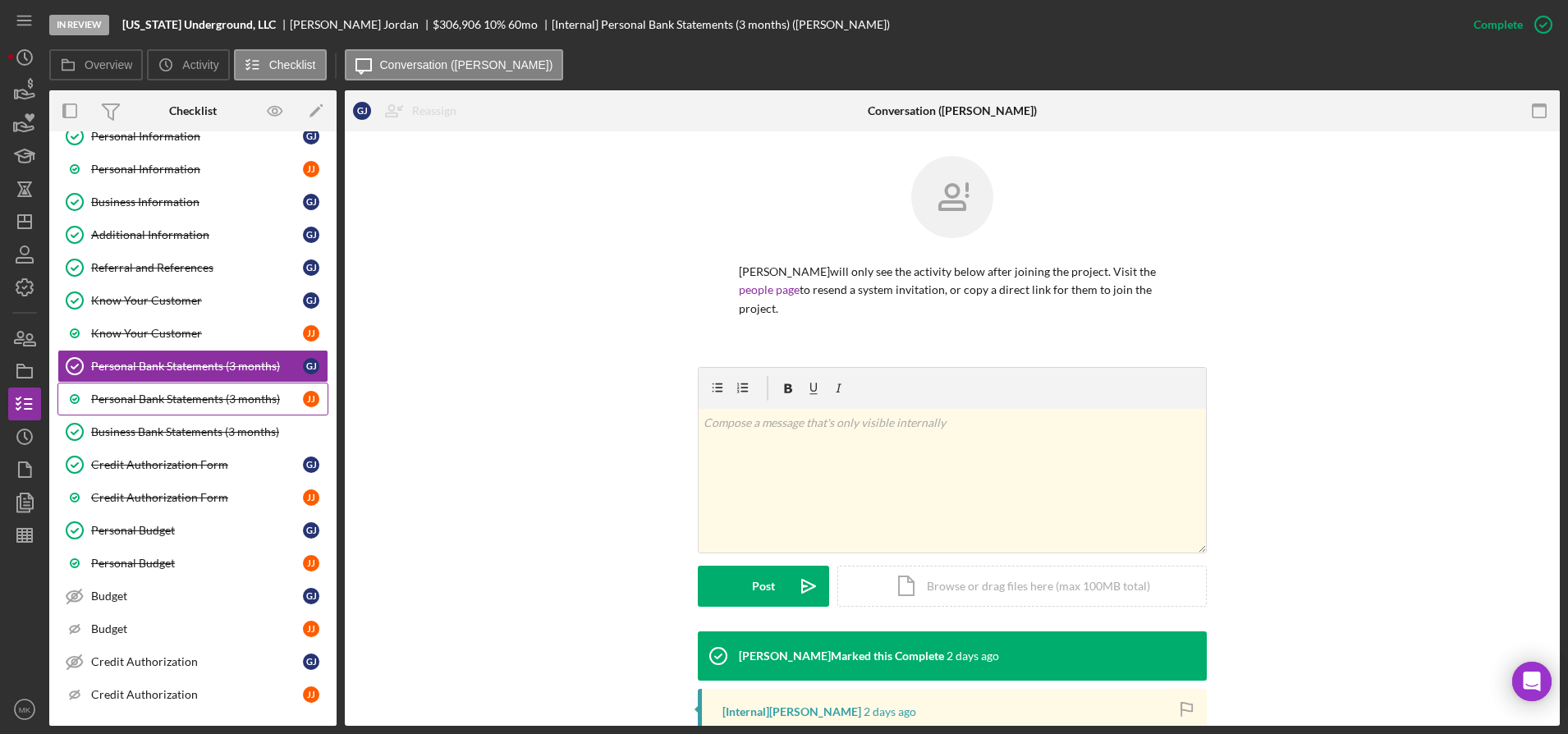
click at [254, 400] on div "Personal Bank Statements (3 months)" at bounding box center [197, 399] width 212 height 13
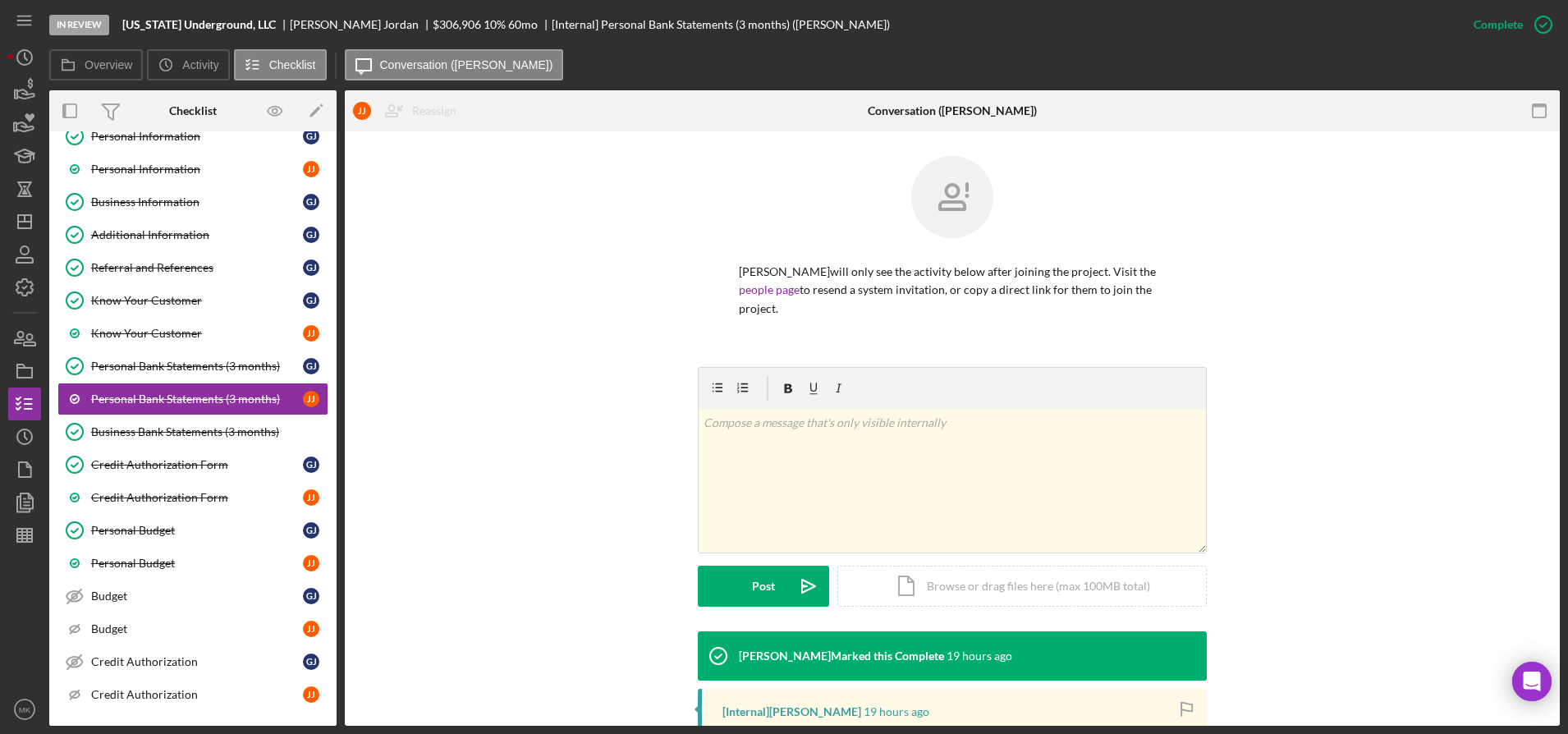
scroll to position [258, 0]
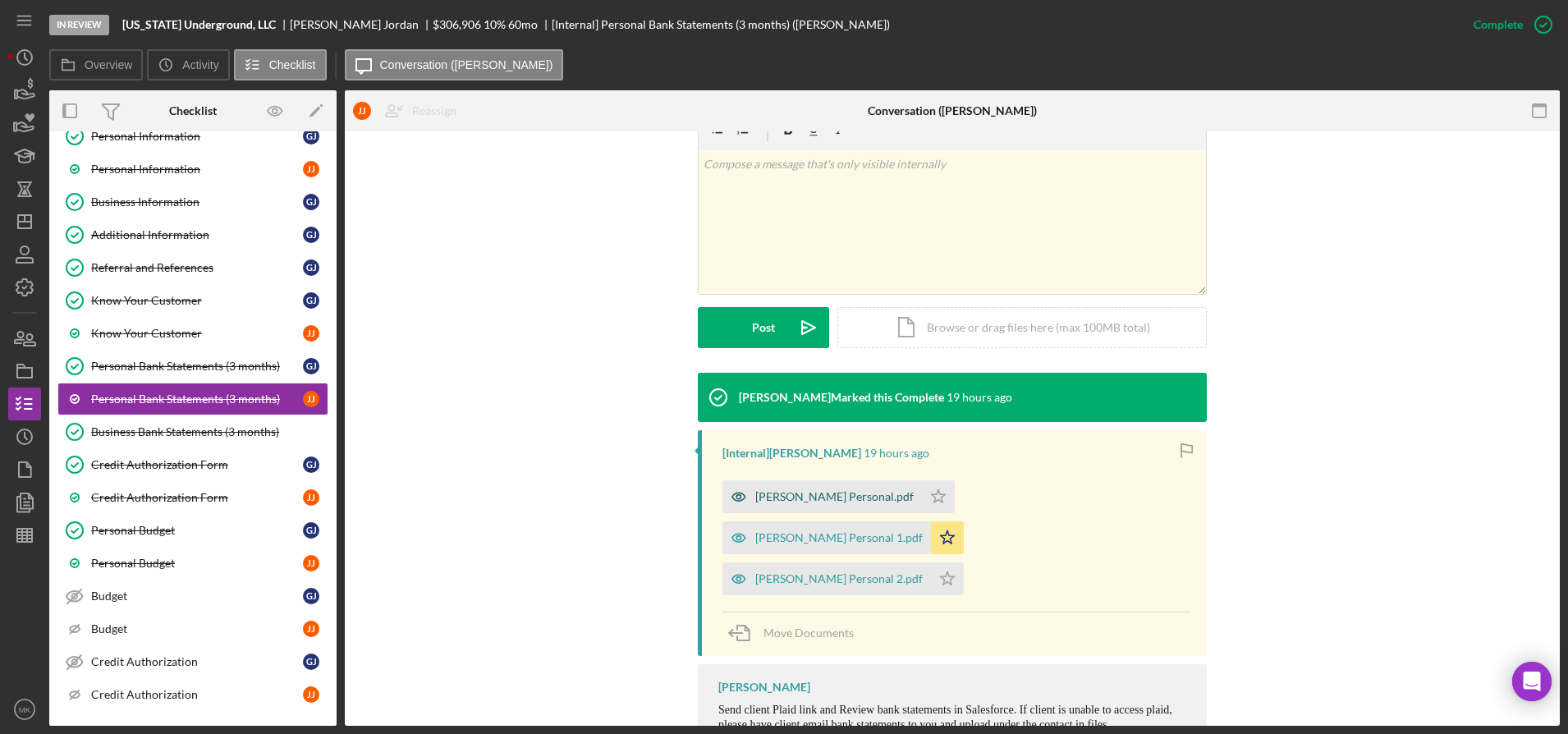
click at [846, 490] on div "[PERSON_NAME] Personal.pdf" at bounding box center [835, 497] width 159 height 13
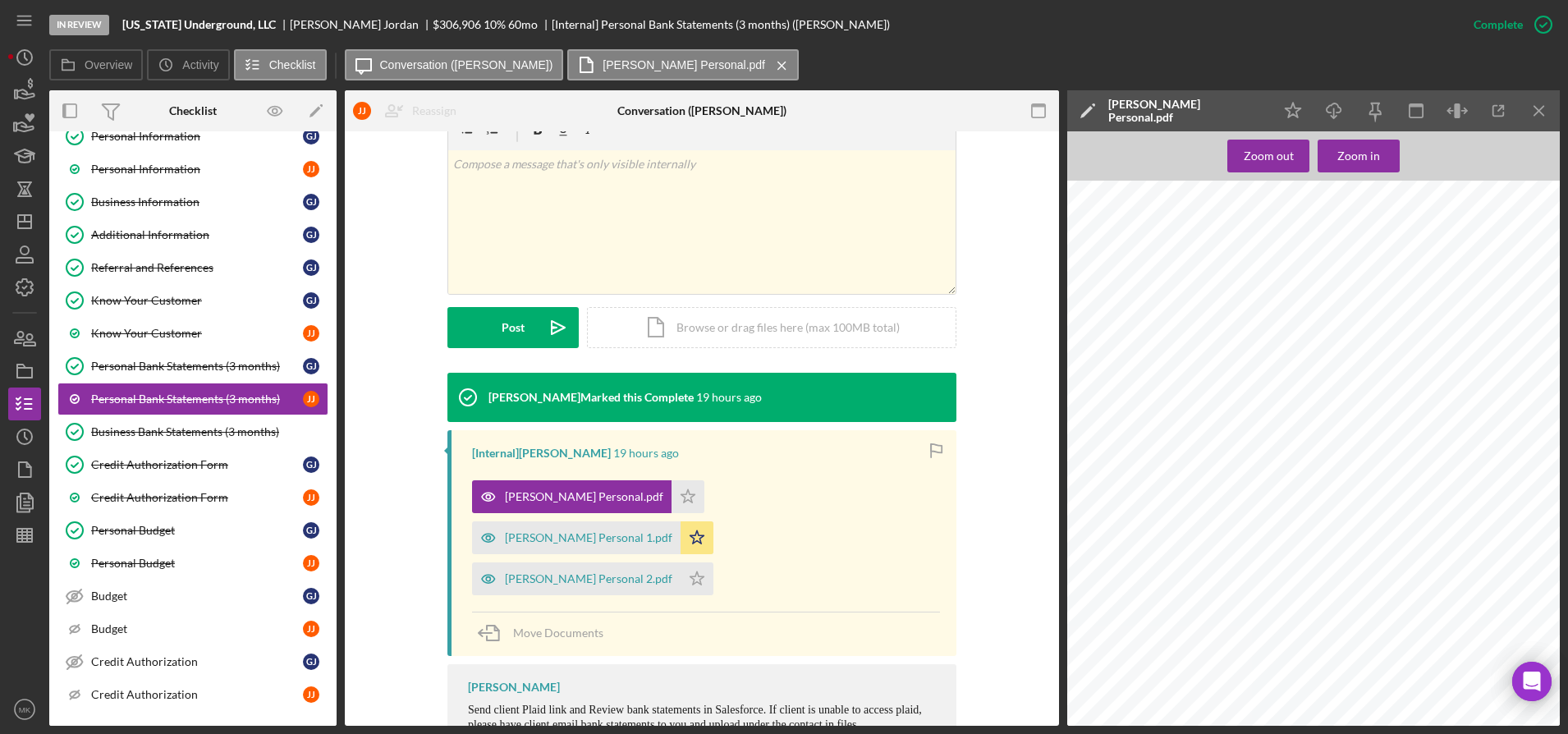
scroll to position [2068, 0]
click at [672, 531] on div "[PERSON_NAME] Personal 1.pdf" at bounding box center [589, 537] width 168 height 13
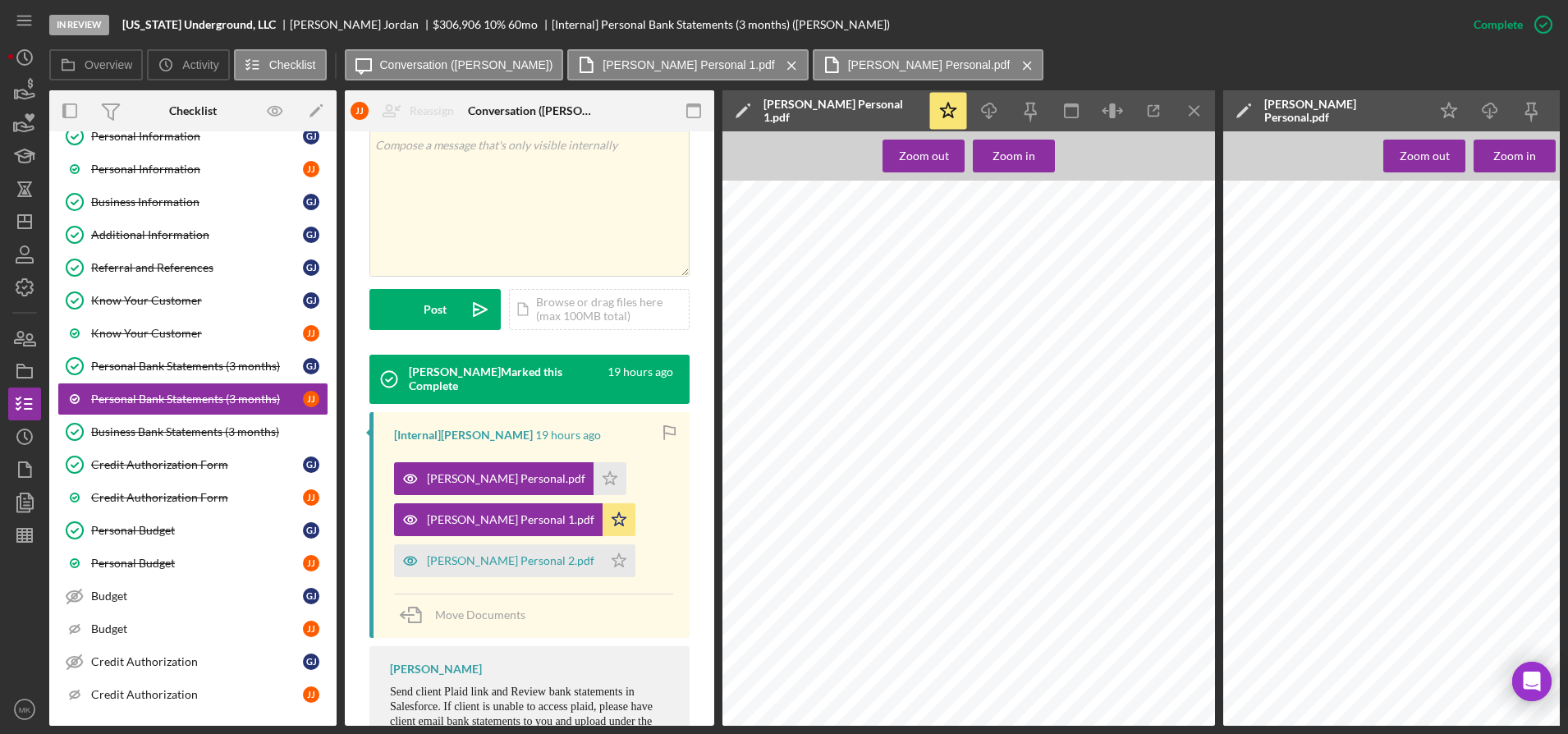
scroll to position [2073, 0]
click at [485, 559] on div "[PERSON_NAME] Personal 2.pdf" at bounding box center [510, 561] width 168 height 13
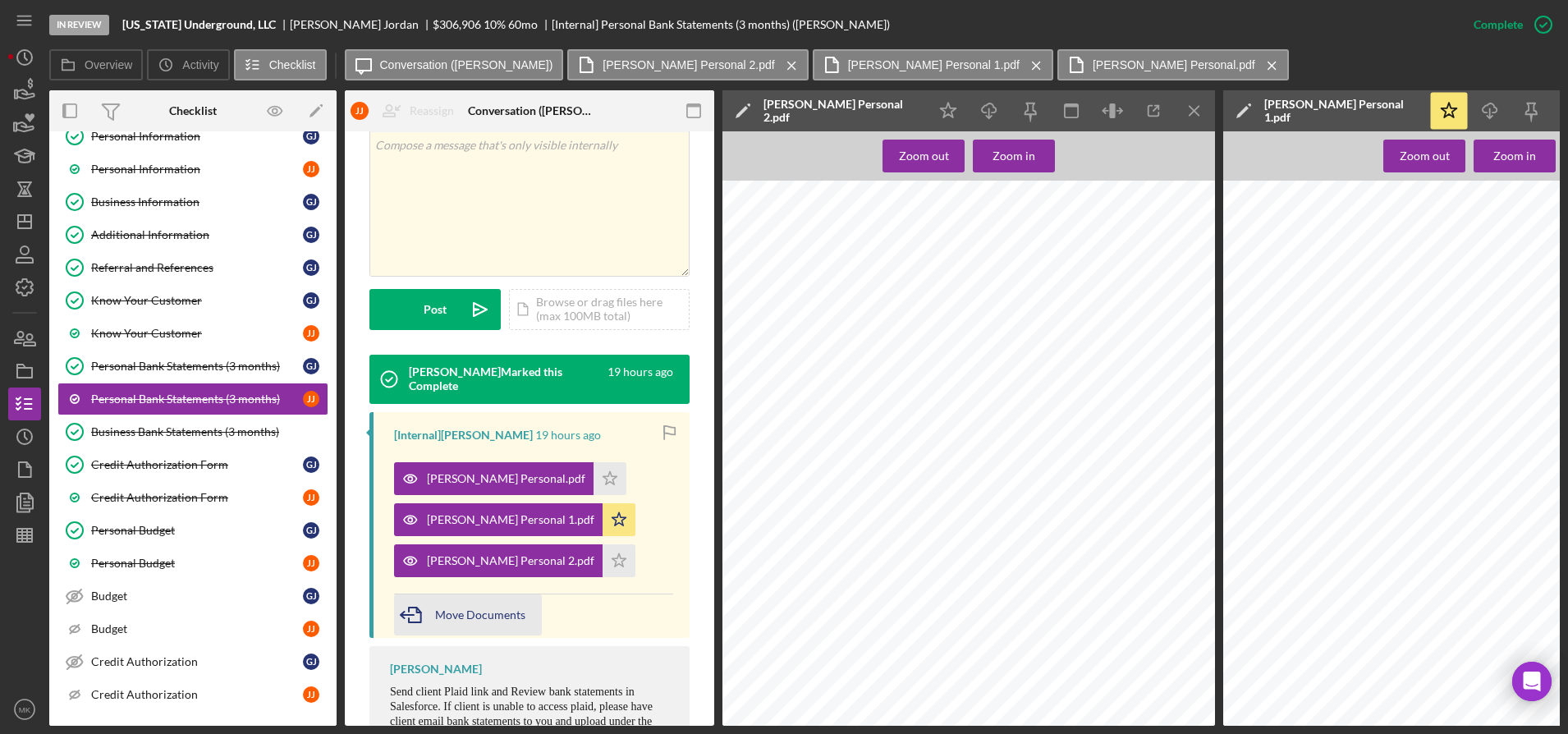
scroll to position [371, 0]
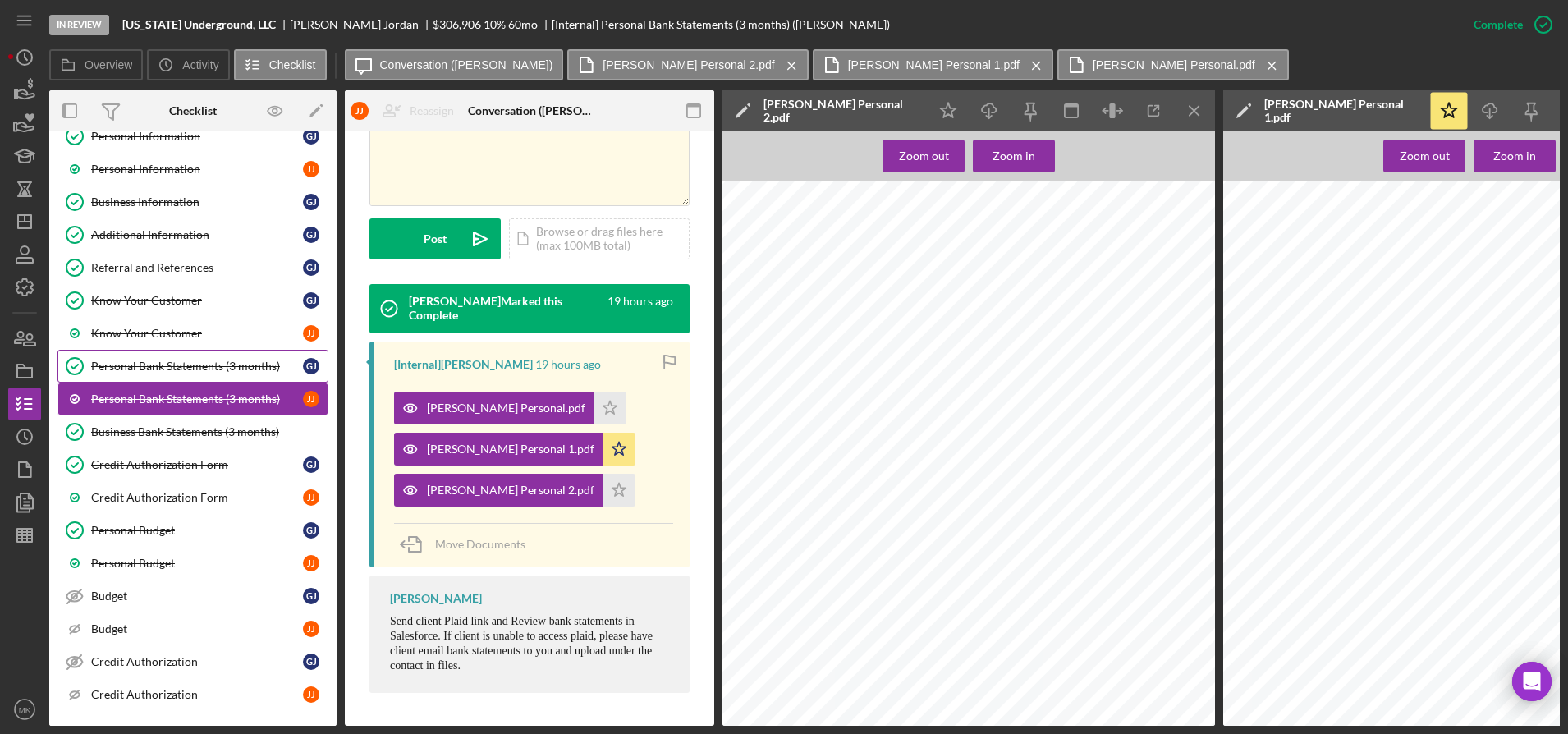
click at [206, 373] on link "Personal Bank Statements (3 months) Personal Bank Statements (3 months) [PERSON…" at bounding box center [193, 367] width 271 height 33
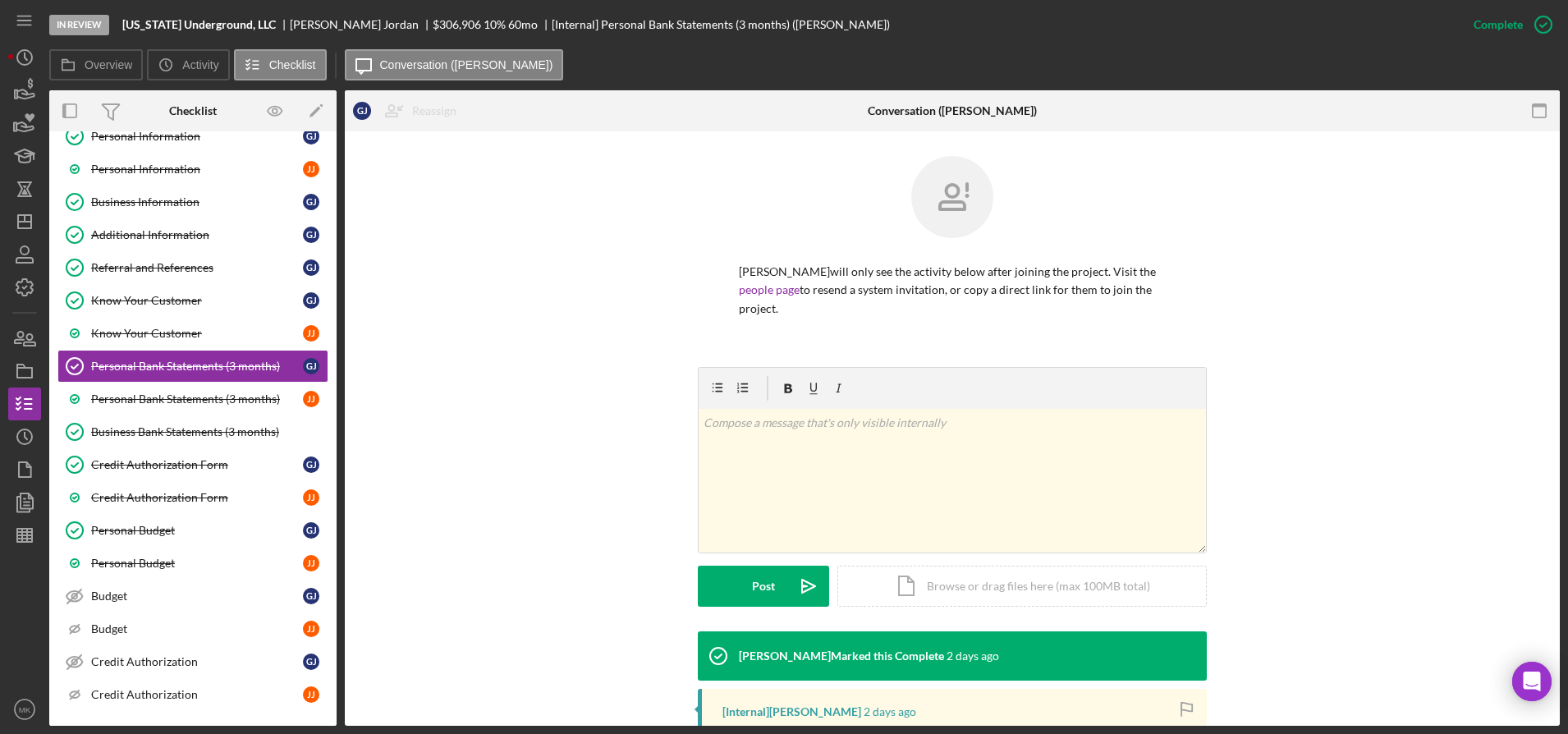
scroll to position [217, 0]
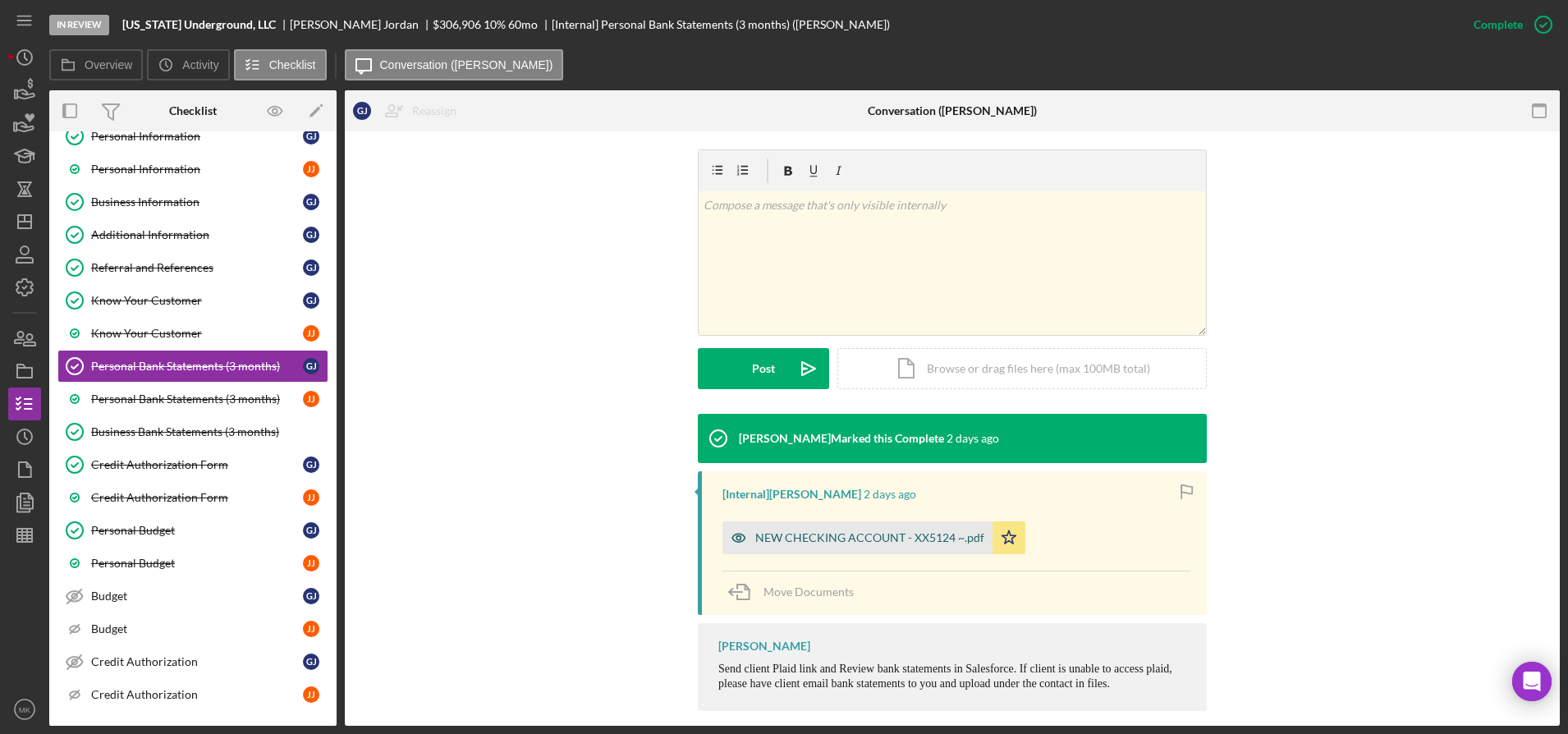
click at [798, 531] on div "NEW CHECKING ACCOUNT - XX5124 ~.pdf" at bounding box center [869, 537] width 229 height 13
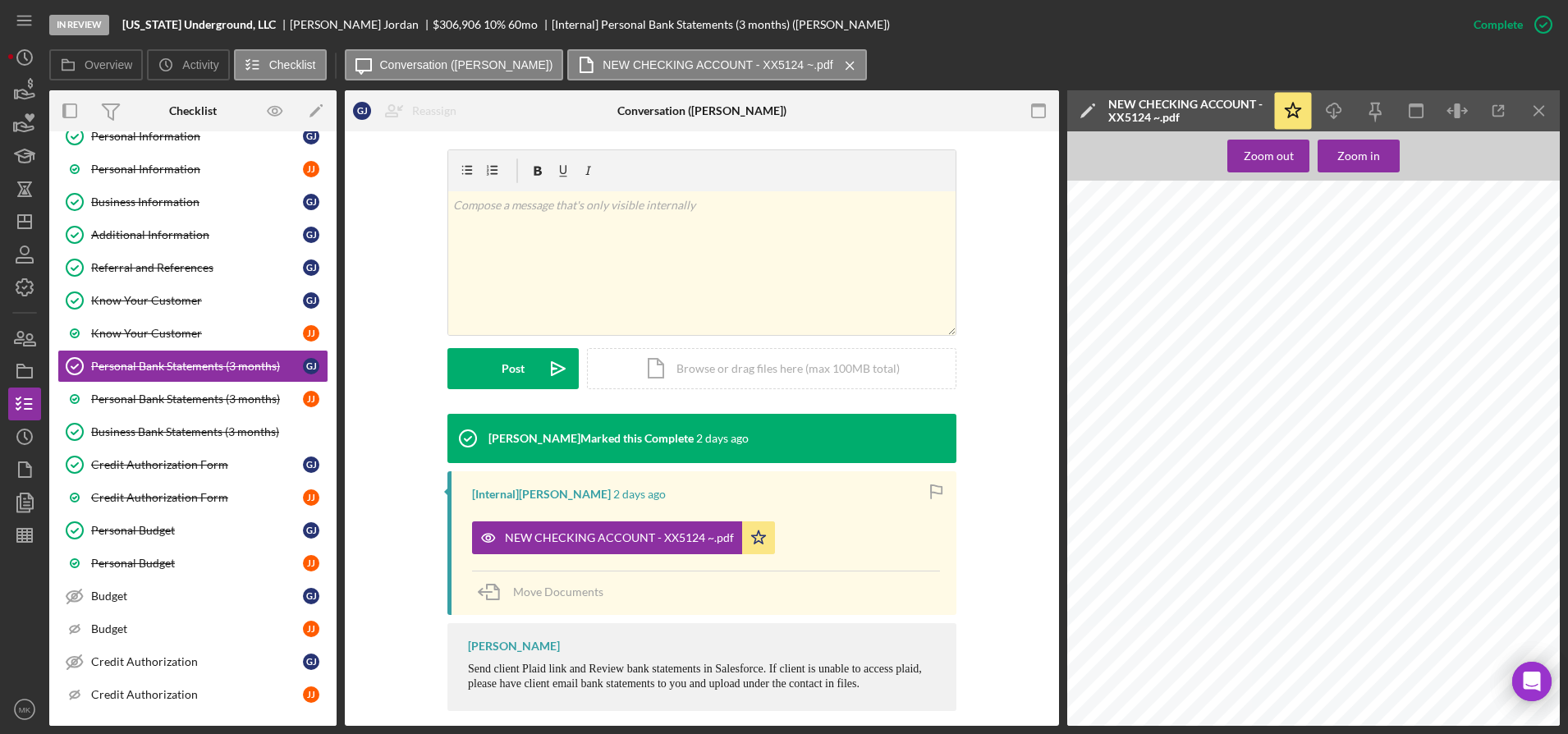
scroll to position [329, 0]
click at [1501, 106] on polyline "button" at bounding box center [1502, 107] width 4 height 4
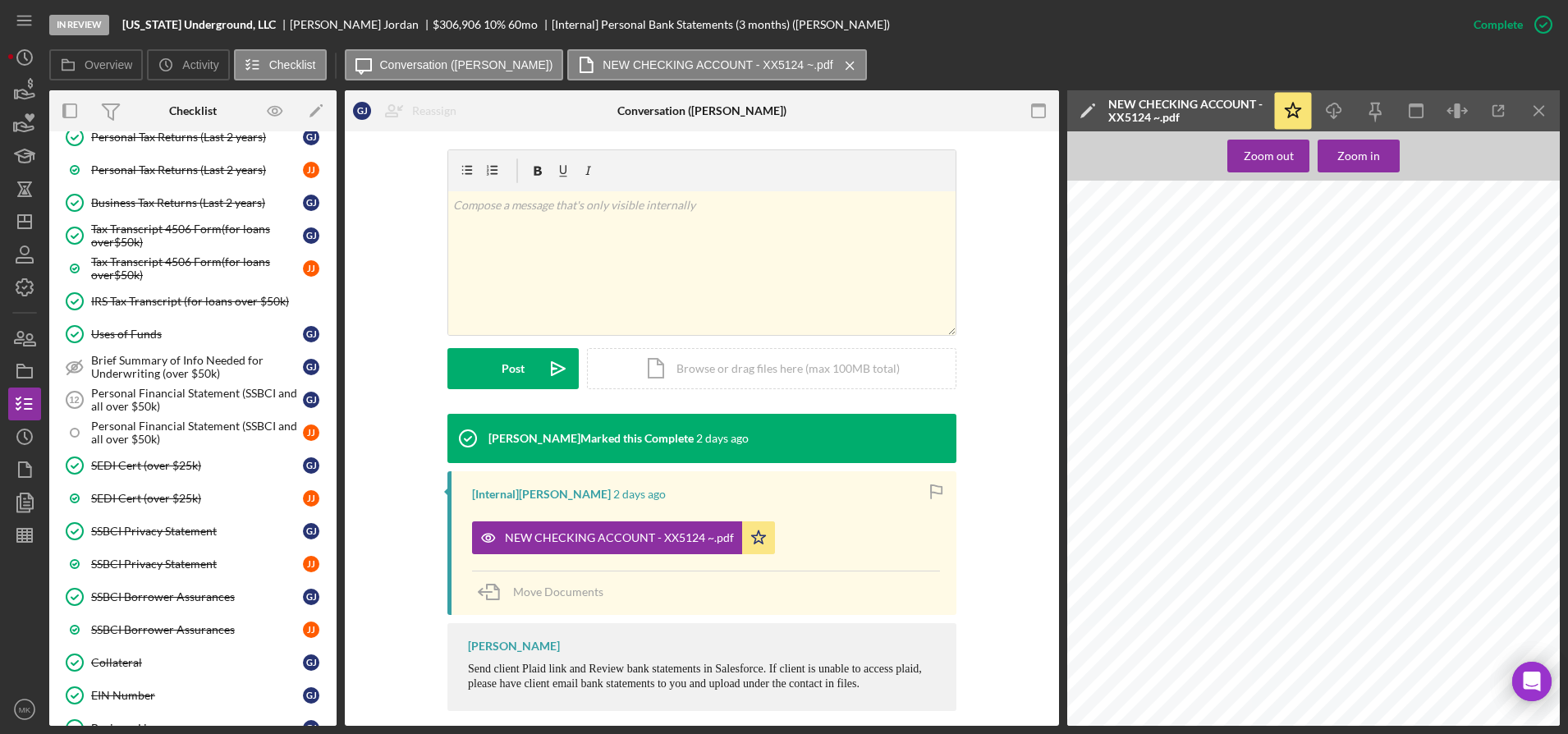
scroll to position [1314, 0]
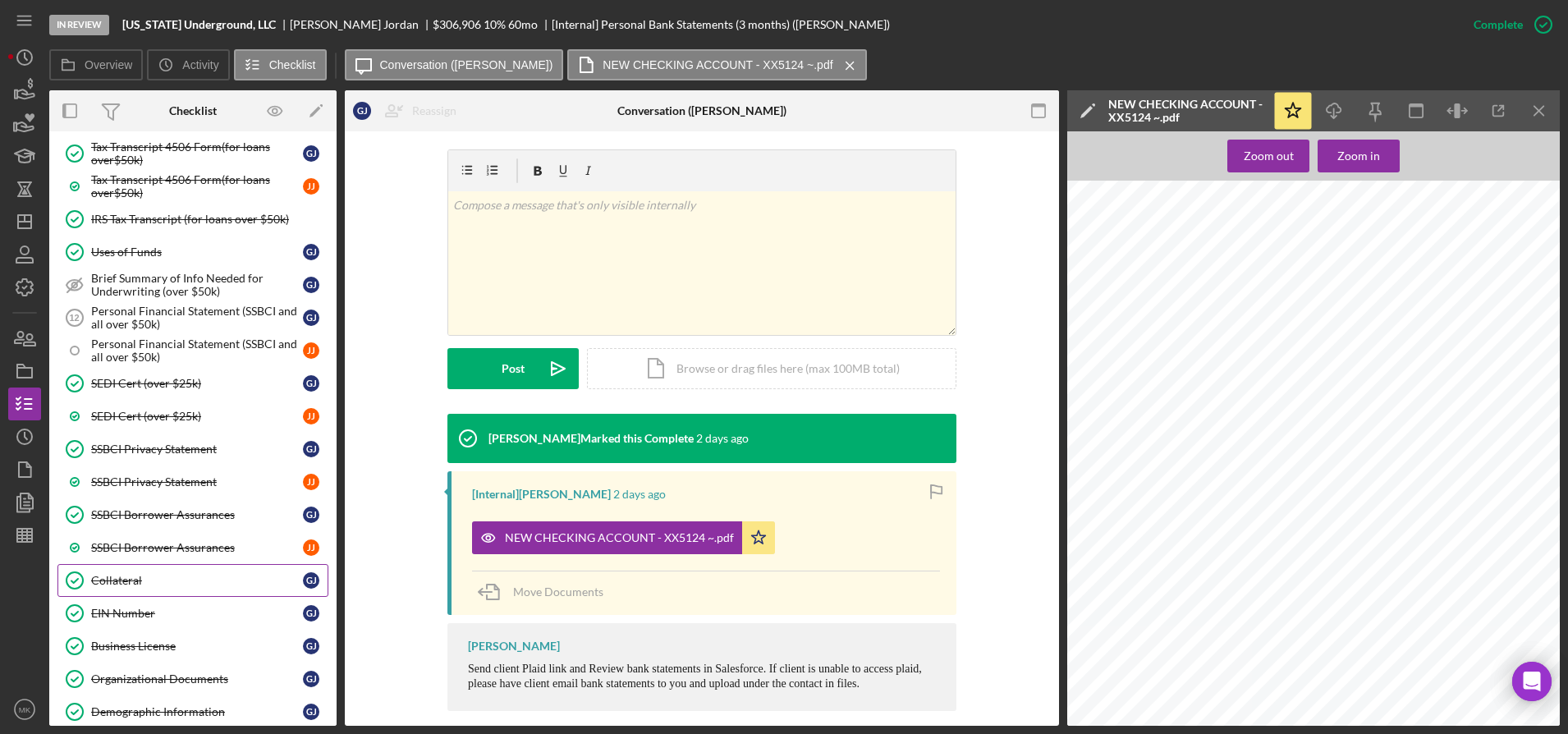
click at [144, 591] on link "Collateral Collateral [PERSON_NAME]" at bounding box center [193, 580] width 271 height 33
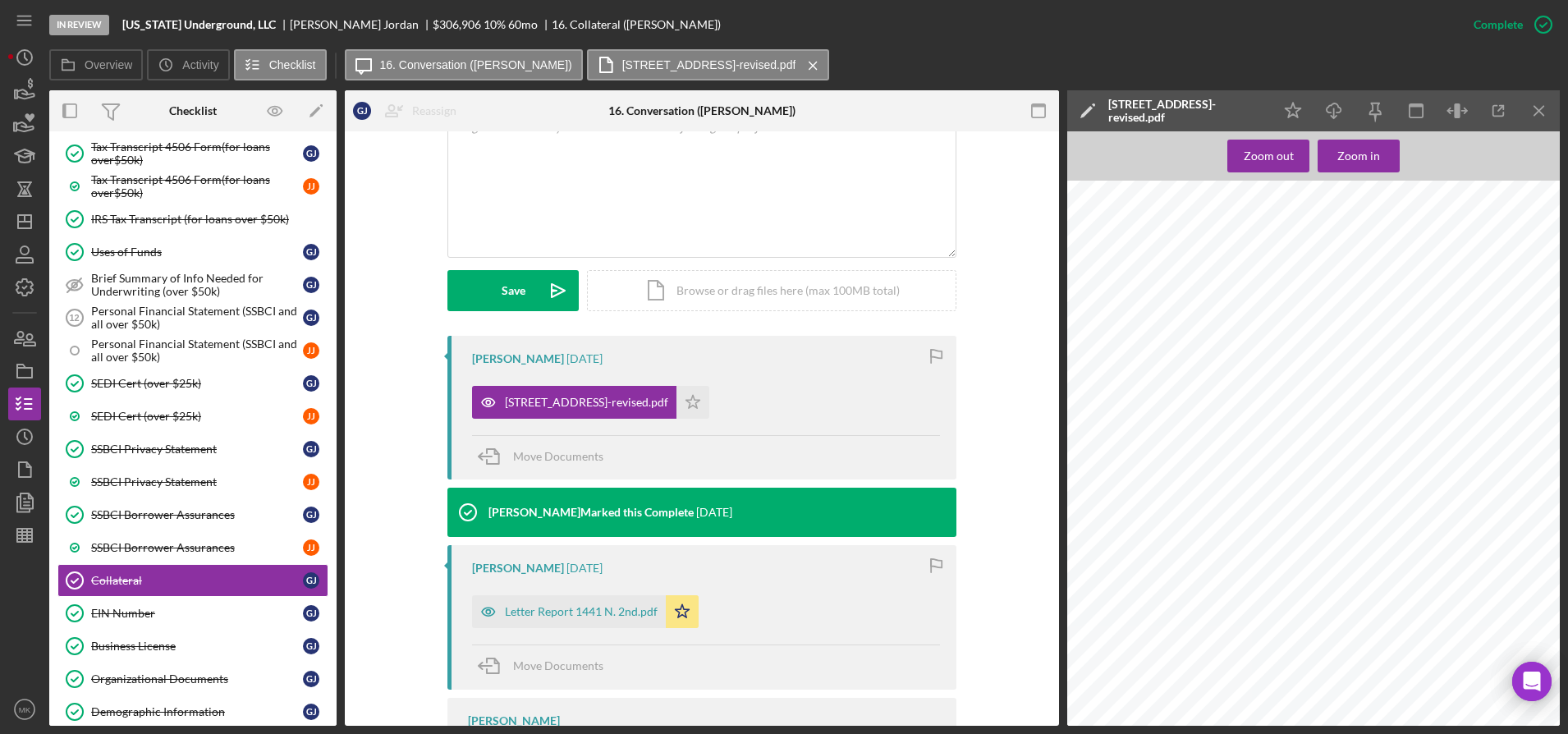
scroll to position [1560, 0]
click at [613, 605] on div "Letter Report 1441 N. 2nd.pdf" at bounding box center [581, 612] width 153 height 13
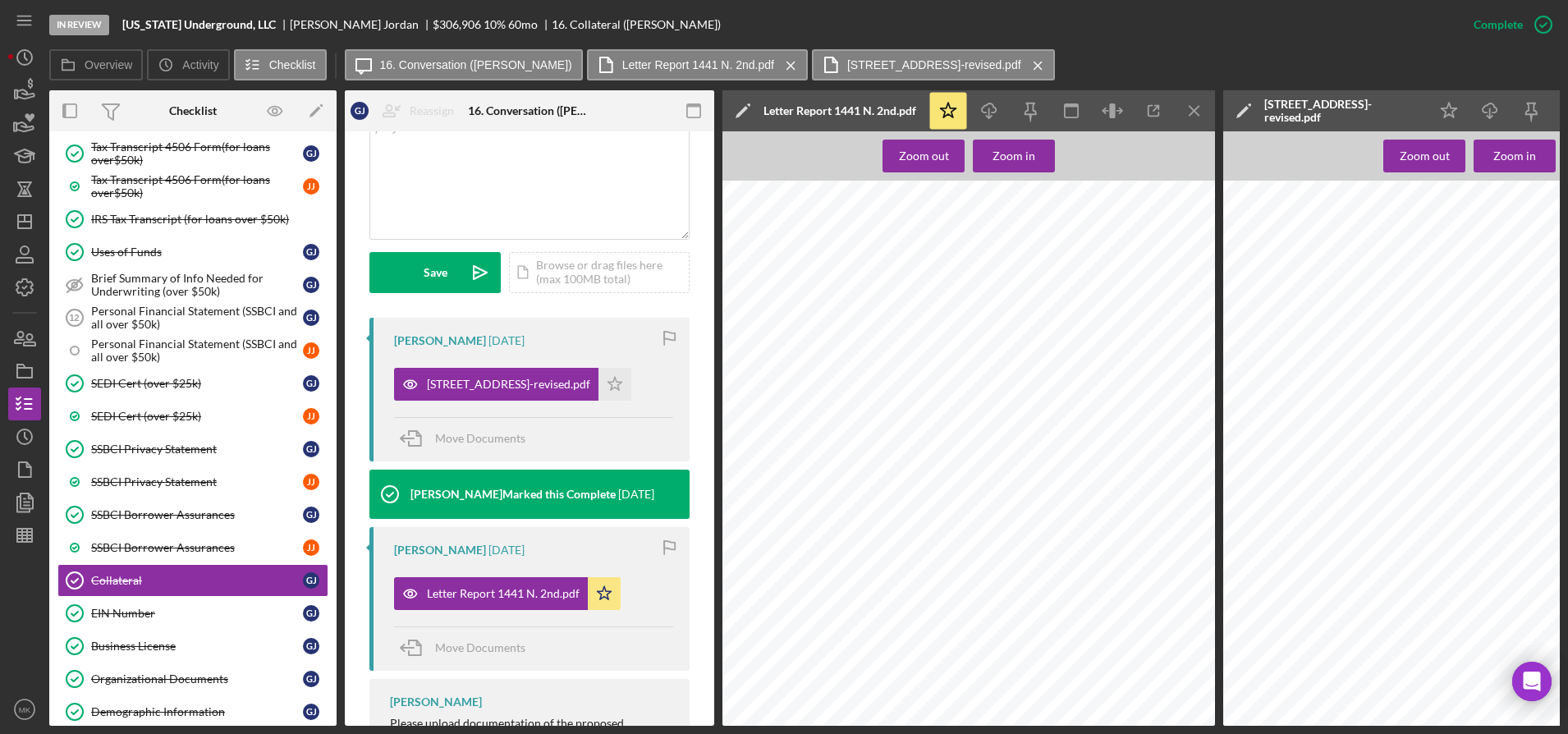
scroll to position [739, 0]
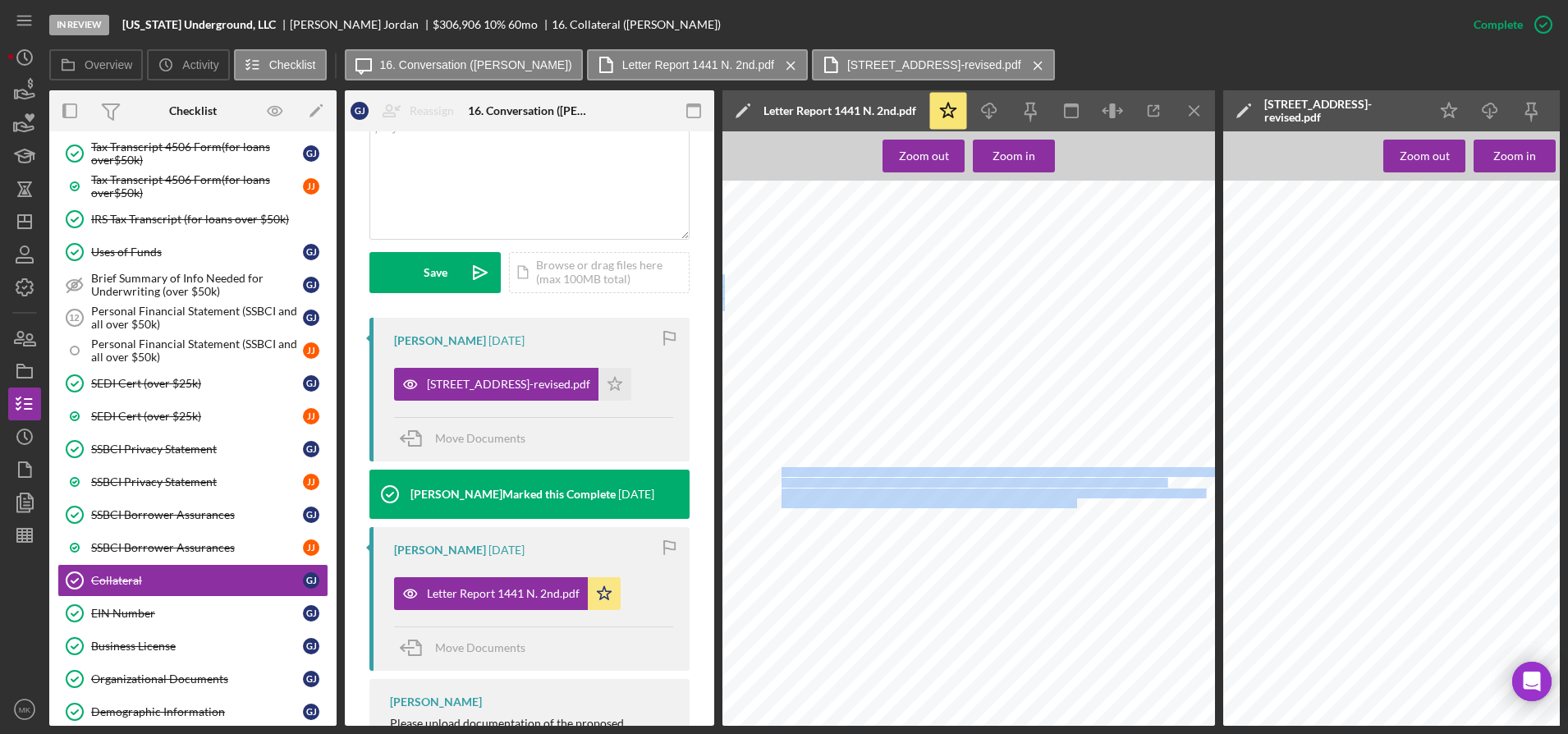
drag, startPoint x: 782, startPoint y: 471, endPoint x: 1067, endPoint y: 500, distance: 286.5
click at [1067, 500] on div "Title Experts, LLC [STREET_ADDRESS][PERSON_NAME] [GEOGRAPHIC_DATA][PERSON_NAME]…" at bounding box center [973, 416] width 503 height 650
copy div "A Lot in Block 689 of the City of [GEOGRAPHIC_DATA][PERSON_NAME], fronting 45 f…"
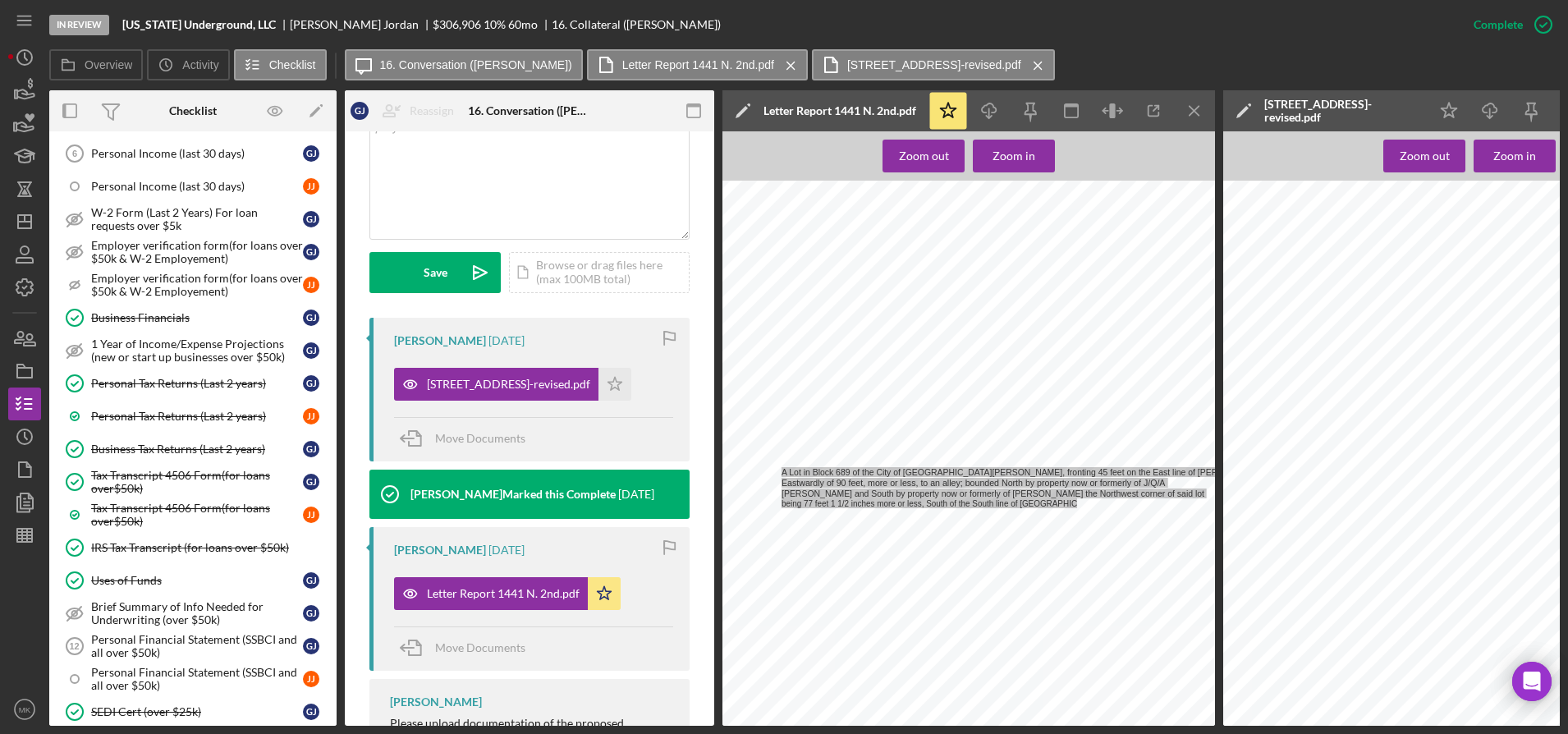
scroll to position [1068, 0]
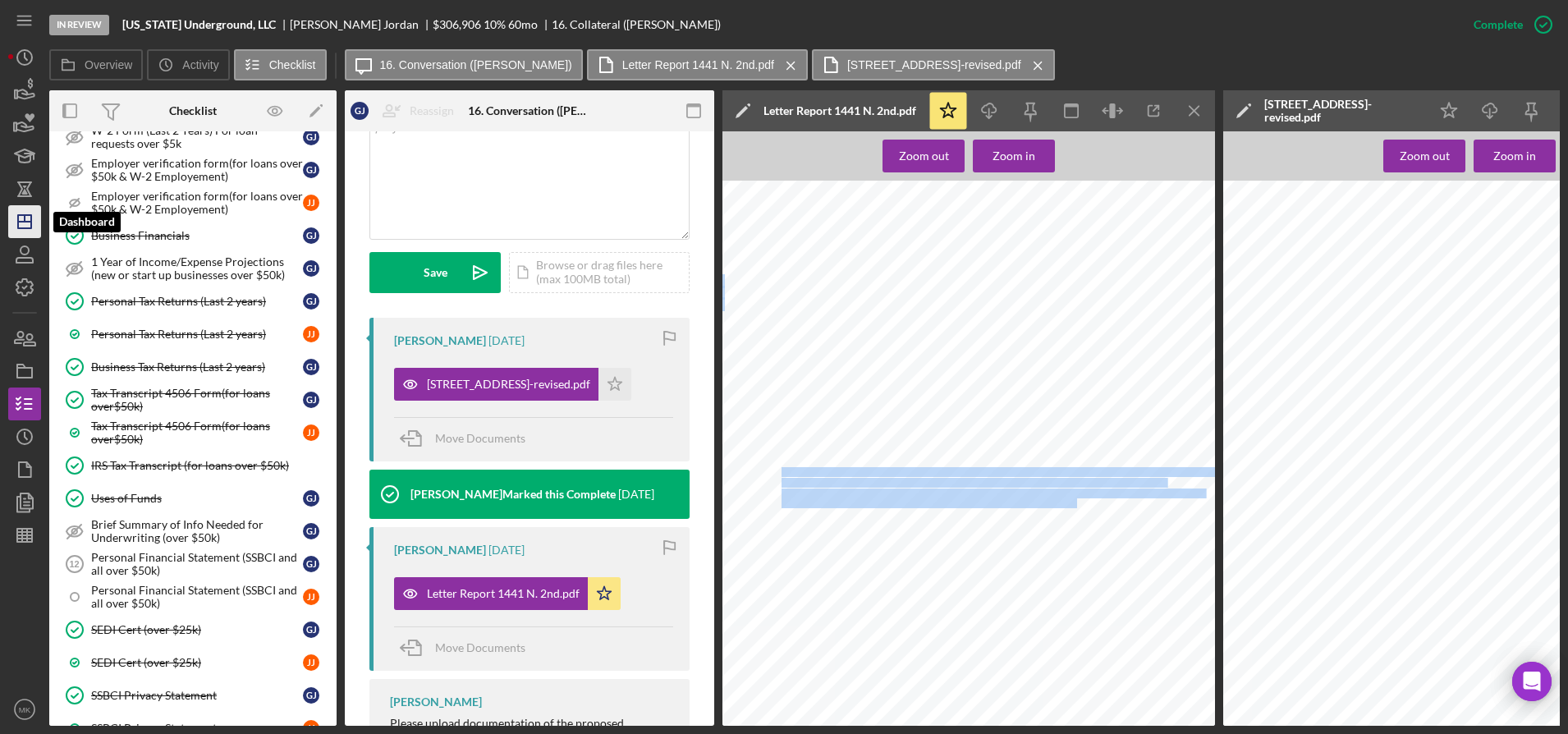
click at [24, 216] on icon "Icon/Dashboard" at bounding box center [25, 222] width 41 height 41
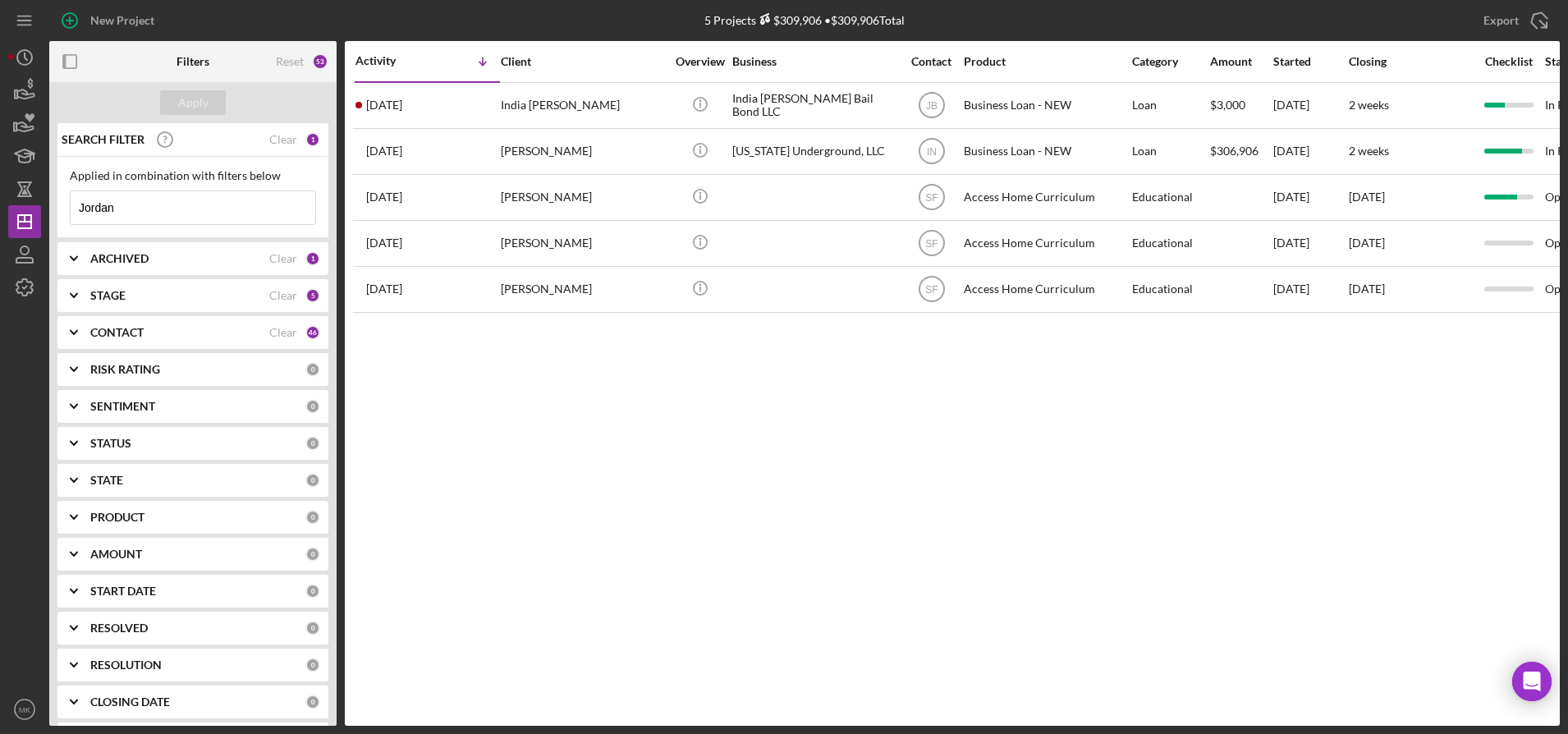
drag, startPoint x: 182, startPoint y: 211, endPoint x: -7, endPoint y: 211, distance: 189.0
click at [0, 211] on html "New Project 5 Projects $309,906 • $309,906 Total Jordan Export Icon/Export Filt…" at bounding box center [784, 367] width 1568 height 734
type input "[PERSON_NAME]"
click at [201, 97] on div "Apply" at bounding box center [193, 102] width 31 height 25
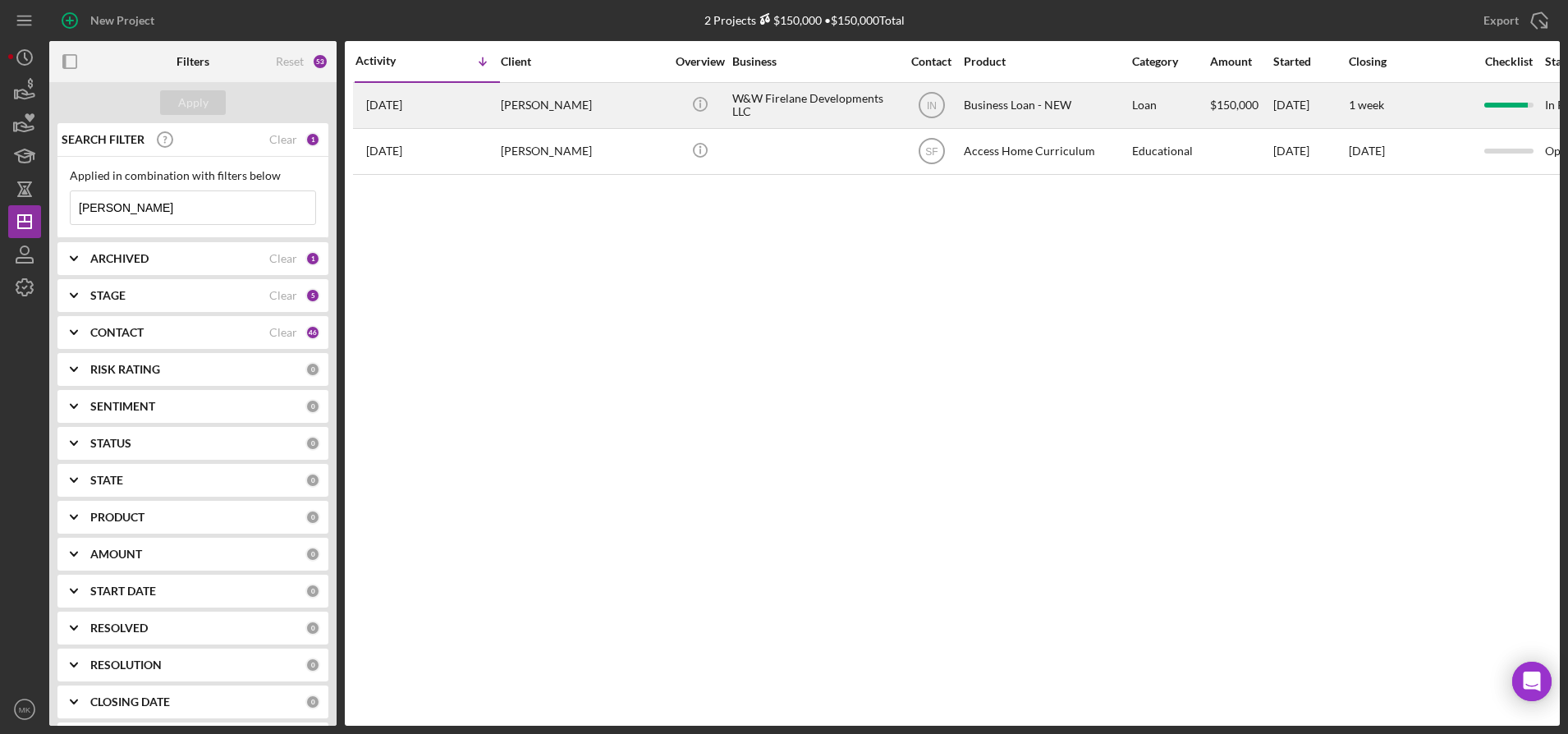
click at [580, 107] on div "[PERSON_NAME]" at bounding box center [583, 105] width 164 height 44
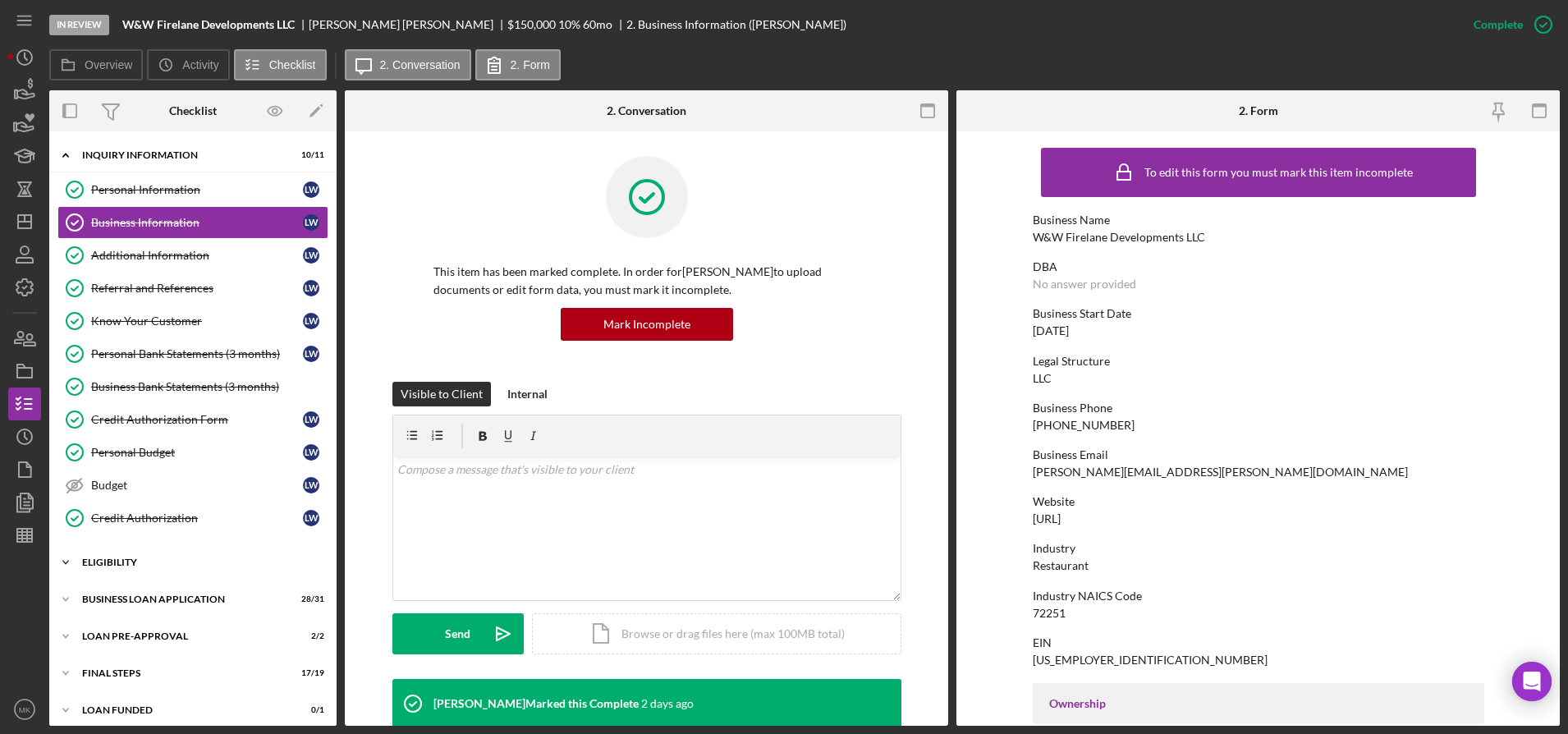
scroll to position [10, 0]
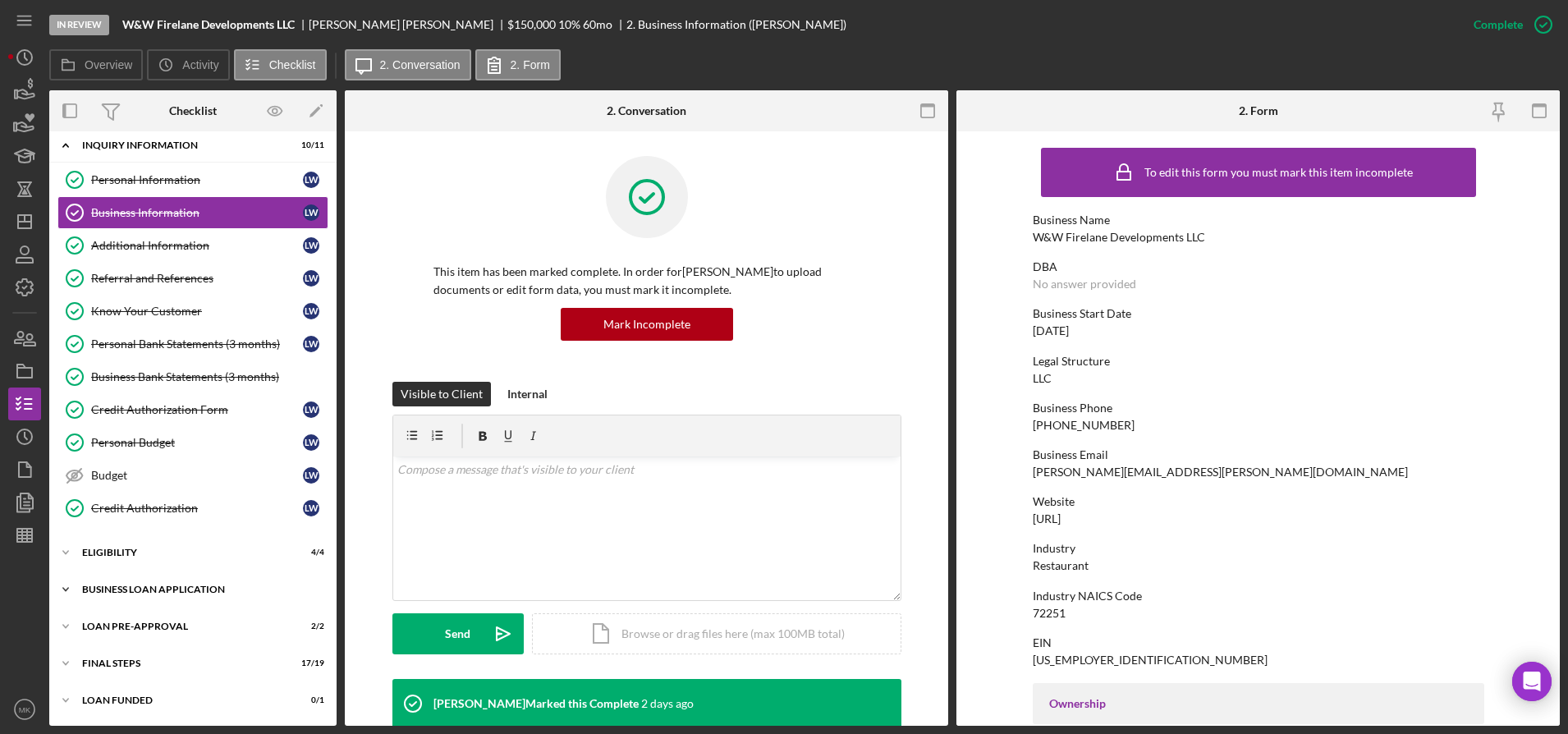
click at [177, 591] on div "BUSINESS LOAN APPLICATION" at bounding box center [198, 590] width 234 height 10
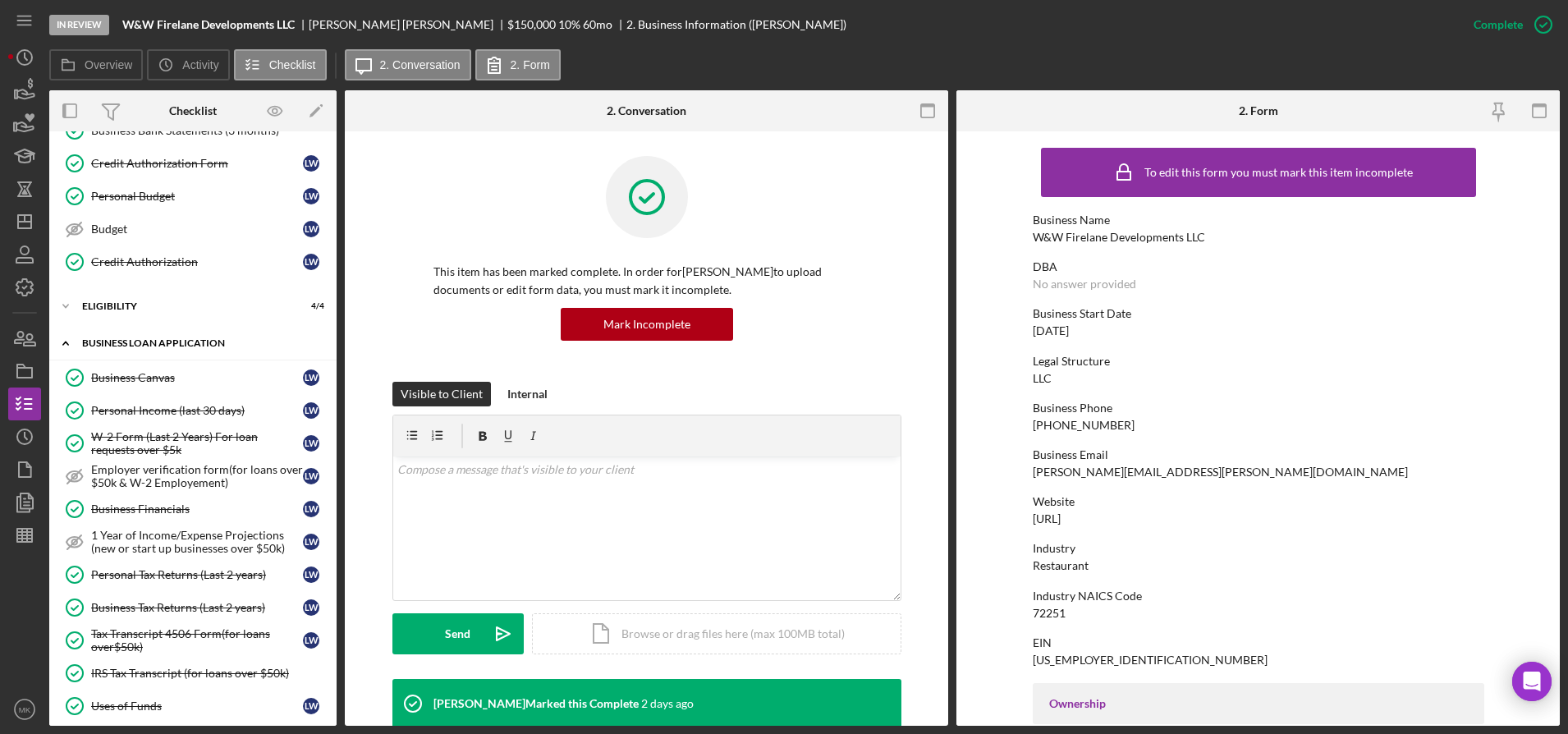
scroll to position [503, 0]
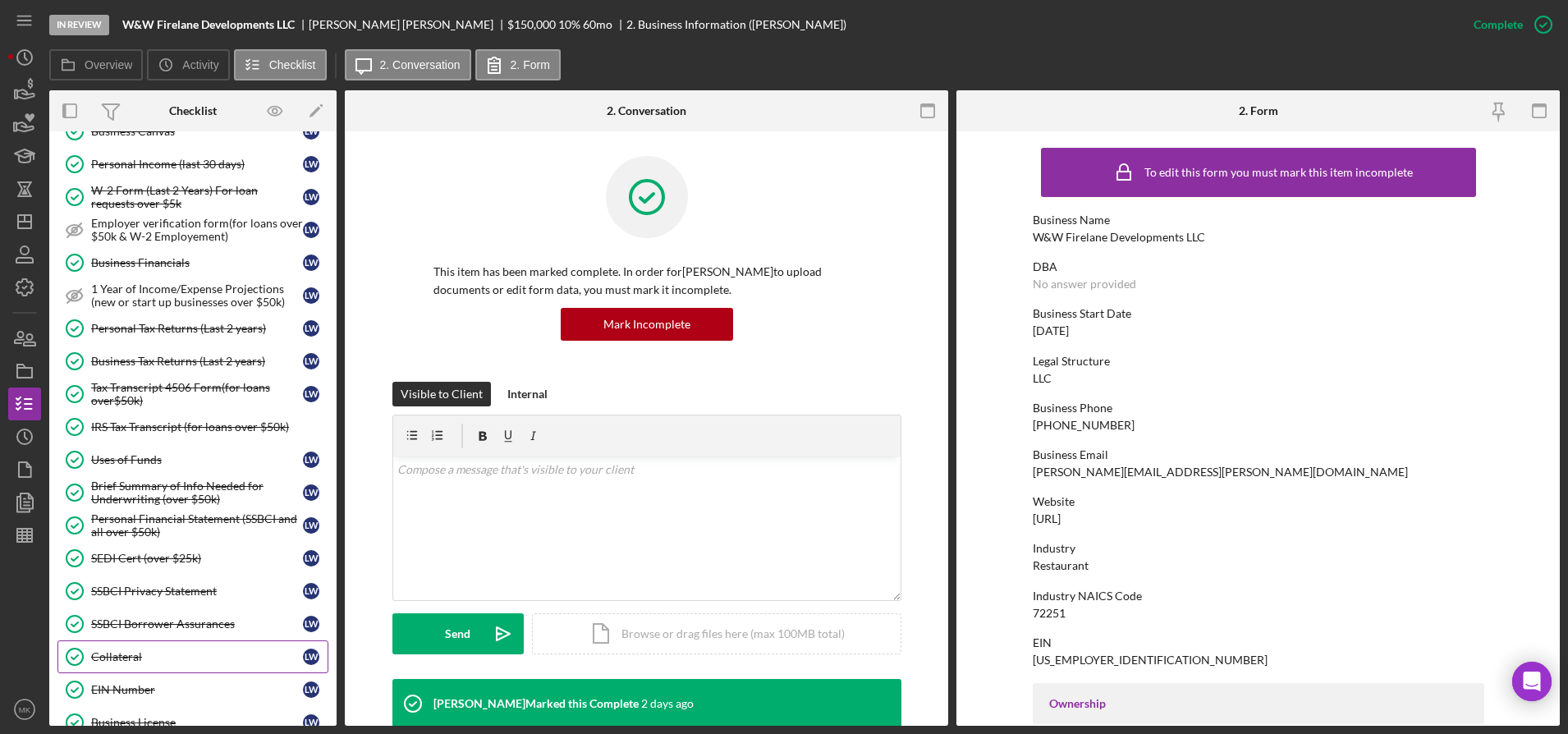
click at [159, 650] on div "Collateral" at bounding box center [197, 656] width 212 height 13
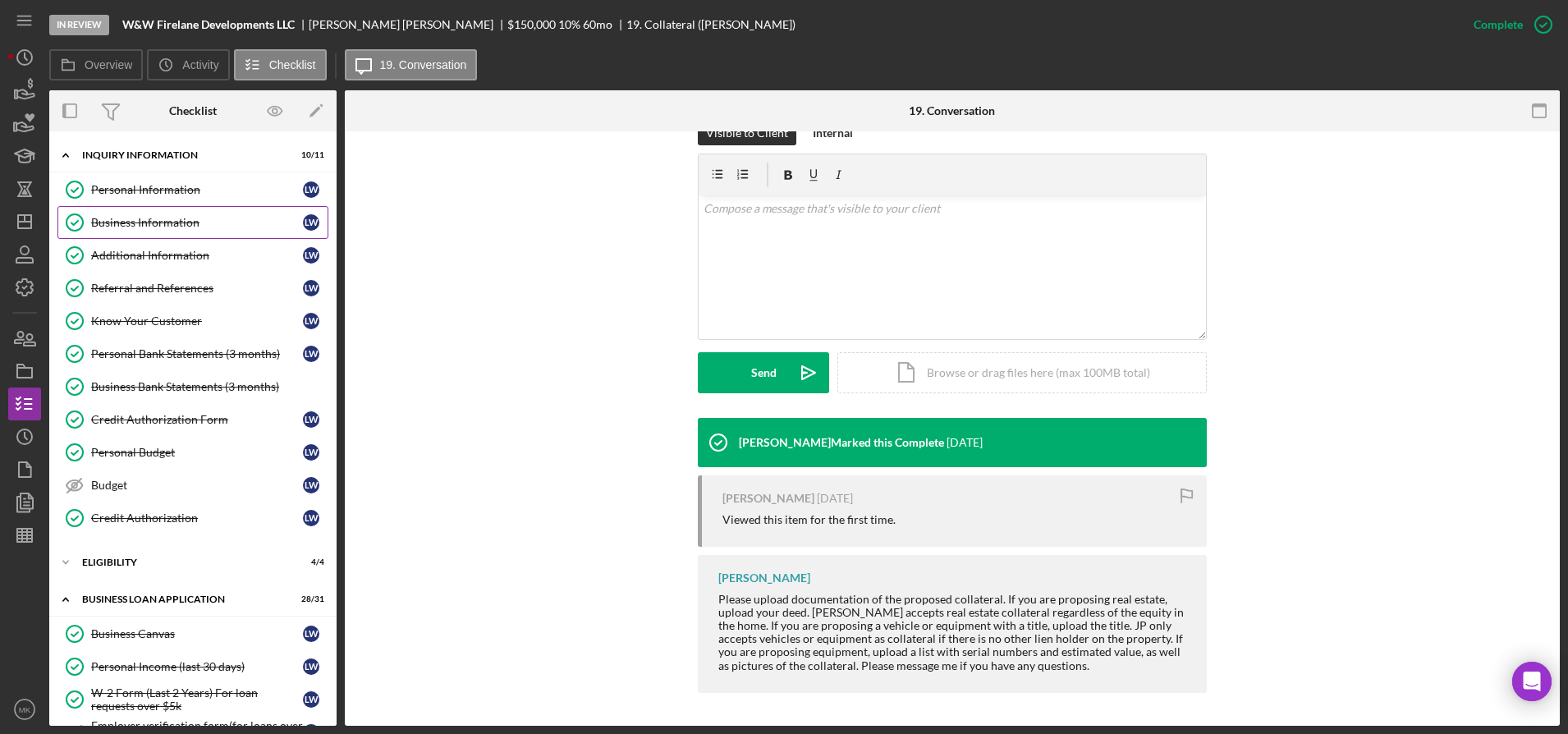
click at [181, 206] on link "Business Information Business Information [PERSON_NAME]" at bounding box center [193, 223] width 271 height 33
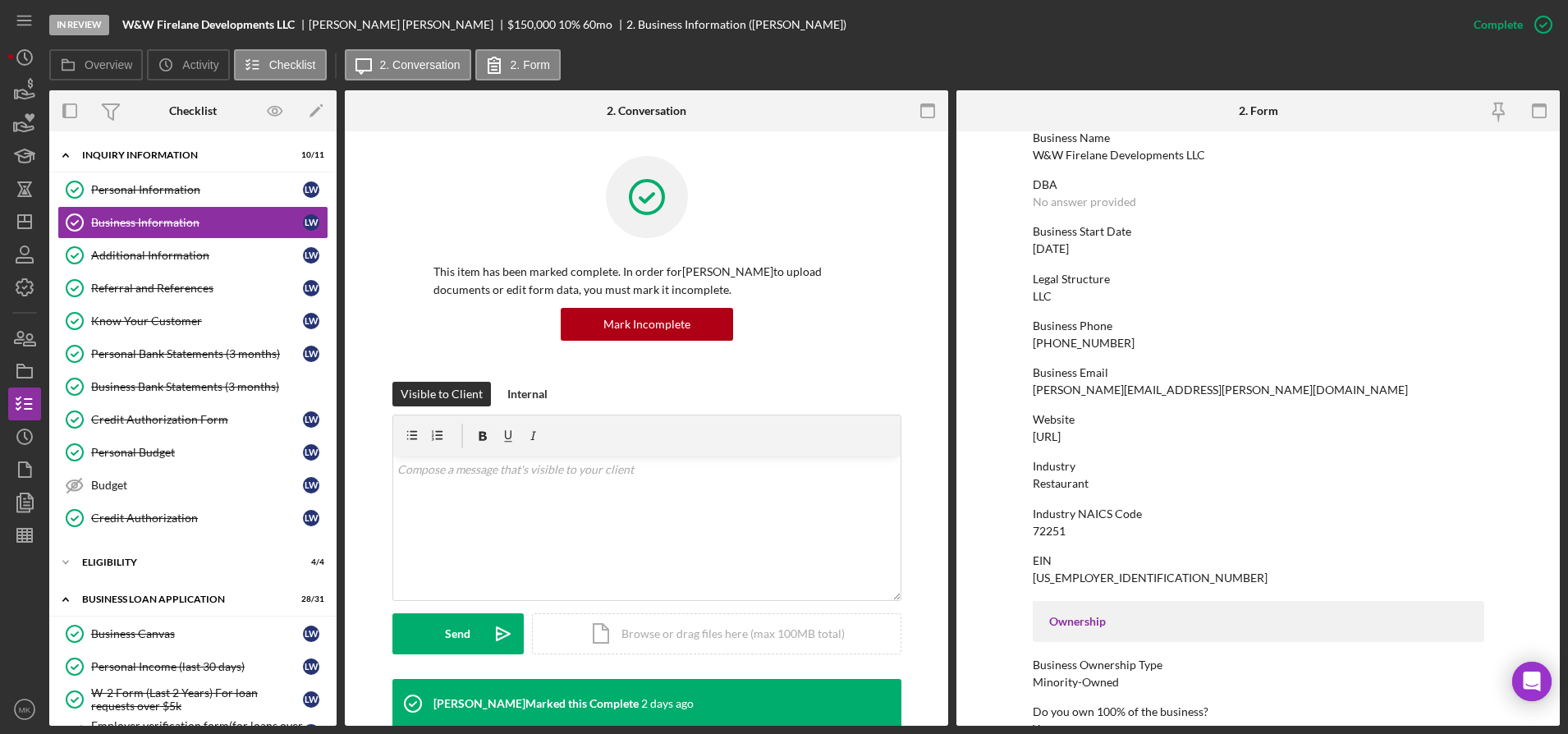
scroll to position [575, 0]
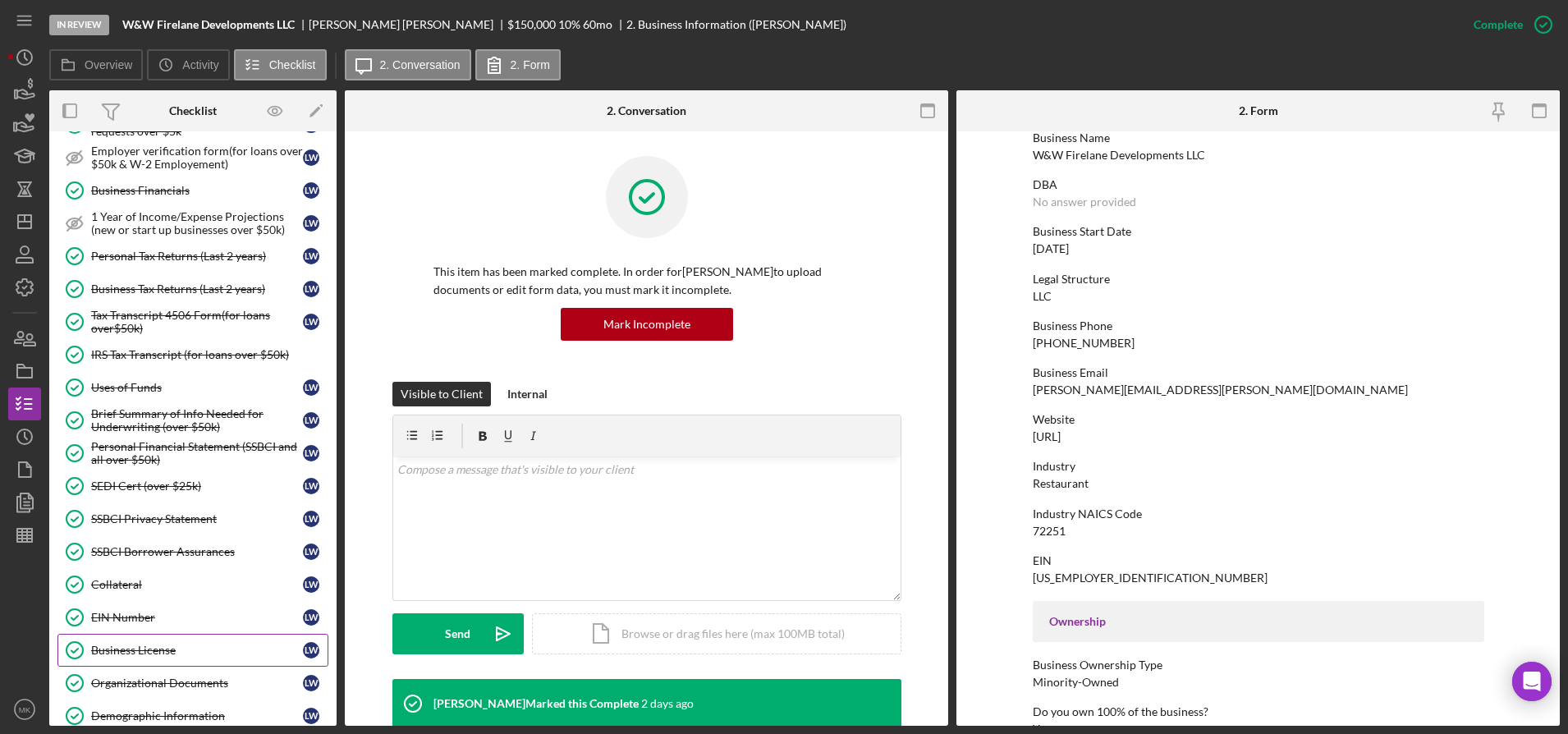
click at [185, 649] on div "Business License" at bounding box center [197, 651] width 212 height 13
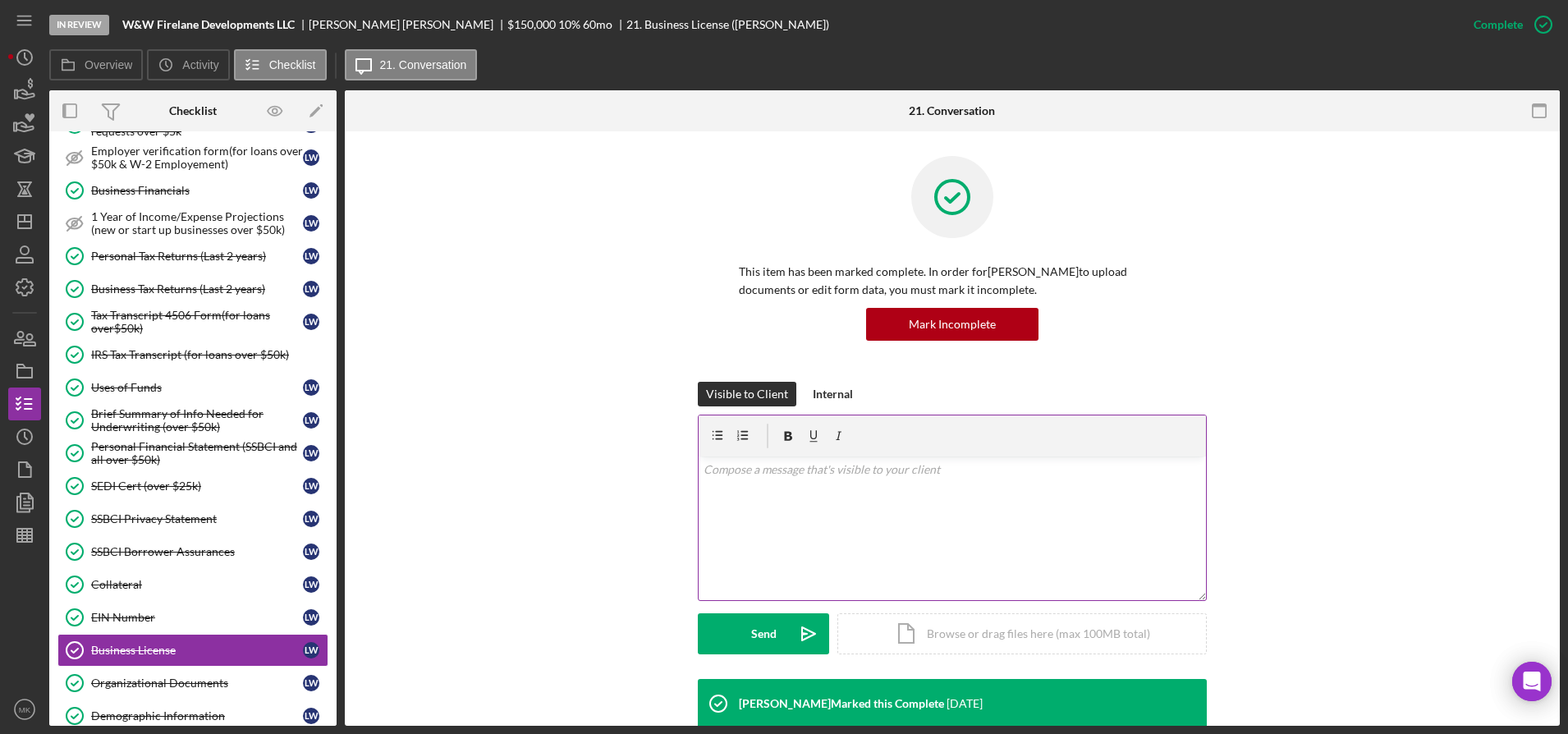
scroll to position [206, 0]
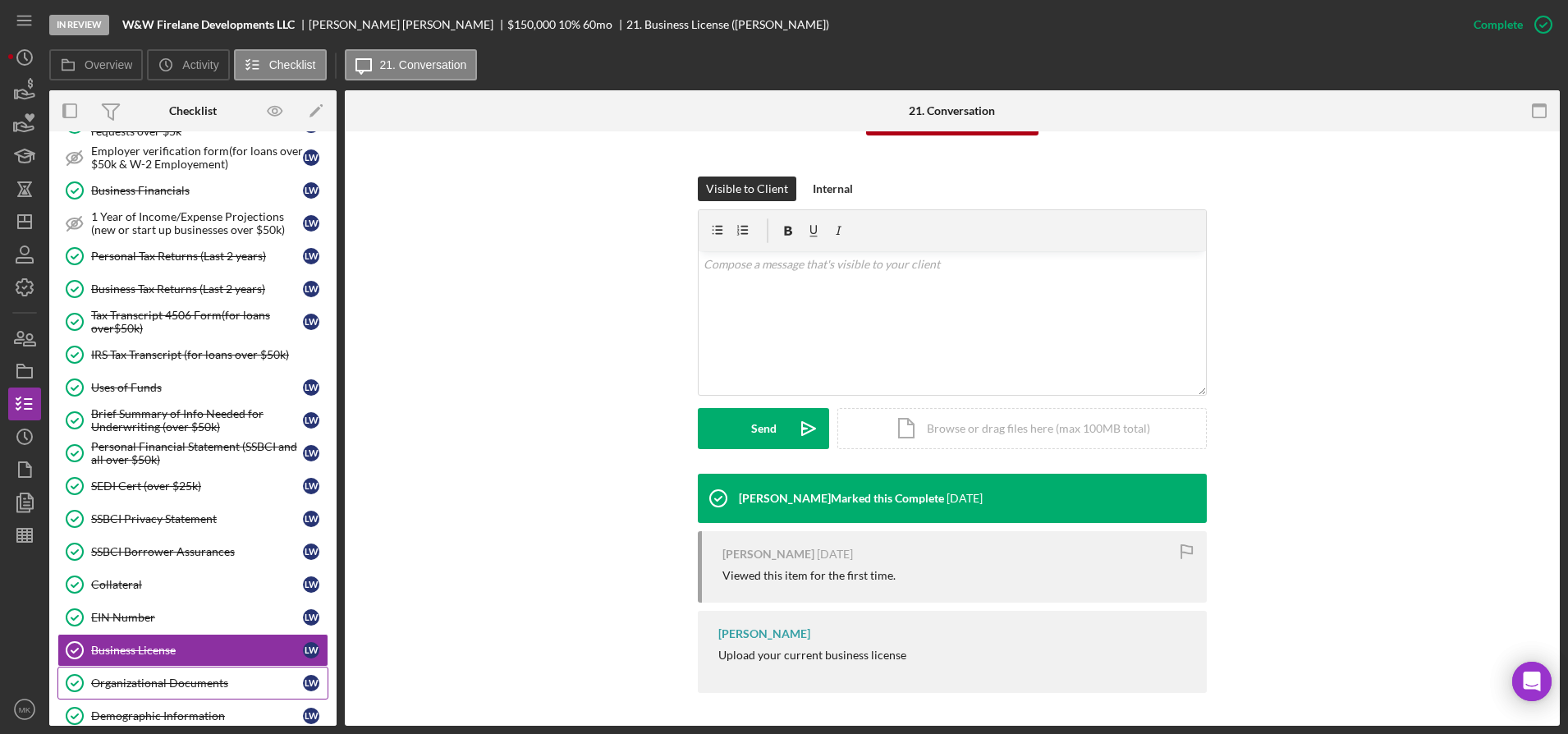
click at [177, 691] on link "Organizational Documents Organizational Documents [PERSON_NAME]" at bounding box center [193, 683] width 271 height 33
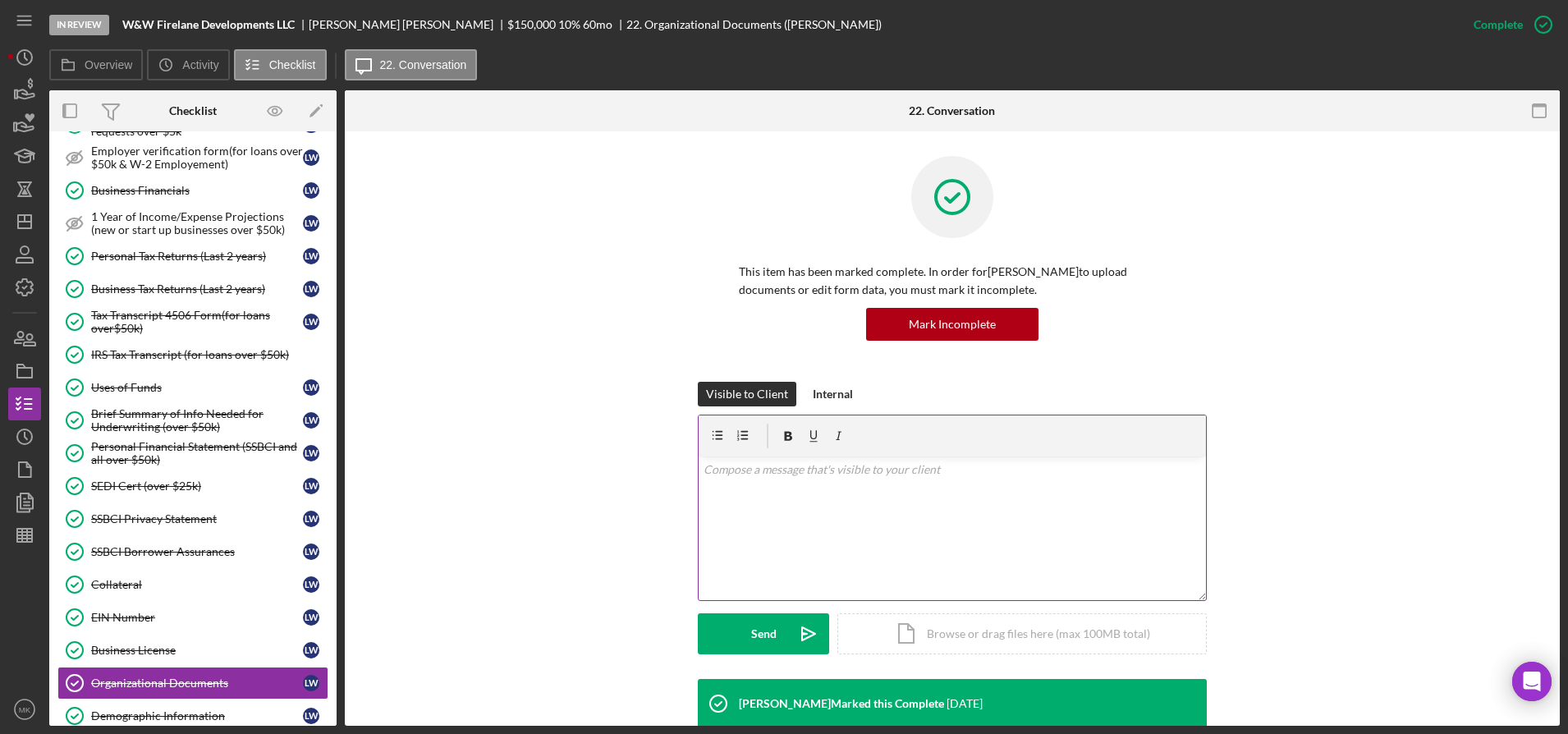
scroll to position [493, 0]
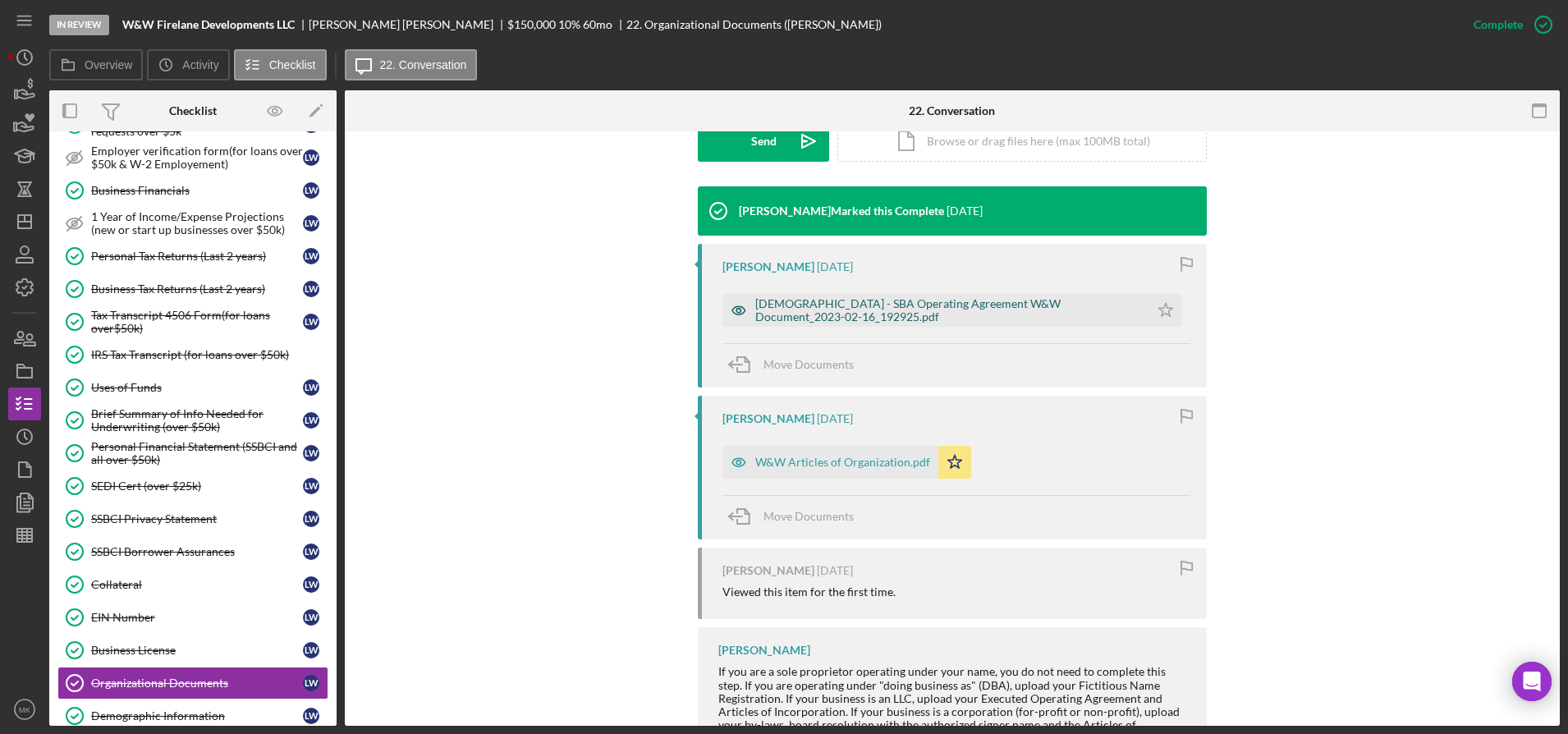
click at [854, 299] on div "[DEMOGRAPHIC_DATA] - SBA Operating Agreement W&W Document_2023-02-16_192925.pdf" at bounding box center [936, 310] width 427 height 33
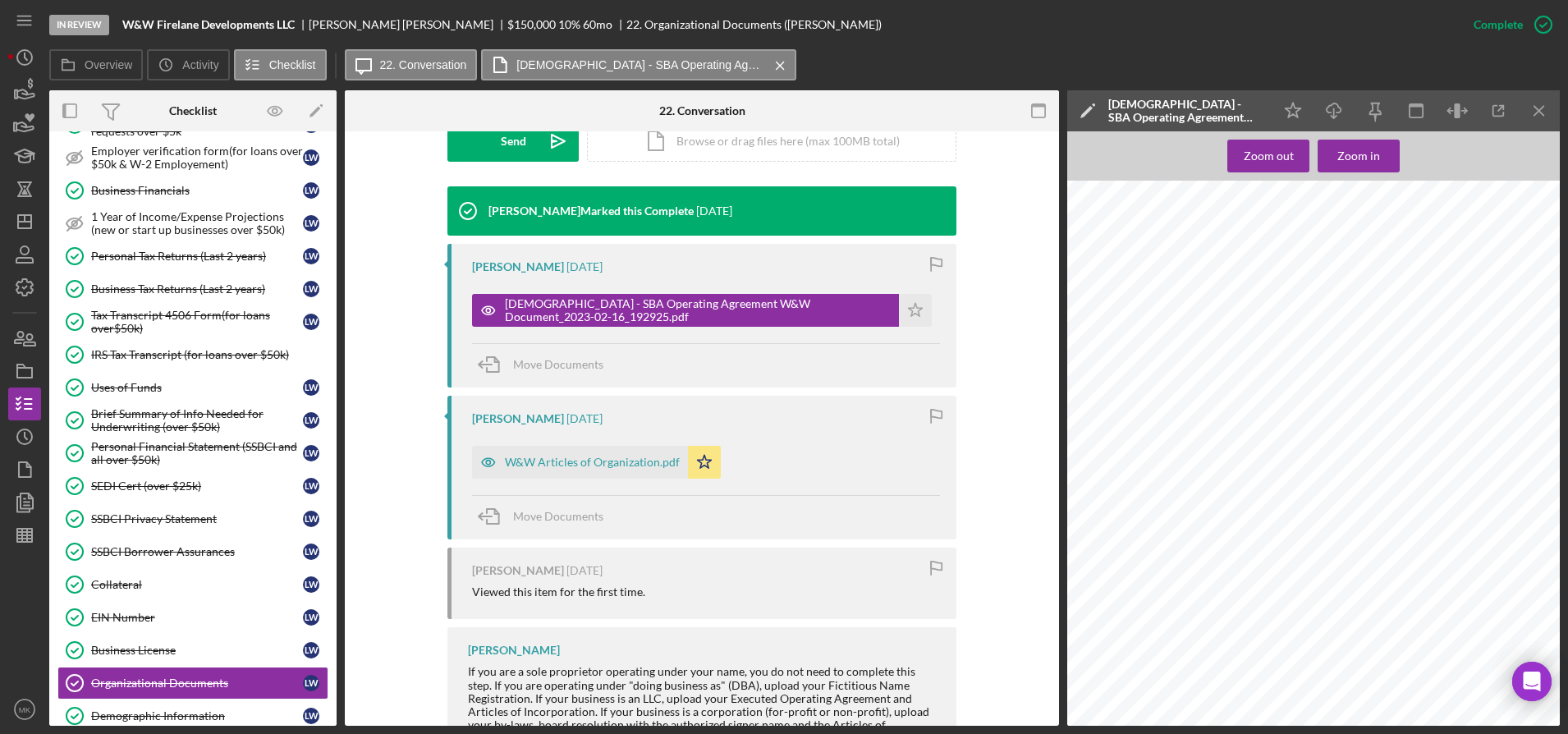
scroll to position [2299, 0]
click at [556, 459] on div "W&W Articles of Organization.pdf" at bounding box center [593, 462] width 175 height 13
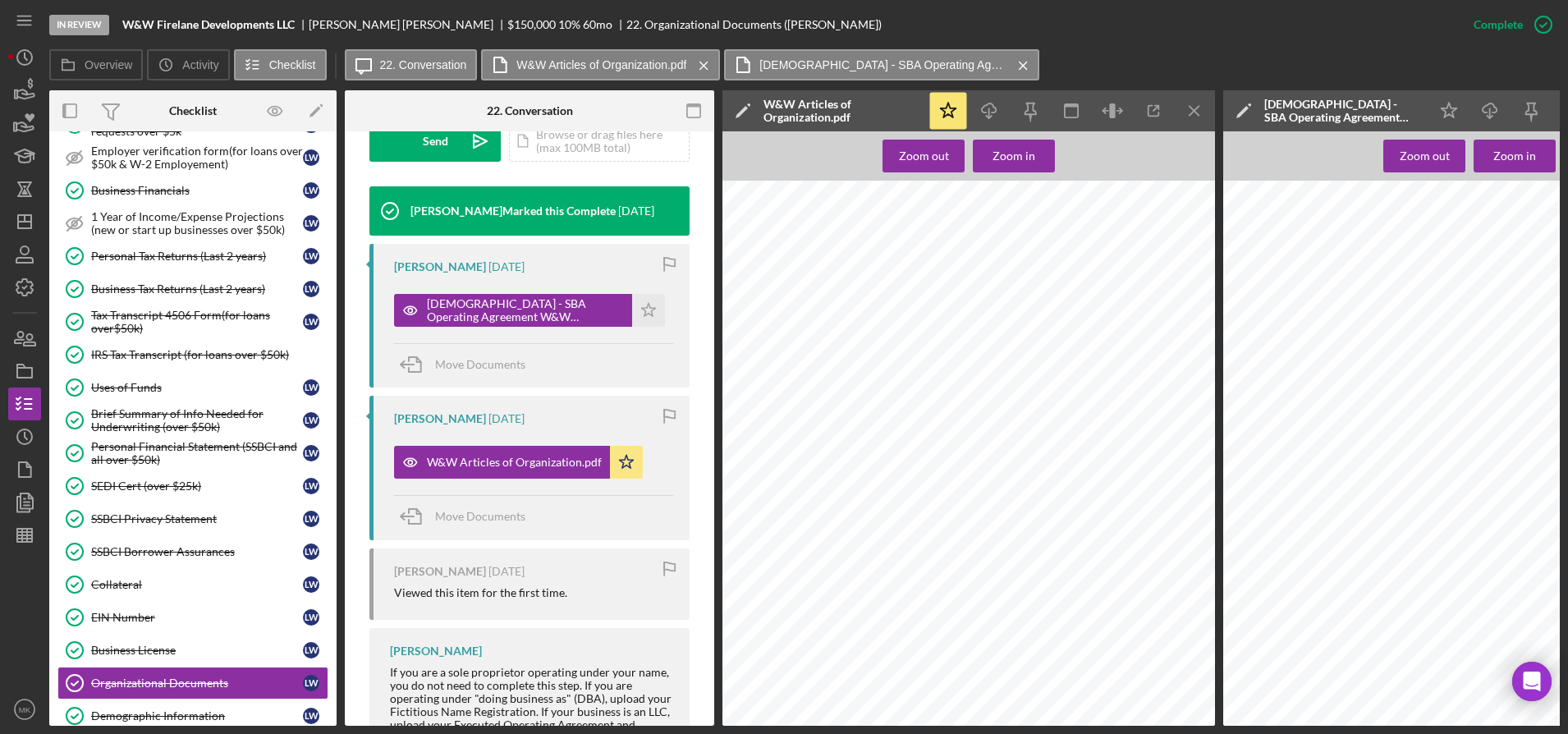
scroll to position [0, 0]
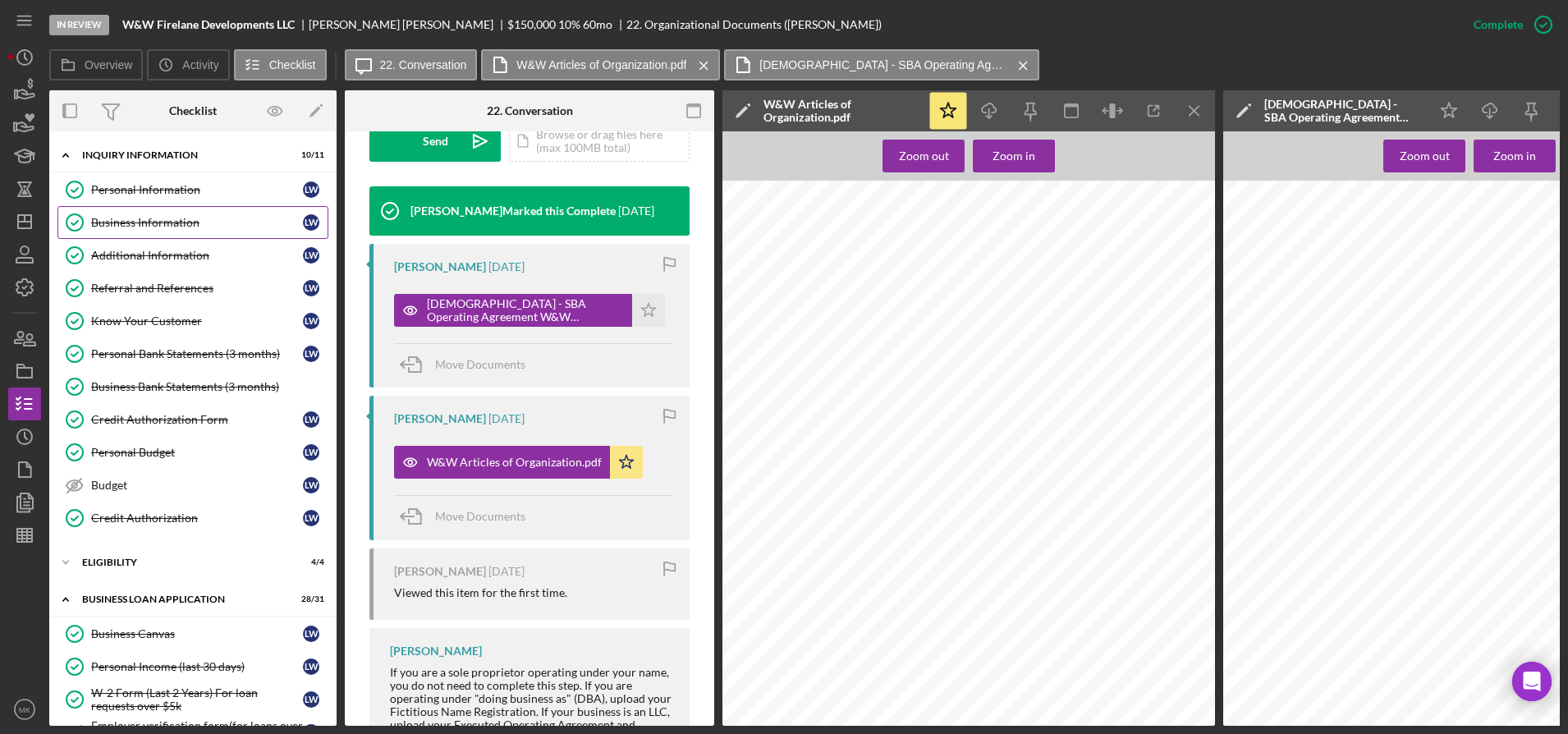
click at [154, 226] on div "Business Information" at bounding box center [197, 223] width 212 height 13
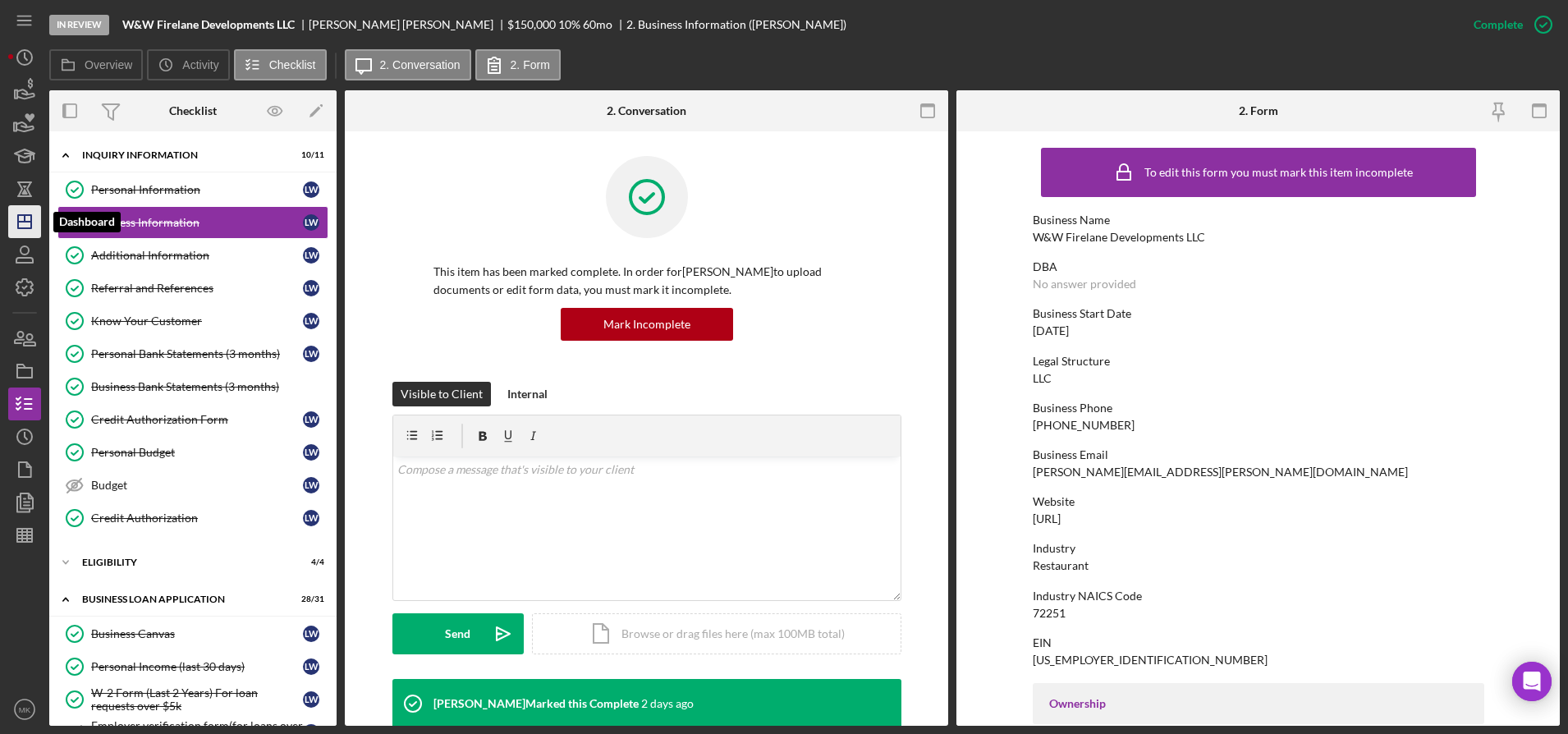
click at [22, 216] on polygon "button" at bounding box center [25, 222] width 13 height 13
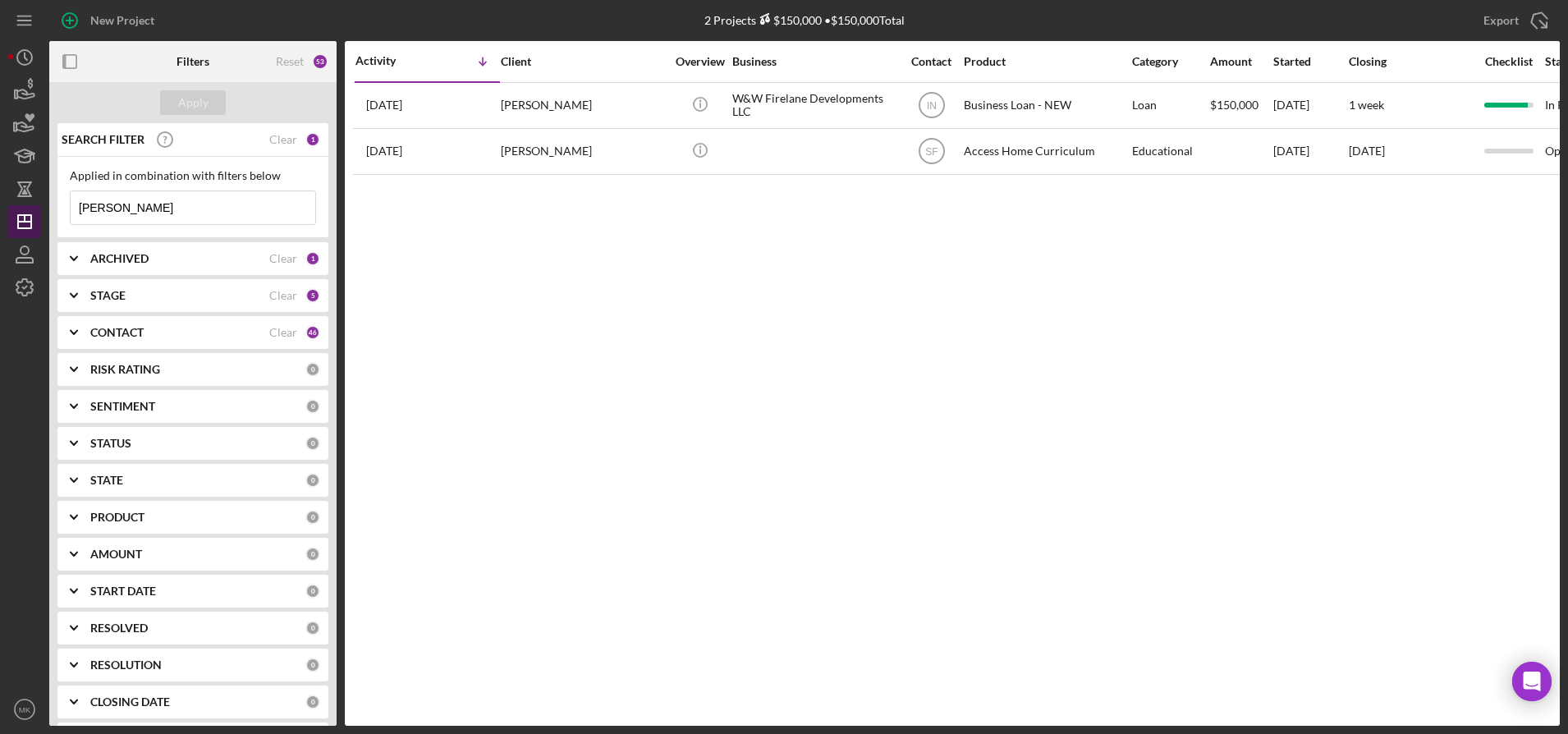
drag, startPoint x: 201, startPoint y: 206, endPoint x: 39, endPoint y: 206, distance: 162.0
click at [39, 206] on div "New Project 2 Projects $150,000 • $150,000 Total [PERSON_NAME] Export Icon/Expo…" at bounding box center [784, 362] width 1551 height 726
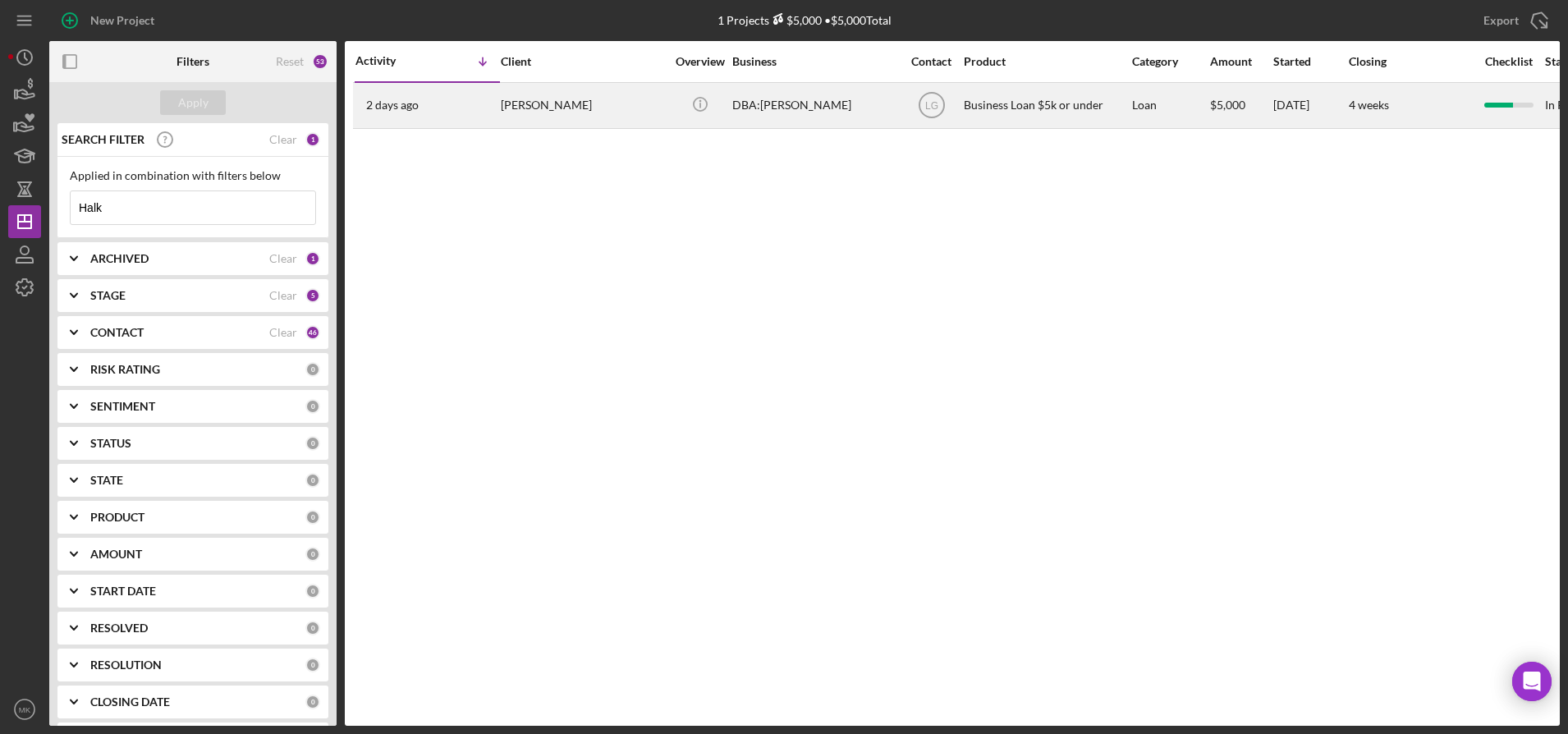
type input "Halk"
click at [550, 111] on div "[PERSON_NAME]" at bounding box center [583, 105] width 164 height 44
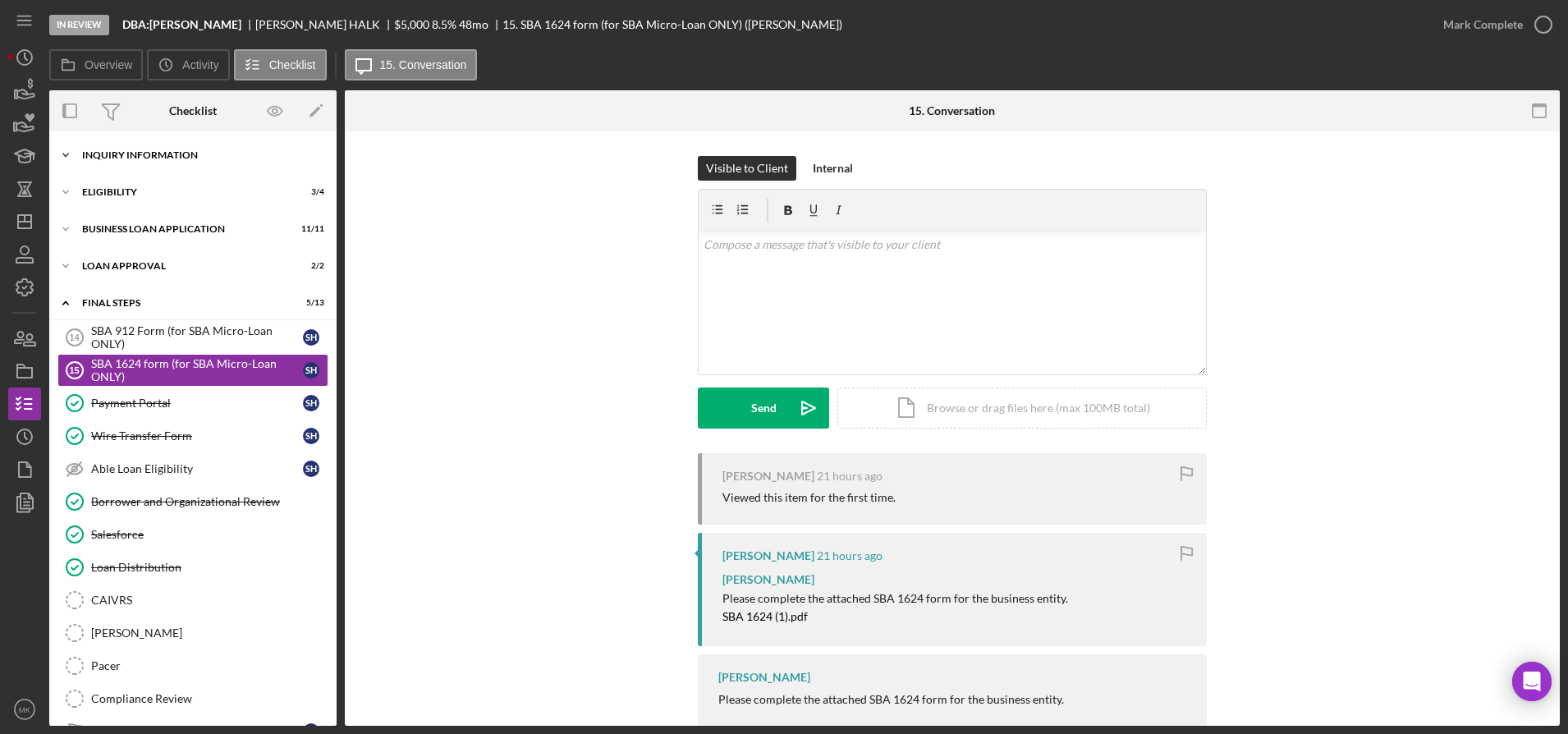
click at [155, 147] on div "Icon/Expander INQUIRY INFORMATION 4 / 11" at bounding box center [193, 155] width 287 height 33
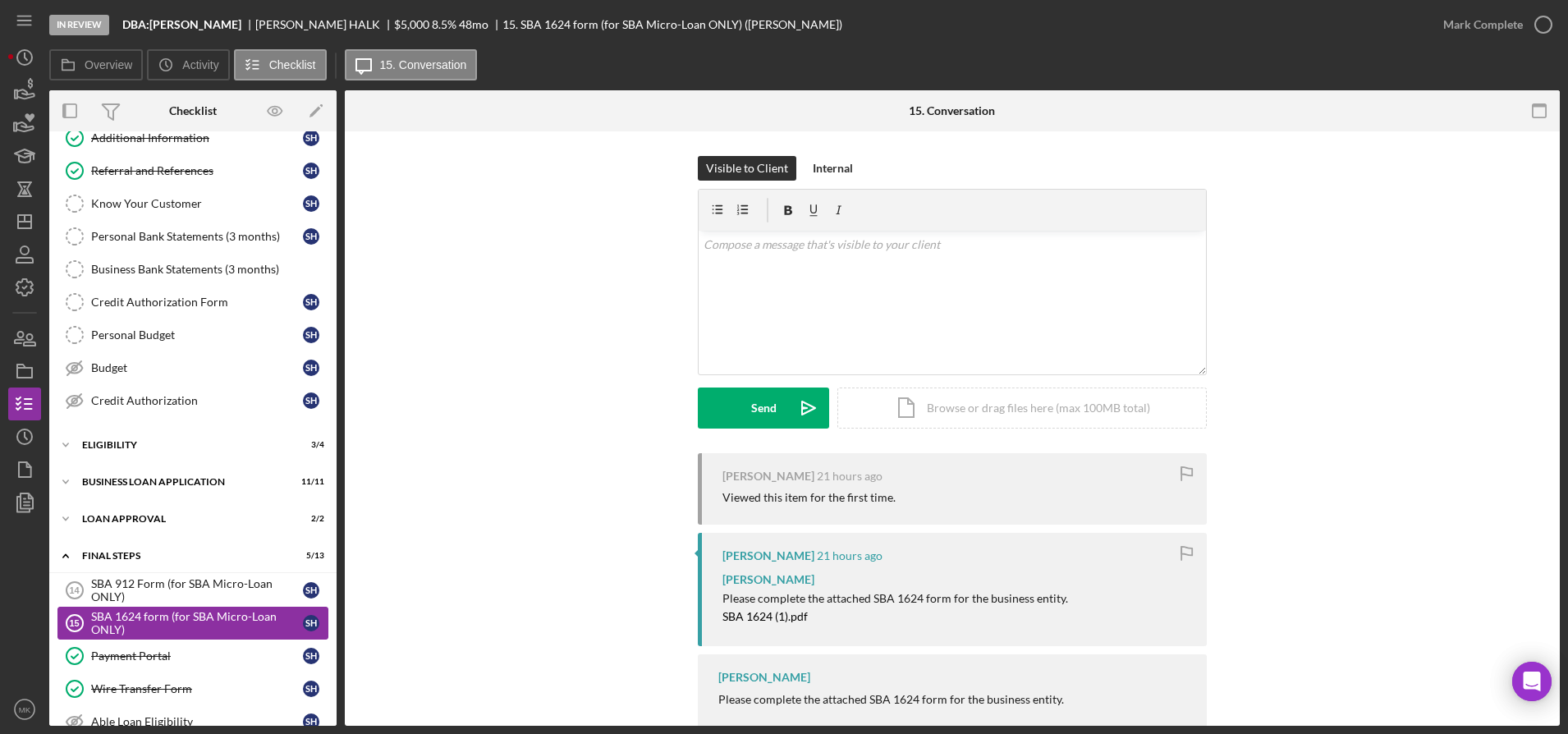
scroll to position [282, 0]
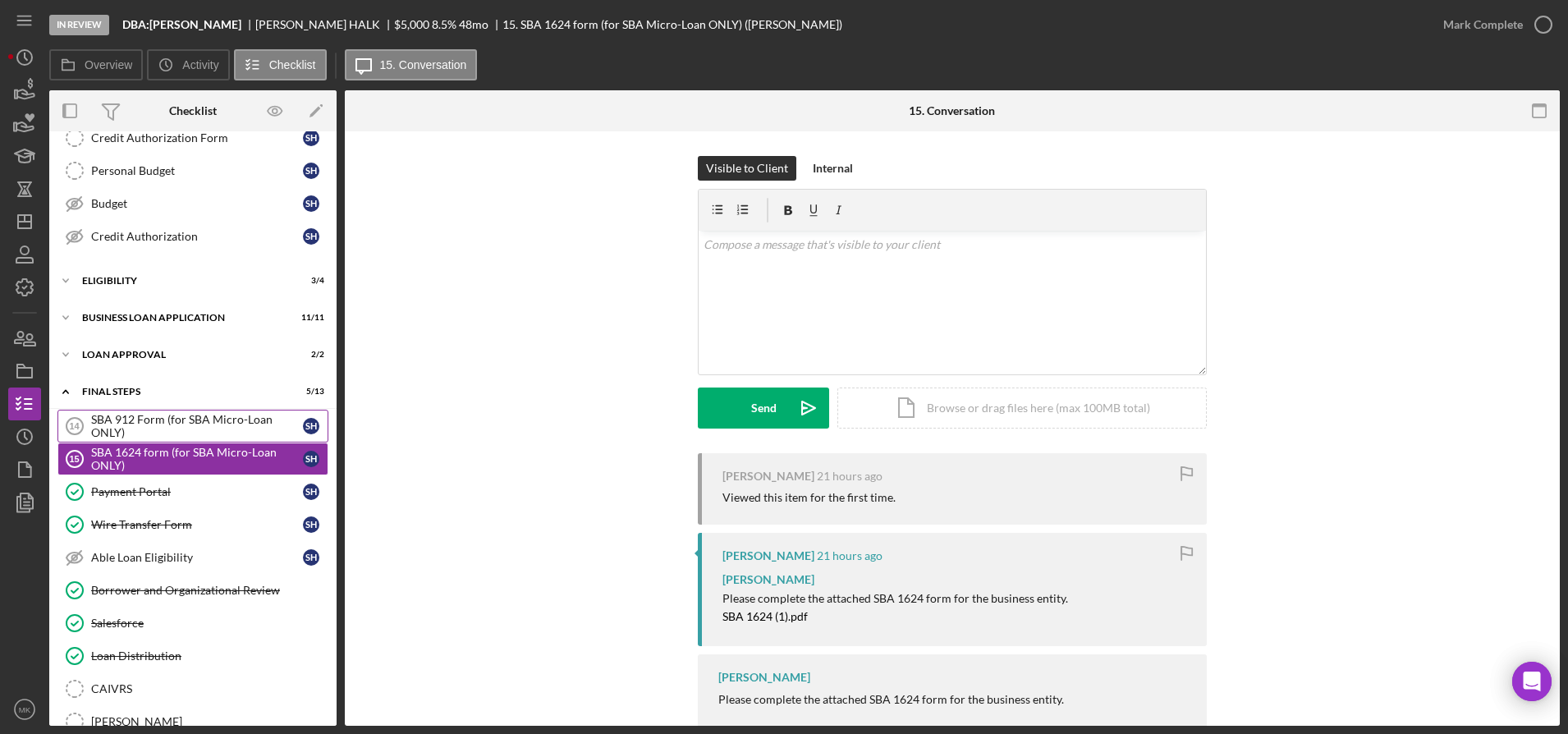
click at [162, 426] on div "SBA 912 Form (for SBA Micro-Loan ONLY)" at bounding box center [197, 426] width 212 height 26
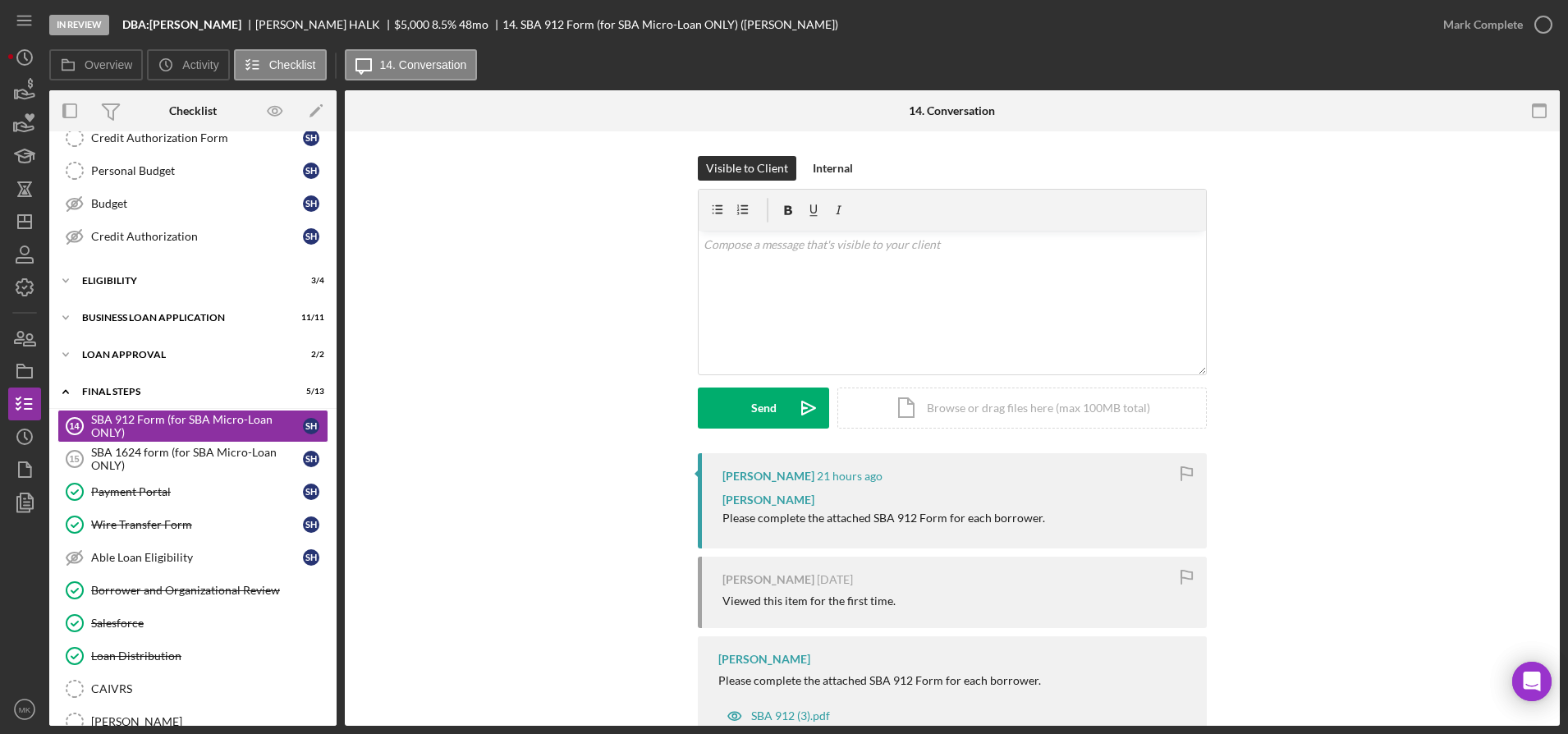
scroll to position [56, 0]
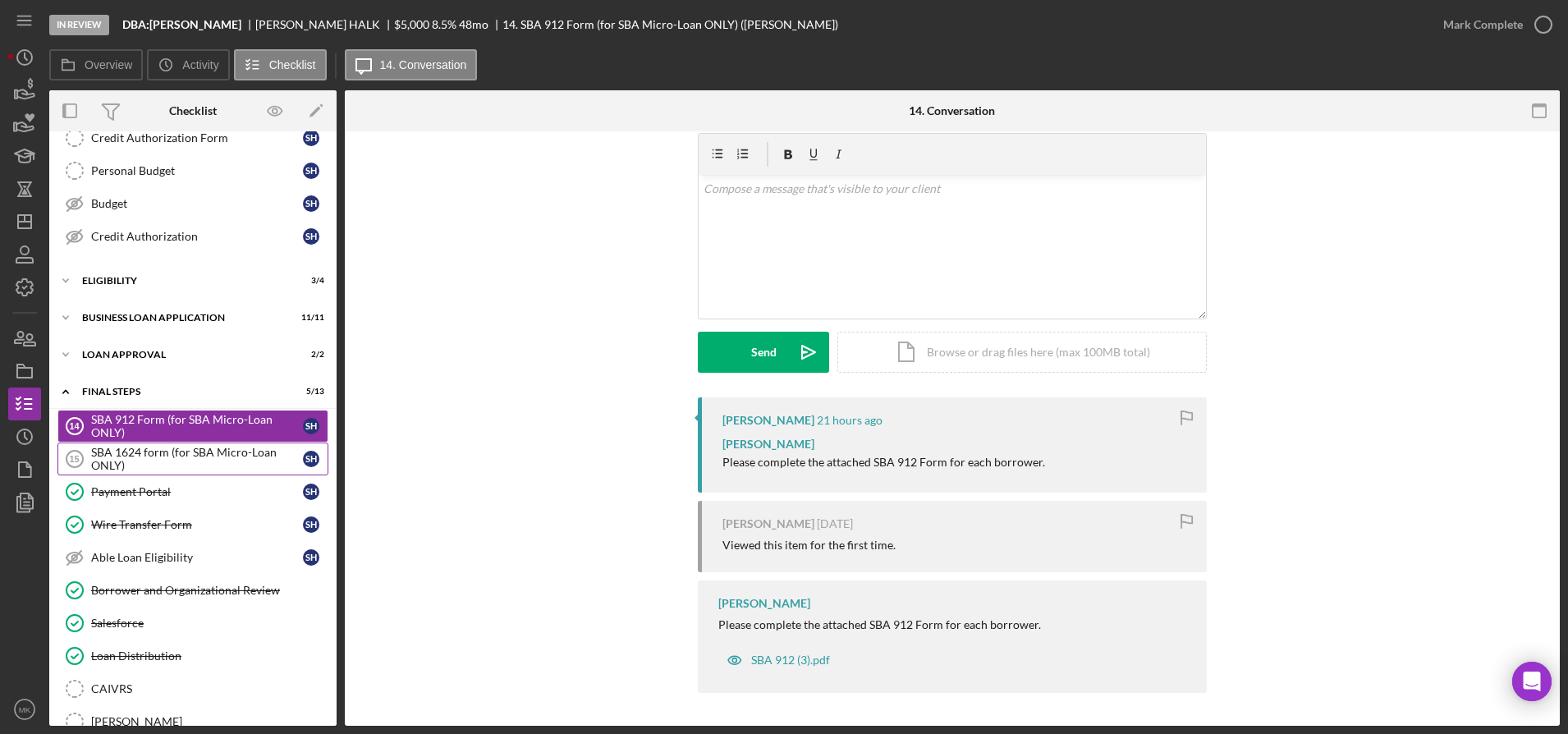
click at [239, 452] on div "SBA 1624 form (for SBA Micro-Loan ONLY)" at bounding box center [197, 459] width 212 height 26
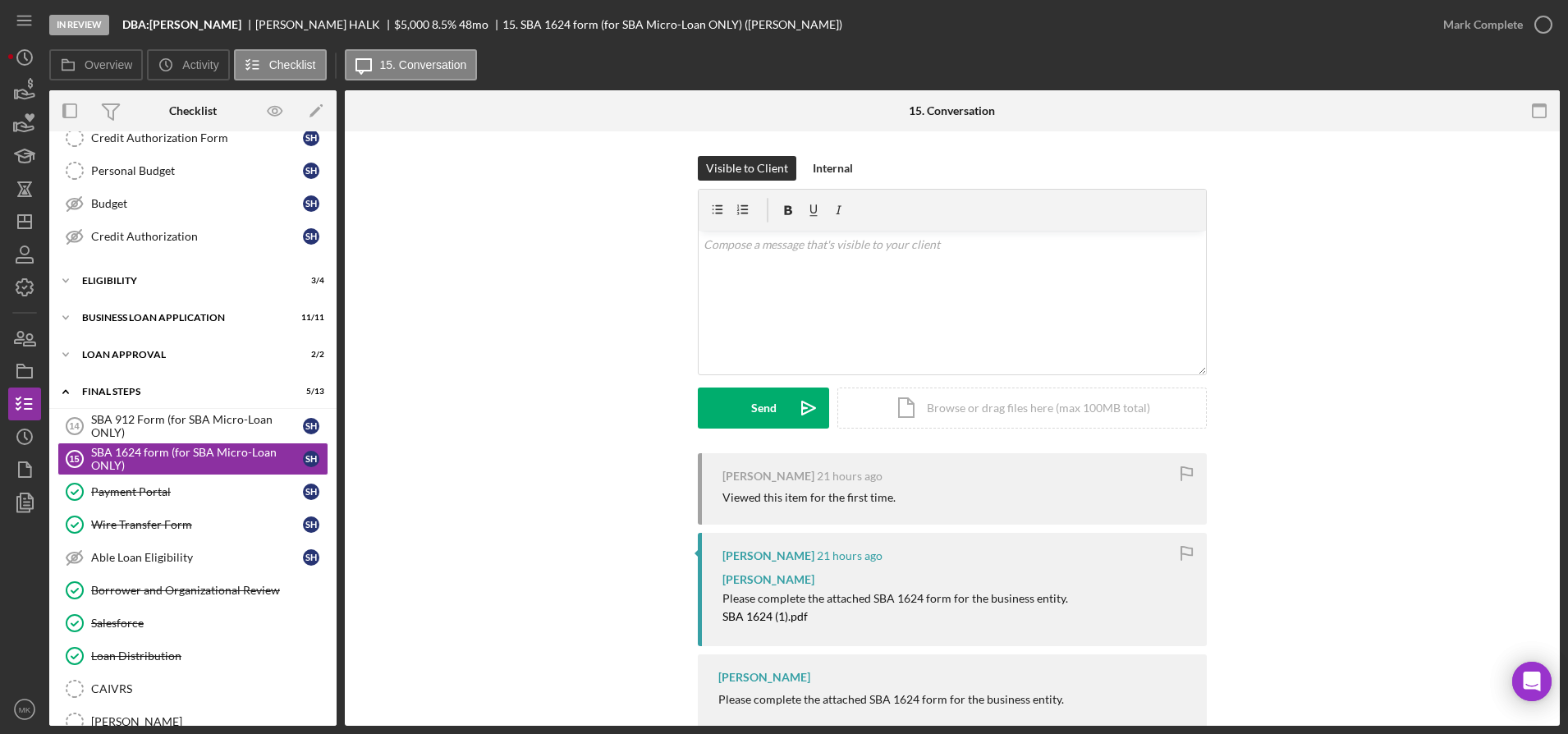
scroll to position [74, 0]
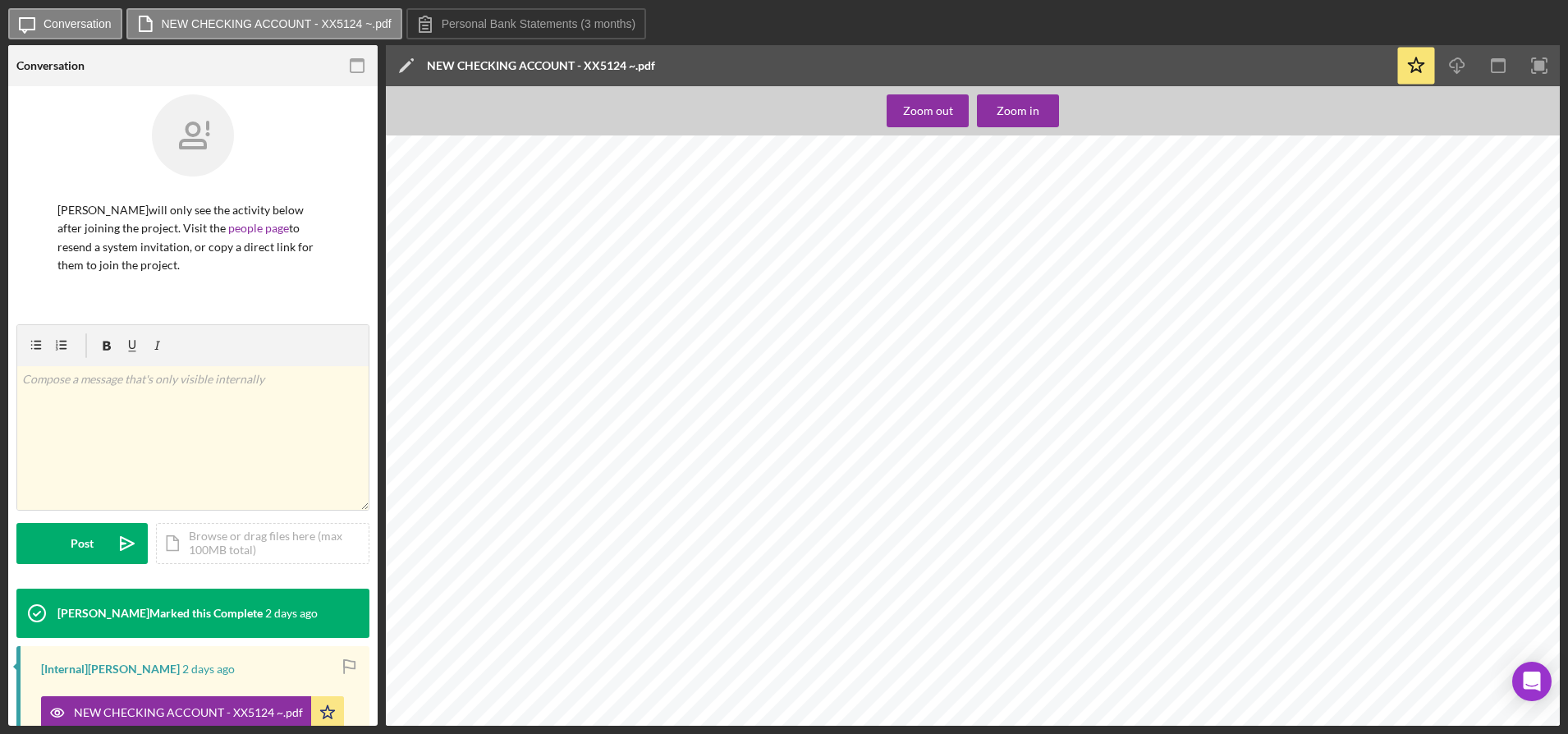
scroll to position [3038, 0]
click at [932, 122] on div "Zoom out" at bounding box center [928, 111] width 50 height 33
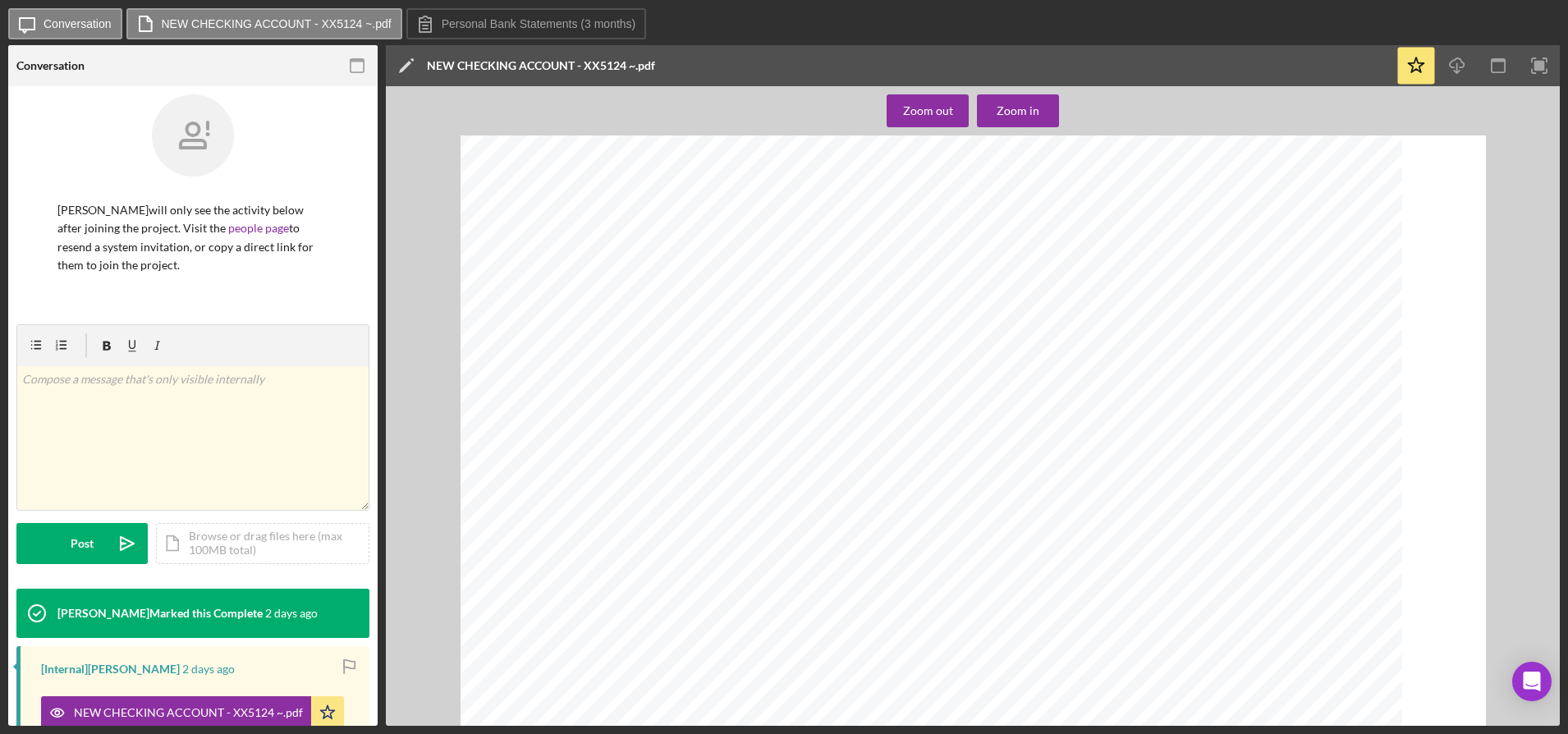
scroll to position [4477, 0]
